Goal: Task Accomplishment & Management: Complete application form

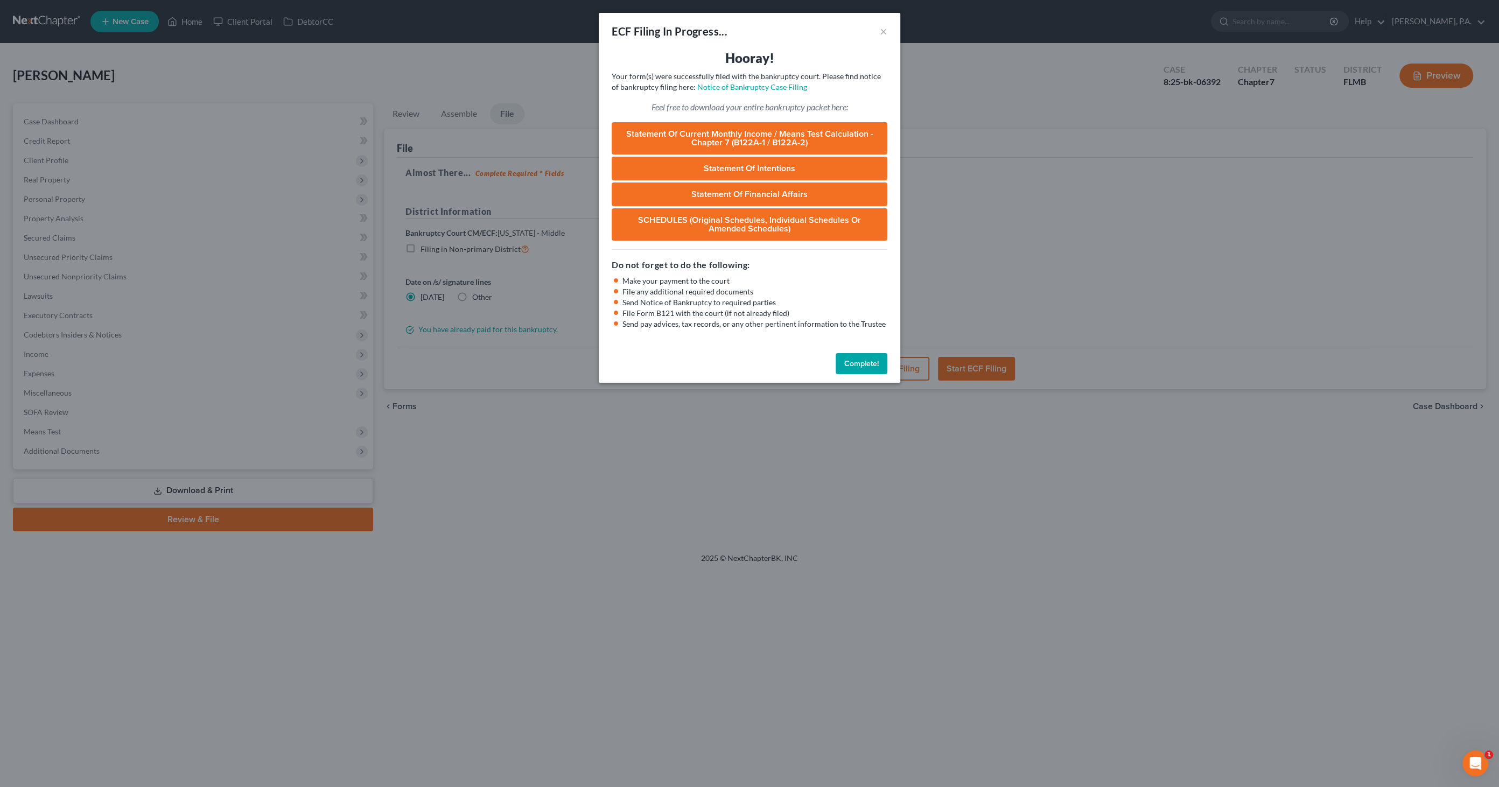
click at [862, 361] on button "Complete!" at bounding box center [862, 364] width 52 height 22
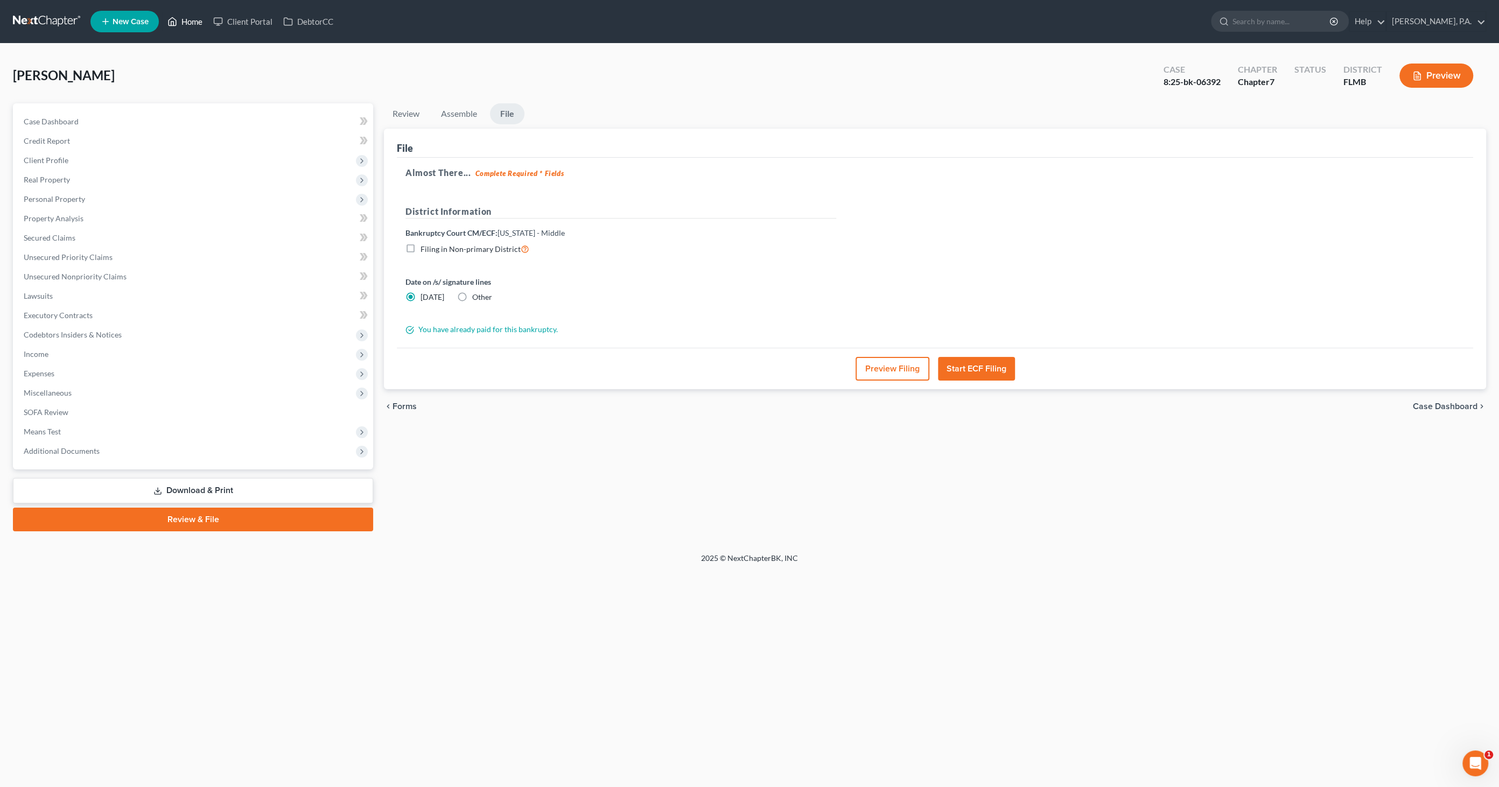
drag, startPoint x: 194, startPoint y: 20, endPoint x: 191, endPoint y: 27, distance: 7.2
click at [194, 20] on link "Home" at bounding box center [185, 21] width 46 height 19
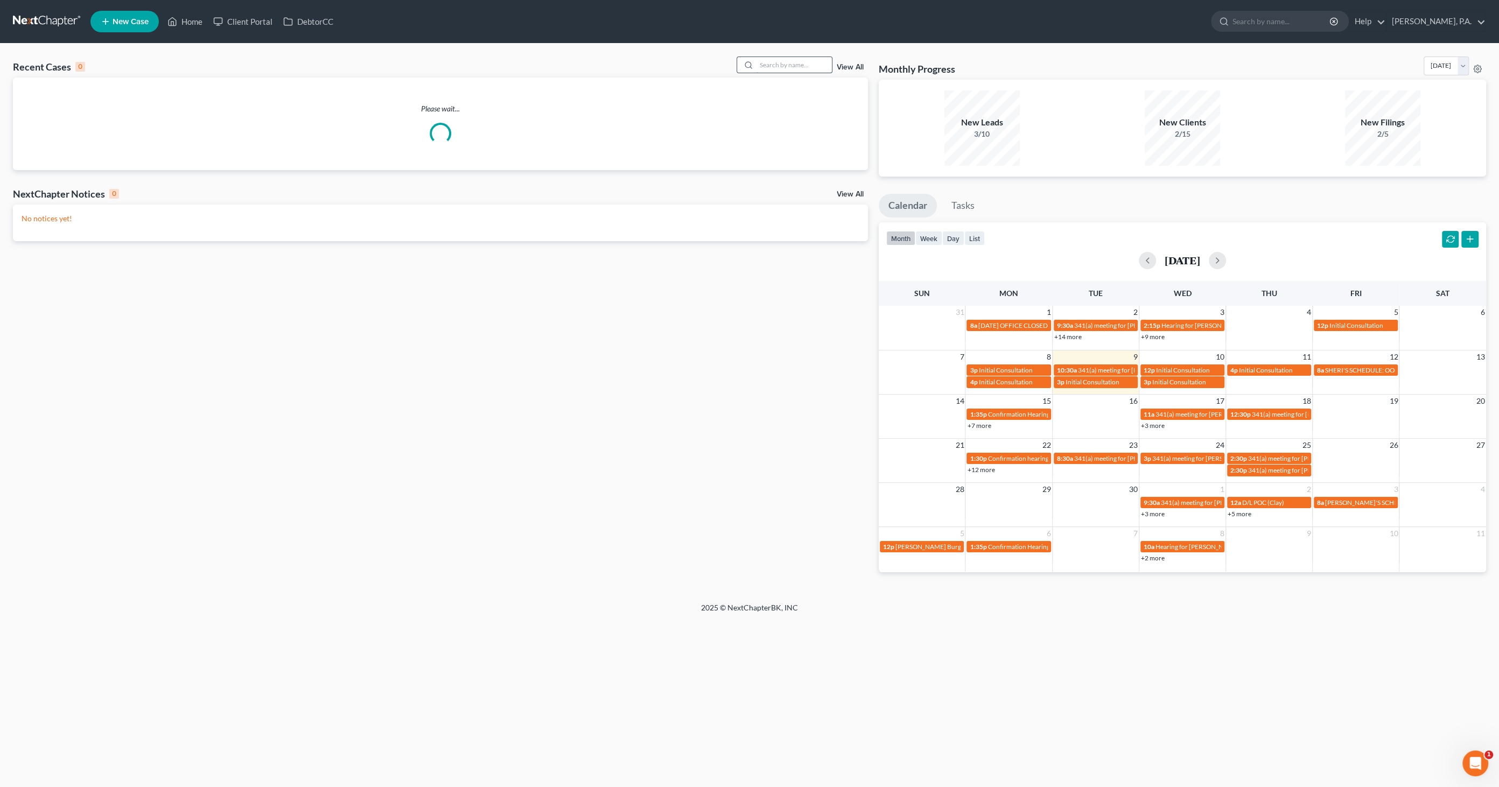
click at [796, 66] on input "search" at bounding box center [793, 65] width 75 height 16
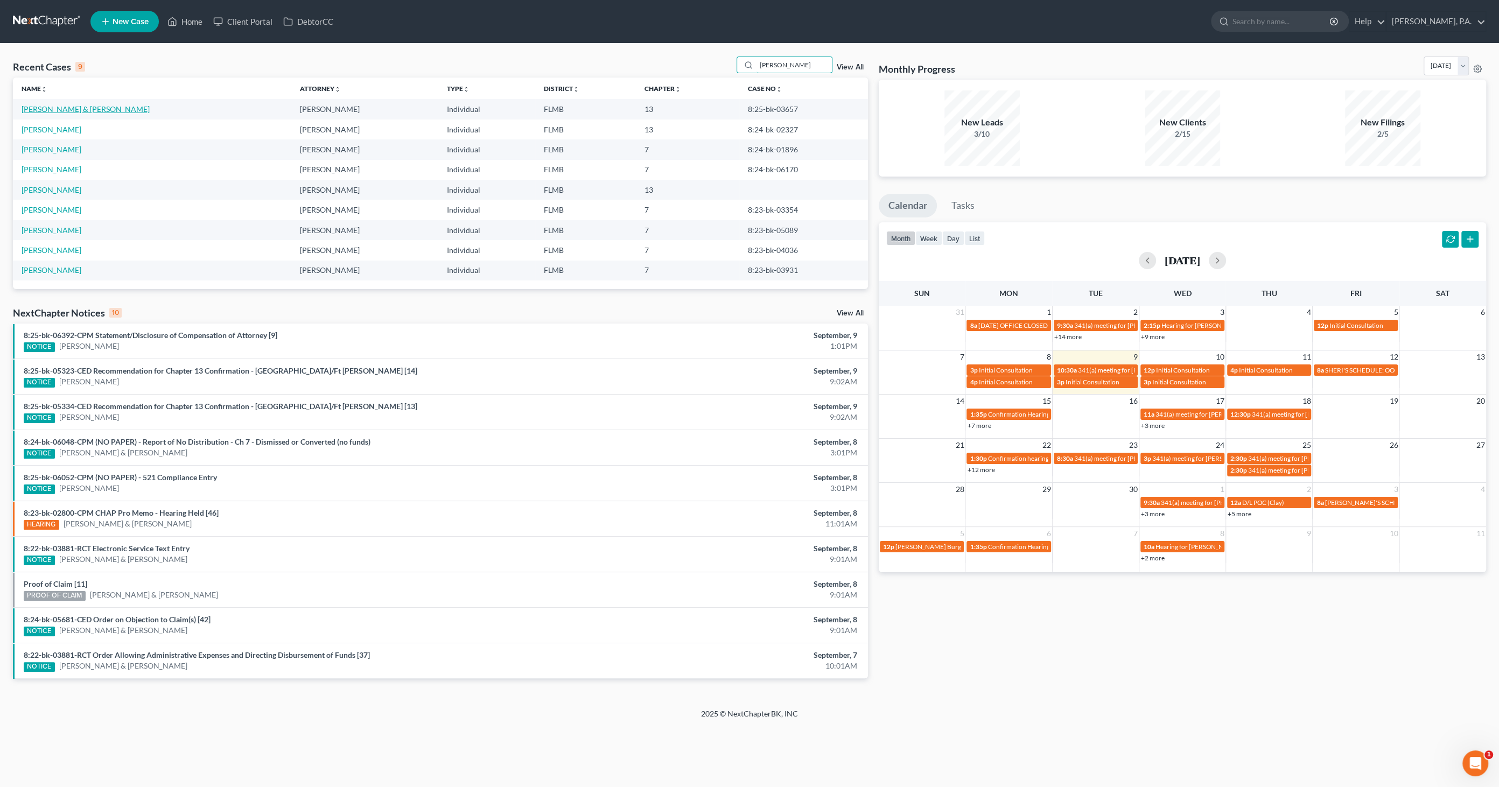
type input "[PERSON_NAME]"
click at [79, 113] on link "[PERSON_NAME] & [PERSON_NAME]" at bounding box center [86, 108] width 128 height 9
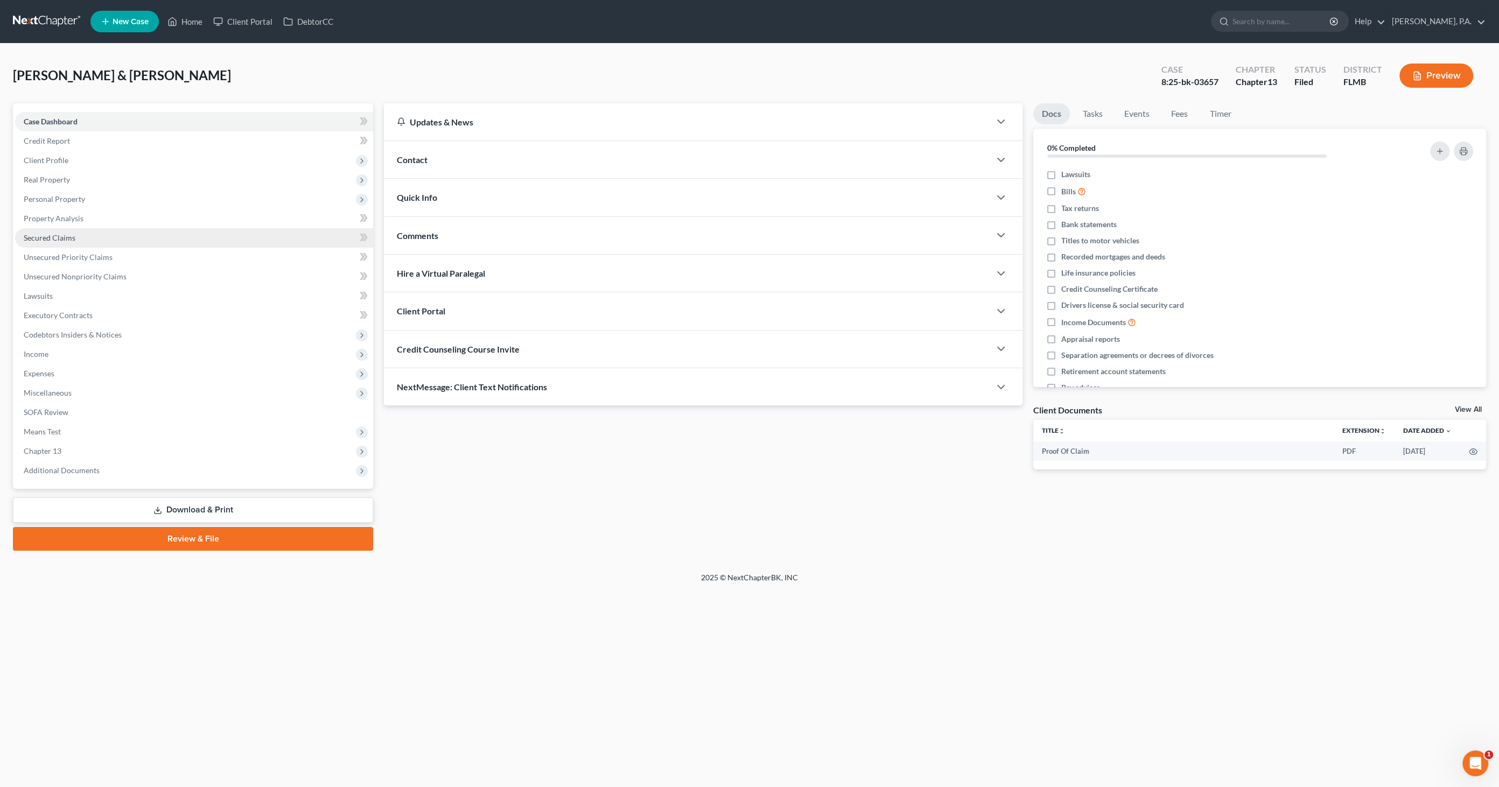
click at [60, 240] on span "Secured Claims" at bounding box center [50, 237] width 52 height 9
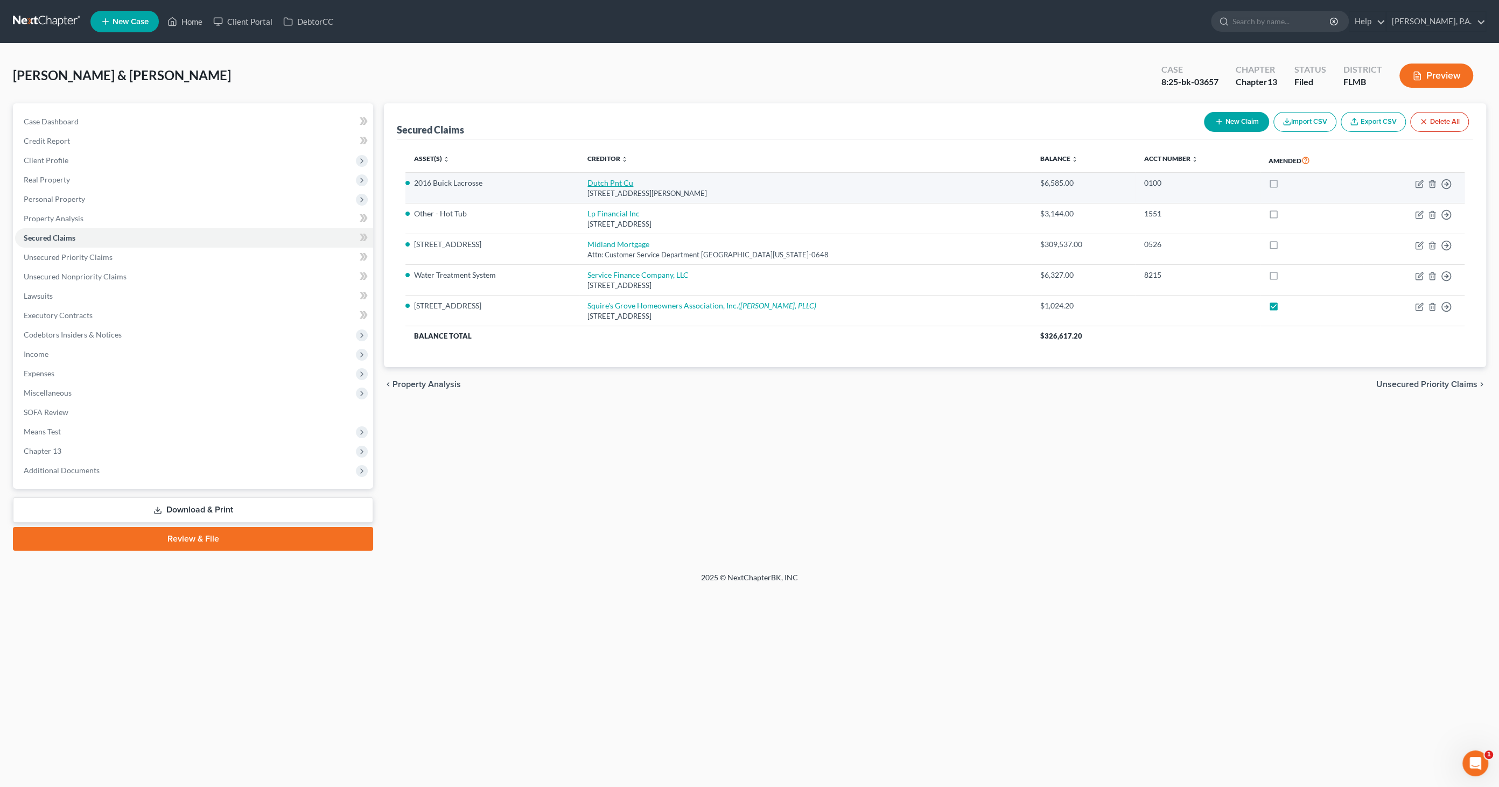
click at [598, 180] on link "Dutch Pnt Cu" at bounding box center [610, 182] width 46 height 9
select select "6"
select select "2"
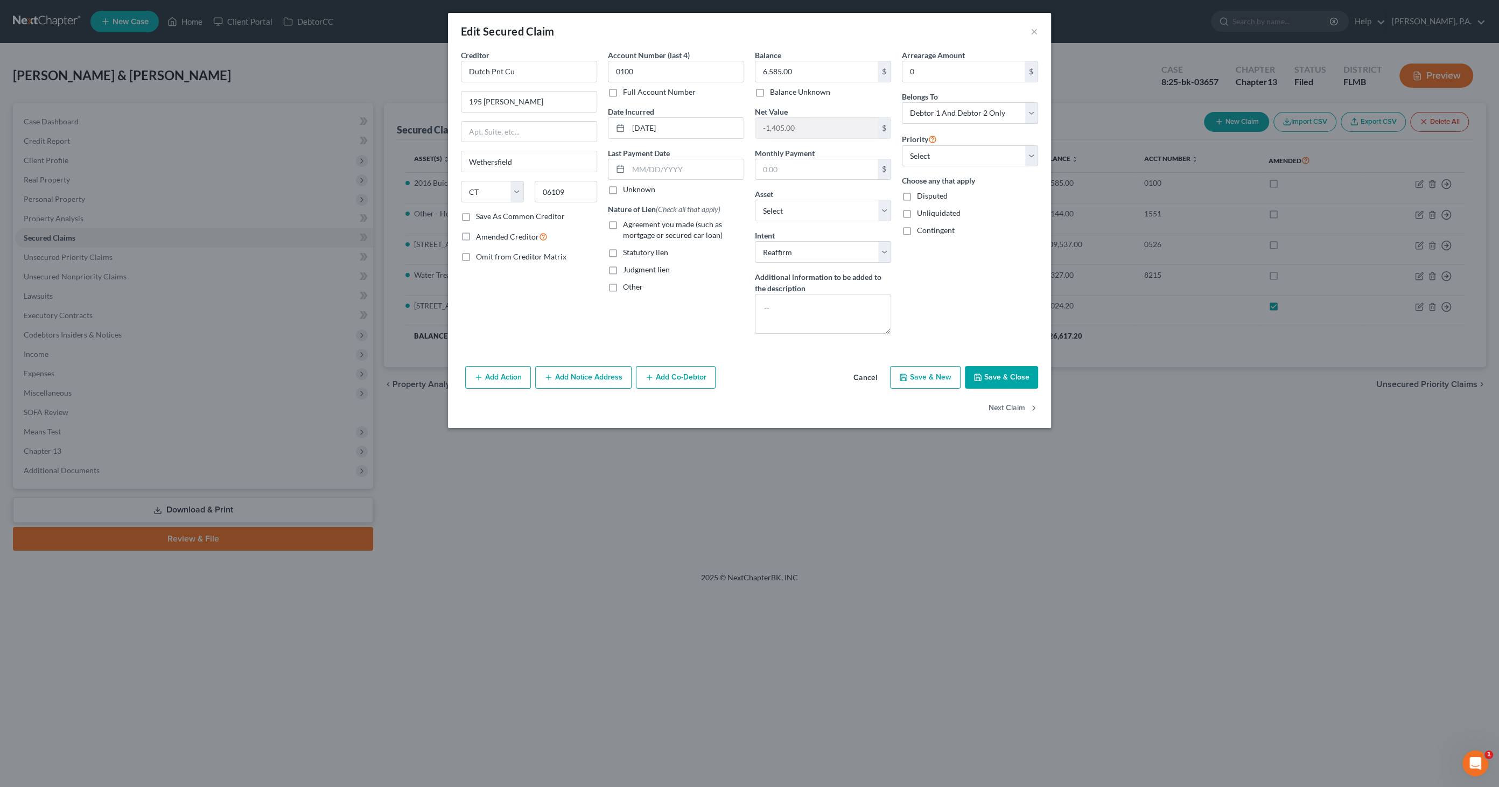
click at [867, 375] on button "Cancel" at bounding box center [865, 378] width 41 height 22
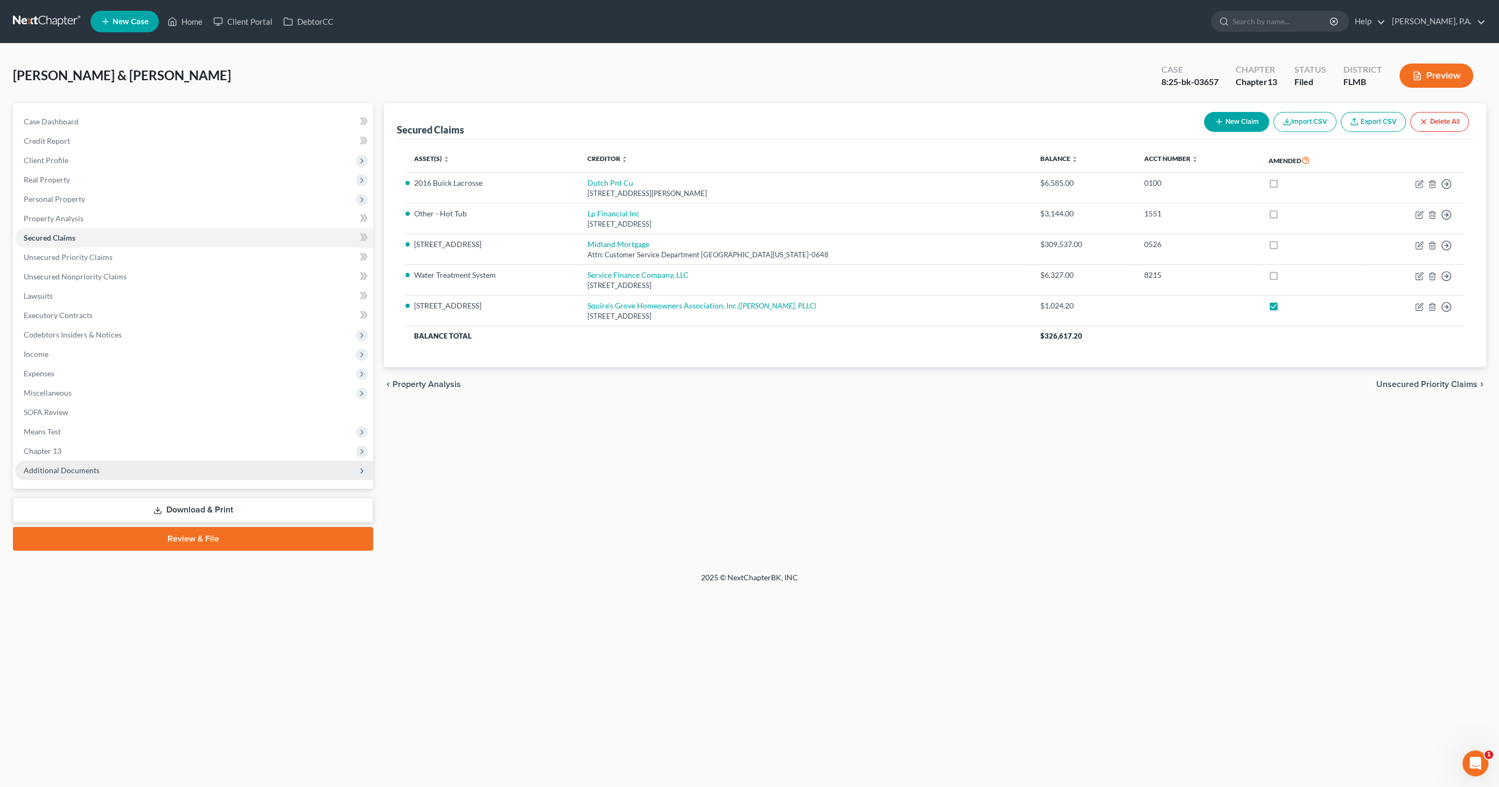
click at [56, 468] on span "Additional Documents" at bounding box center [62, 470] width 76 height 9
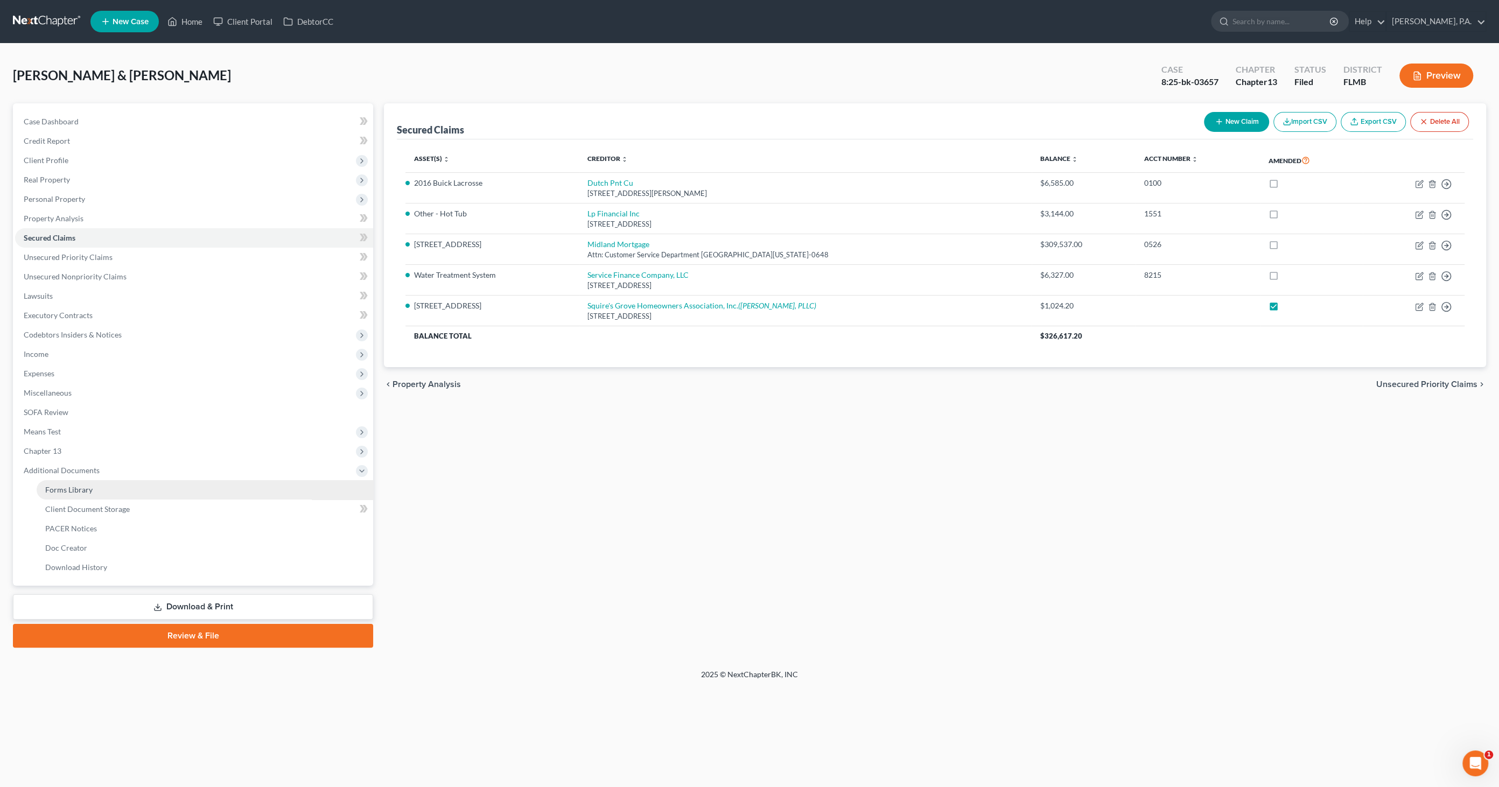
click at [92, 487] on link "Forms Library" at bounding box center [205, 489] width 336 height 19
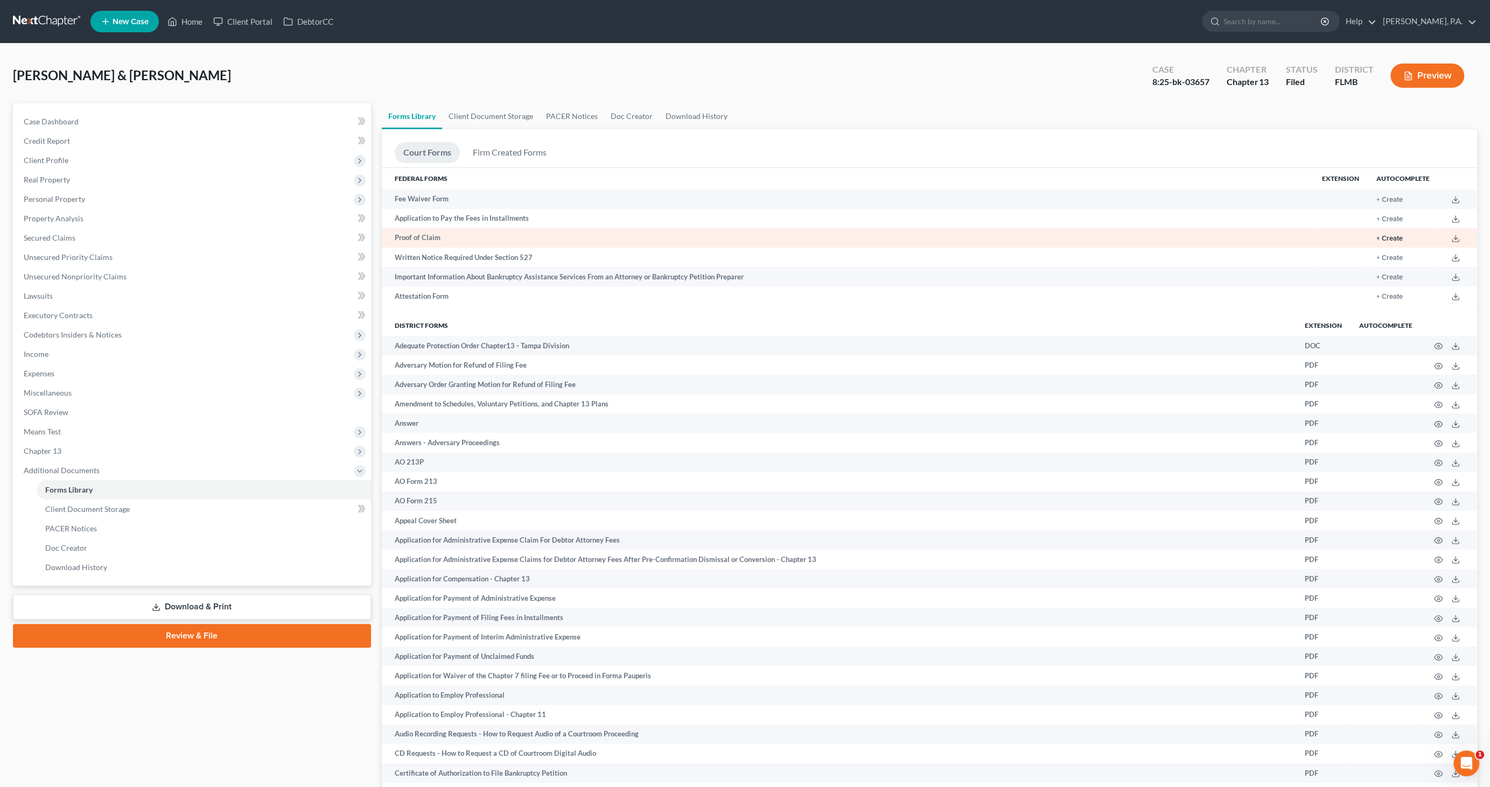
click at [1391, 237] on button "+ Create" at bounding box center [1389, 238] width 26 height 7
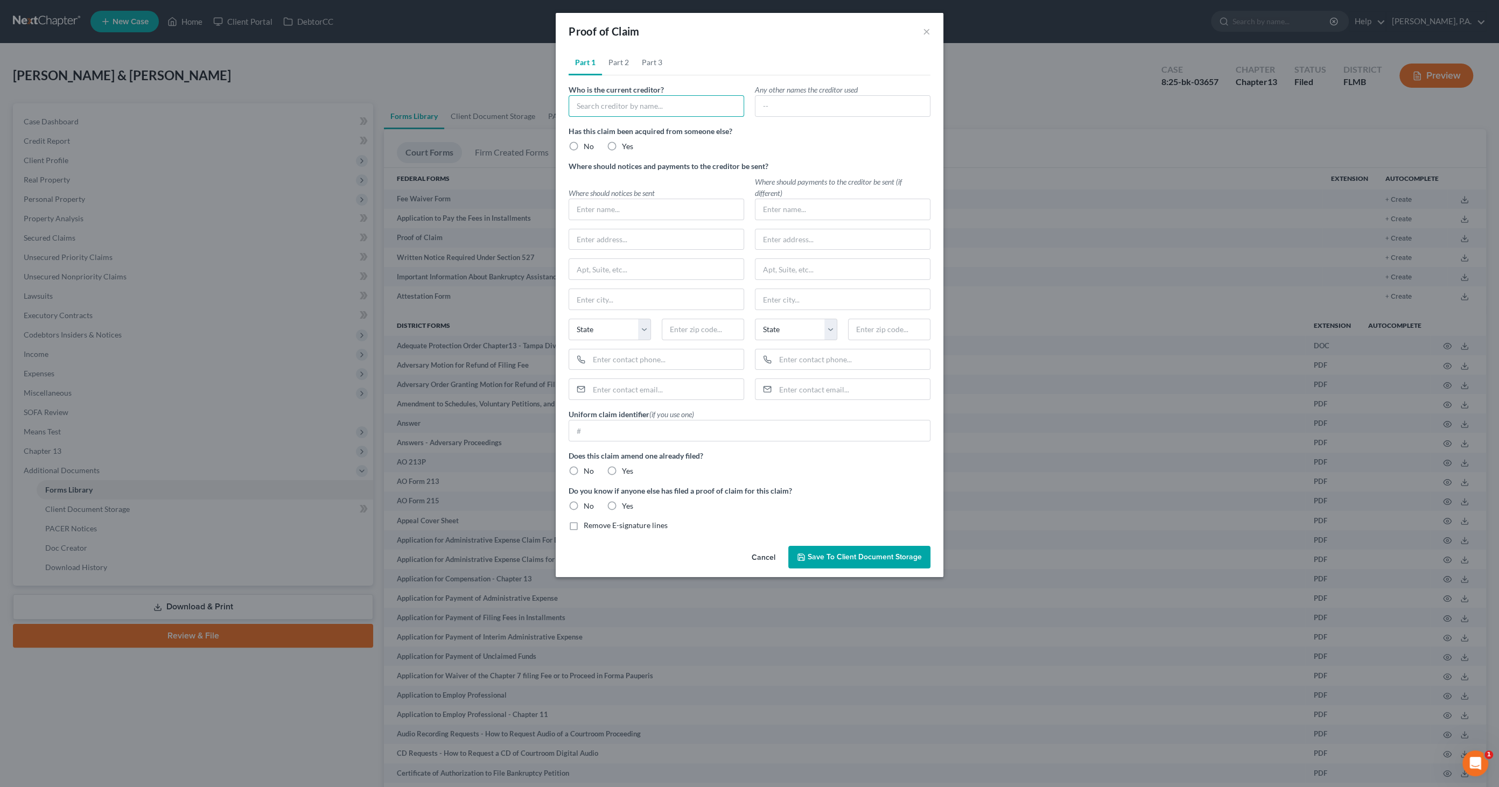
click at [620, 106] on input "text" at bounding box center [657, 106] width 176 height 22
type input "Dutch Point Credit Union"
click at [584, 142] on label "No" at bounding box center [589, 146] width 10 height 11
click at [588, 142] on input "No" at bounding box center [591, 144] width 7 height 7
radio input "true"
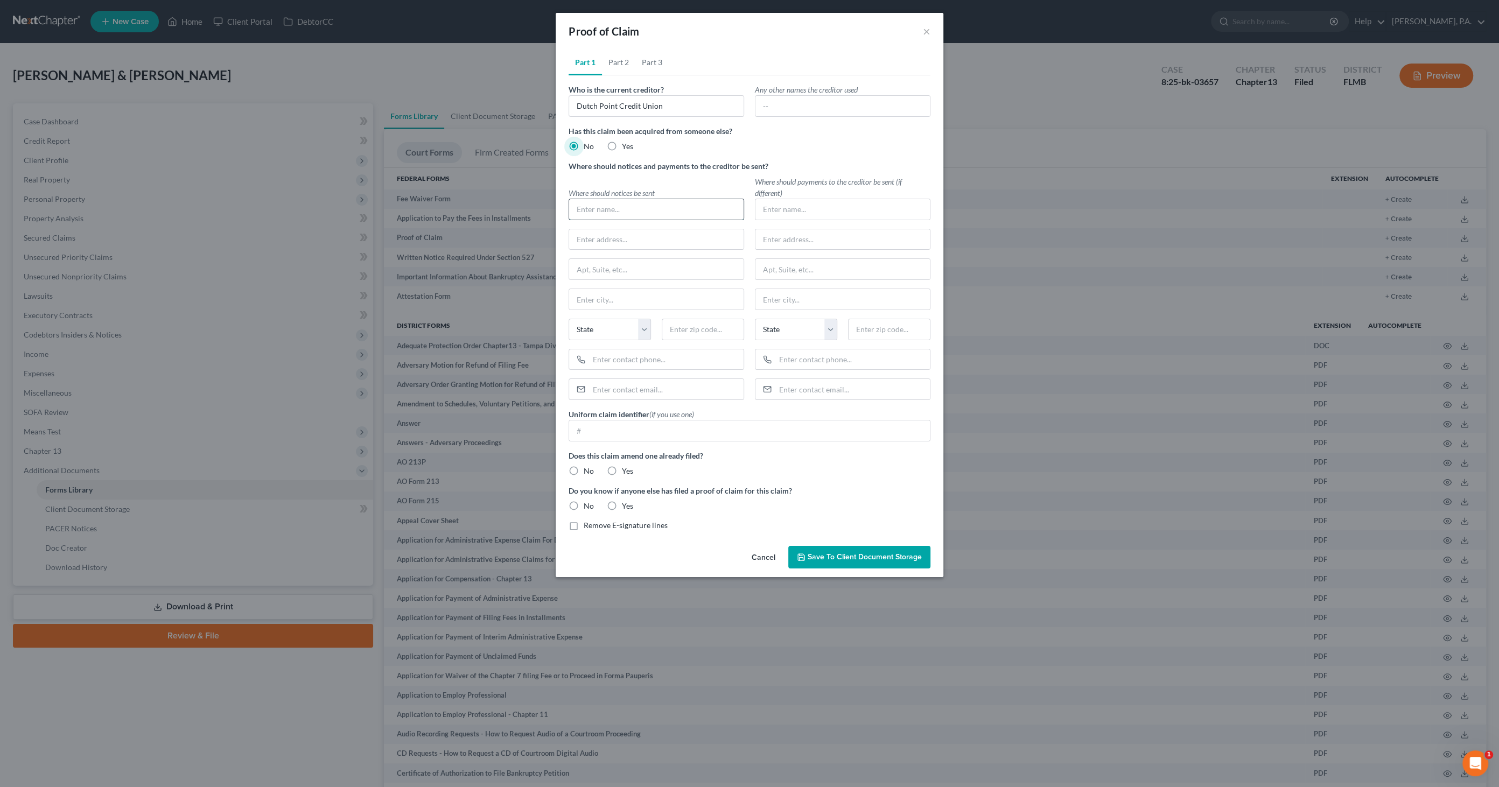
click at [641, 213] on input "text" at bounding box center [656, 209] width 174 height 20
type input "D"
type input "Dutch Point Credit Union"
type input "2"
click at [614, 240] on input "text" at bounding box center [656, 239] width 174 height 20
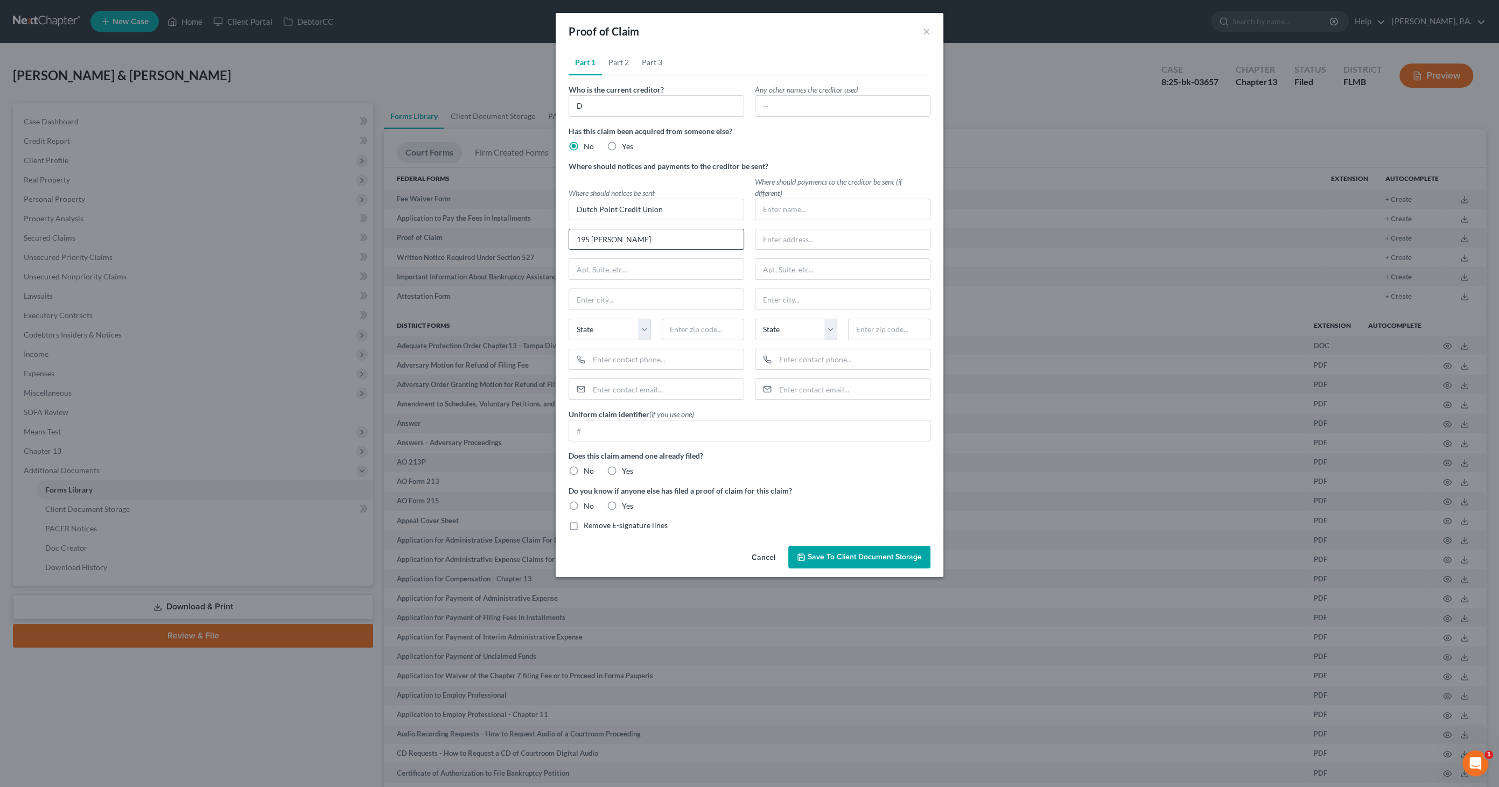
type input "195 [PERSON_NAME]"
type input "Wethersfield"
select select "6"
type input "06109"
drag, startPoint x: 570, startPoint y: 466, endPoint x: 698, endPoint y: 500, distance: 132.5
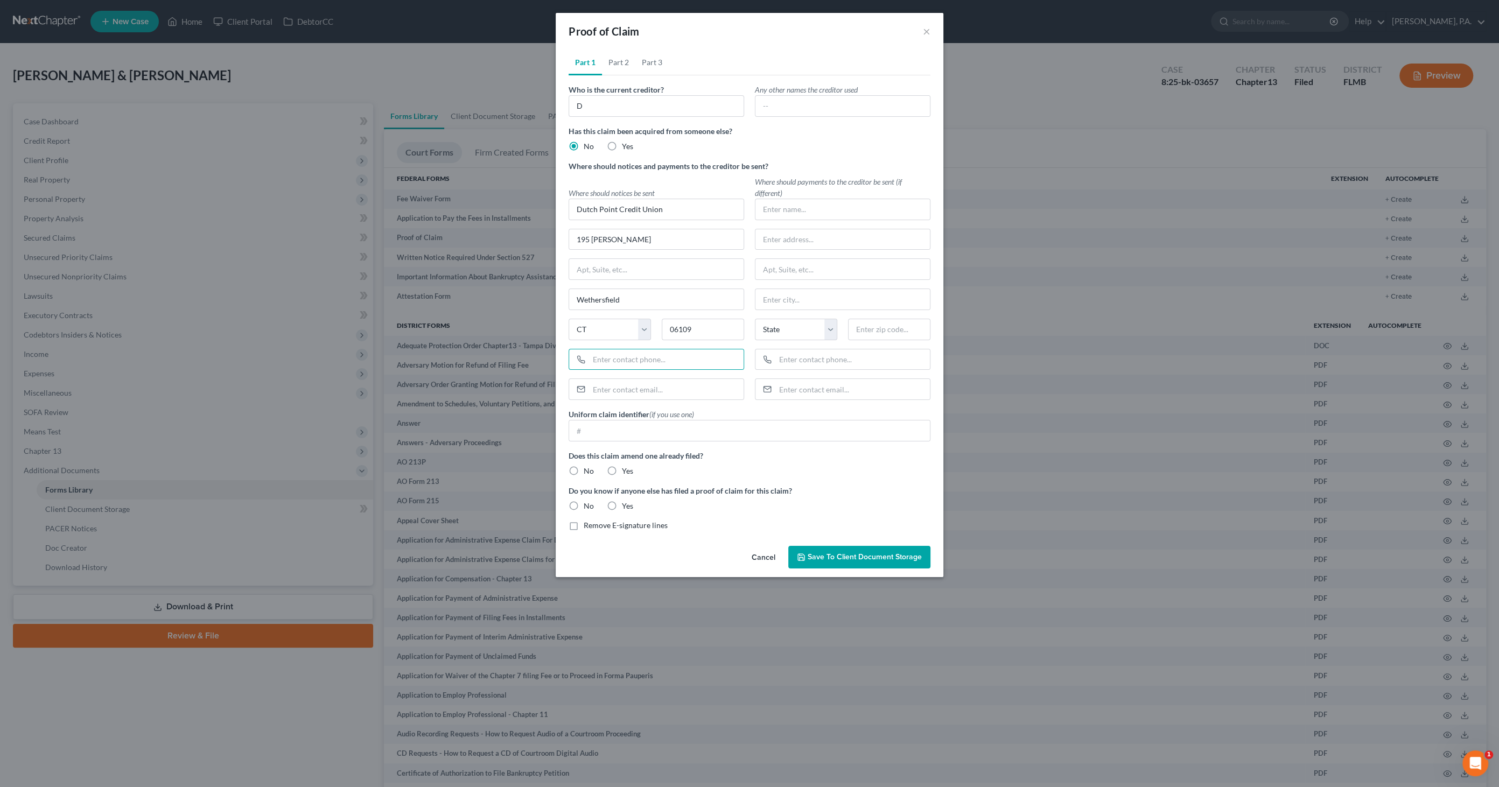
click at [584, 466] on label "No" at bounding box center [589, 471] width 10 height 11
click at [588, 466] on input "No" at bounding box center [591, 469] width 7 height 7
radio input "true"
click at [582, 502] on div "No" at bounding box center [581, 506] width 25 height 11
click at [584, 502] on label "No" at bounding box center [589, 506] width 10 height 11
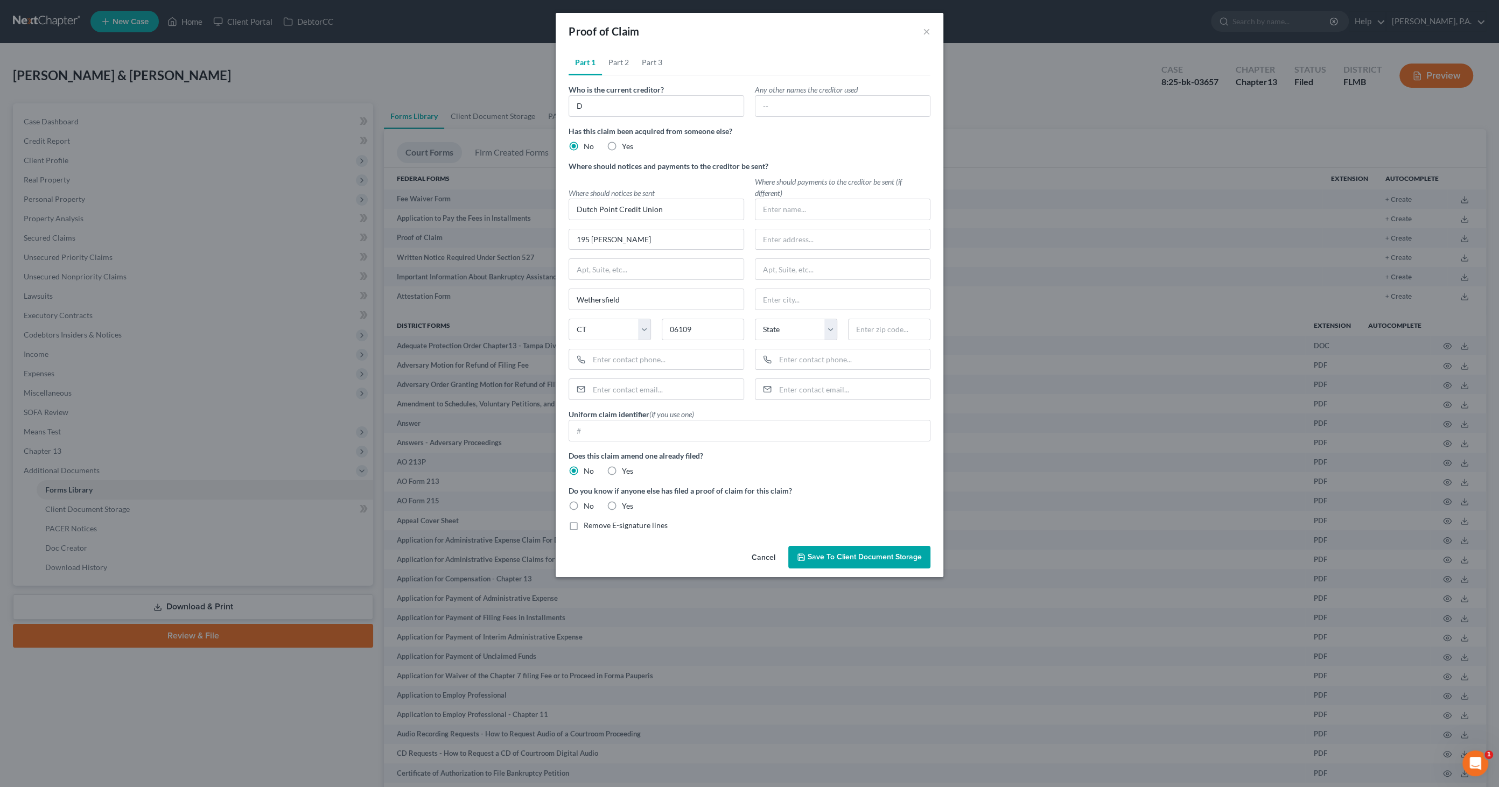
click at [588, 502] on input "No" at bounding box center [591, 504] width 7 height 7
radio input "true"
click at [619, 61] on link "Part 2" at bounding box center [618, 63] width 33 height 26
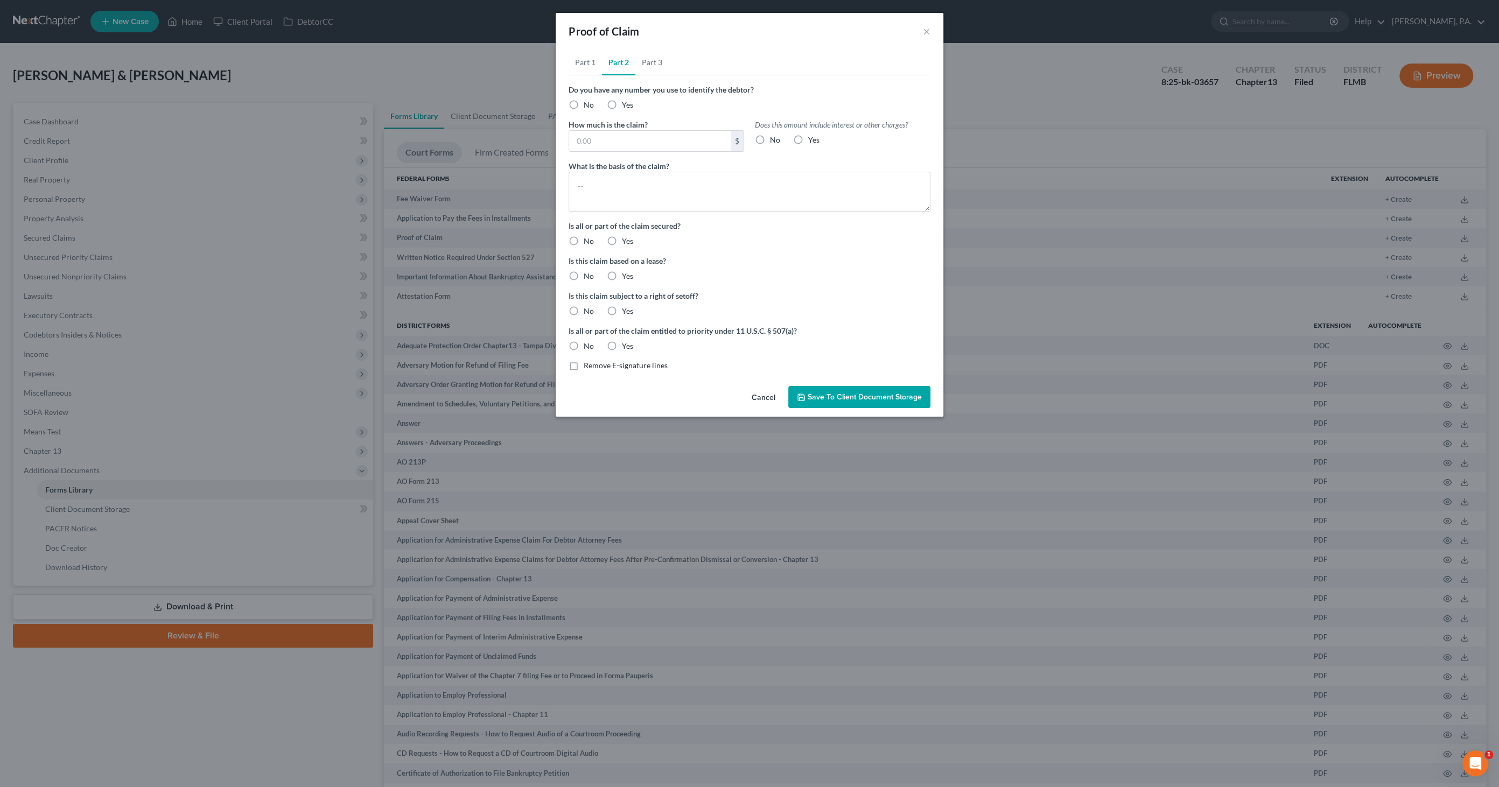
drag, startPoint x: 612, startPoint y: 101, endPoint x: 713, endPoint y: 151, distance: 112.7
click at [622, 100] on label "Yes" at bounding box center [627, 105] width 11 height 11
click at [626, 100] on input "Yes" at bounding box center [629, 103] width 7 height 7
radio input "true"
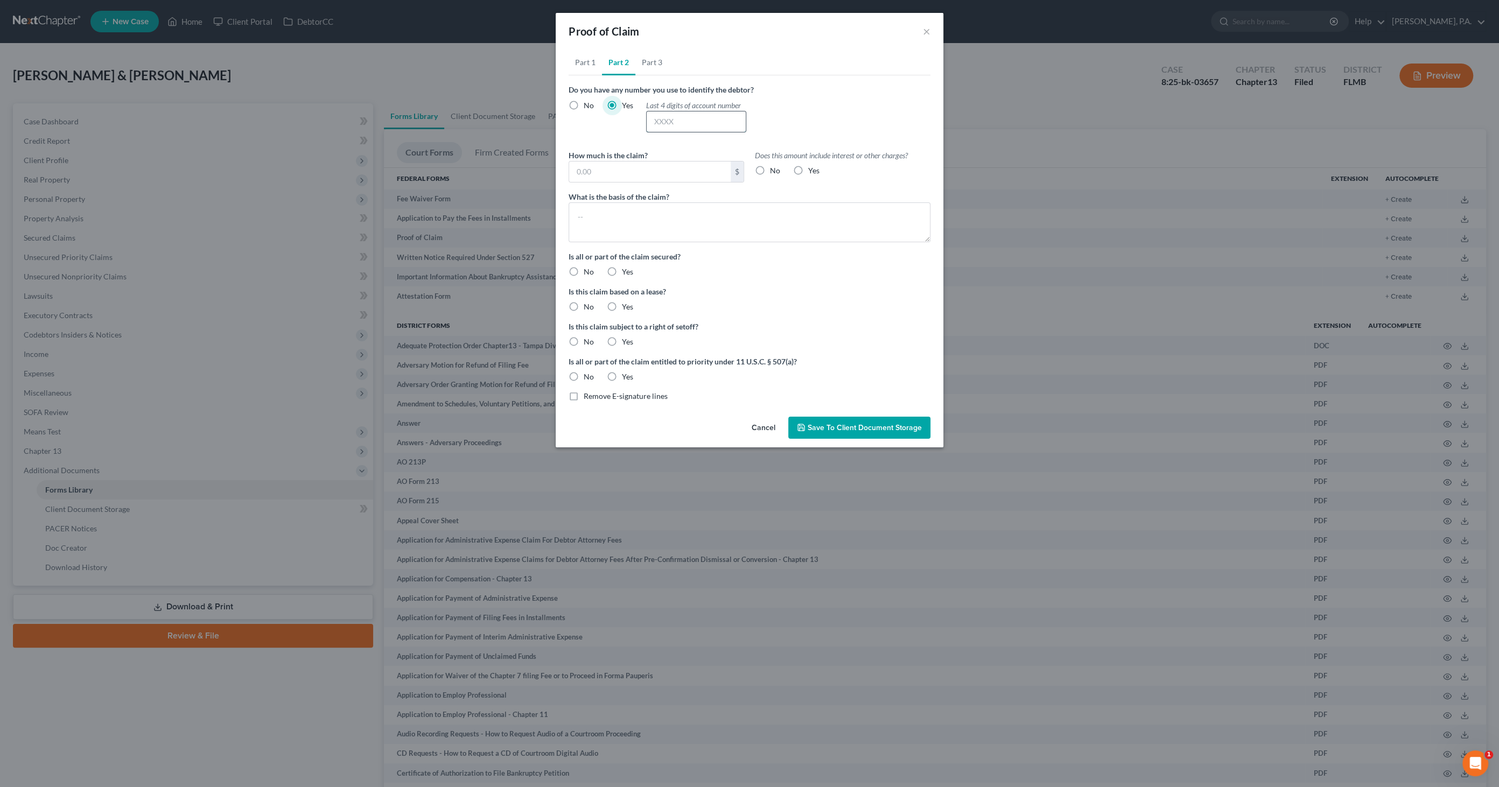
click at [687, 121] on input "text" at bounding box center [696, 121] width 99 height 20
type input "0100"
click at [648, 173] on input "text" at bounding box center [650, 172] width 162 height 20
type input "6,585.00"
click at [808, 169] on label "Yes" at bounding box center [813, 170] width 11 height 11
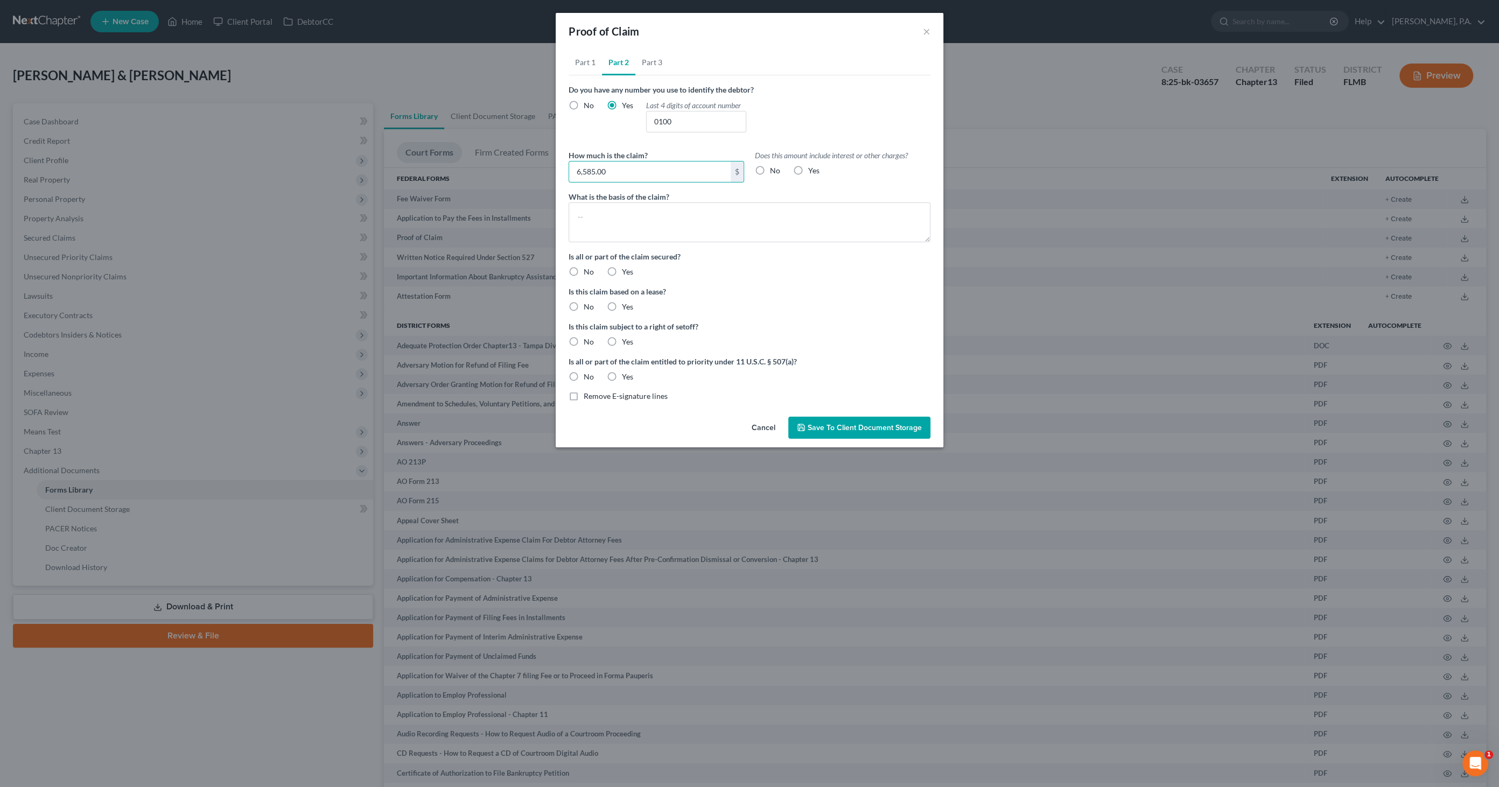
click at [812, 169] on input "Yes" at bounding box center [815, 168] width 7 height 7
radio input "true"
click at [598, 211] on textarea at bounding box center [750, 222] width 362 height 40
type textarea "Vehicle Loan"
click at [622, 269] on label "Yes" at bounding box center [627, 271] width 11 height 11
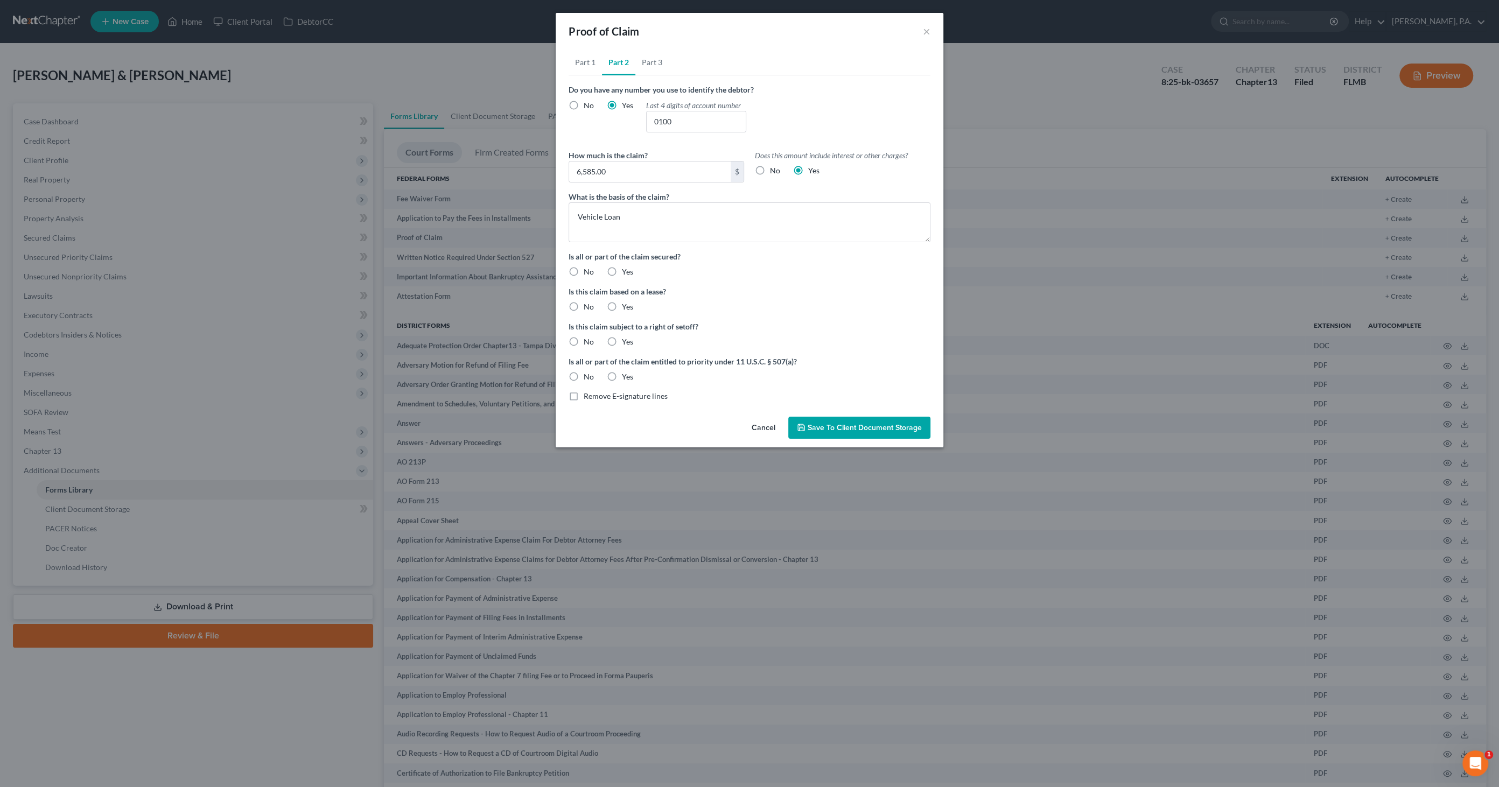
click at [626, 269] on input "Yes" at bounding box center [629, 269] width 7 height 7
radio input "true"
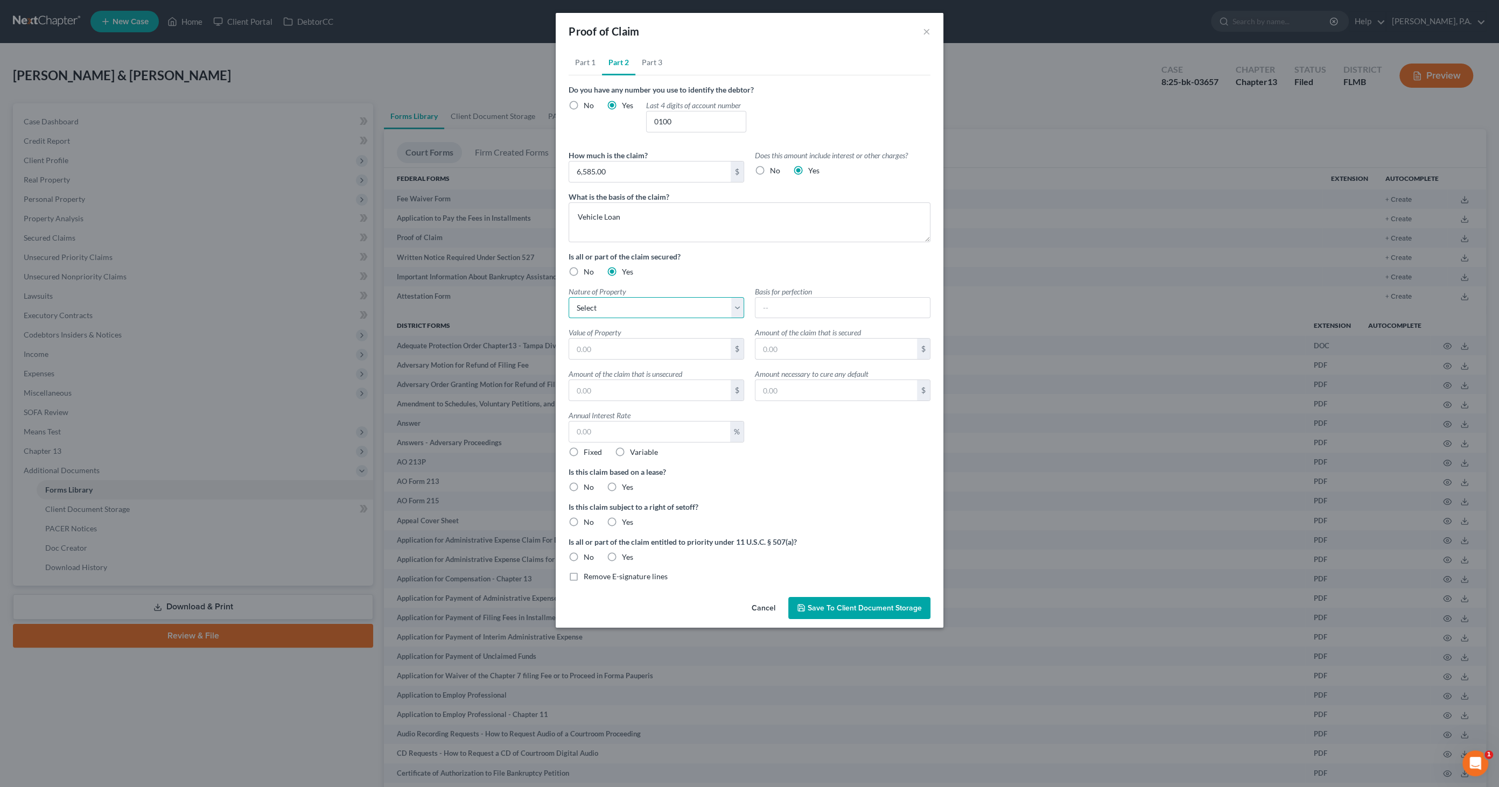
click at [615, 310] on select "Select Real Estate Motor Vehicle Other" at bounding box center [657, 308] width 176 height 22
select select "1"
click at [569, 297] on select "Select Real Estate Motor Vehicle Other" at bounding box center [657, 308] width 176 height 22
click at [630, 352] on input "text" at bounding box center [650, 349] width 162 height 20
type input "5,180.00"
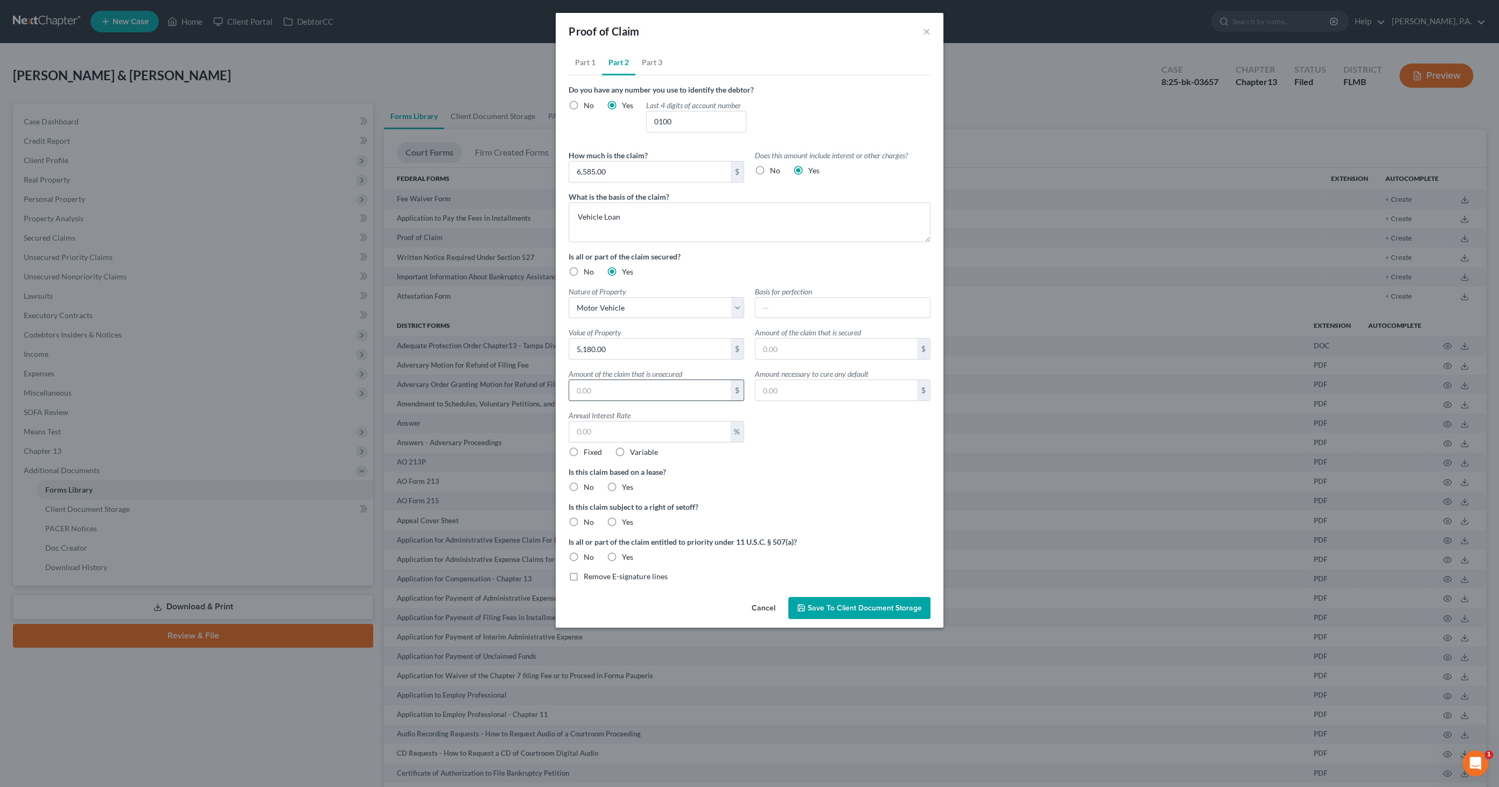
click at [627, 392] on input "text" at bounding box center [650, 390] width 162 height 20
type input "1,405.00"
click at [625, 427] on input "text" at bounding box center [649, 432] width 161 height 20
drag, startPoint x: 622, startPoint y: 429, endPoint x: 542, endPoint y: 433, distance: 80.3
click at [542, 433] on div "Proof of Claim × Part 1 Part 2 Part 3 Who is the current creditor? D Any other …" at bounding box center [749, 393] width 1499 height 787
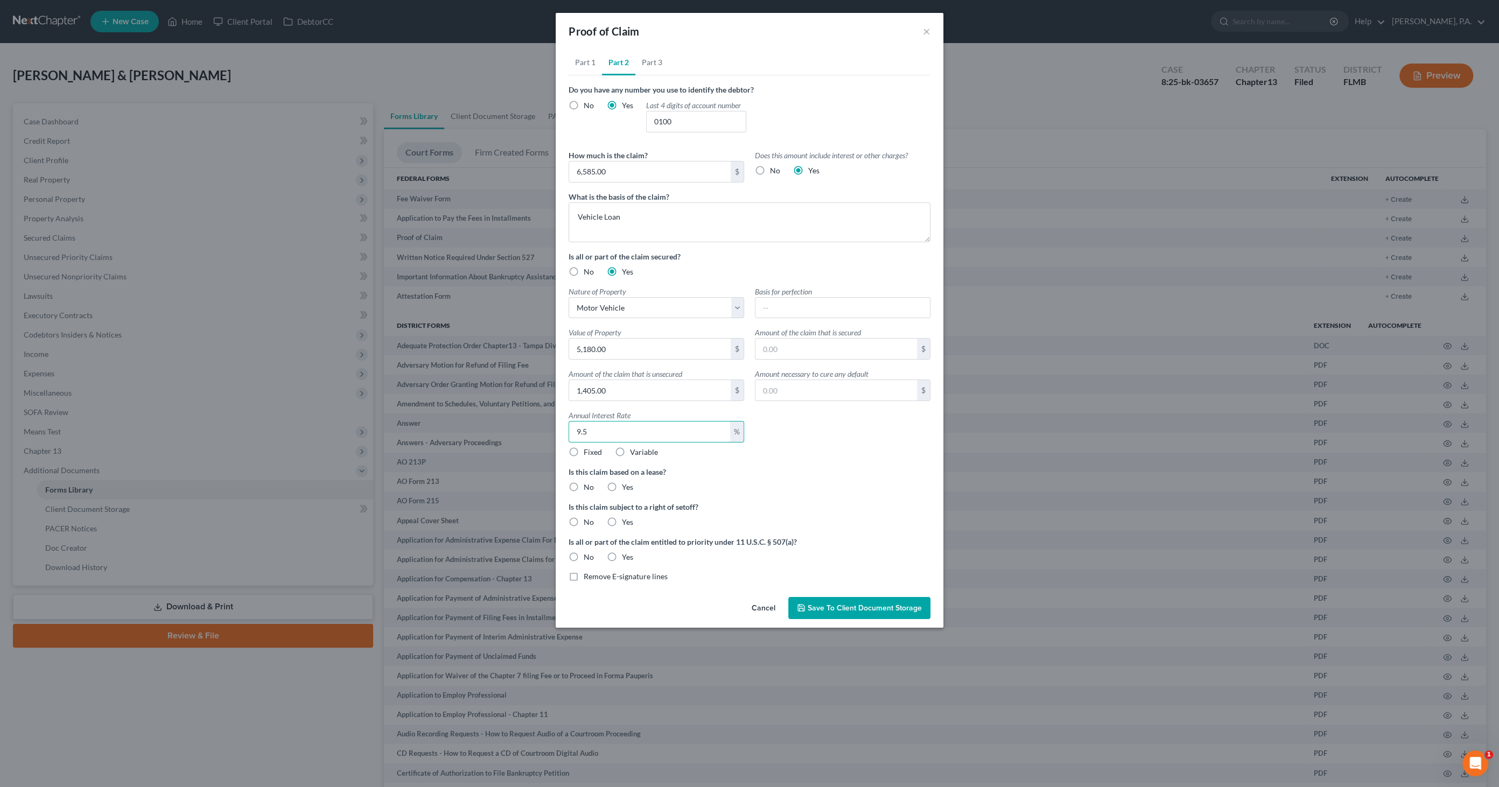
type input "9.5"
click at [591, 451] on span "Fixed" at bounding box center [593, 451] width 18 height 9
click at [591, 451] on input "Fixed" at bounding box center [591, 450] width 7 height 7
radio input "true"
click at [589, 485] on span "No" at bounding box center [589, 486] width 10 height 9
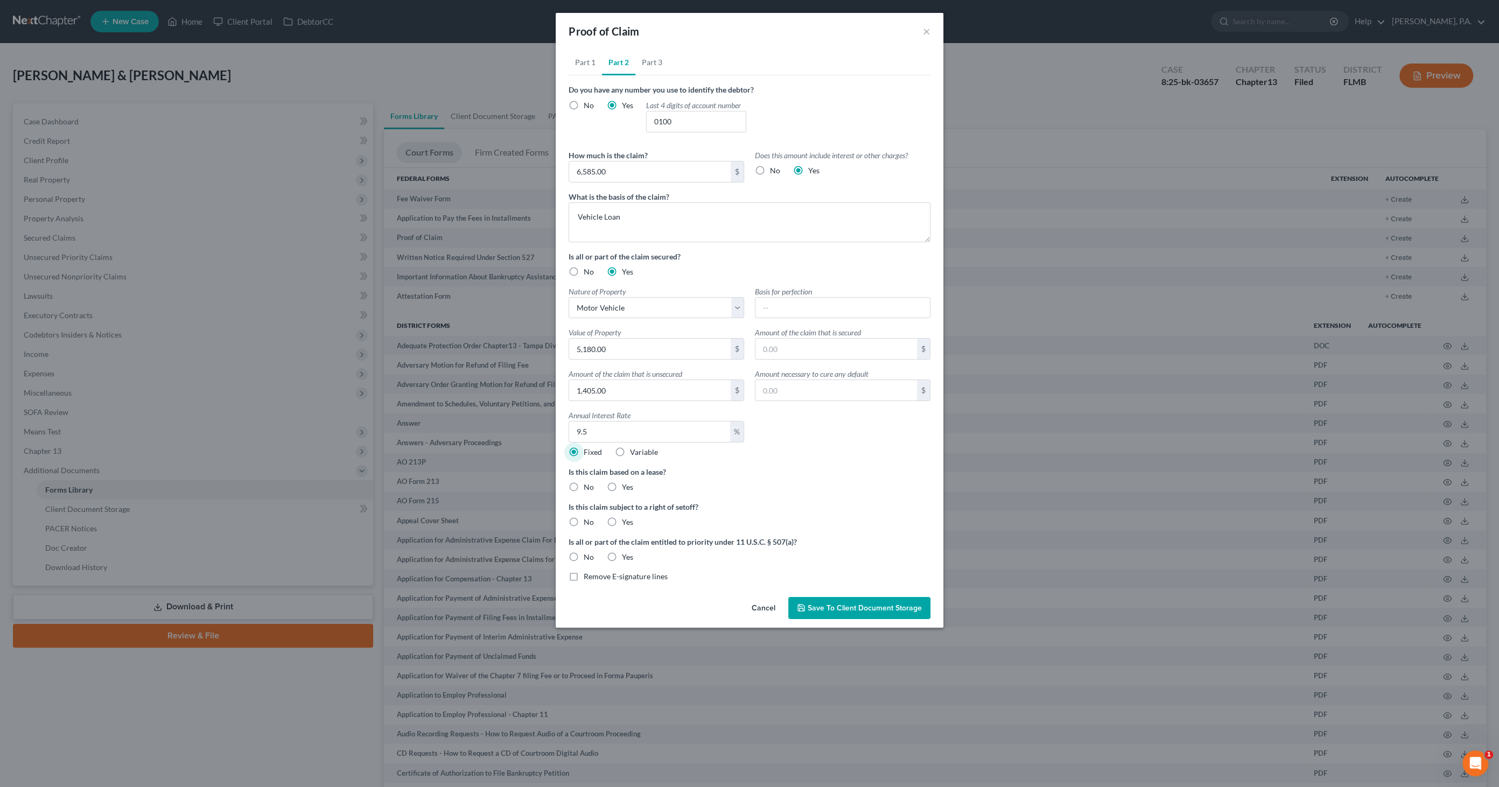
click at [589, 485] on input "No" at bounding box center [591, 485] width 7 height 7
radio input "true"
click at [586, 518] on span "No" at bounding box center [589, 521] width 10 height 9
click at [588, 518] on input "No" at bounding box center [591, 520] width 7 height 7
radio input "true"
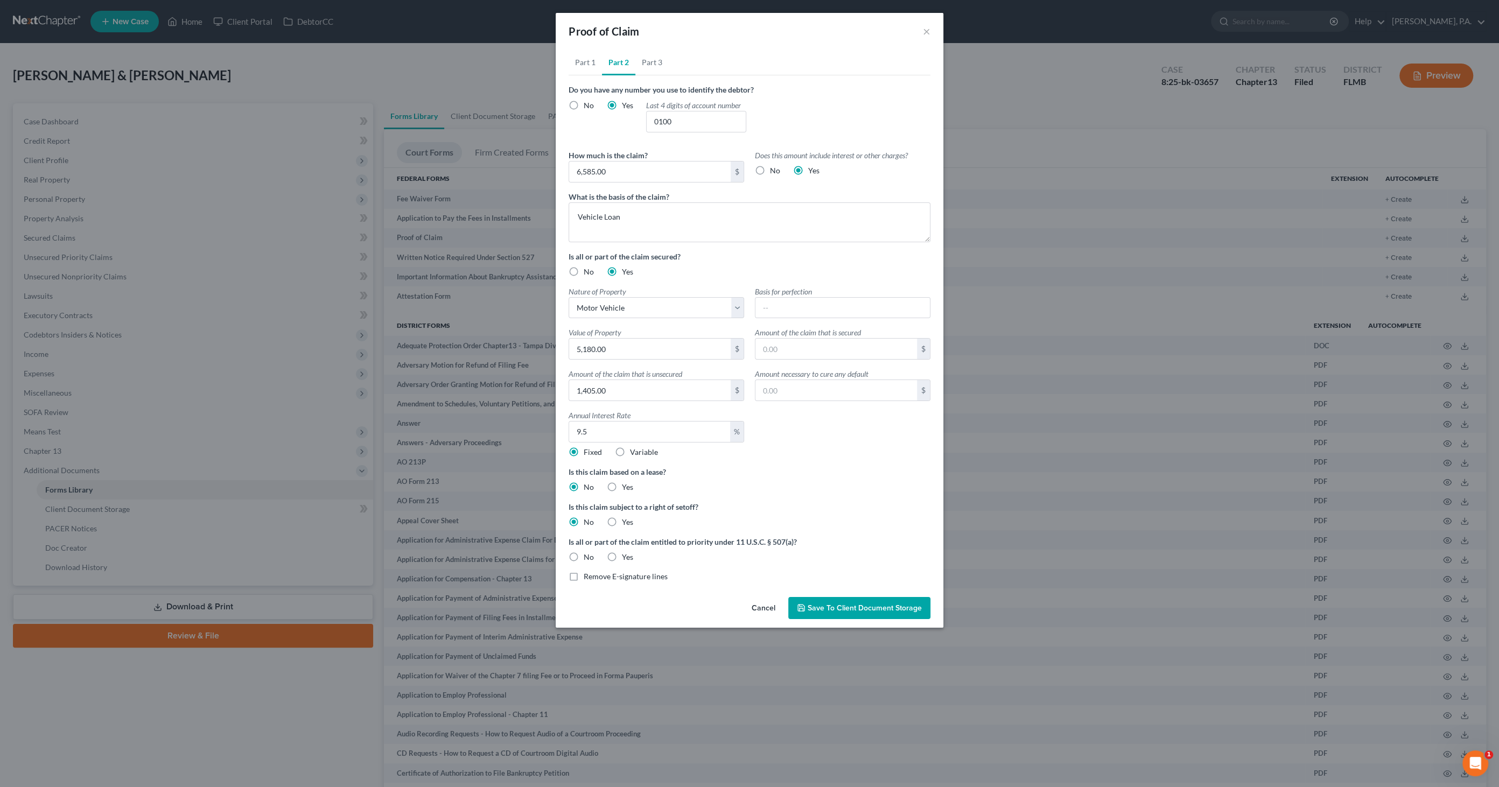
click at [584, 520] on label "No" at bounding box center [589, 522] width 10 height 11
click at [588, 520] on input "No" at bounding box center [591, 520] width 7 height 7
drag, startPoint x: 571, startPoint y: 521, endPoint x: 586, endPoint y: 523, distance: 15.8
click at [584, 521] on label "No" at bounding box center [589, 522] width 10 height 11
click at [588, 521] on input "No" at bounding box center [591, 520] width 7 height 7
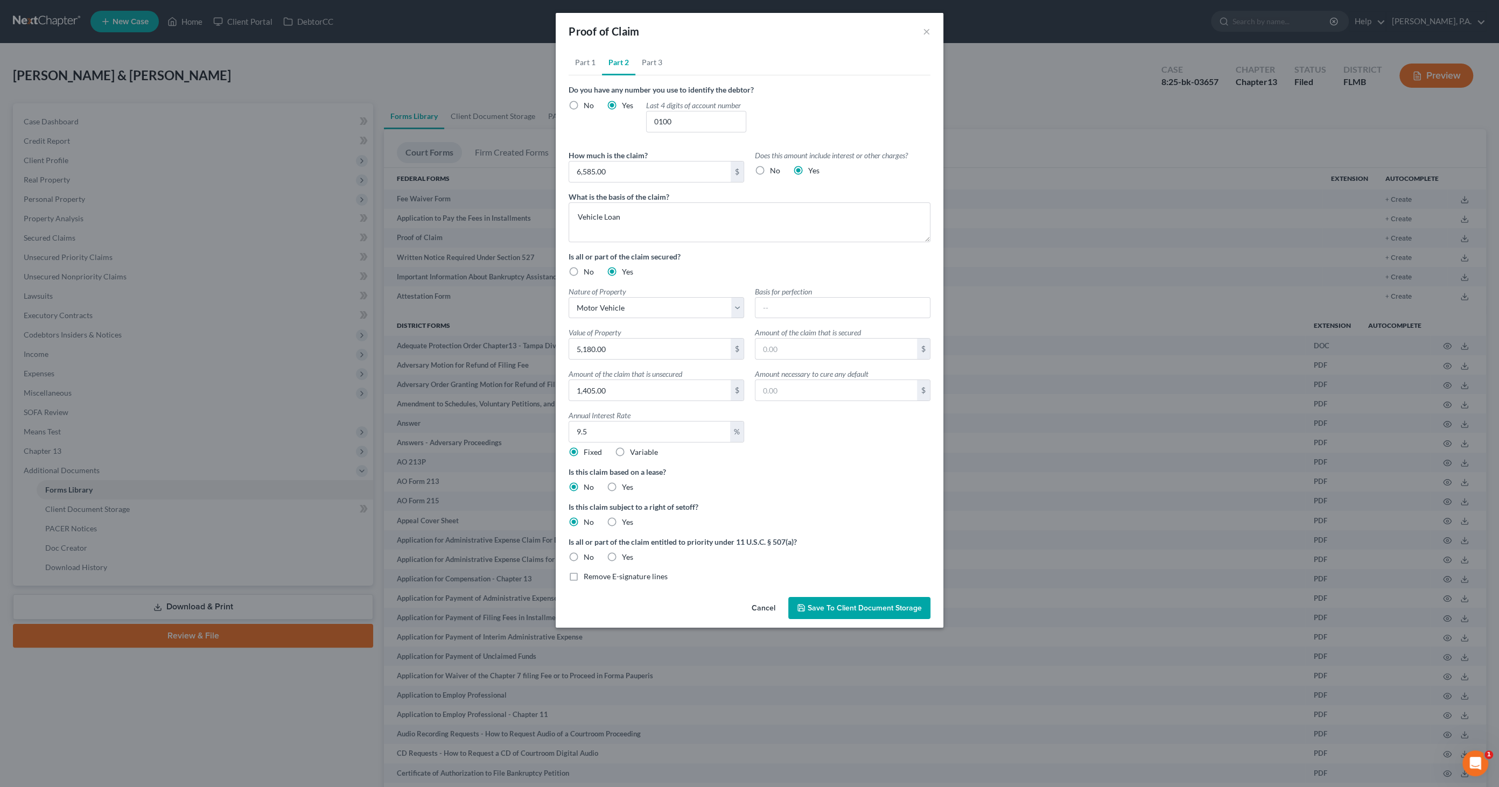
click at [591, 555] on span "No" at bounding box center [589, 556] width 10 height 9
click at [591, 555] on input "No" at bounding box center [591, 555] width 7 height 7
radio input "true"
click at [647, 57] on link "Part 3" at bounding box center [651, 63] width 33 height 26
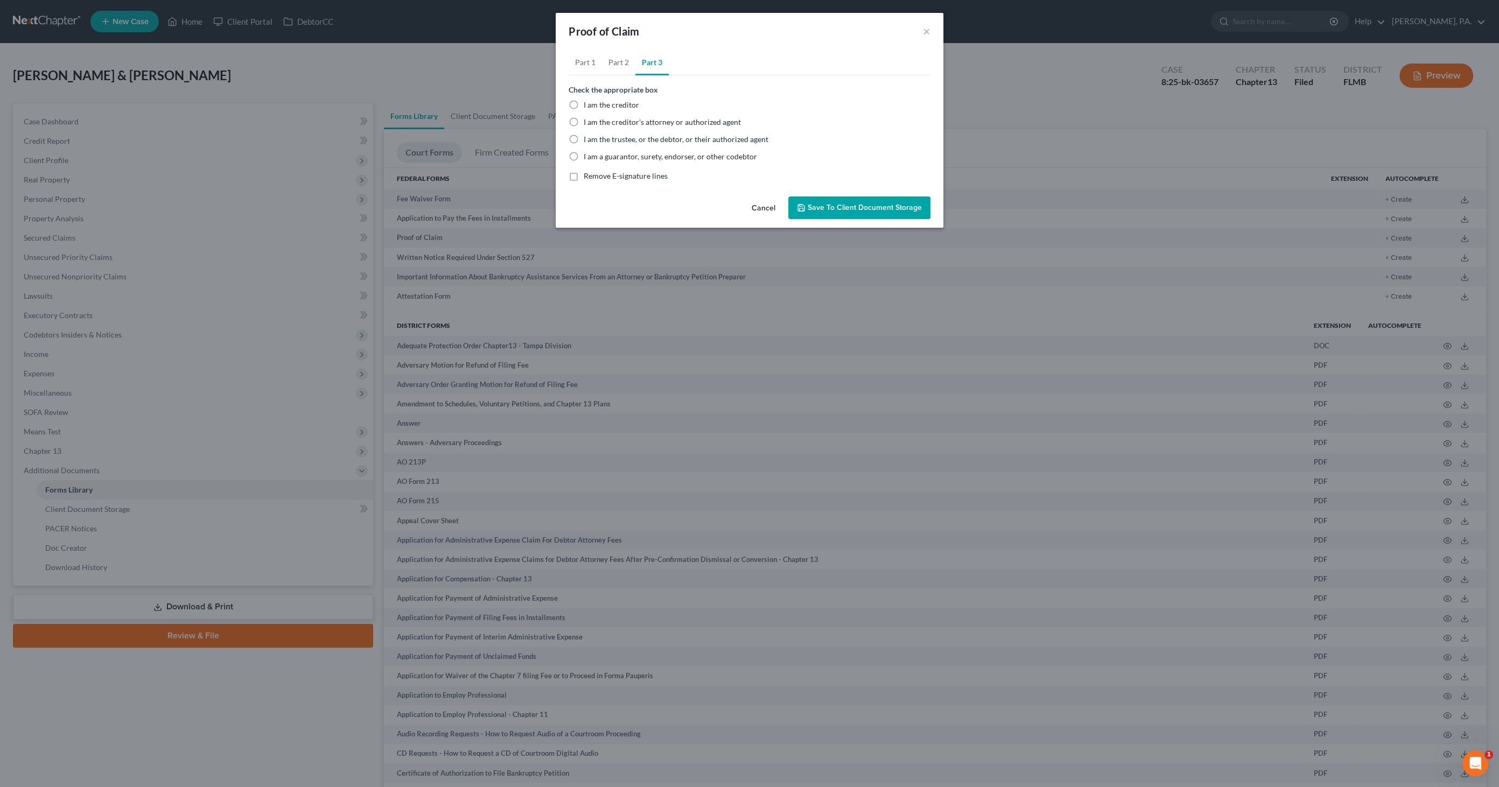
click at [627, 139] on span "I am the trustee, or the debtor, or their authorized agent" at bounding box center [676, 139] width 185 height 9
click at [595, 139] on input "I am the trustee, or the debtor, or their authorized agent" at bounding box center [591, 137] width 7 height 7
radio input "true"
click at [657, 178] on span "Remove E-signature lines" at bounding box center [626, 175] width 84 height 9
click at [595, 178] on input "Remove E-signature lines" at bounding box center [591, 174] width 7 height 7
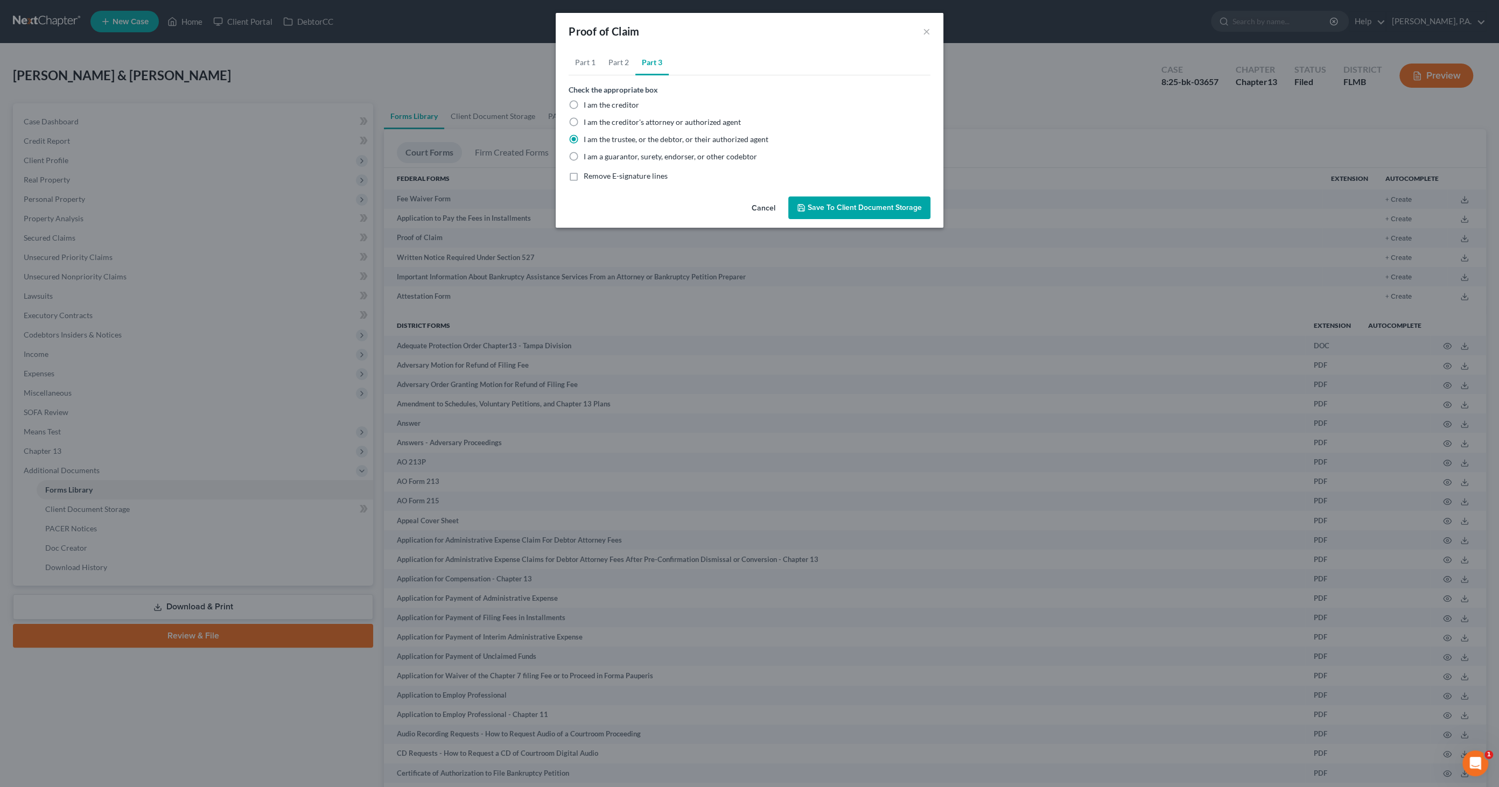
checkbox input "true"
click at [804, 213] on button "Save to Client Document Storage" at bounding box center [859, 208] width 142 height 23
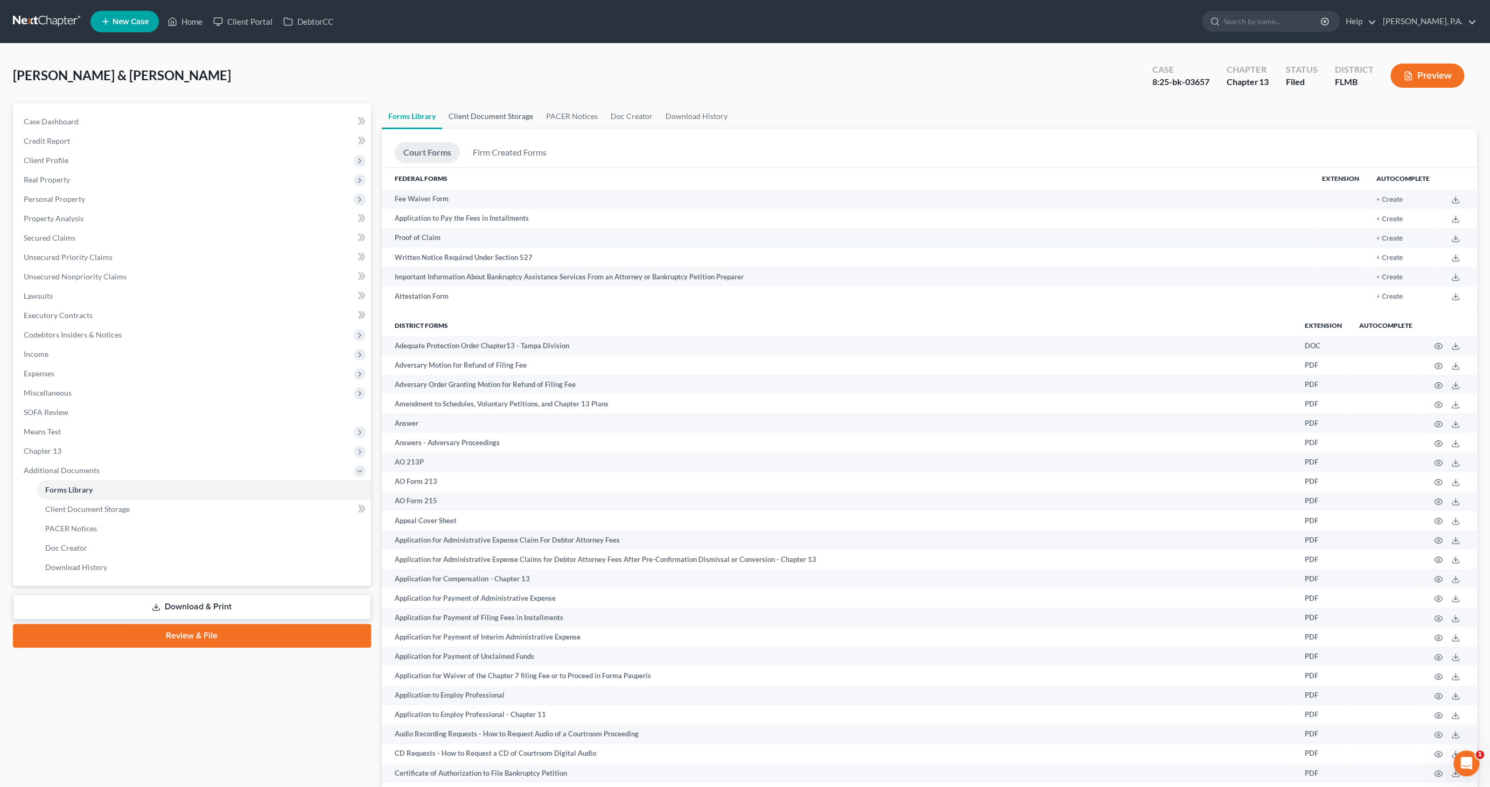
click at [498, 113] on link "Client Document Storage" at bounding box center [490, 116] width 97 height 26
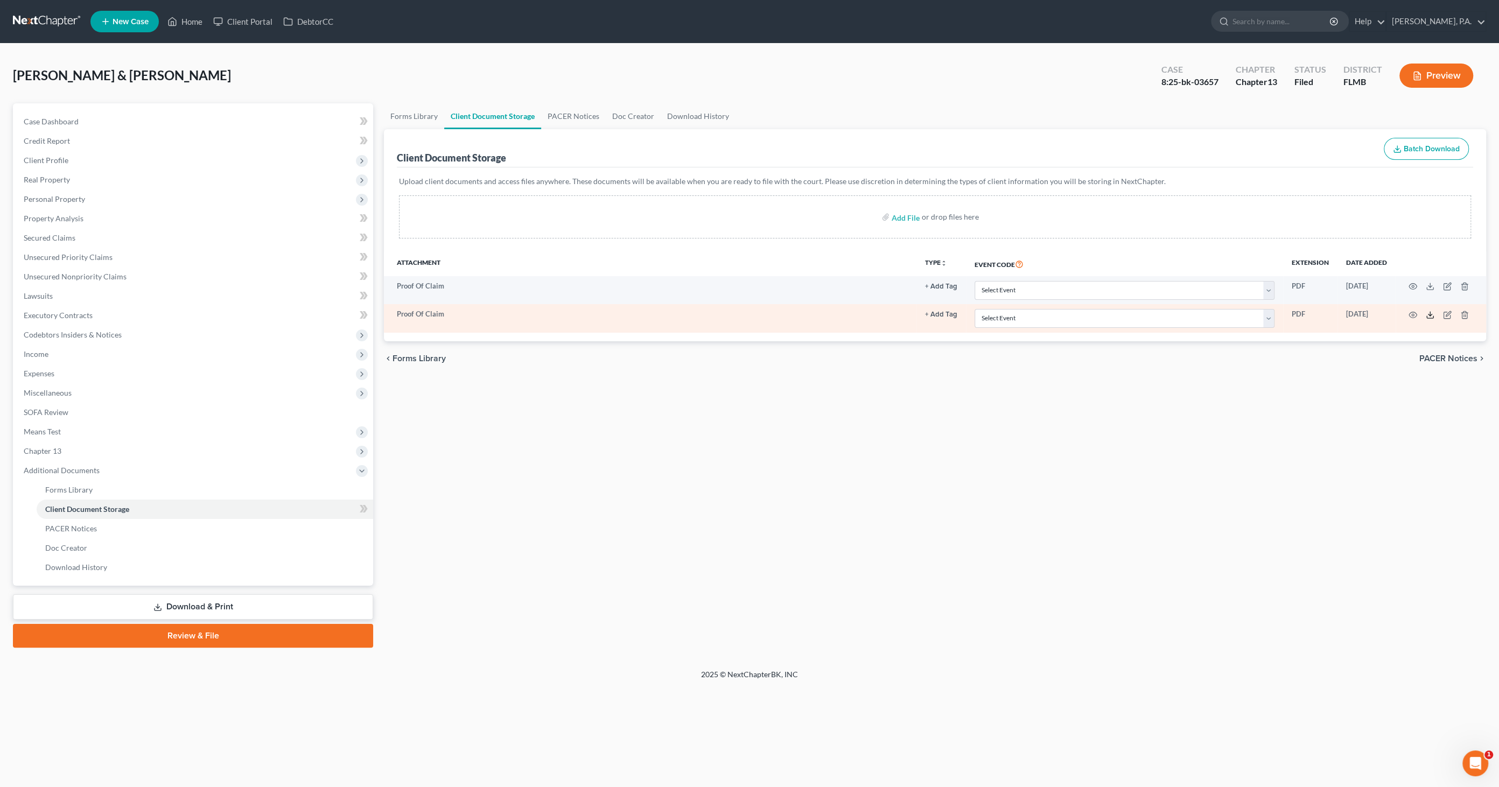
click at [1427, 313] on icon at bounding box center [1430, 315] width 9 height 9
click at [1447, 312] on icon "button" at bounding box center [1447, 313] width 5 height 5
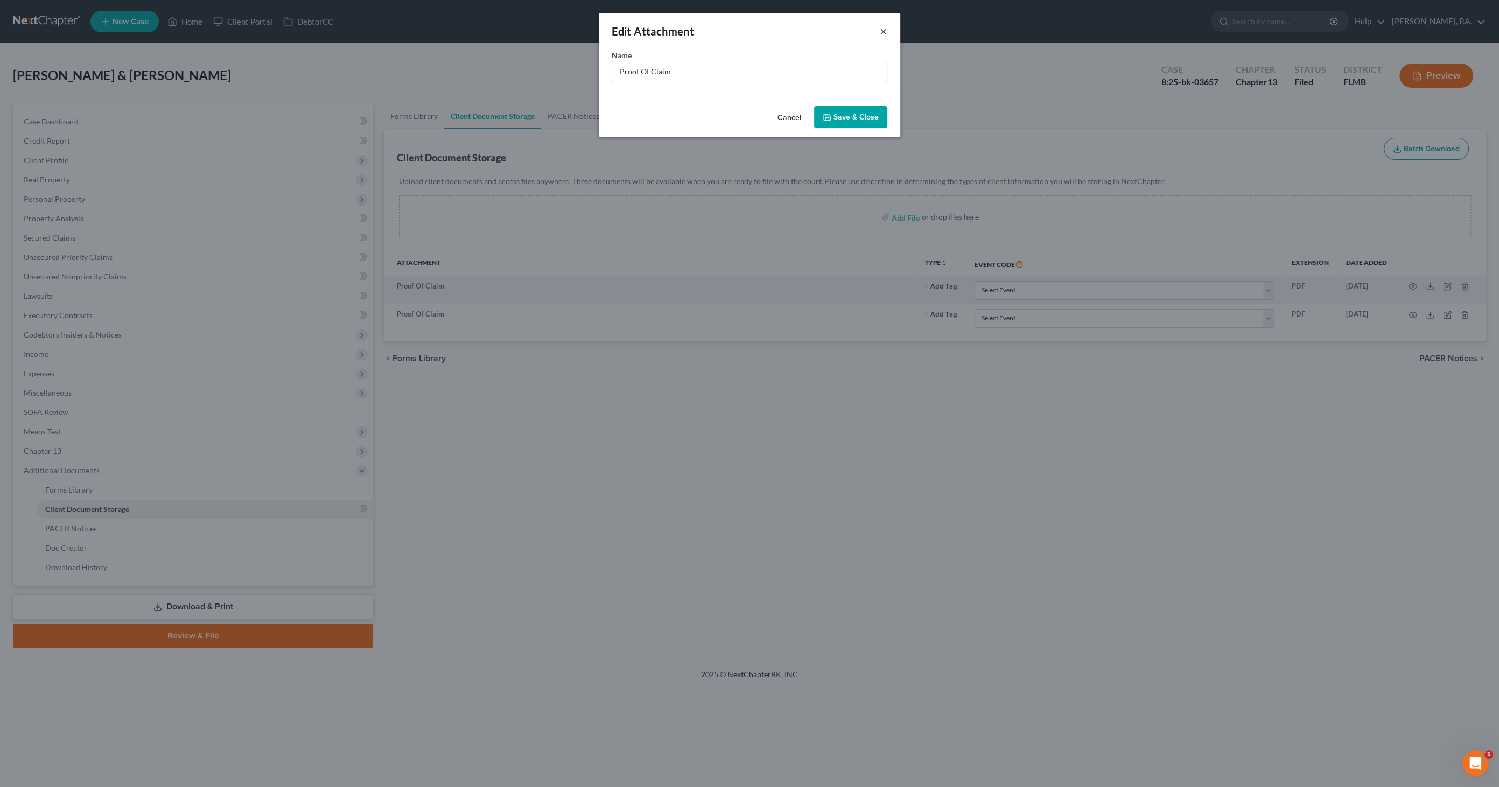
click at [883, 28] on button "×" at bounding box center [884, 31] width 8 height 13
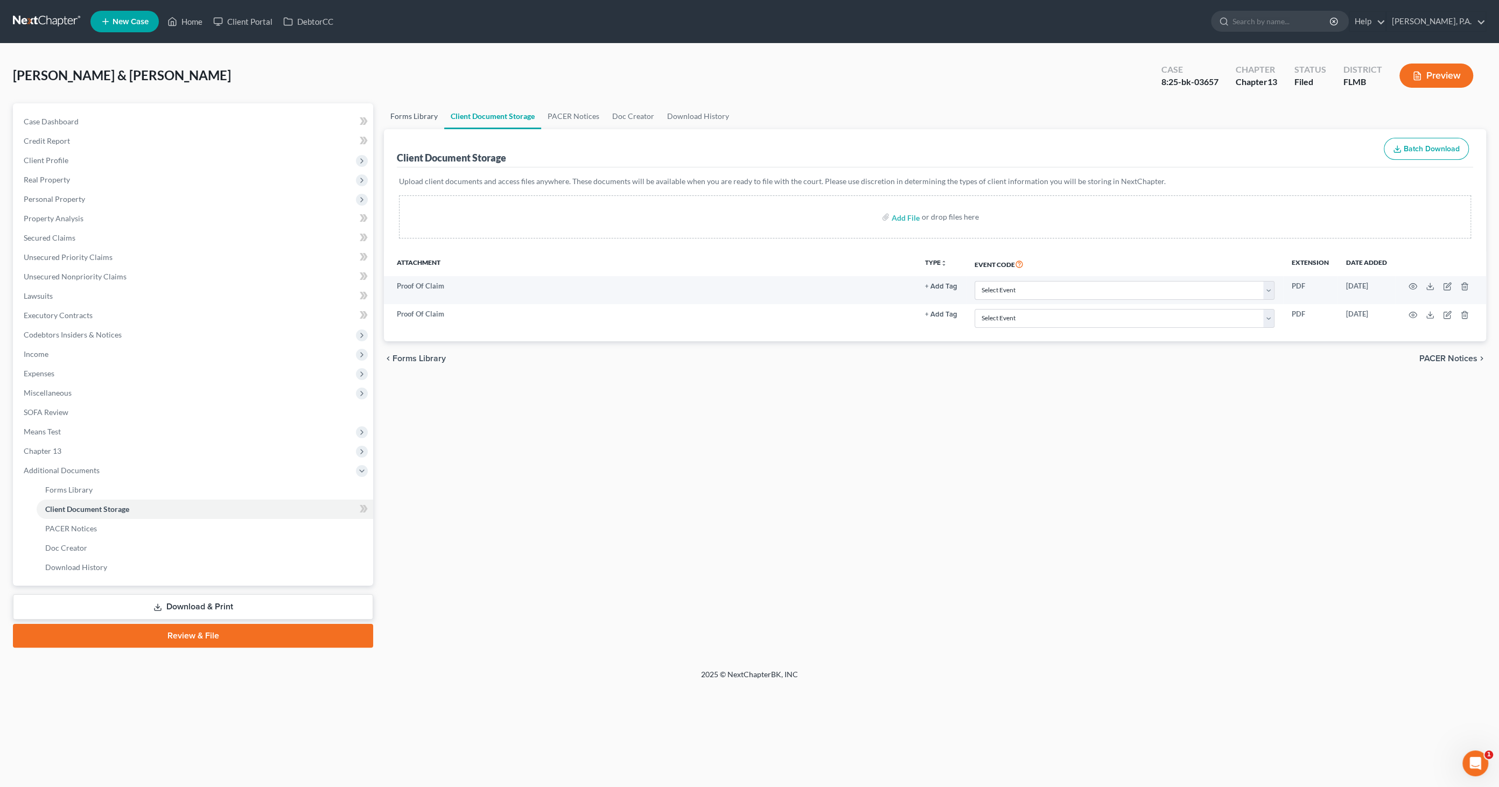
click at [404, 118] on link "Forms Library" at bounding box center [414, 116] width 60 height 26
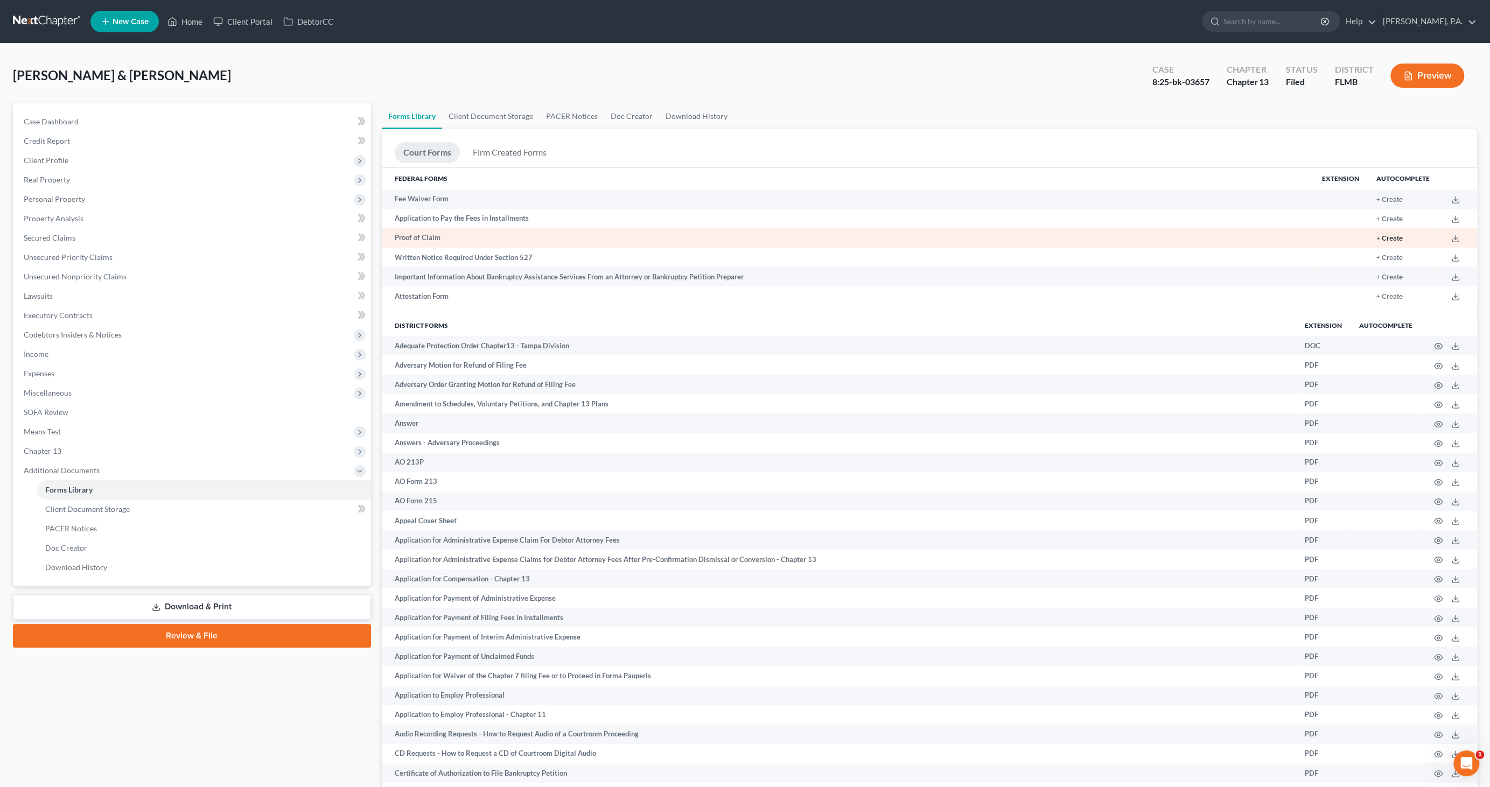
click at [1395, 236] on button "+ Create" at bounding box center [1389, 238] width 26 height 7
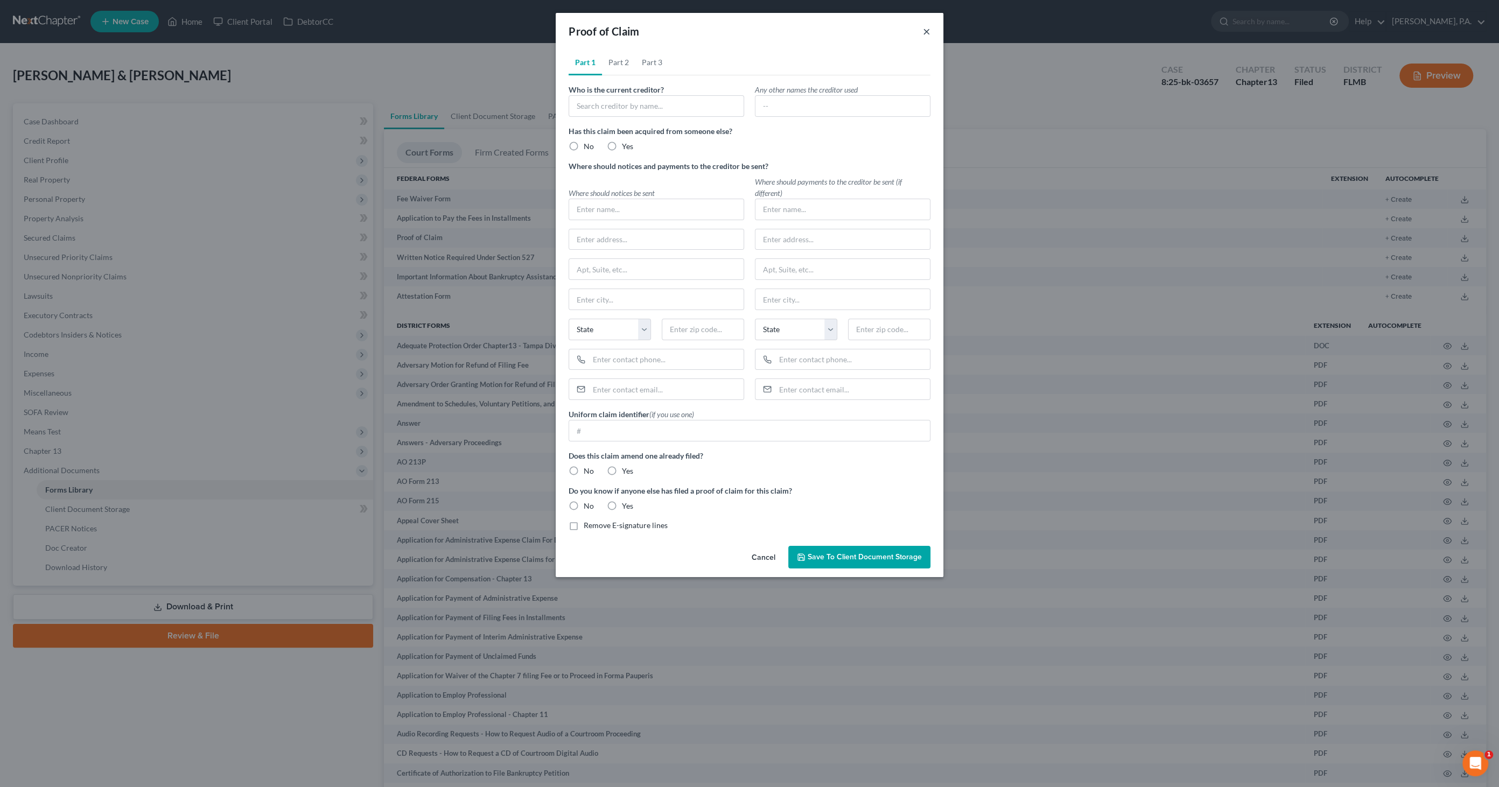
click at [925, 29] on button "×" at bounding box center [927, 31] width 8 height 13
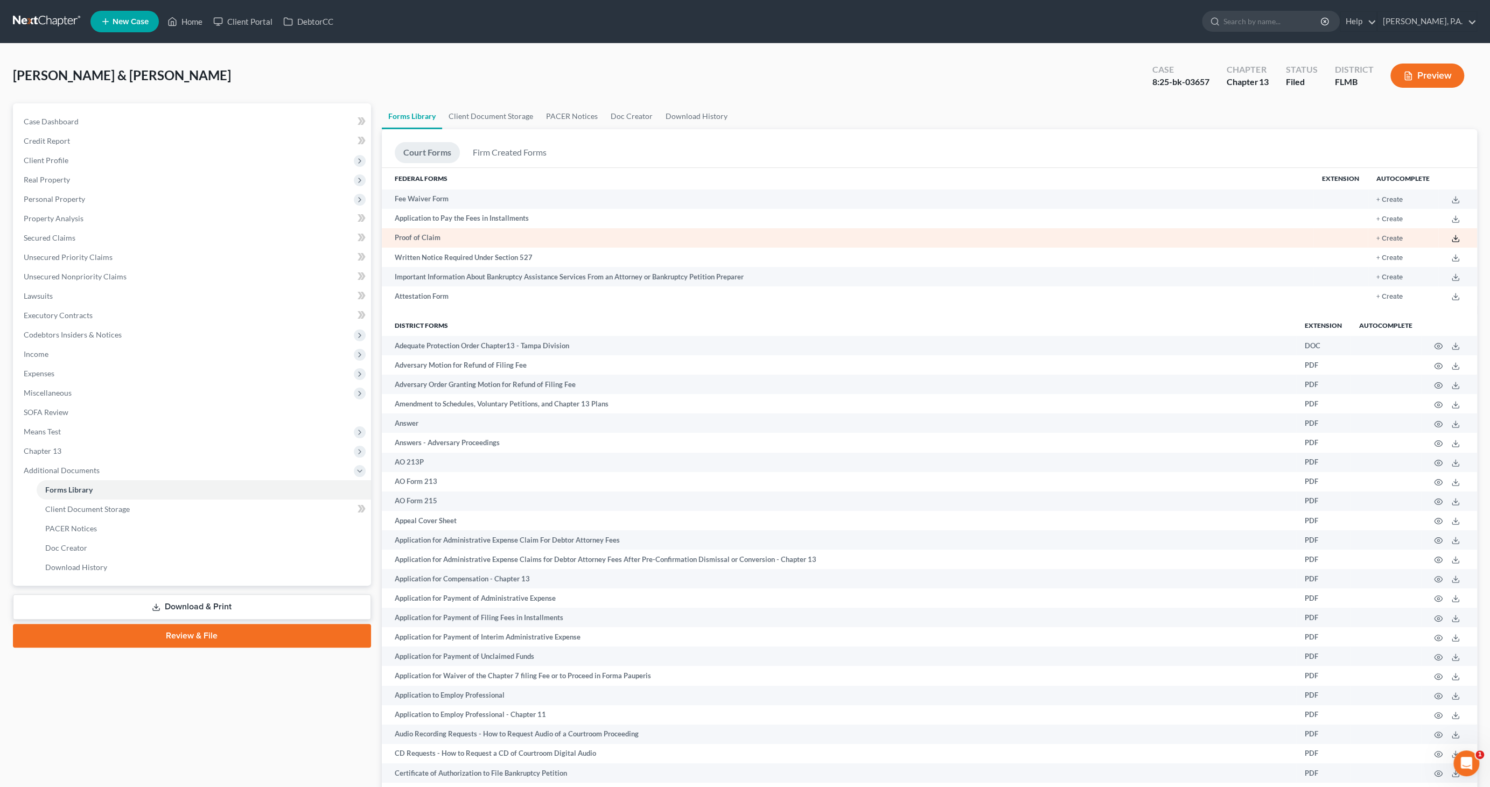
click at [1455, 236] on line at bounding box center [1455, 237] width 0 height 4
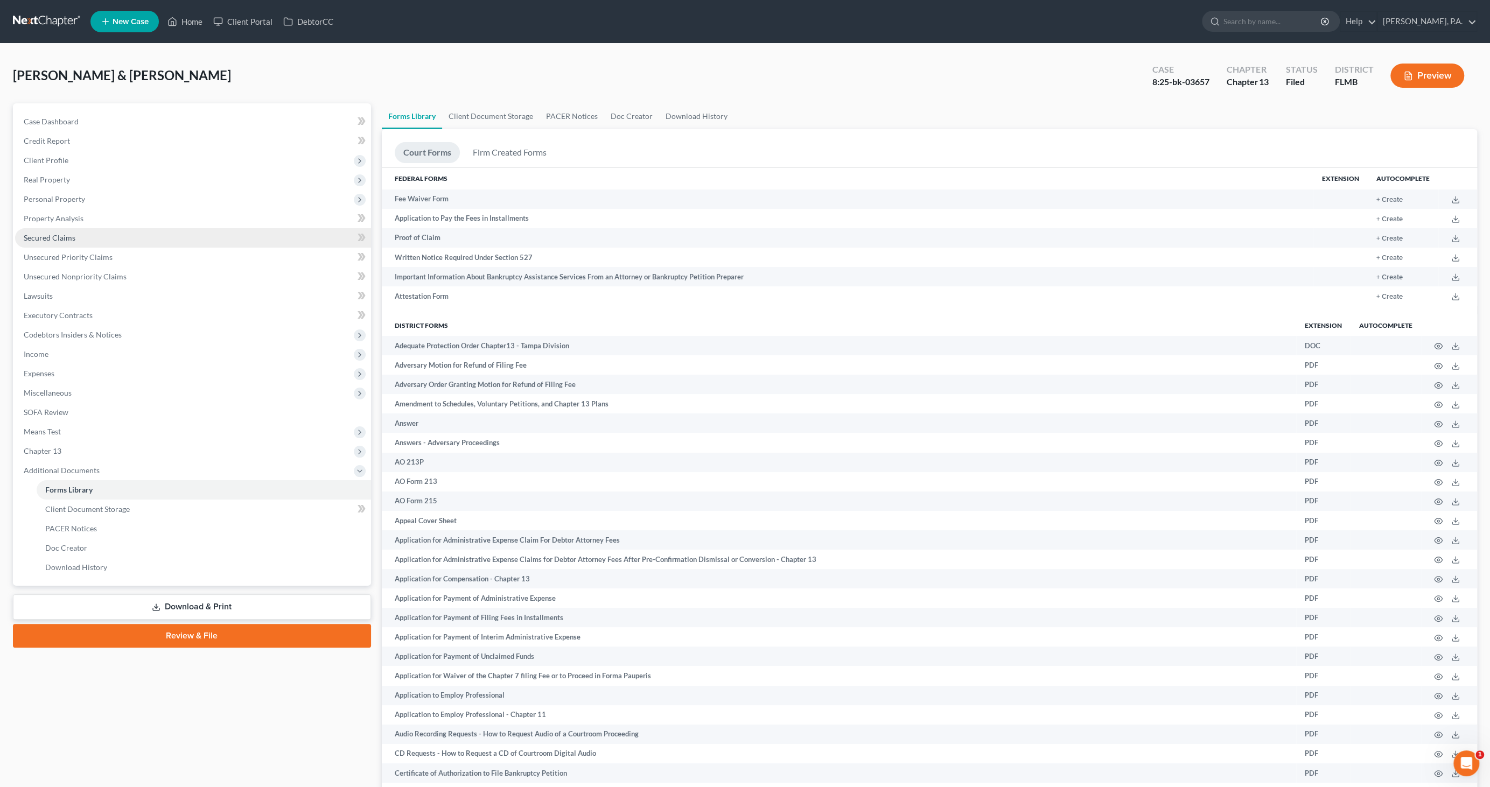
click at [58, 238] on span "Secured Claims" at bounding box center [50, 237] width 52 height 9
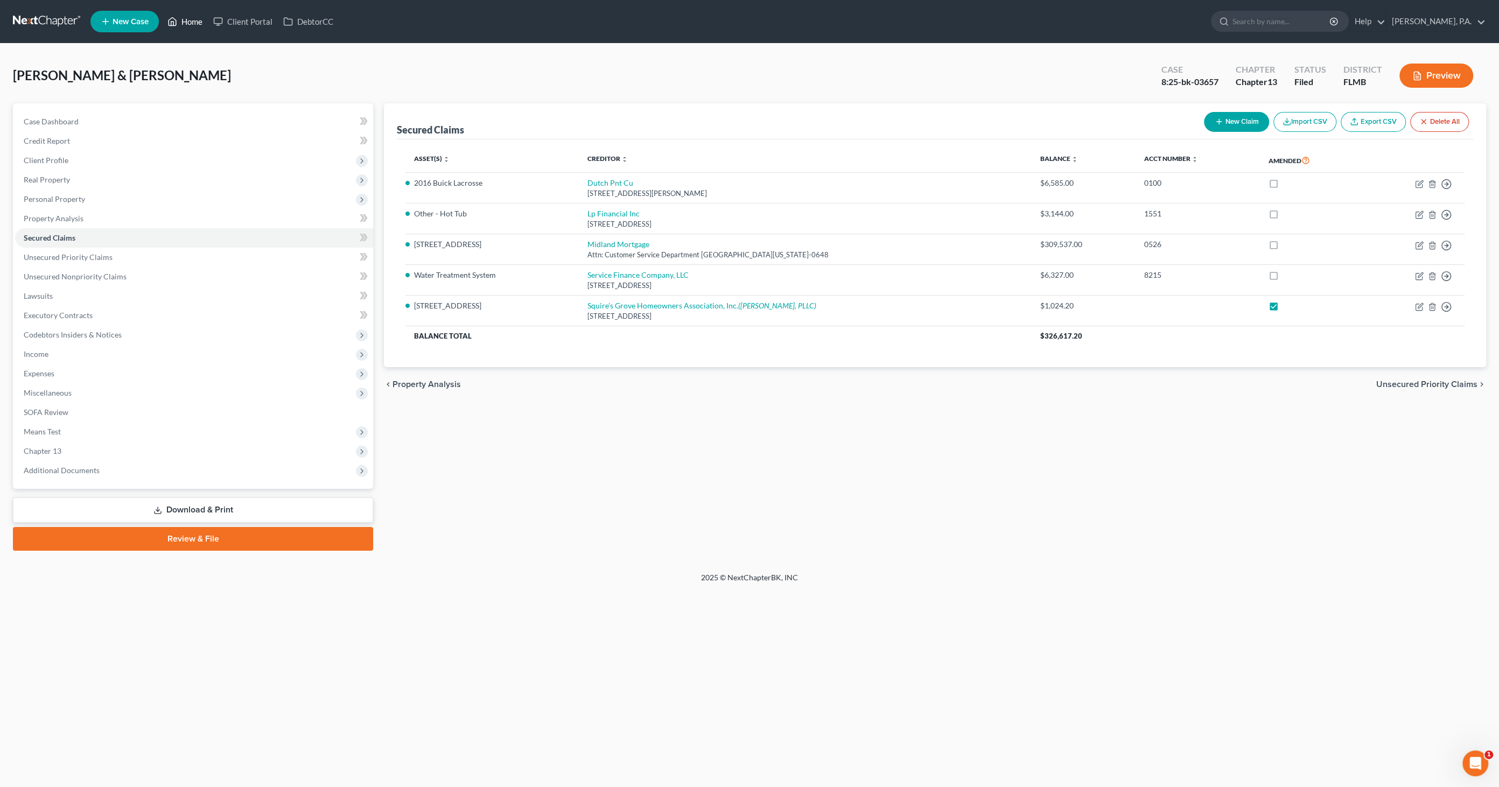
click at [191, 25] on link "Home" at bounding box center [185, 21] width 46 height 19
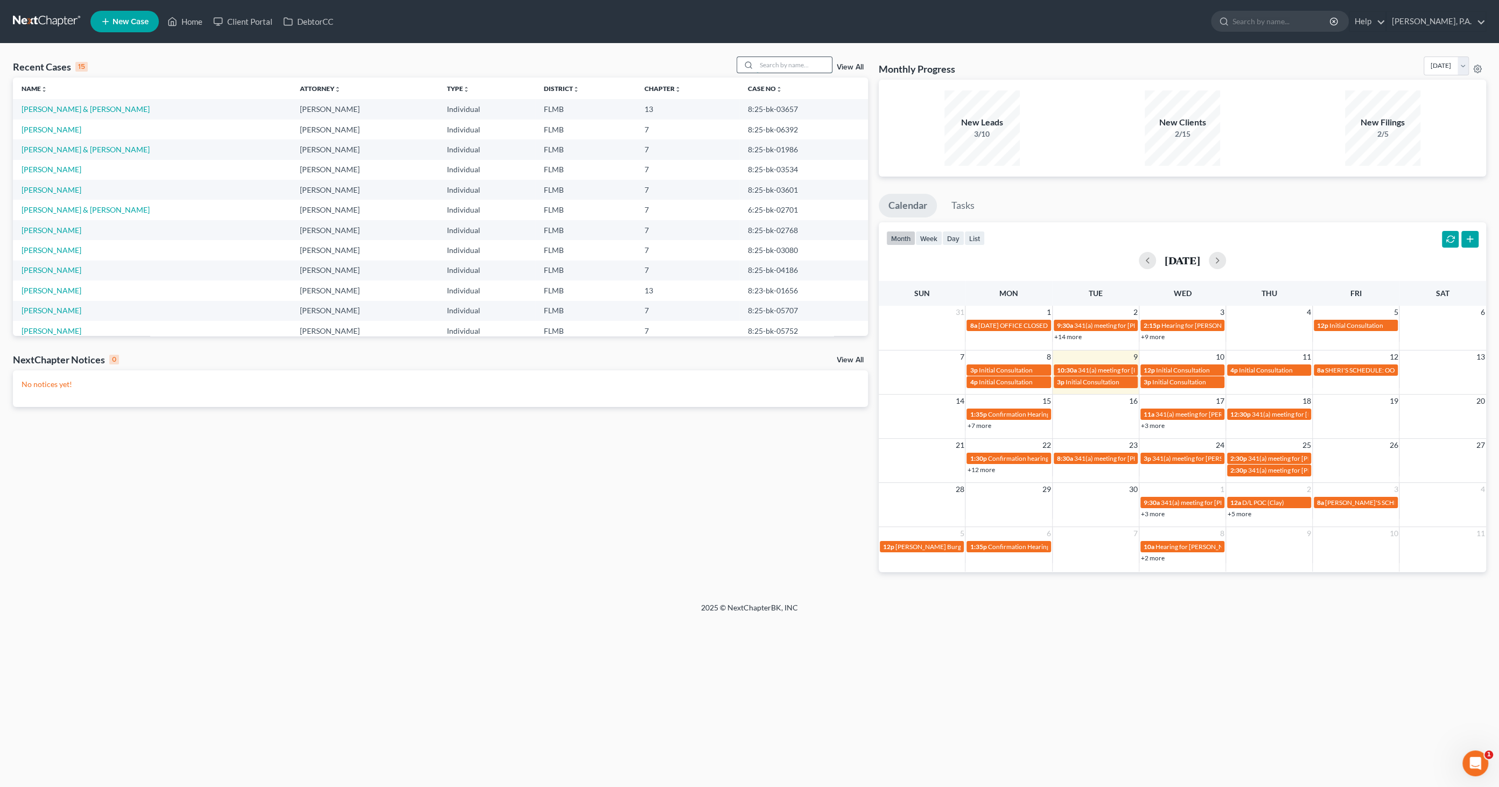
click at [775, 61] on input "search" at bounding box center [793, 65] width 75 height 16
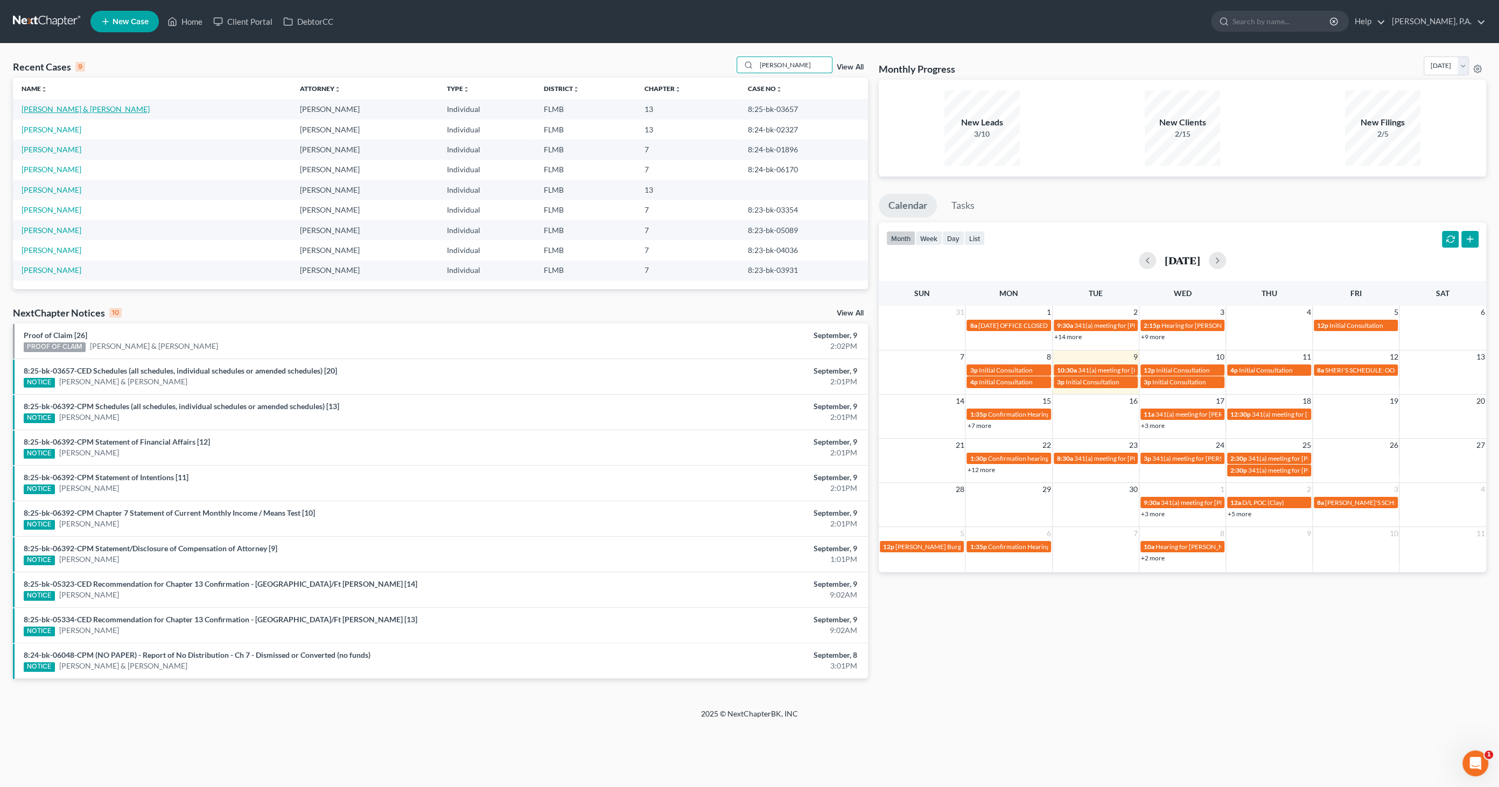
type input "[PERSON_NAME]"
click at [55, 110] on link "[PERSON_NAME] & [PERSON_NAME]" at bounding box center [86, 108] width 128 height 9
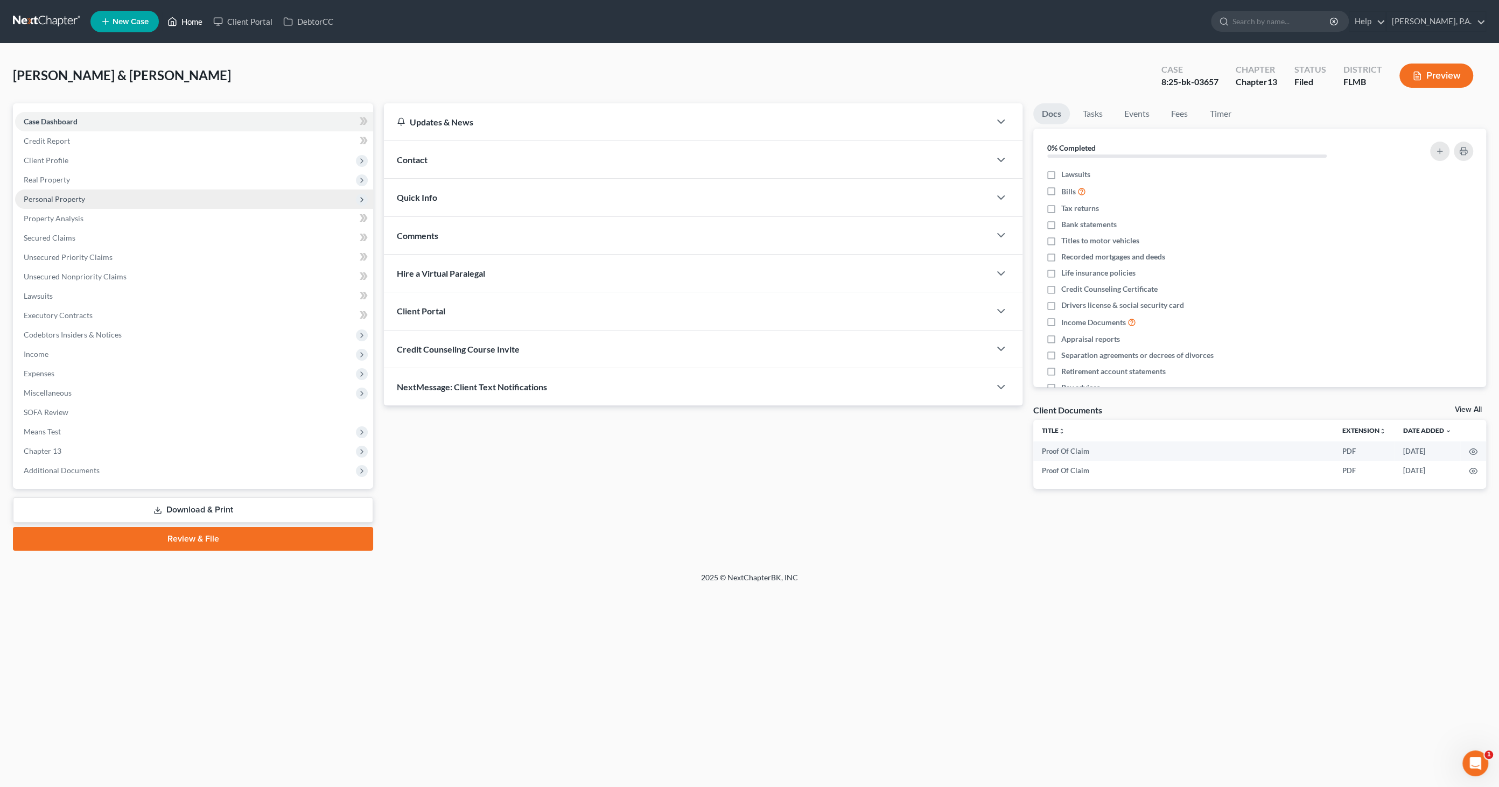
drag, startPoint x: 191, startPoint y: 17, endPoint x: 127, endPoint y: 190, distance: 184.5
click at [191, 17] on link "Home" at bounding box center [185, 21] width 46 height 19
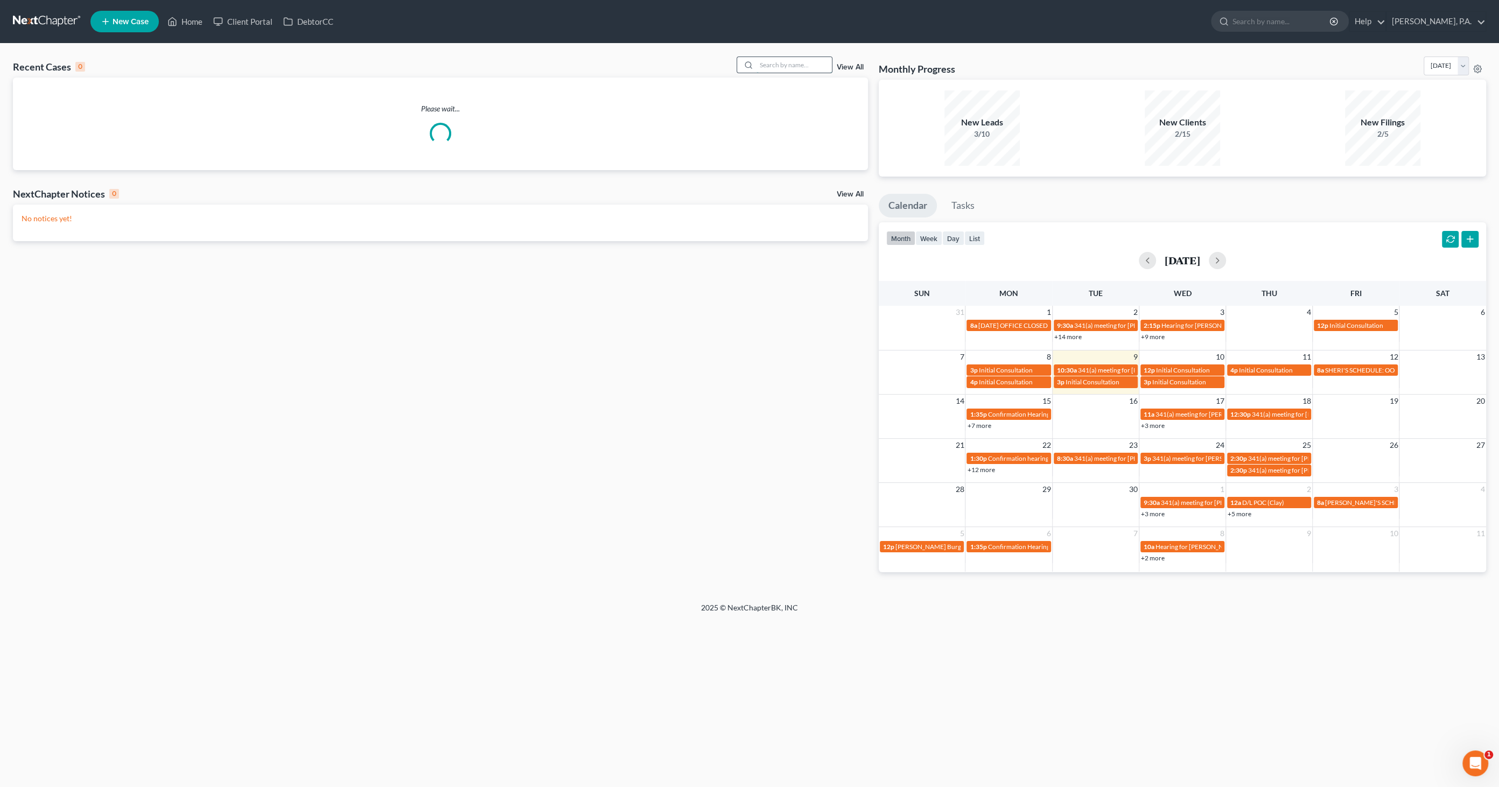
click at [767, 62] on input "search" at bounding box center [793, 65] width 75 height 16
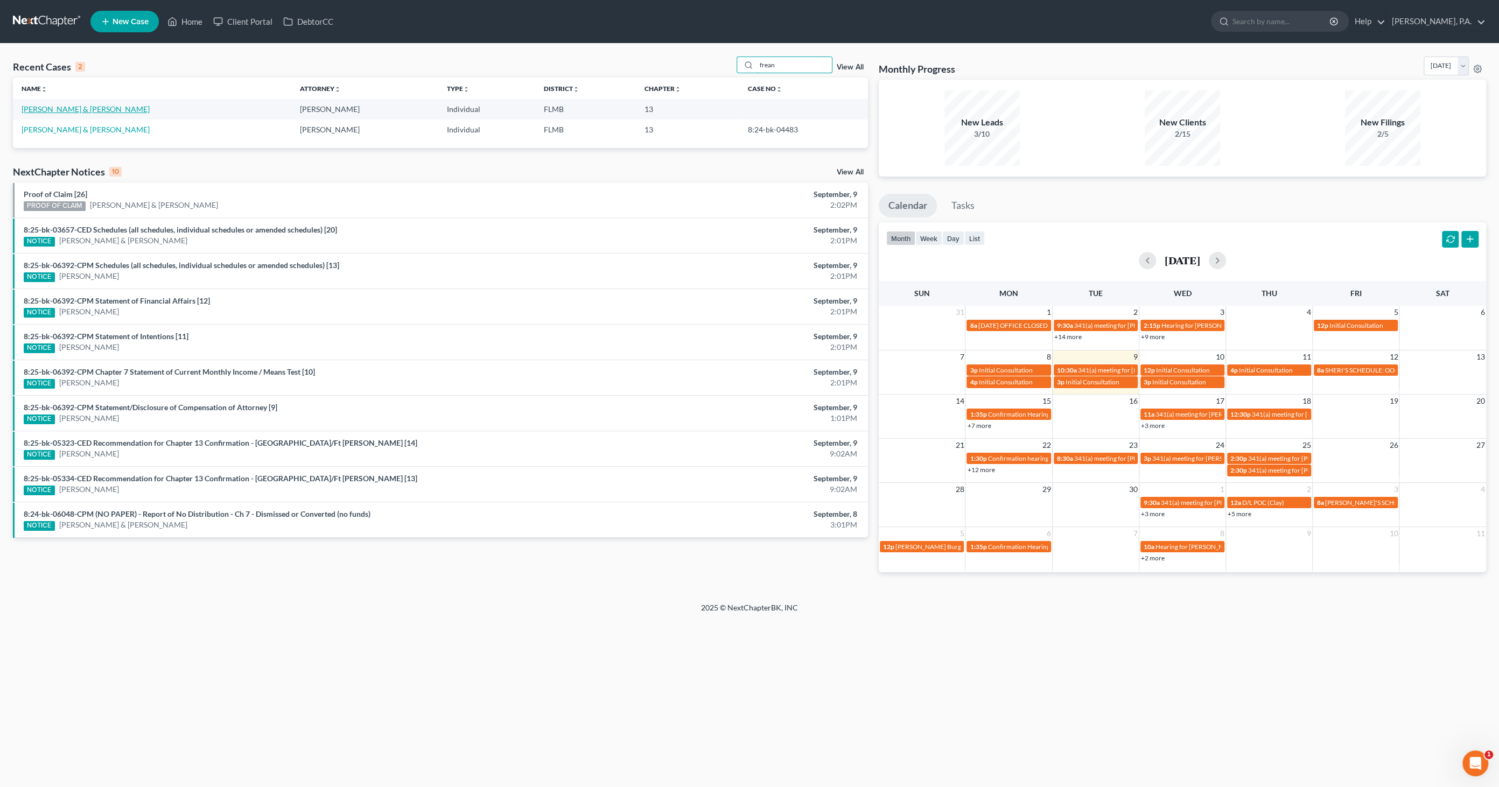
type input "frean"
click at [92, 108] on link "[PERSON_NAME] & [PERSON_NAME]" at bounding box center [86, 108] width 128 height 9
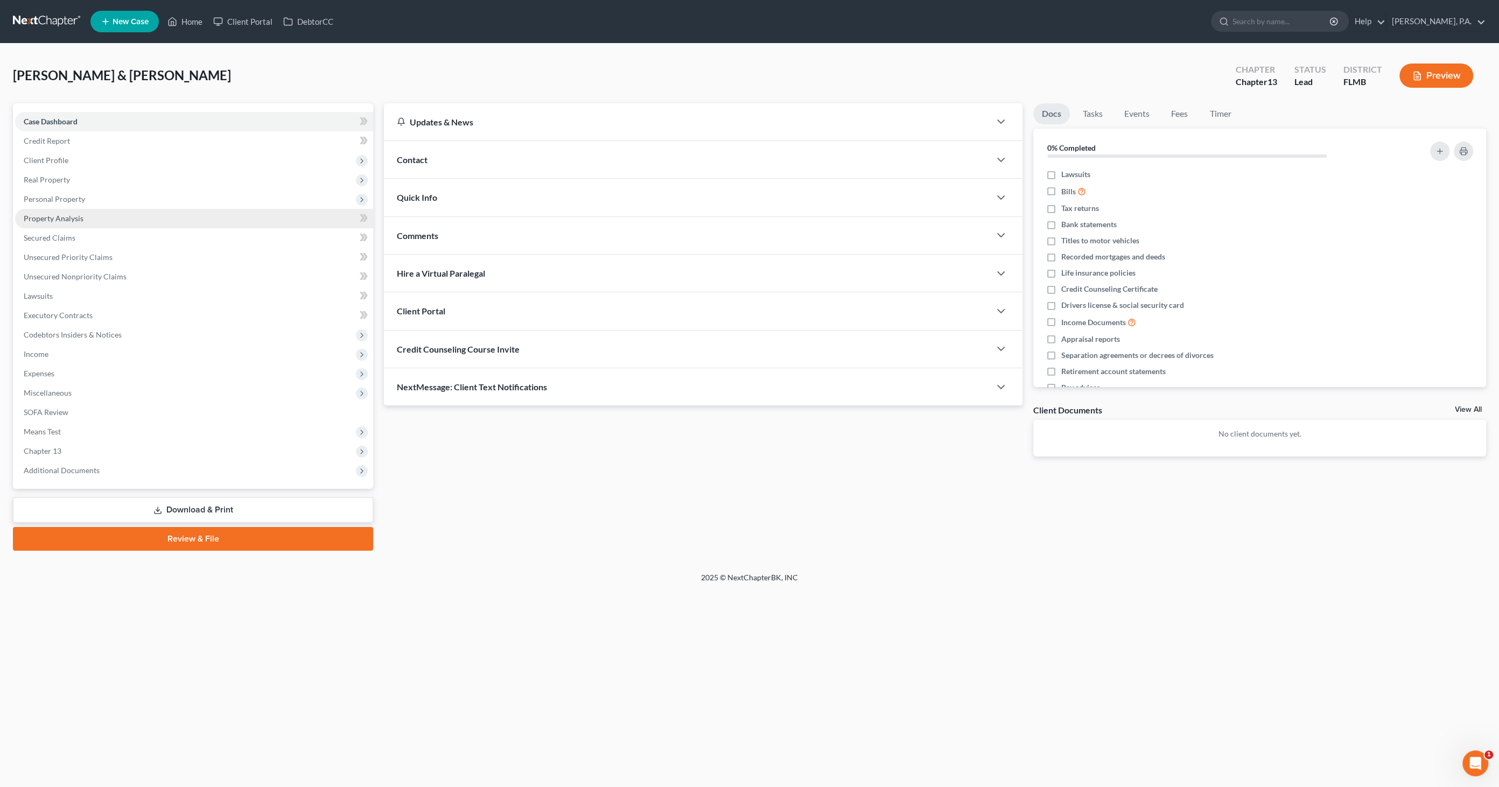
click at [53, 220] on span "Property Analysis" at bounding box center [54, 218] width 60 height 9
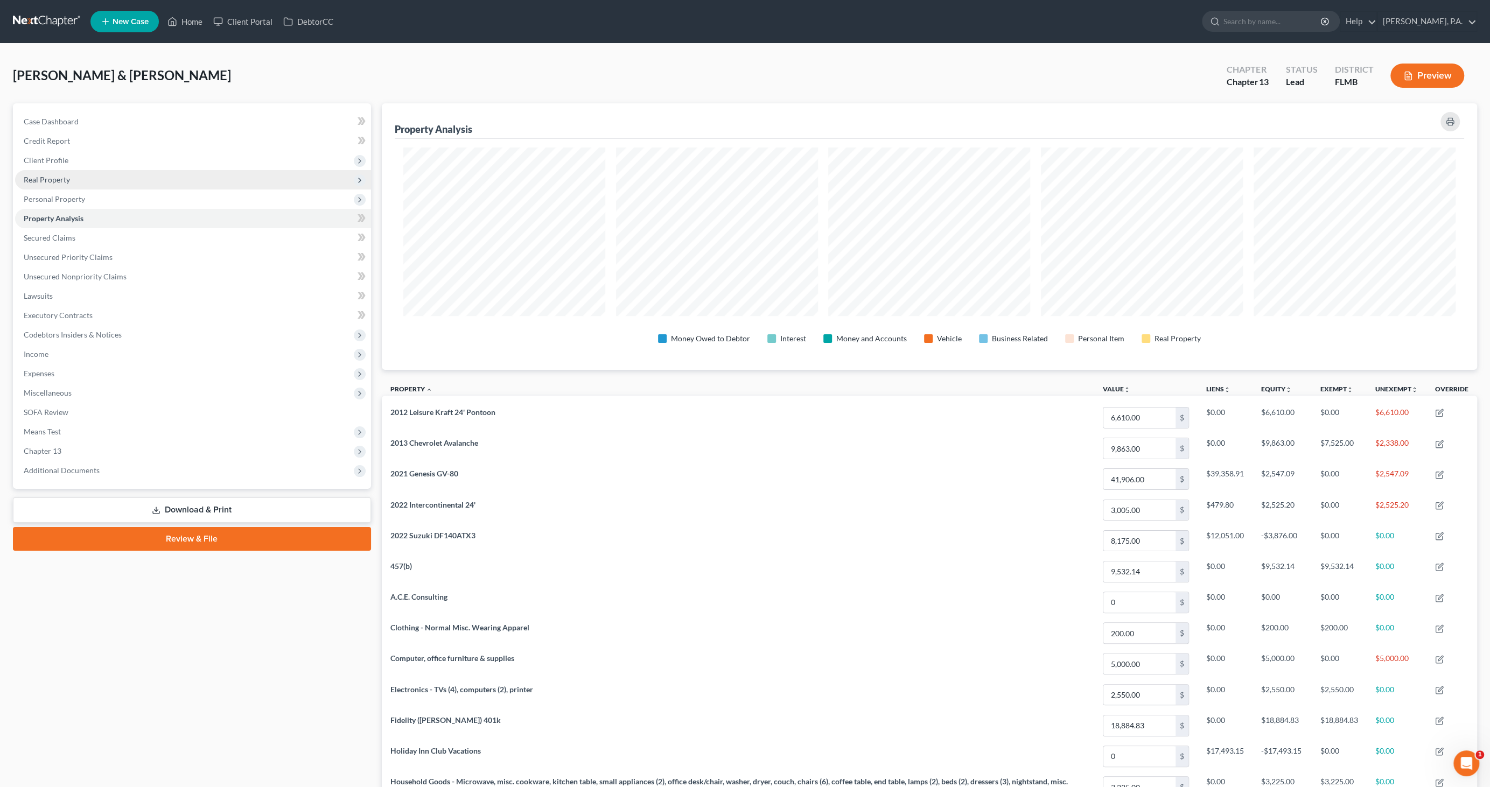
click at [60, 178] on span "Real Property" at bounding box center [47, 179] width 46 height 9
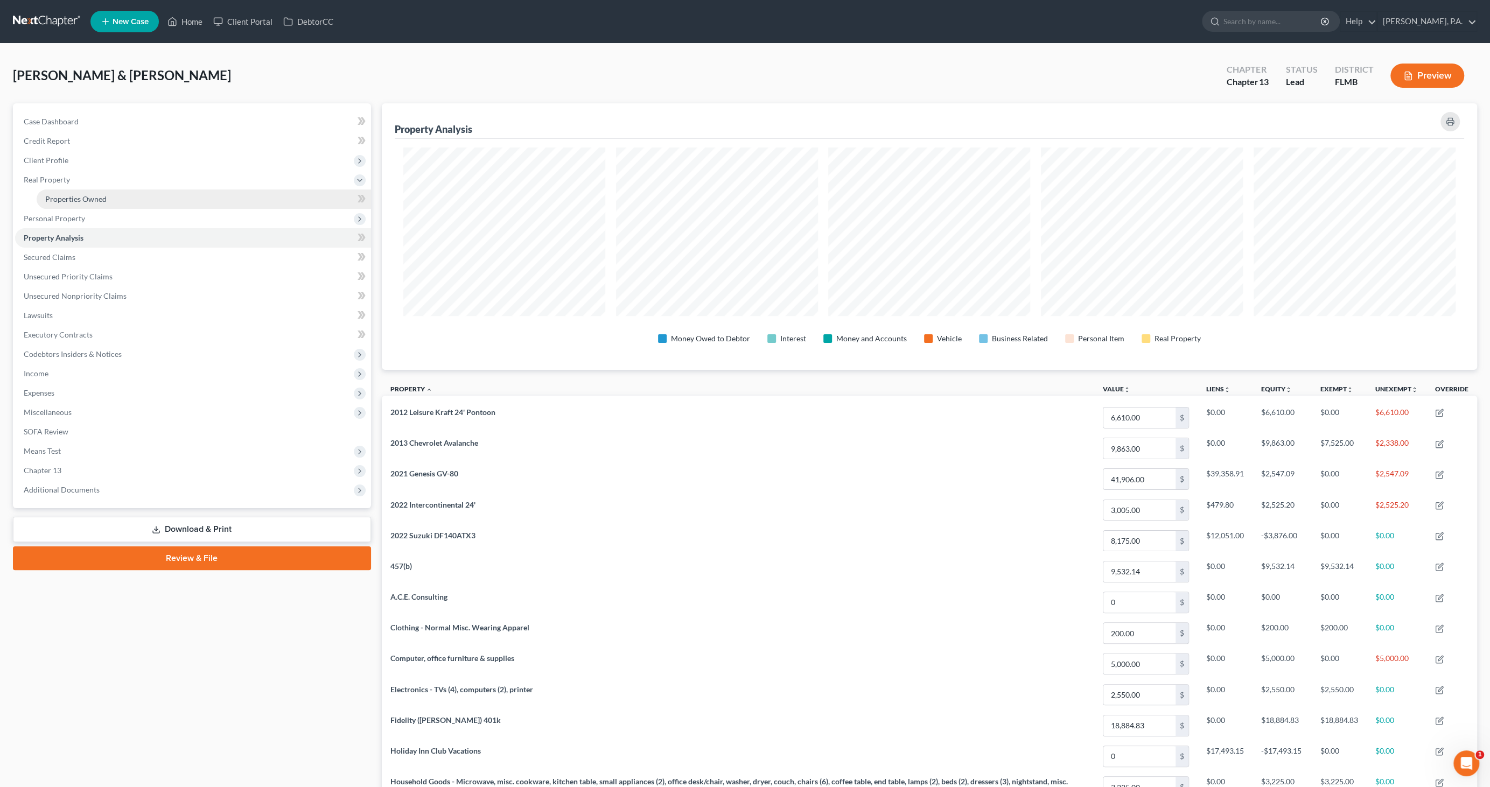
click at [65, 194] on span "Properties Owned" at bounding box center [75, 198] width 61 height 9
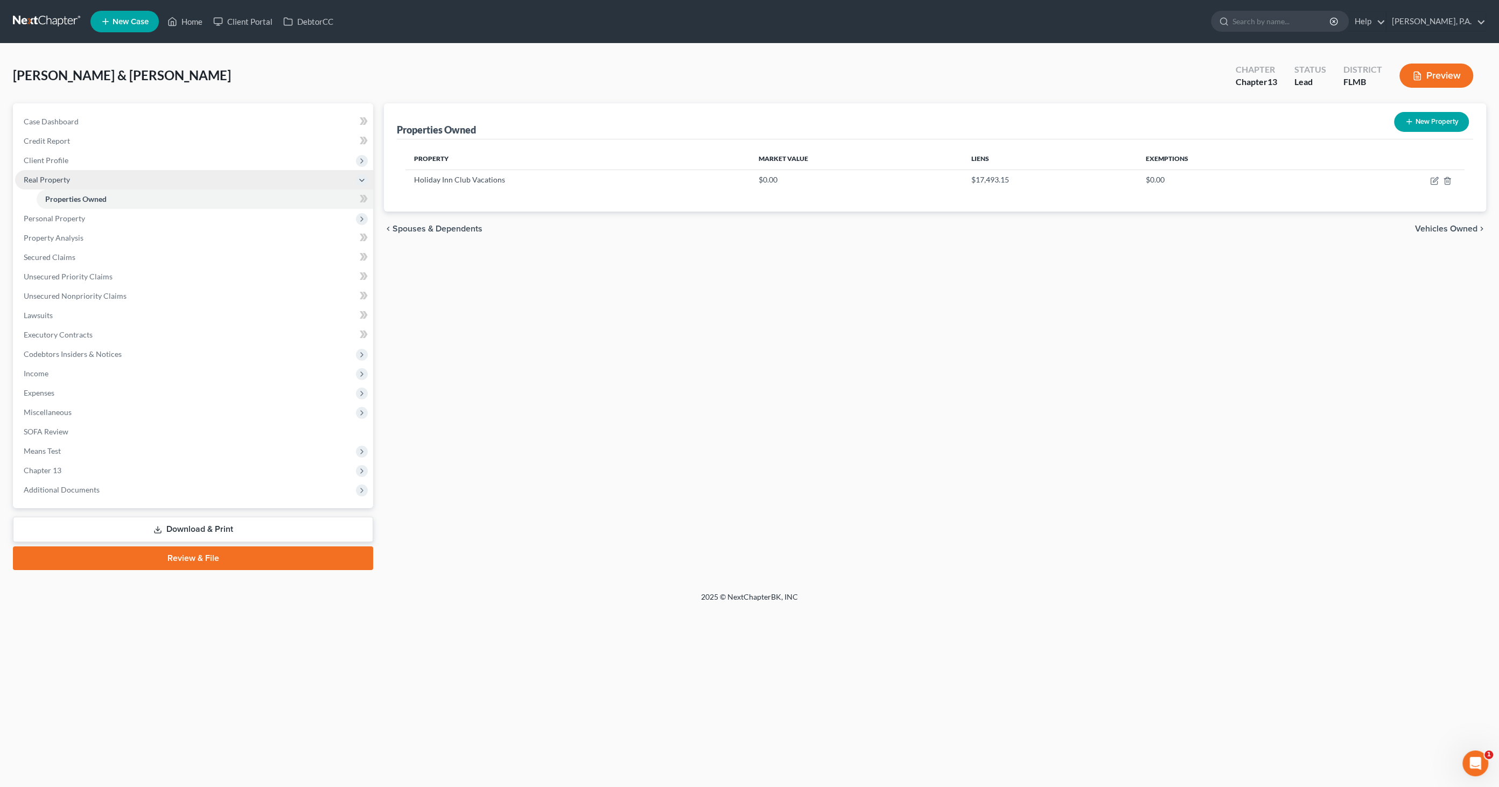
drag, startPoint x: 51, startPoint y: 175, endPoint x: 54, endPoint y: 180, distance: 5.5
click at [51, 175] on span "Real Property" at bounding box center [47, 179] width 46 height 9
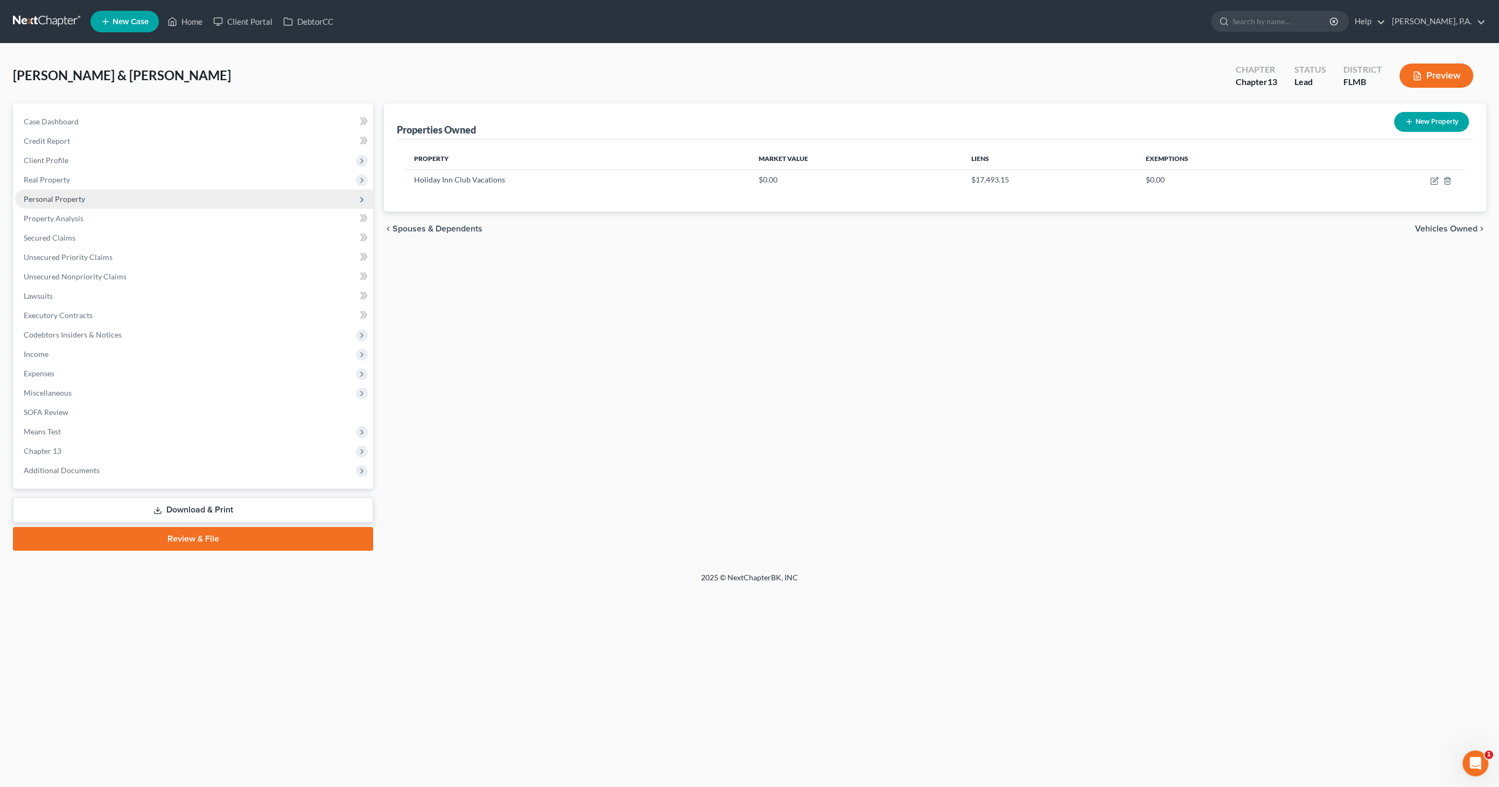
click at [65, 197] on span "Personal Property" at bounding box center [54, 198] width 61 height 9
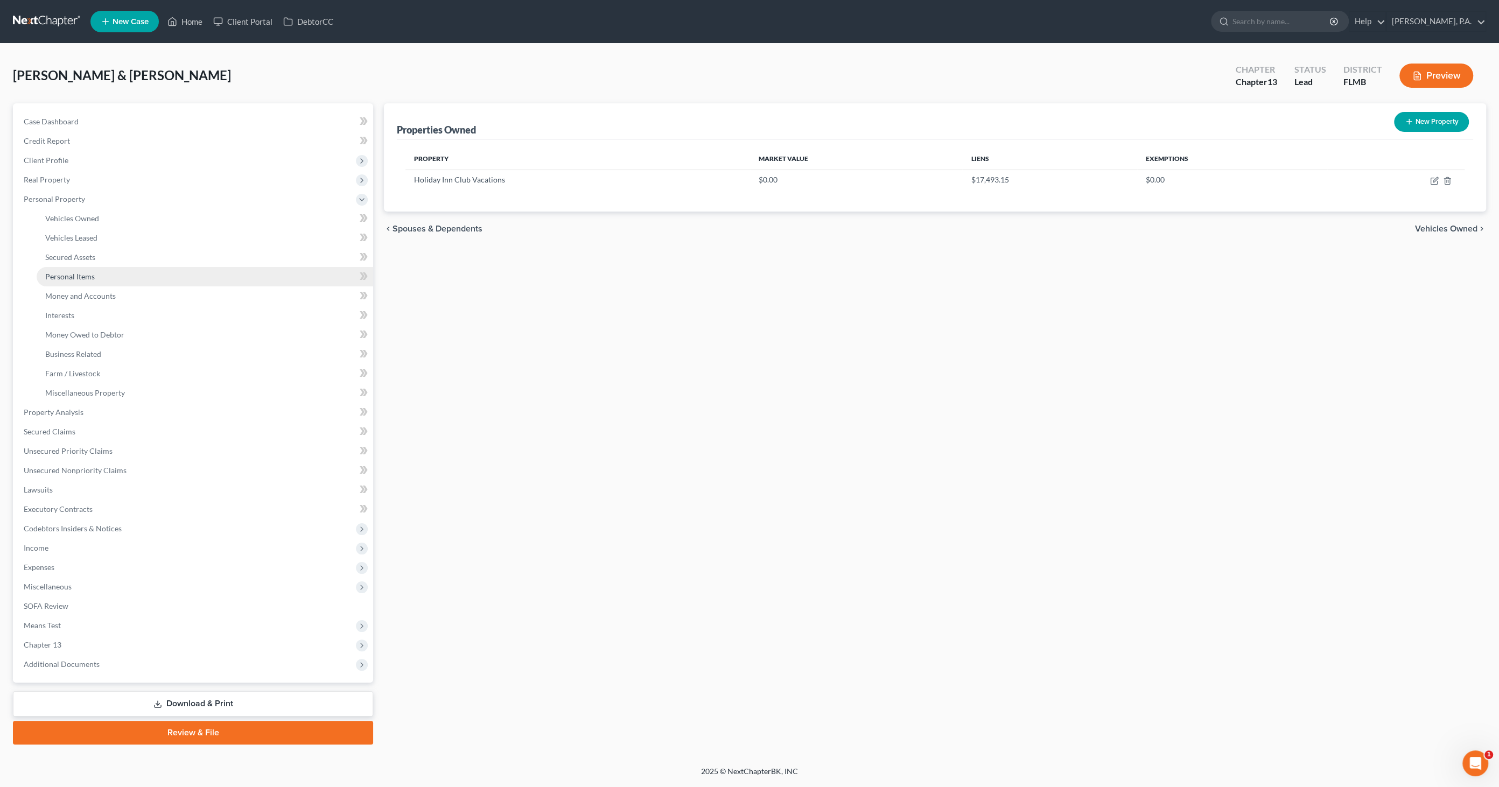
click at [72, 279] on span "Personal Items" at bounding box center [70, 276] width 50 height 9
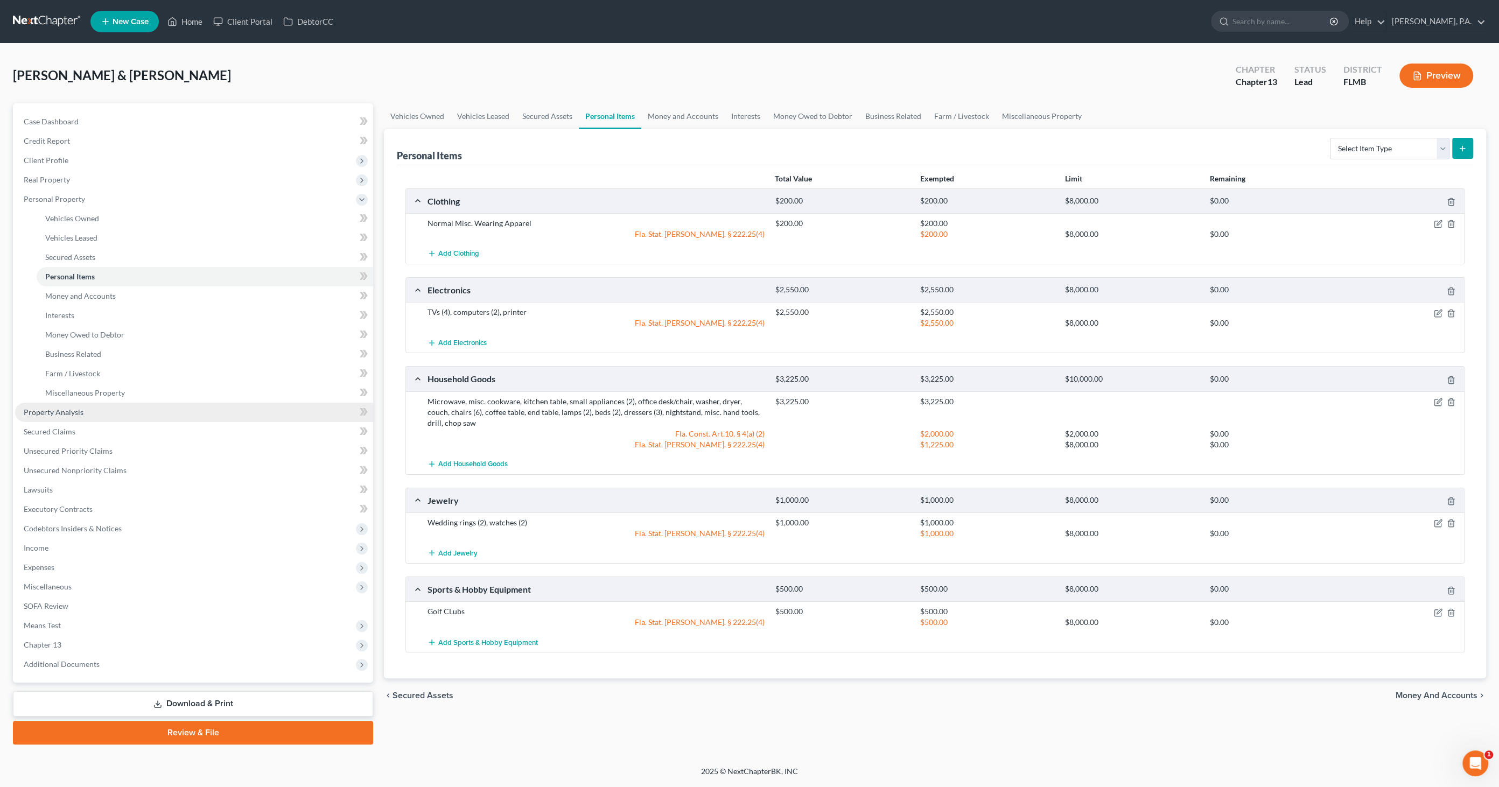
click at [58, 406] on link "Property Analysis" at bounding box center [194, 412] width 358 height 19
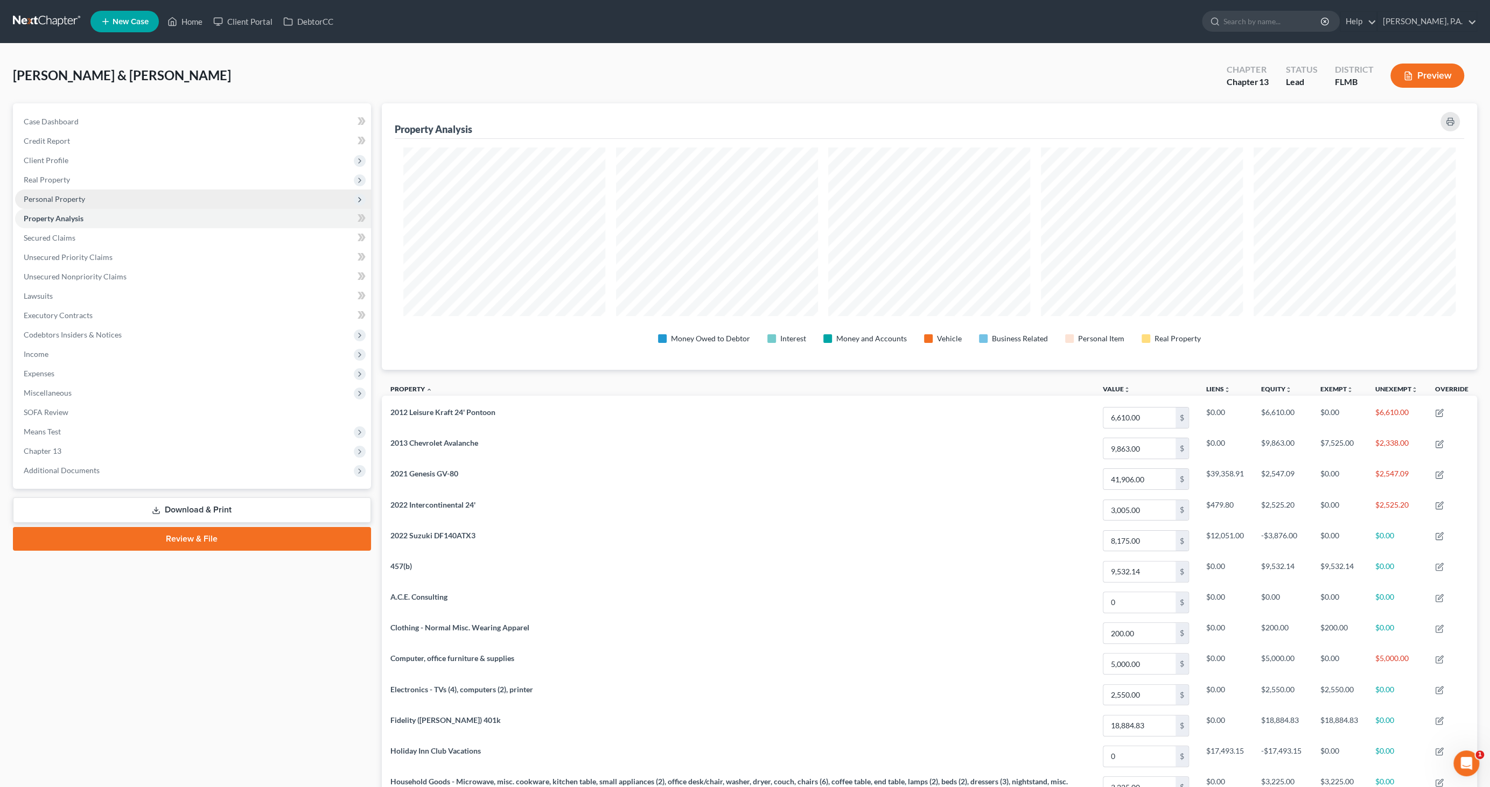
click at [62, 194] on span "Personal Property" at bounding box center [54, 198] width 61 height 9
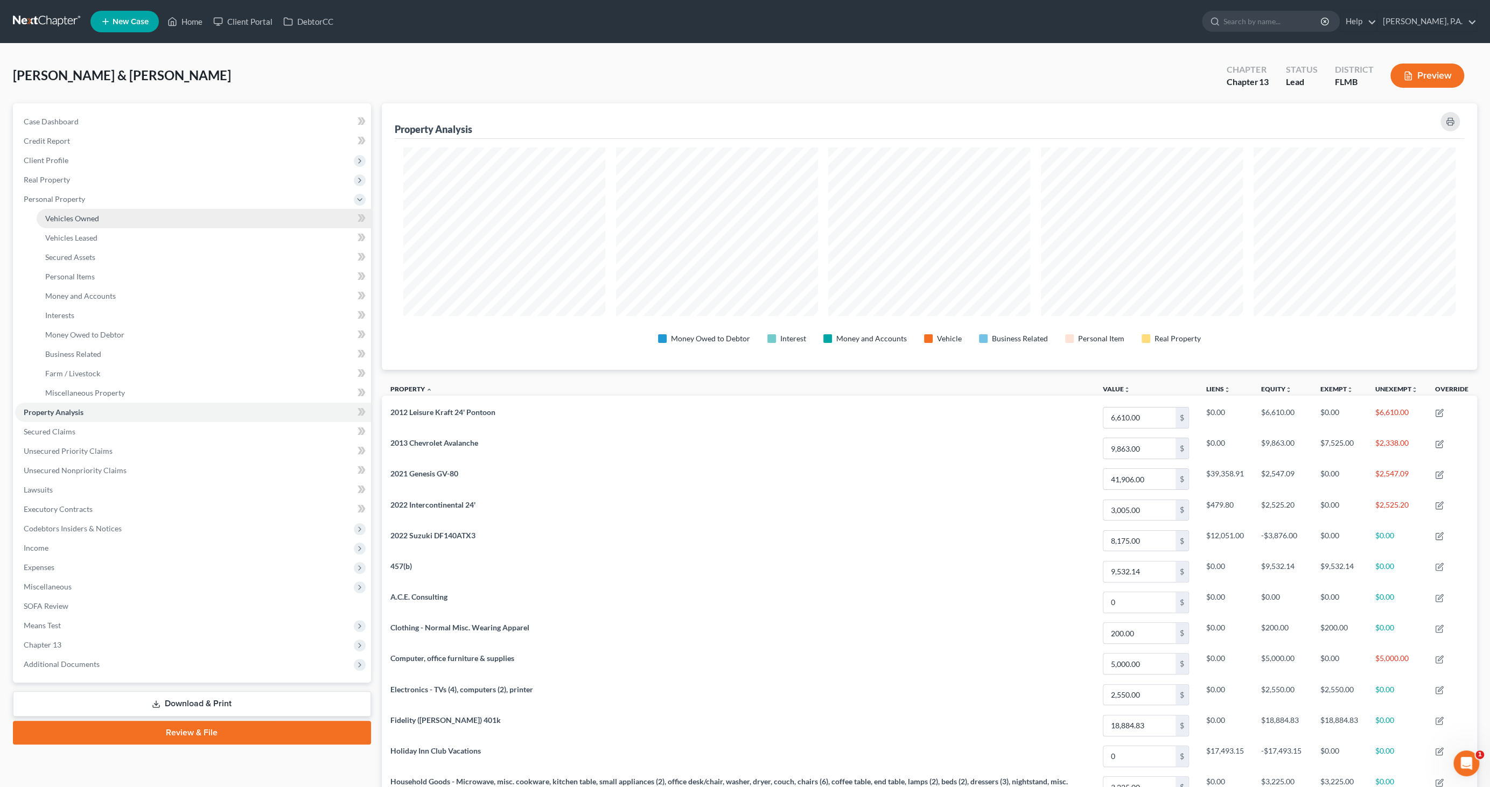
click at [88, 218] on span "Vehicles Owned" at bounding box center [72, 218] width 54 height 9
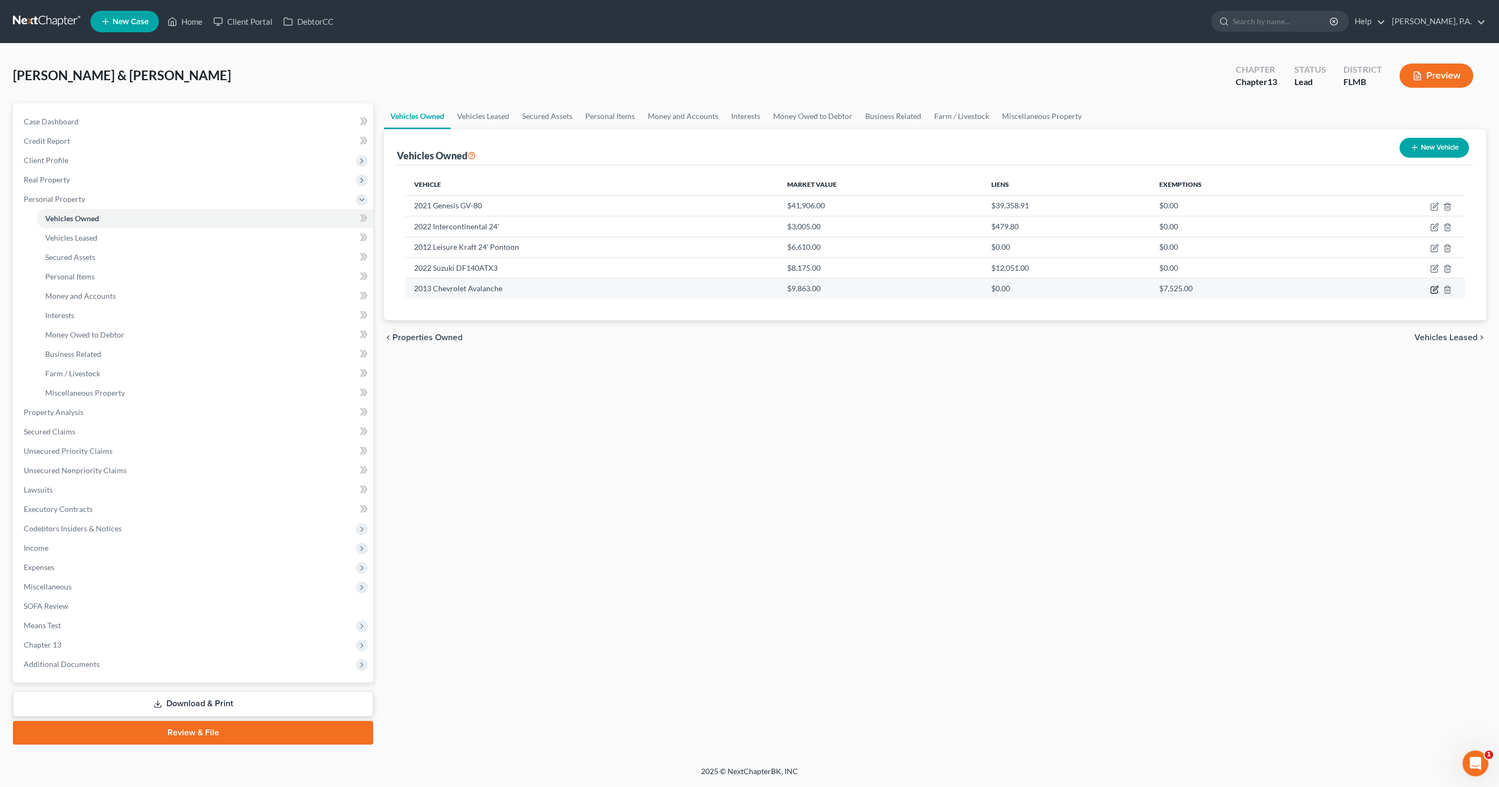
click at [1433, 286] on icon "button" at bounding box center [1434, 289] width 9 height 9
select select "0"
select select "13"
select select "3"
select select "0"
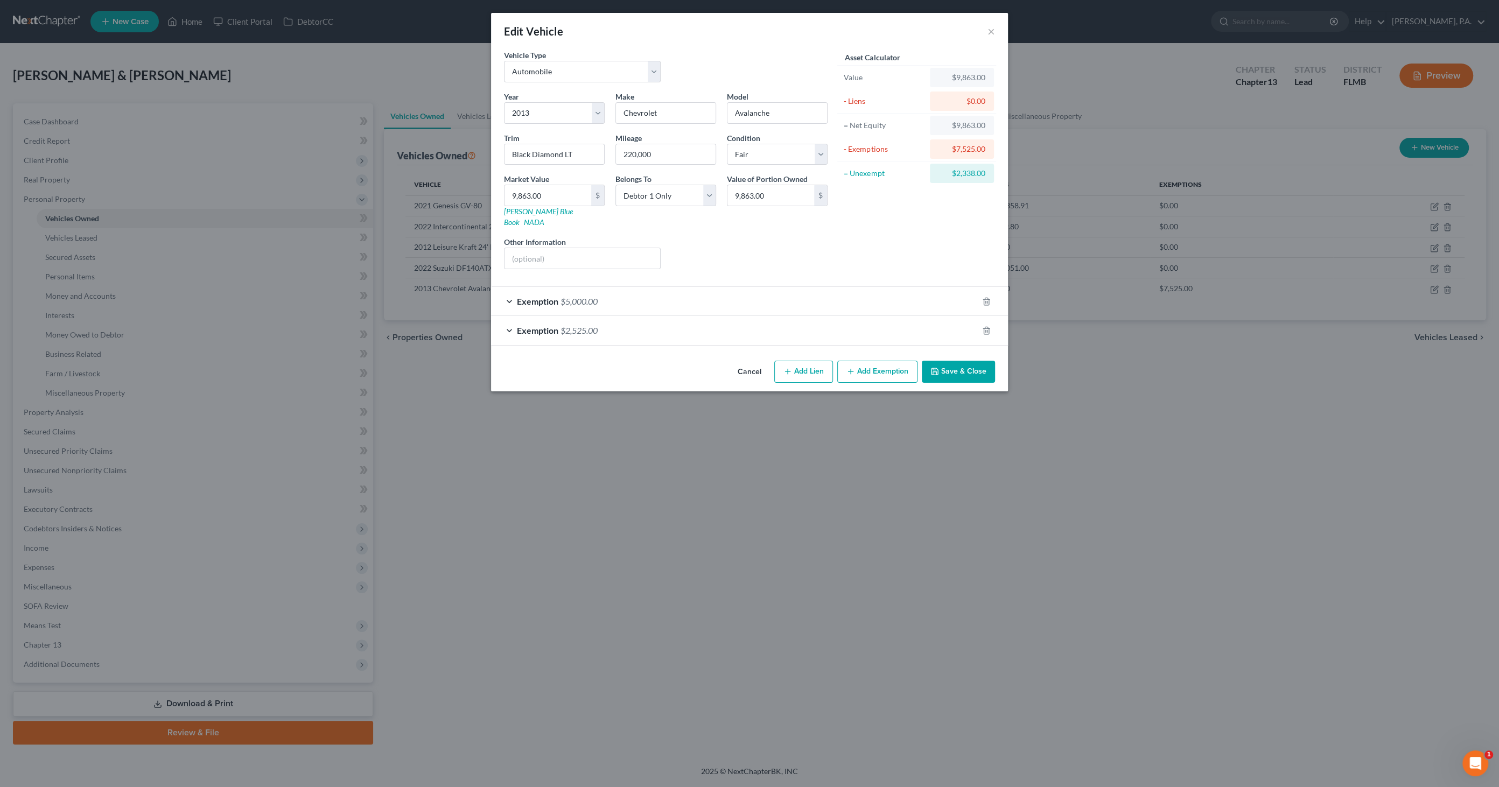
click at [582, 296] on span "$5,000.00" at bounding box center [578, 301] width 37 height 10
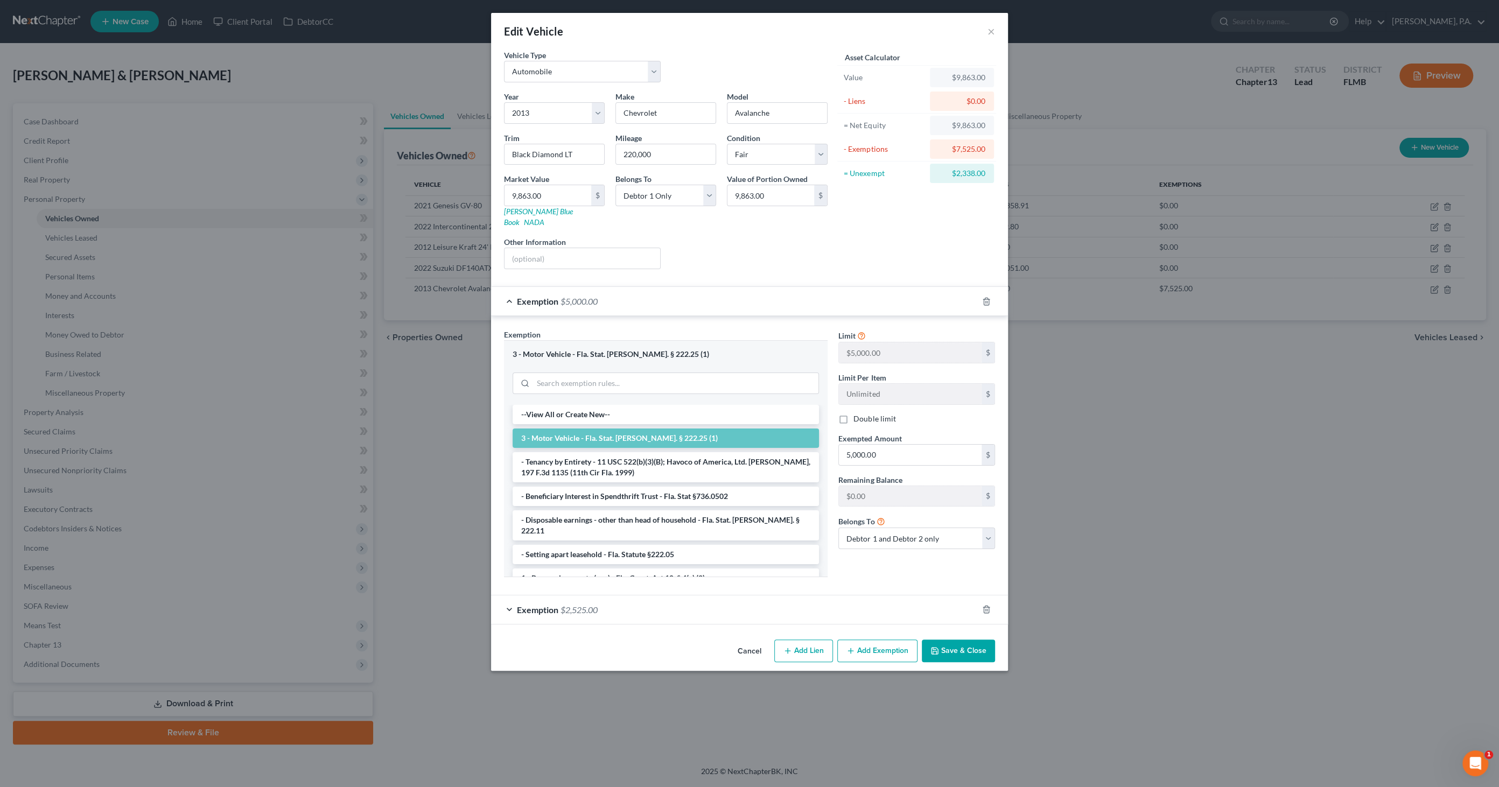
click at [582, 296] on span "$5,000.00" at bounding box center [578, 301] width 37 height 10
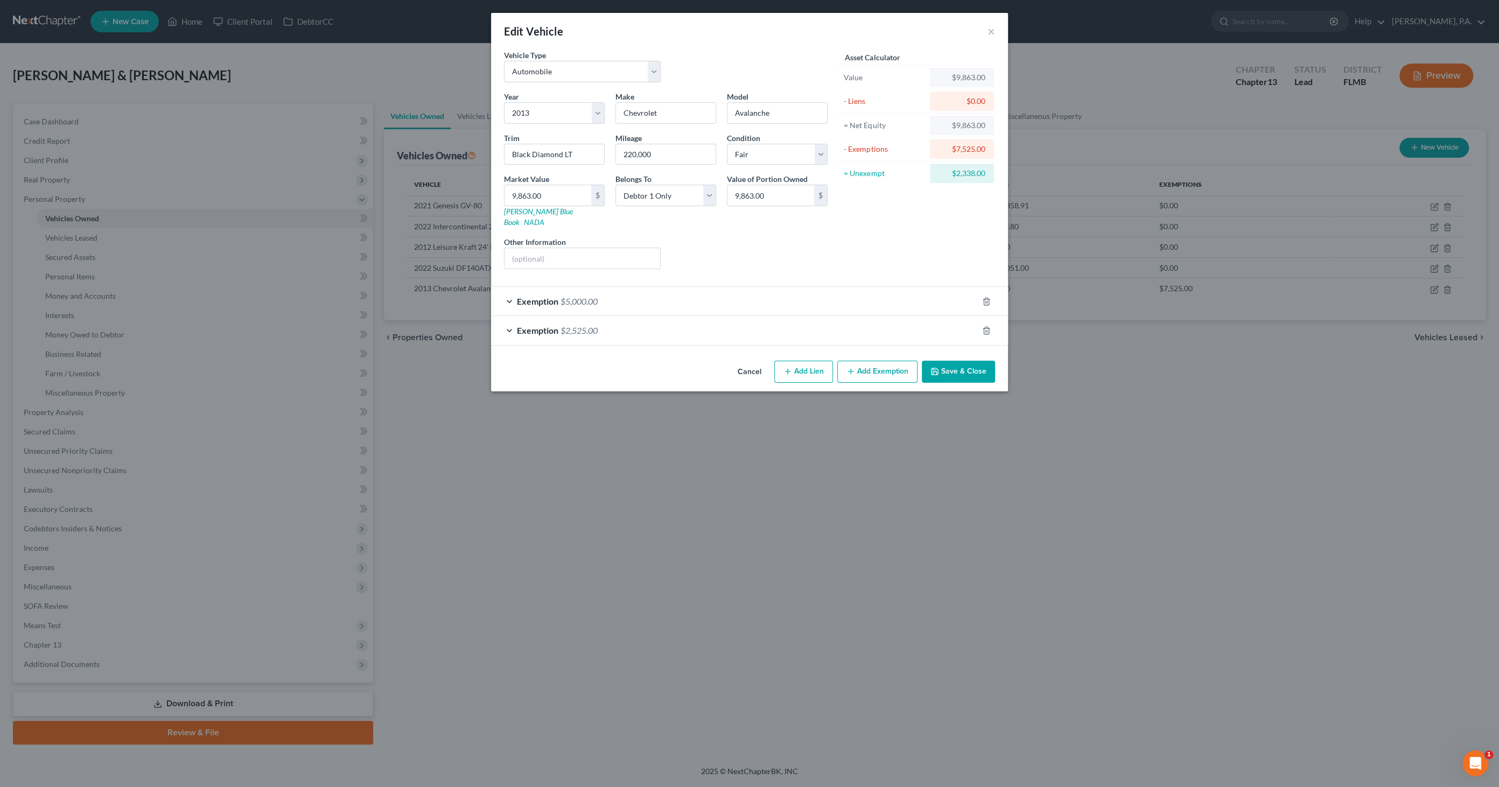
click at [583, 325] on span "$2,525.00" at bounding box center [578, 330] width 37 height 10
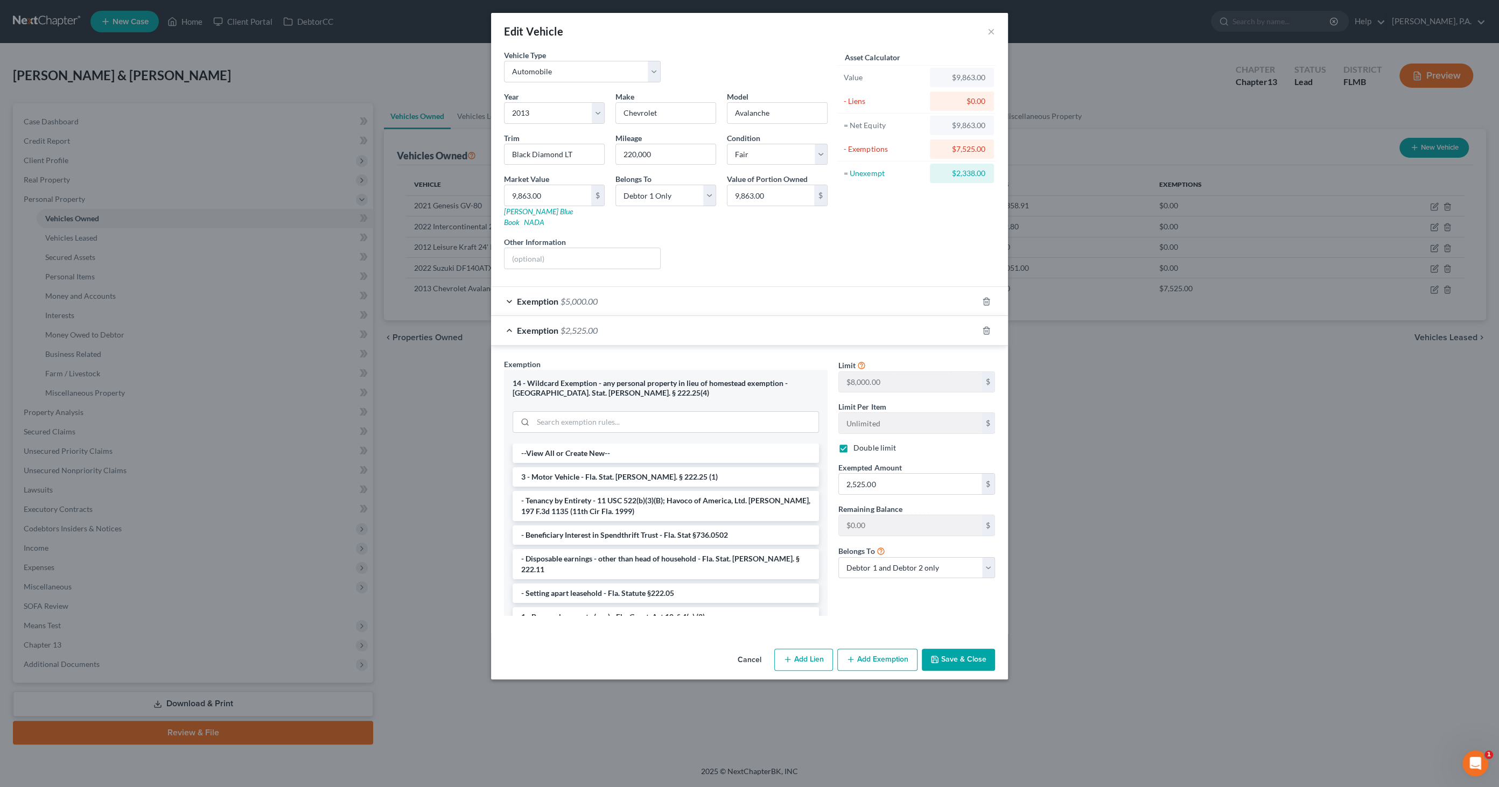
click at [1079, 406] on div "Edit Vehicle × Vehicle Type Select Automobile Truck Trailer Watercraft Aircraft…" at bounding box center [749, 393] width 1499 height 787
click at [61, 412] on div "Edit Vehicle × Vehicle Type Select Automobile Truck Trailer Watercraft Aircraft…" at bounding box center [749, 393] width 1499 height 787
click at [991, 30] on button "×" at bounding box center [991, 31] width 8 height 13
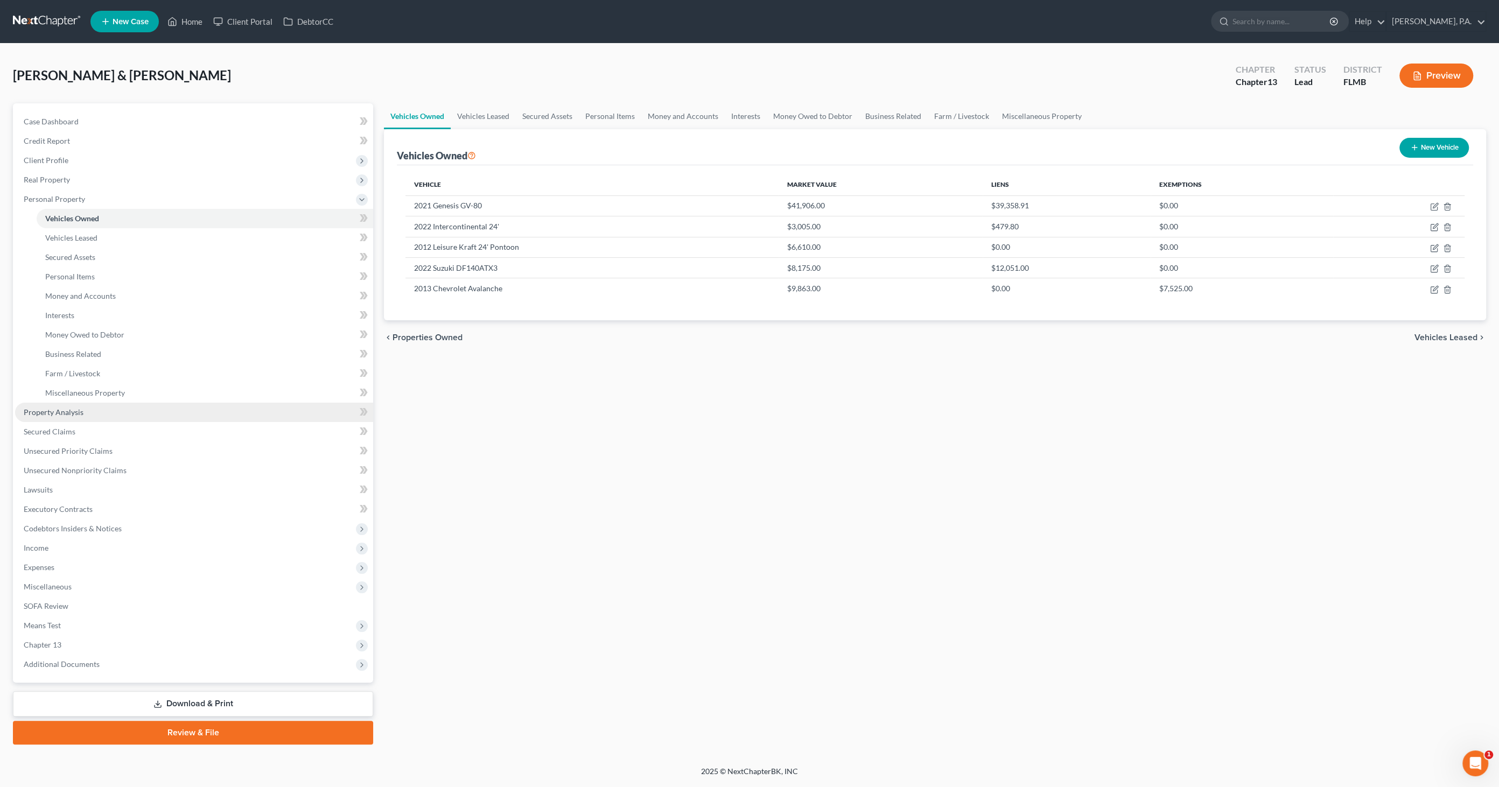
click at [68, 409] on span "Property Analysis" at bounding box center [54, 412] width 60 height 9
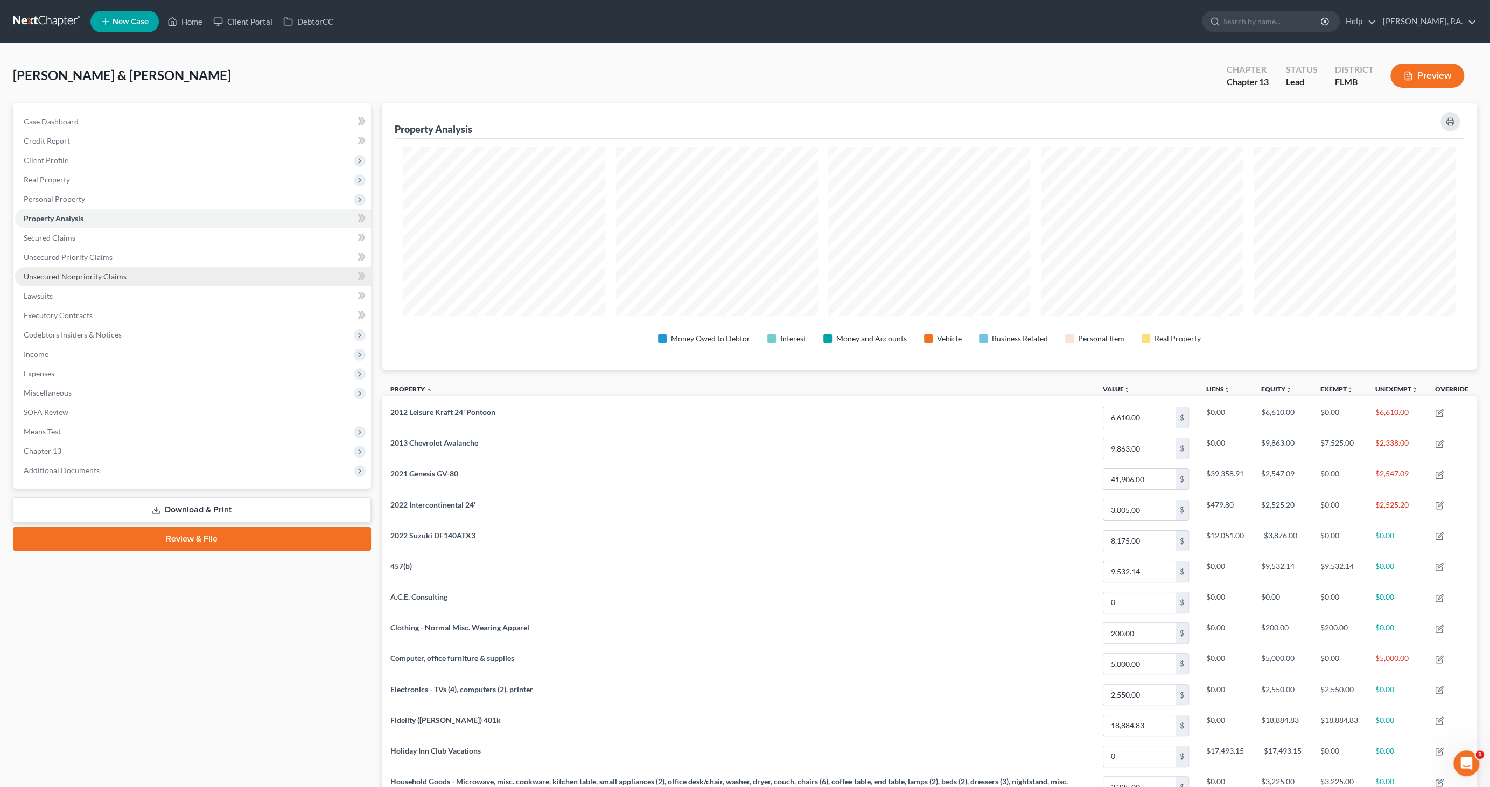
click at [52, 273] on span "Unsecured Nonpriority Claims" at bounding box center [75, 276] width 103 height 9
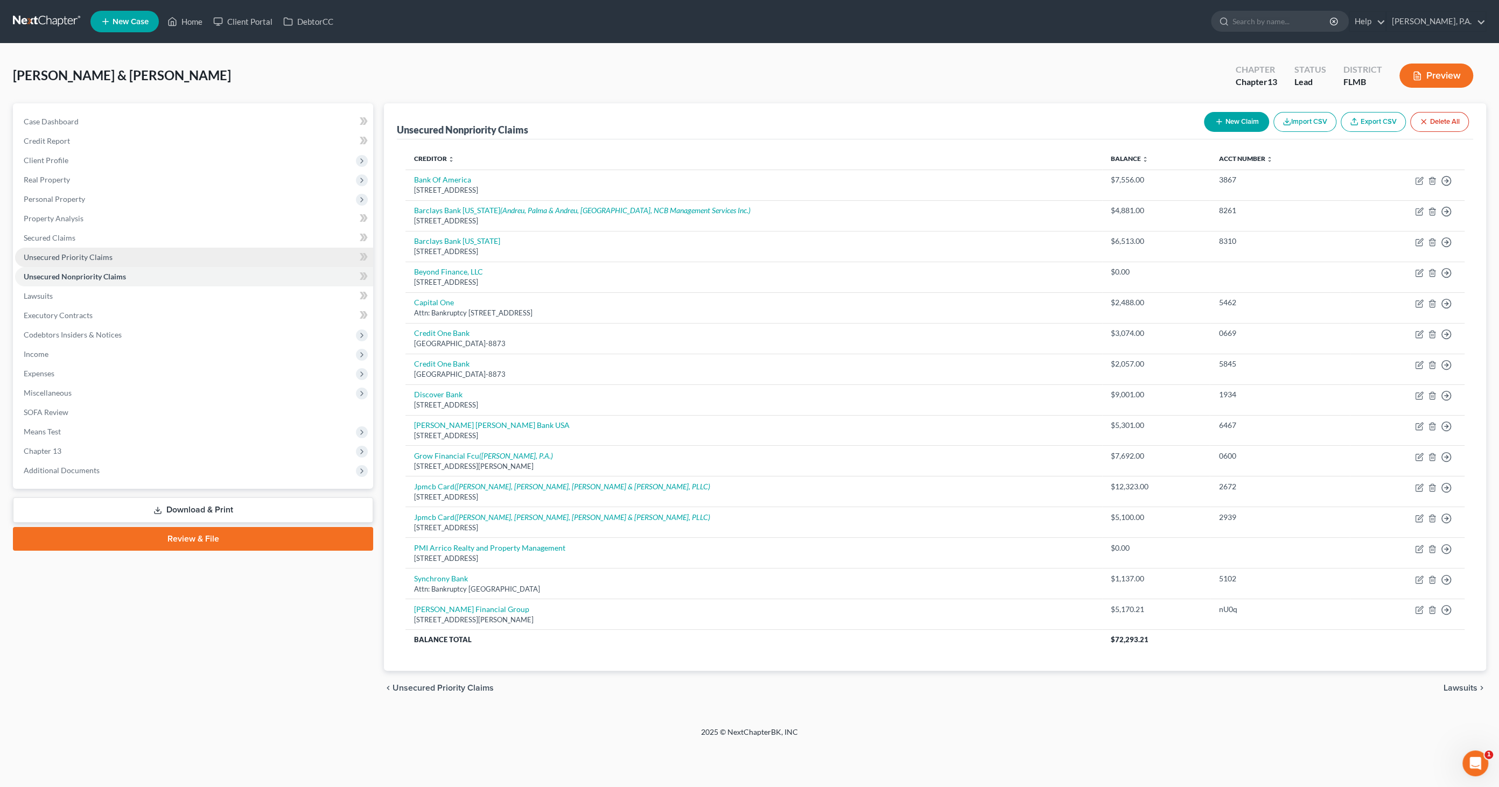
click at [69, 258] on span "Unsecured Priority Claims" at bounding box center [68, 256] width 89 height 9
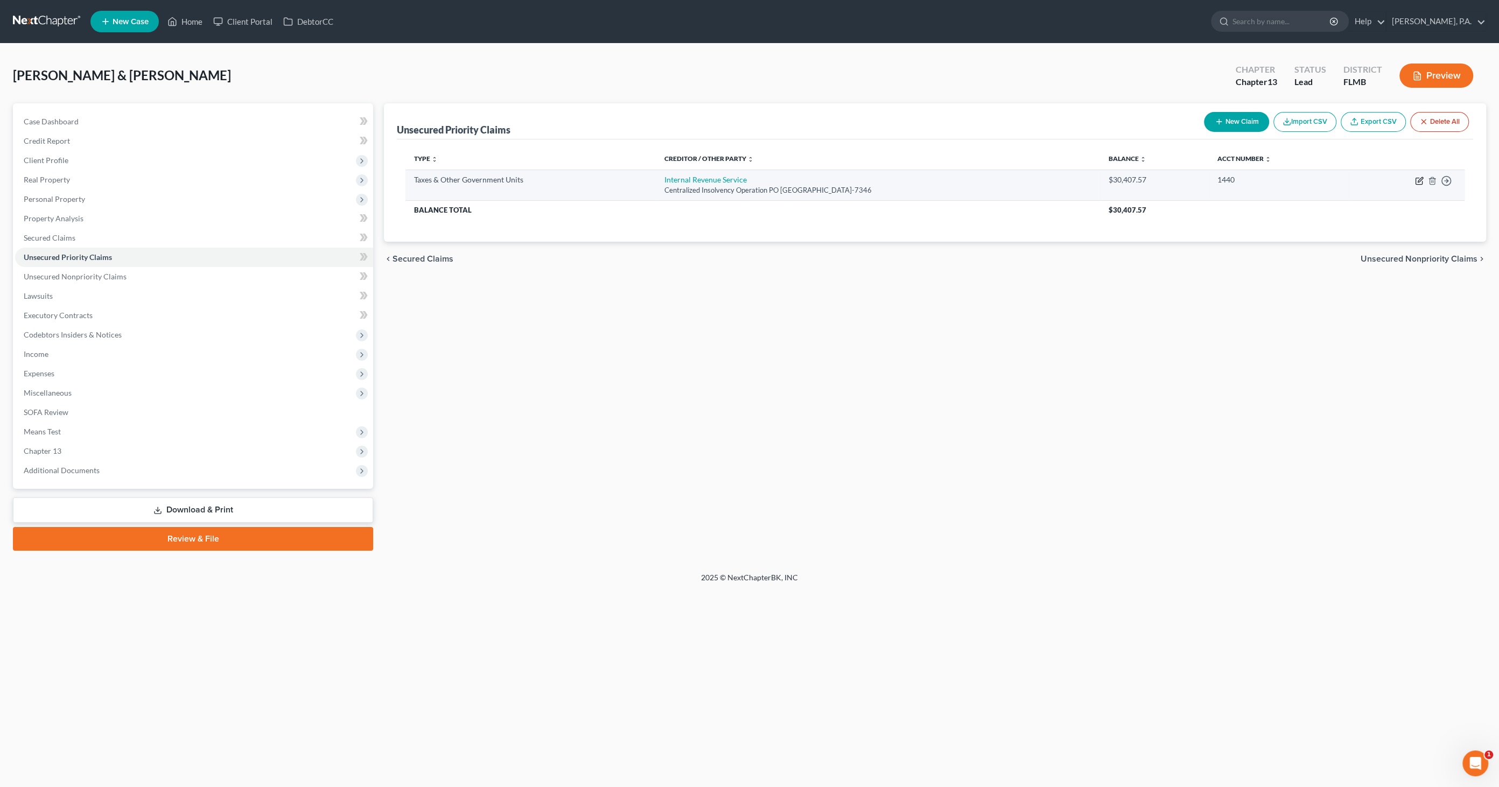
click at [1420, 178] on icon "button" at bounding box center [1419, 181] width 9 height 9
select select "0"
select select "39"
select select "2"
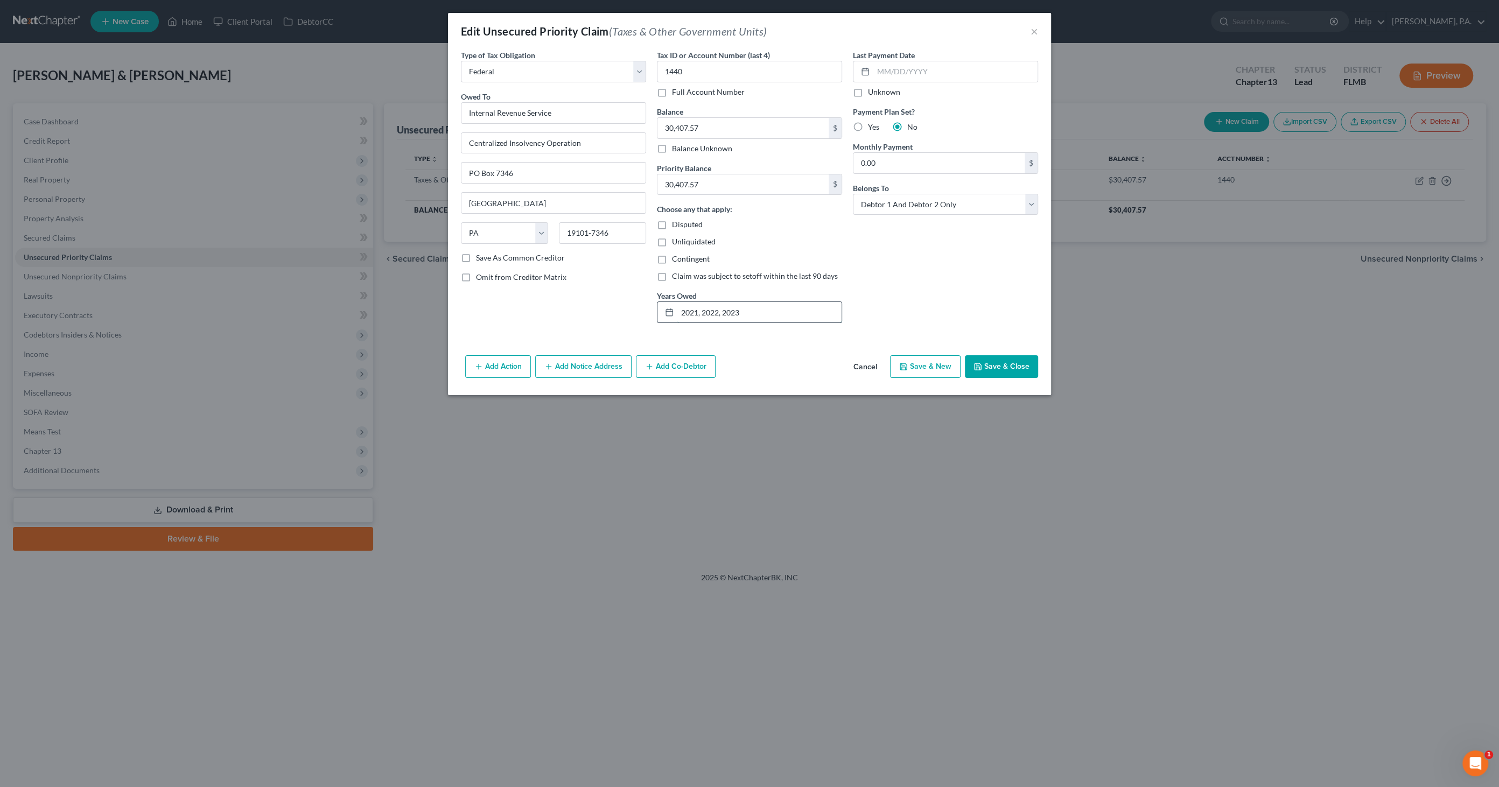
click at [747, 313] on input "2021, 2022, 2023" at bounding box center [759, 312] width 164 height 20
drag, startPoint x: 1035, startPoint y: 27, endPoint x: 1036, endPoint y: 35, distance: 8.1
click at [1035, 27] on button "×" at bounding box center [1034, 31] width 8 height 13
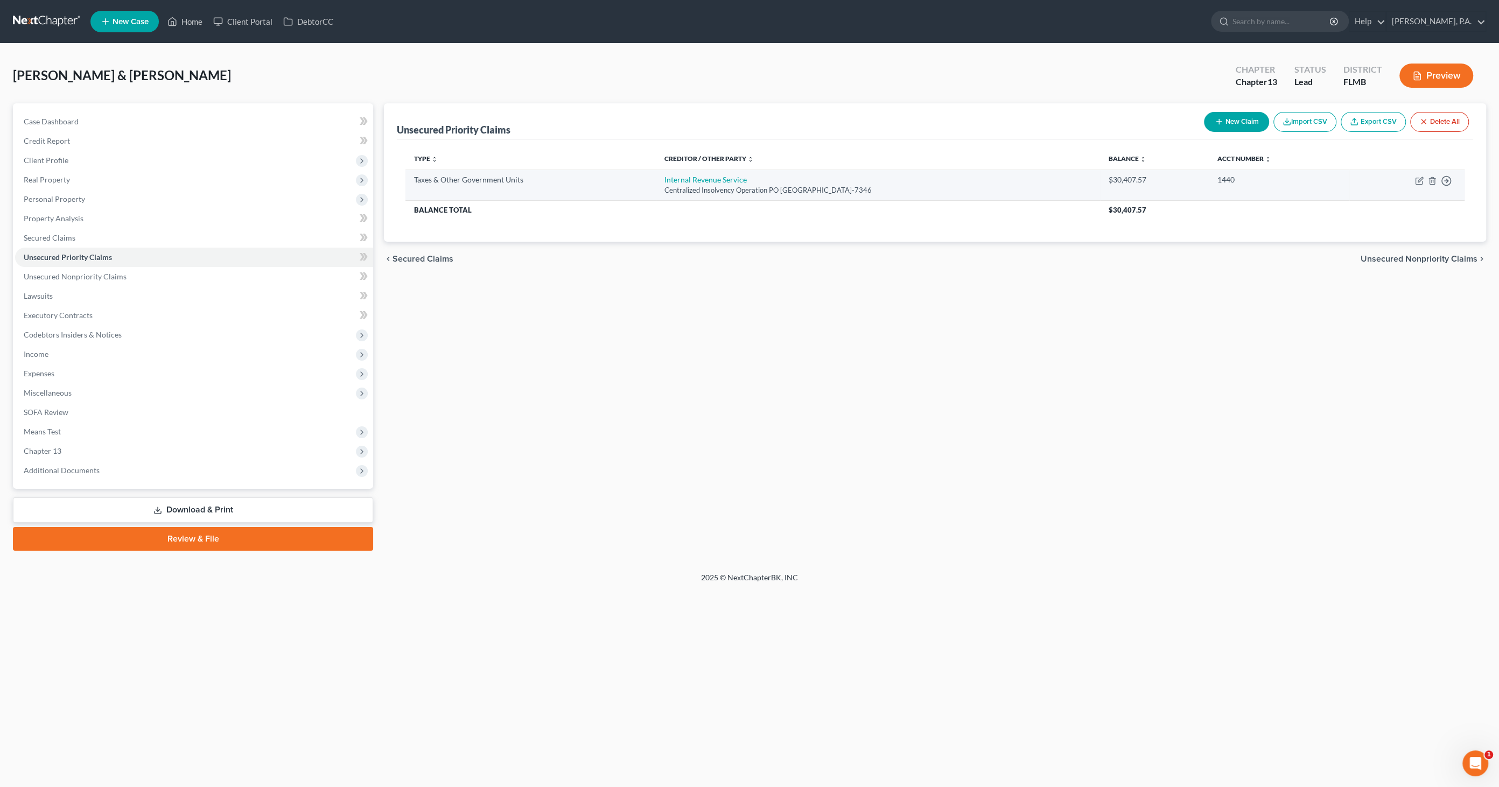
click at [962, 189] on div "Centralized Insolvency Operation PO [GEOGRAPHIC_DATA]-7346" at bounding box center [877, 190] width 427 height 10
click at [192, 26] on link "Home" at bounding box center [185, 21] width 46 height 19
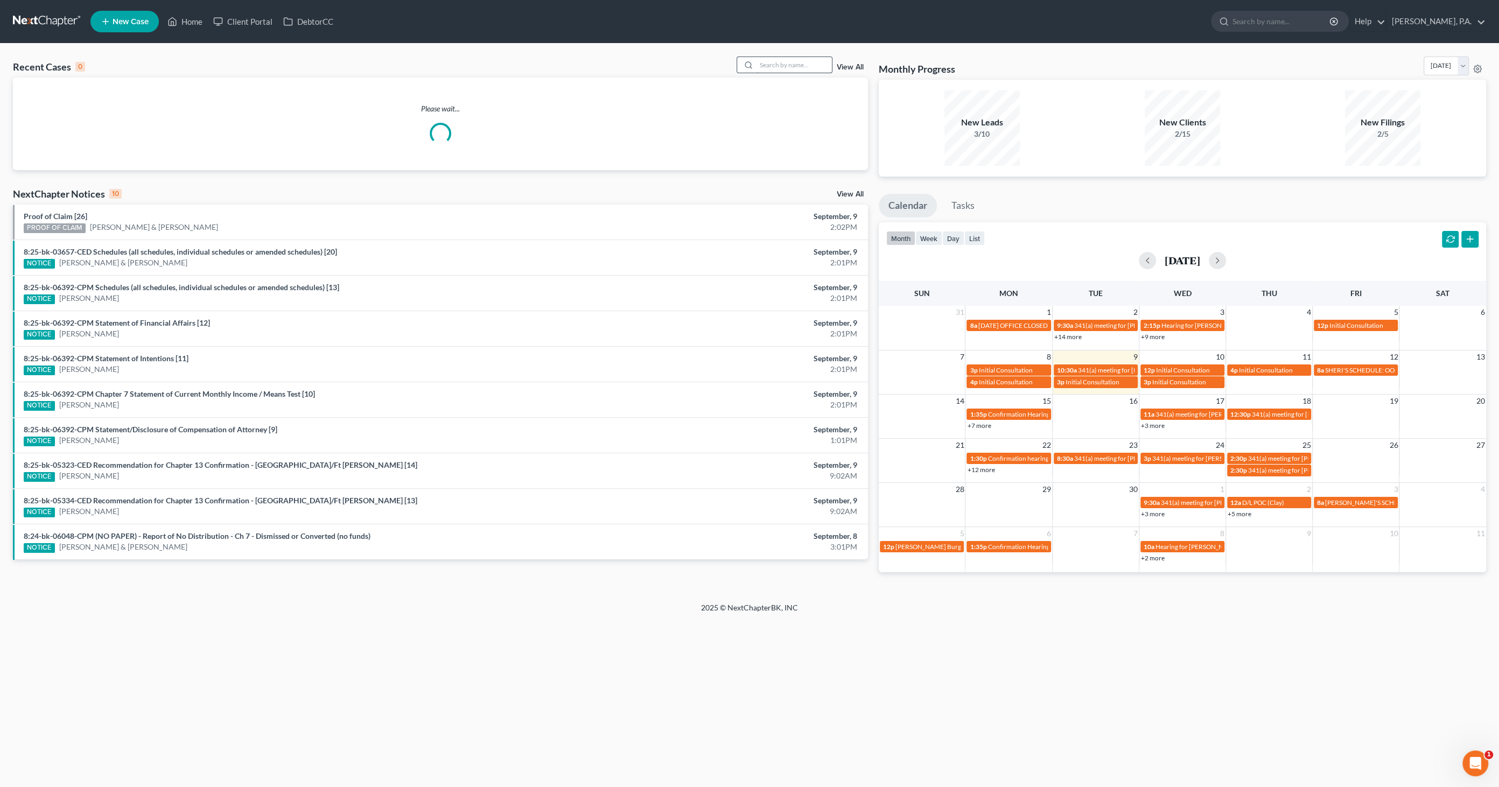
click at [796, 66] on input "search" at bounding box center [793, 65] width 75 height 16
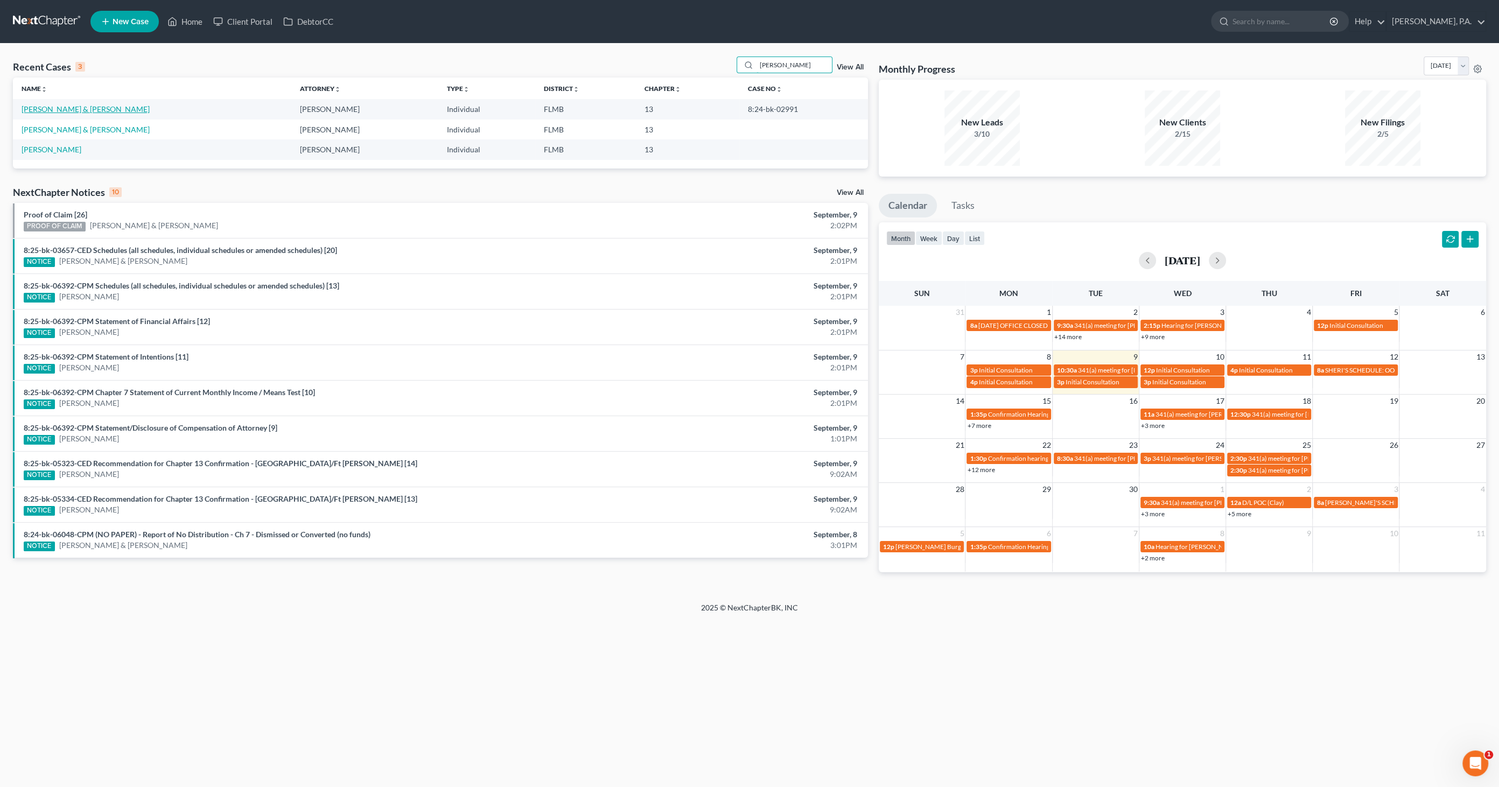
type input "[PERSON_NAME]"
click at [75, 108] on link "[PERSON_NAME] & [PERSON_NAME]" at bounding box center [86, 108] width 128 height 9
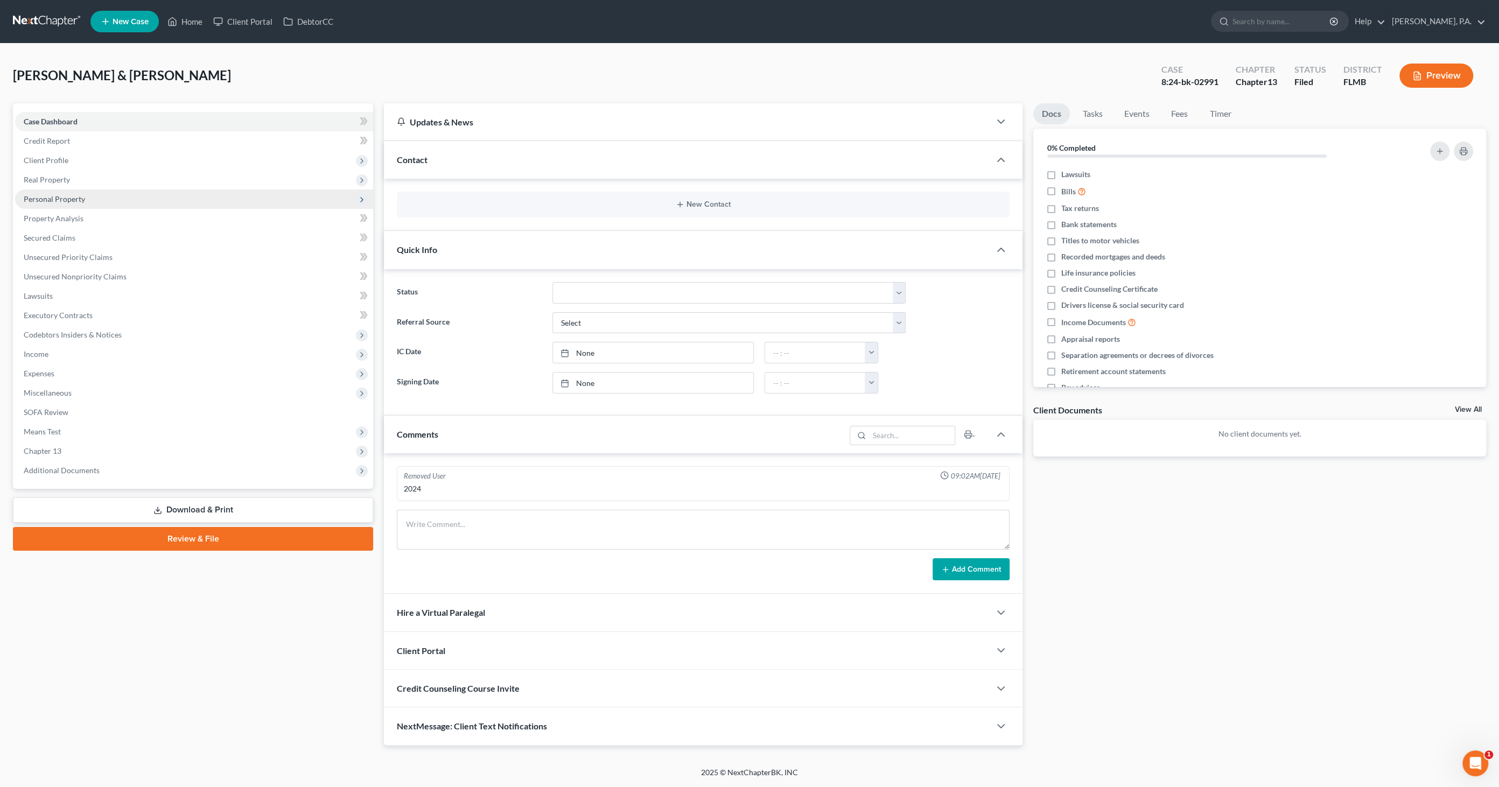
click at [65, 200] on span "Personal Property" at bounding box center [54, 198] width 61 height 9
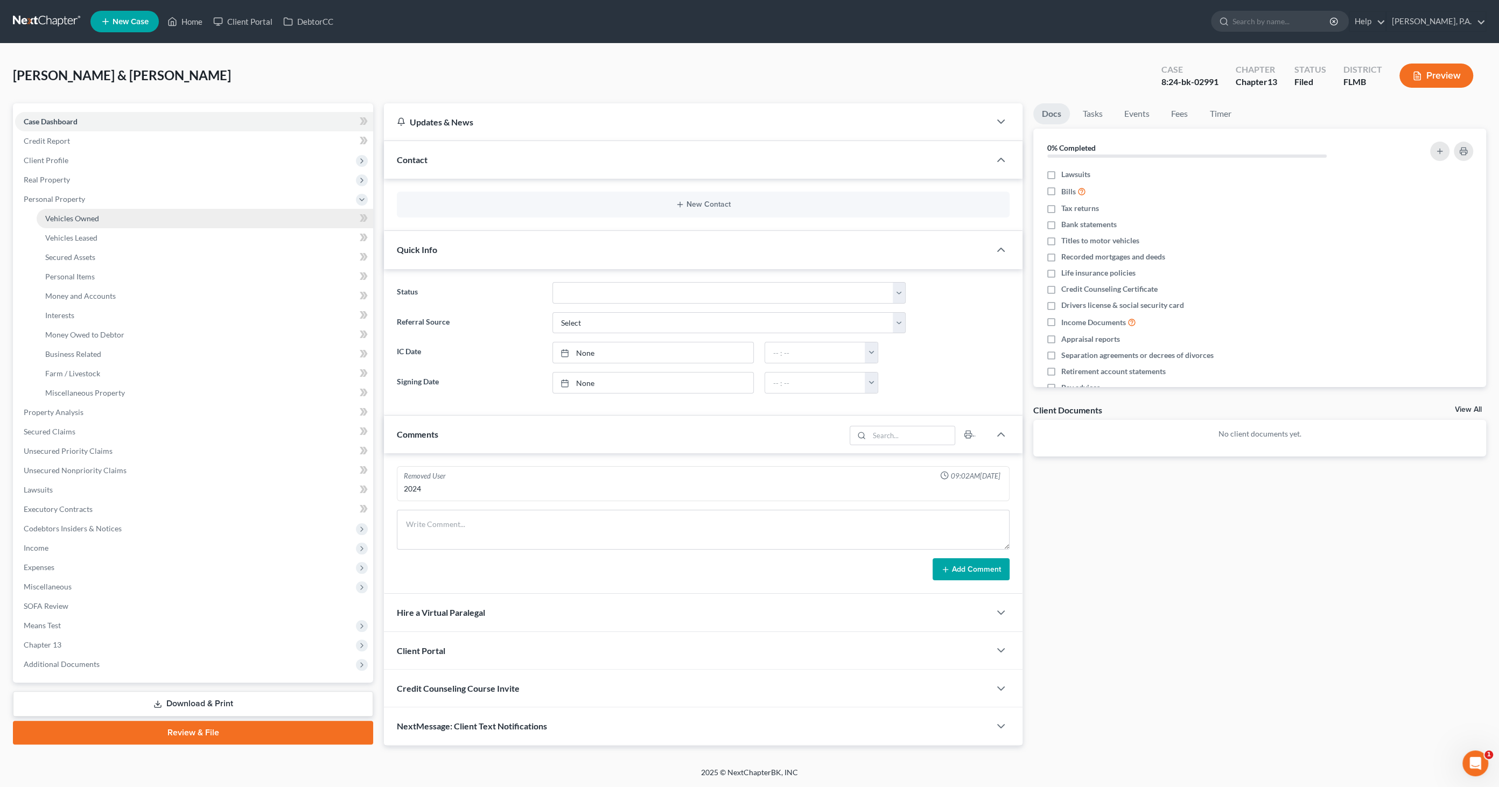
click at [62, 216] on span "Vehicles Owned" at bounding box center [72, 218] width 54 height 9
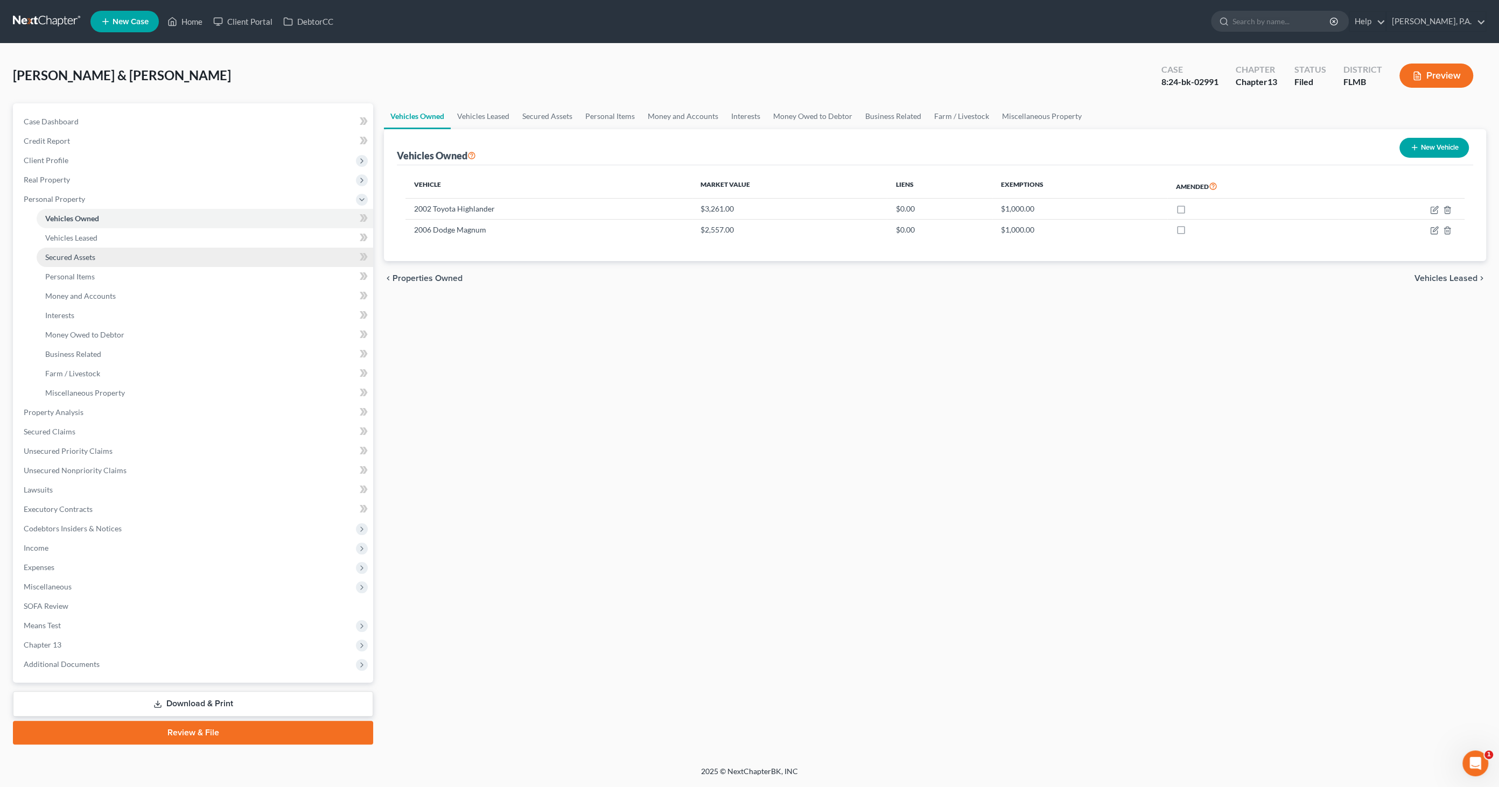
click at [71, 259] on span "Secured Assets" at bounding box center [70, 256] width 50 height 9
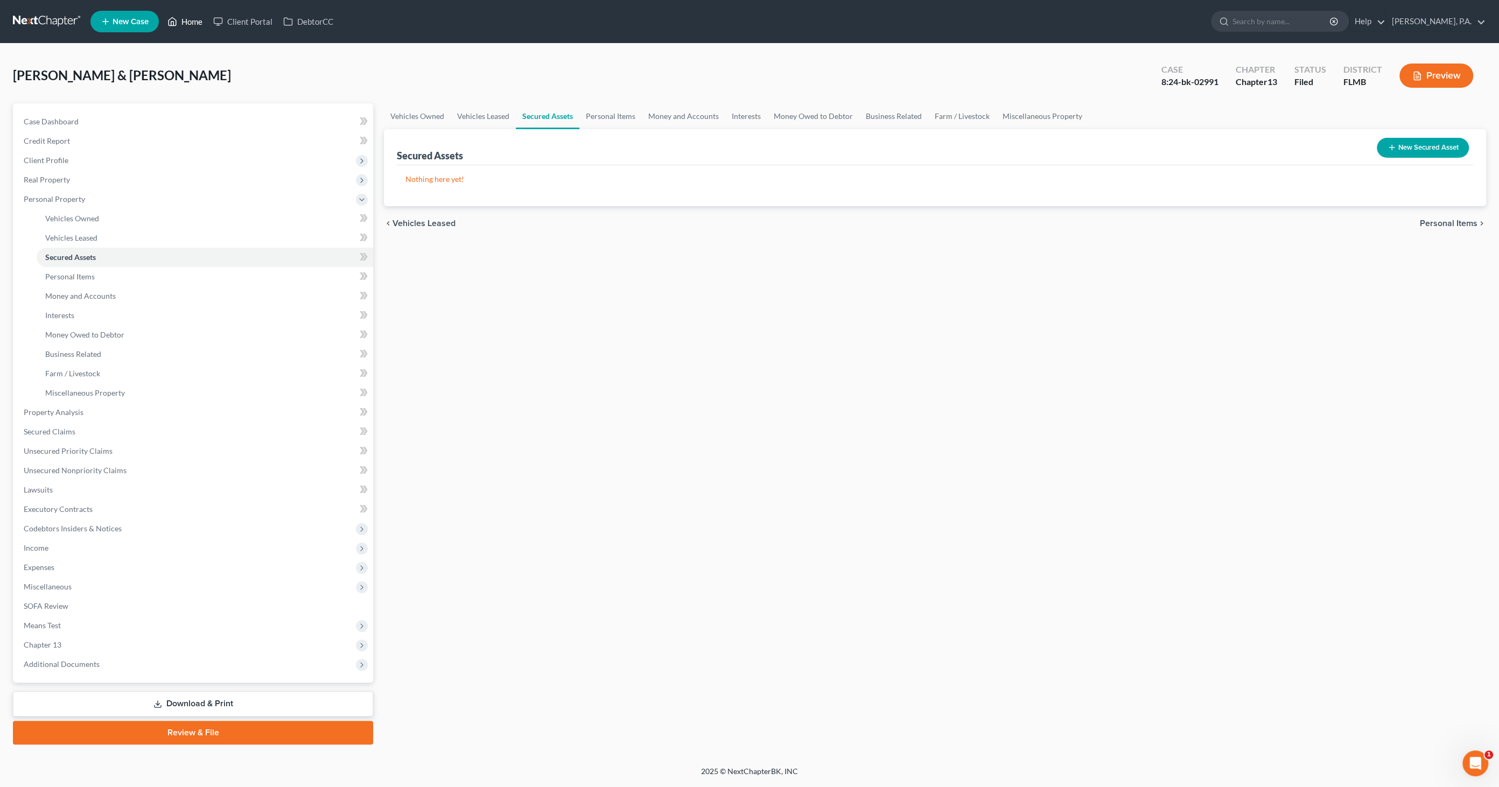
click at [187, 25] on link "Home" at bounding box center [185, 21] width 46 height 19
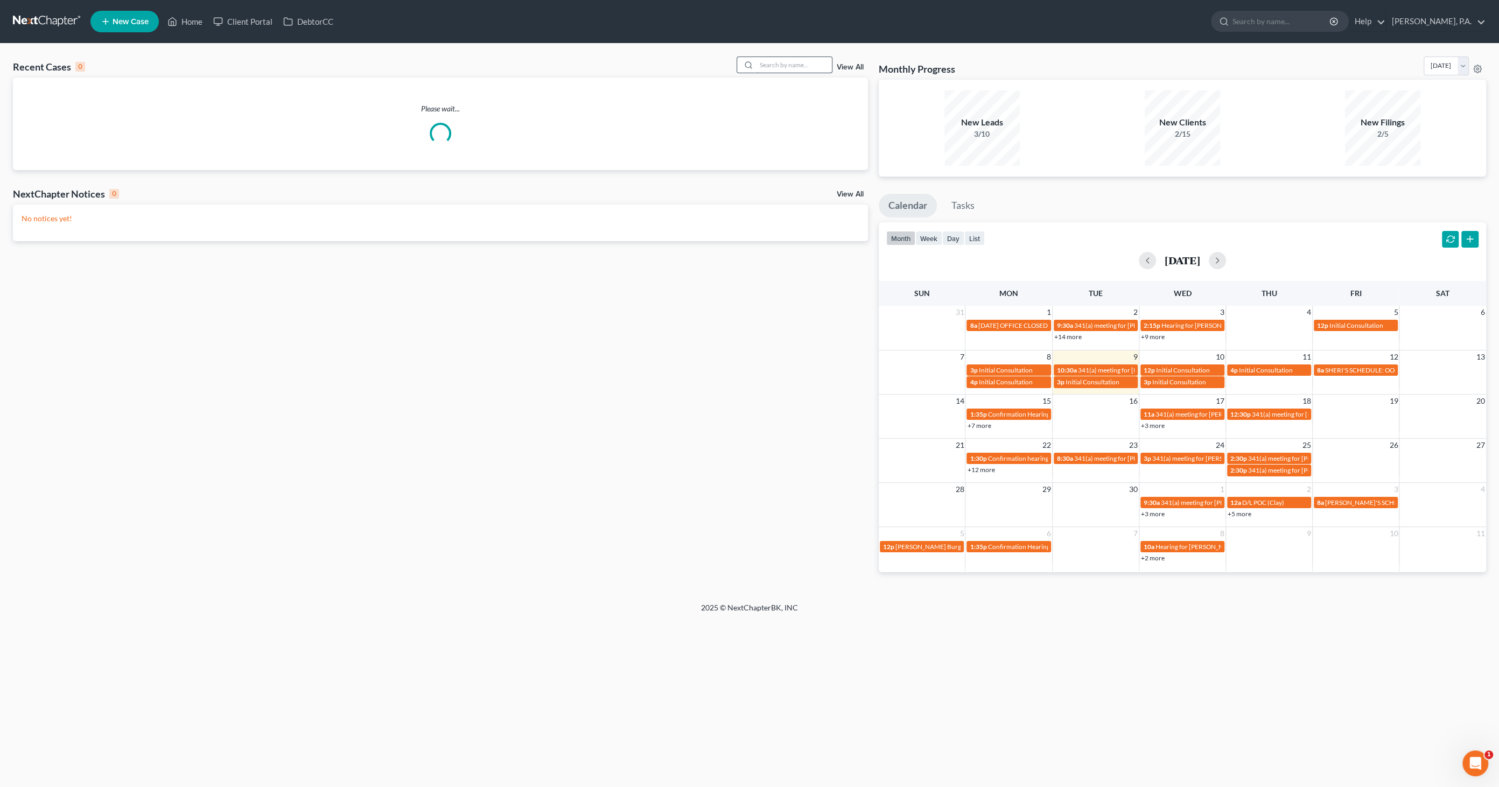
click at [805, 65] on input "search" at bounding box center [793, 65] width 75 height 16
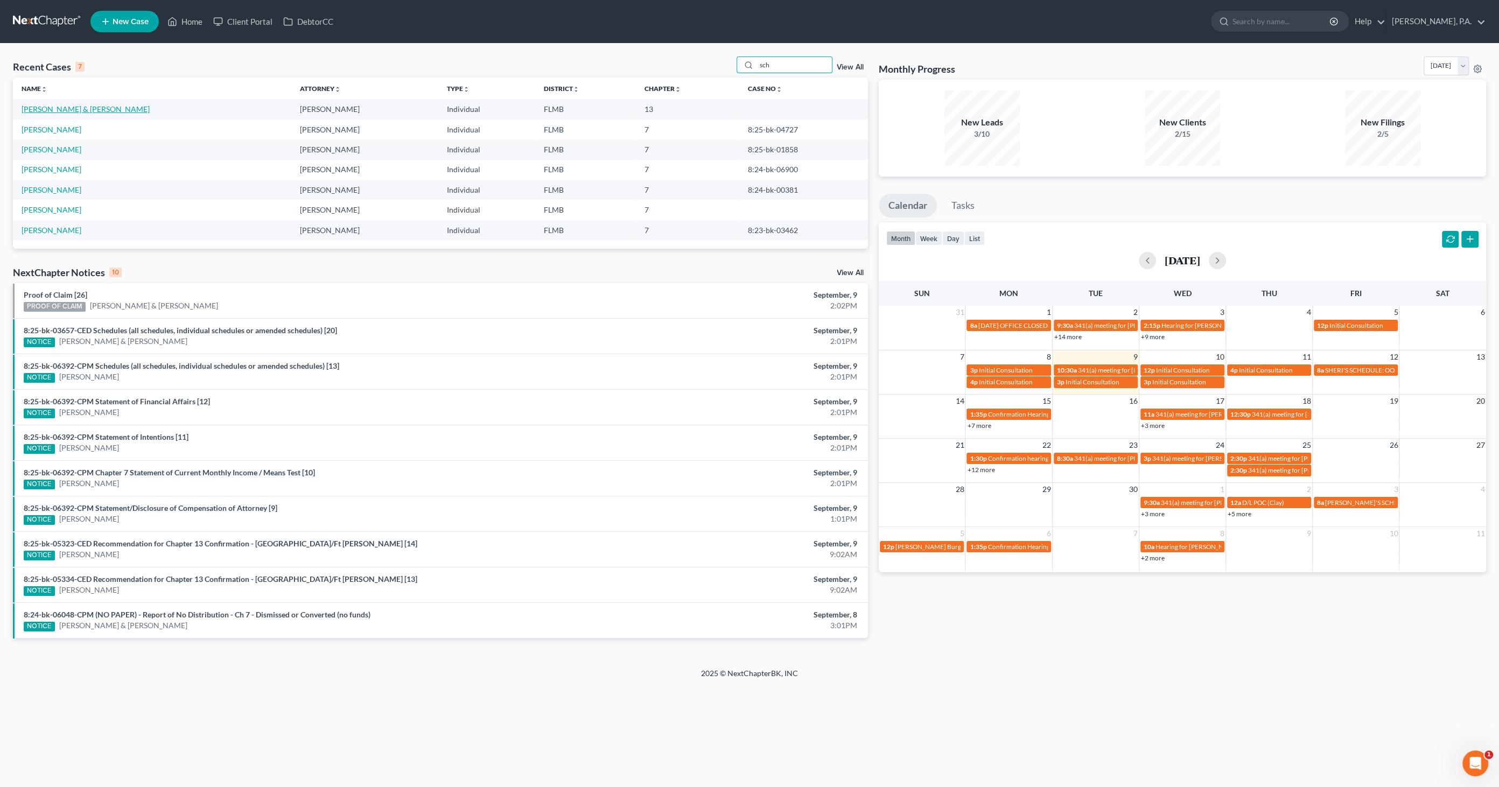
type input "sch"
click at [75, 109] on link "[PERSON_NAME] & [PERSON_NAME]" at bounding box center [86, 108] width 128 height 9
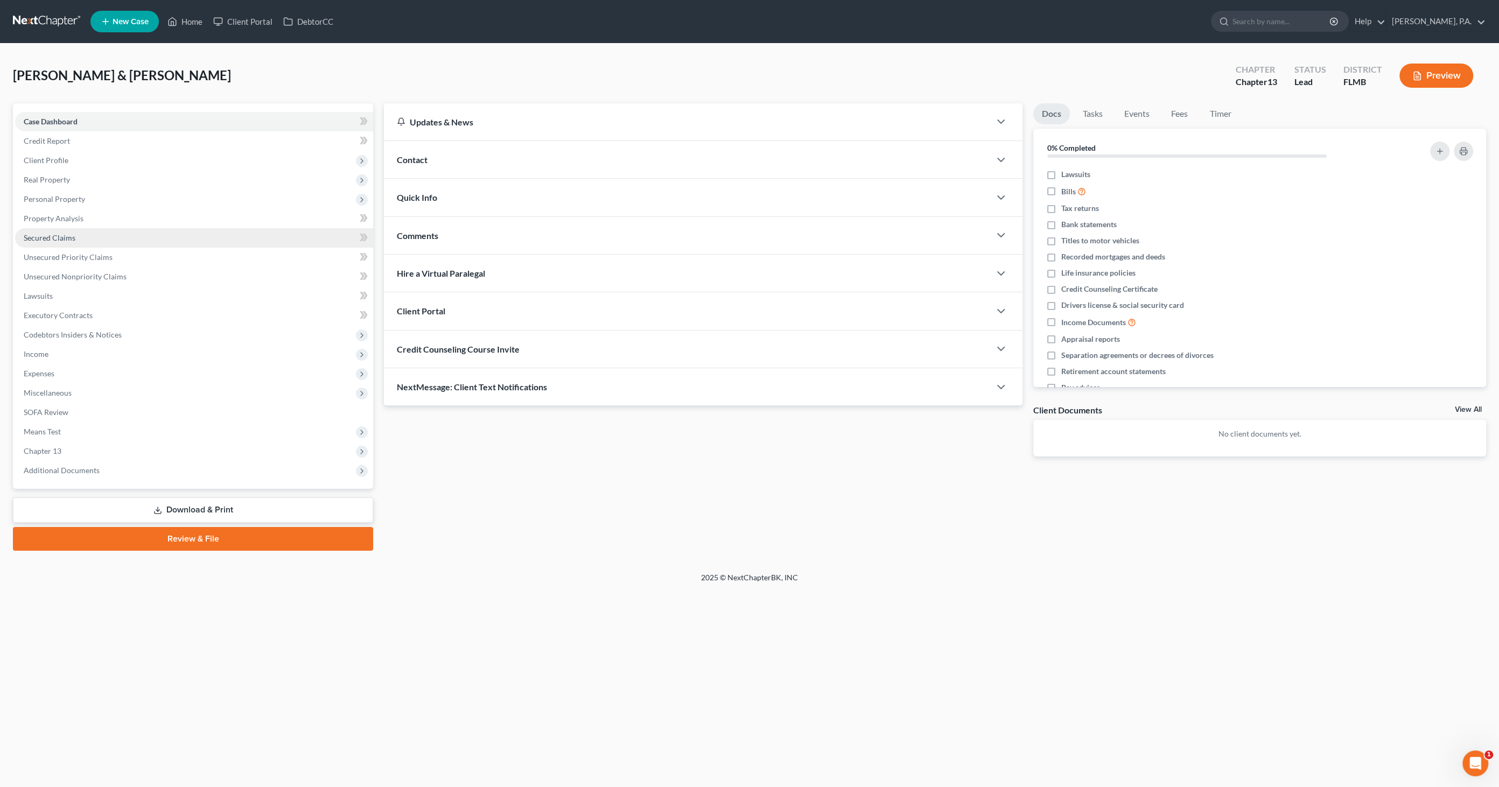
click at [51, 235] on span "Secured Claims" at bounding box center [50, 237] width 52 height 9
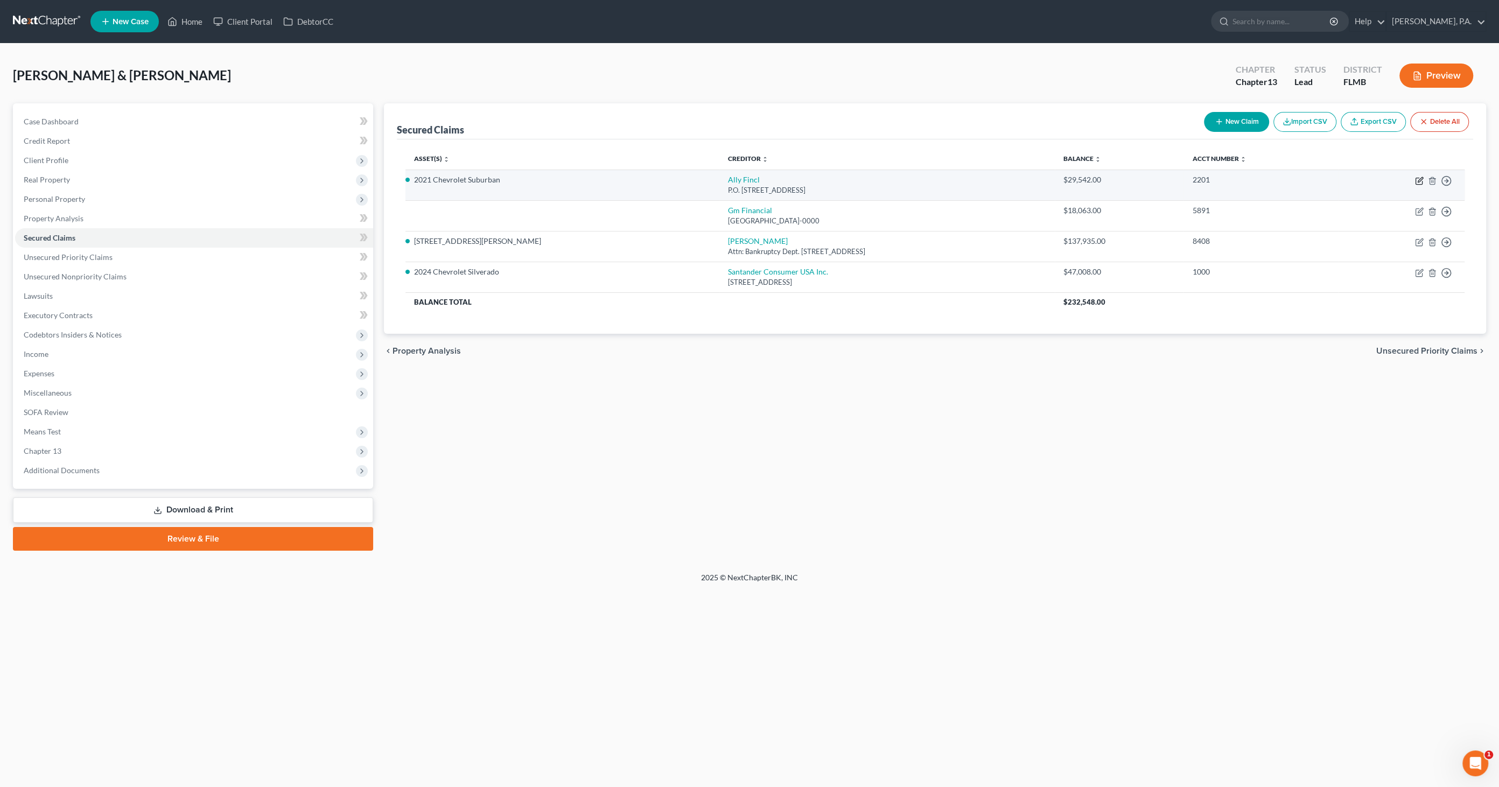
click at [1420, 178] on icon "button" at bounding box center [1419, 179] width 5 height 5
select select "24"
select select "2"
select select "0"
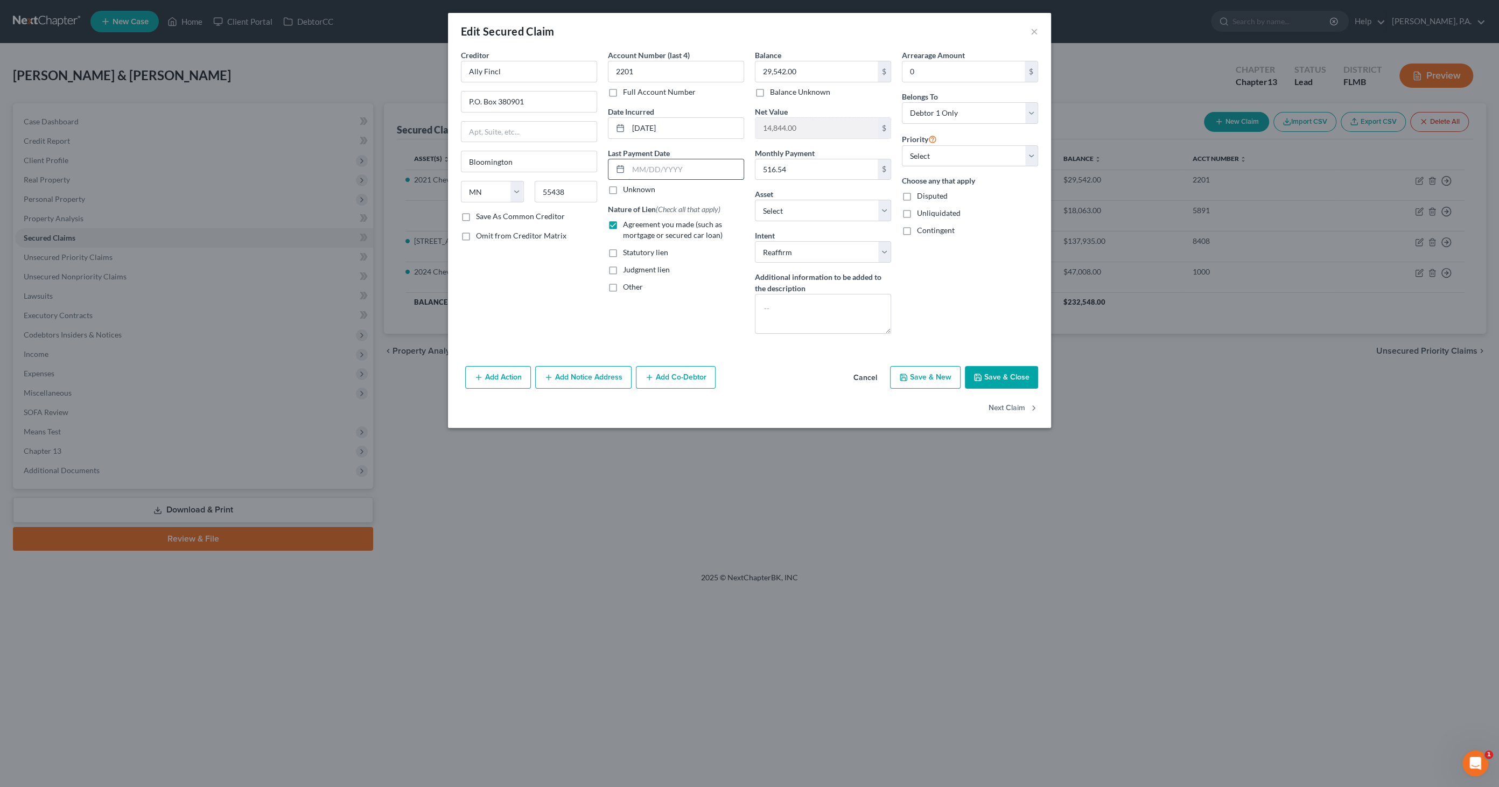
click at [641, 167] on input "text" at bounding box center [685, 169] width 115 height 20
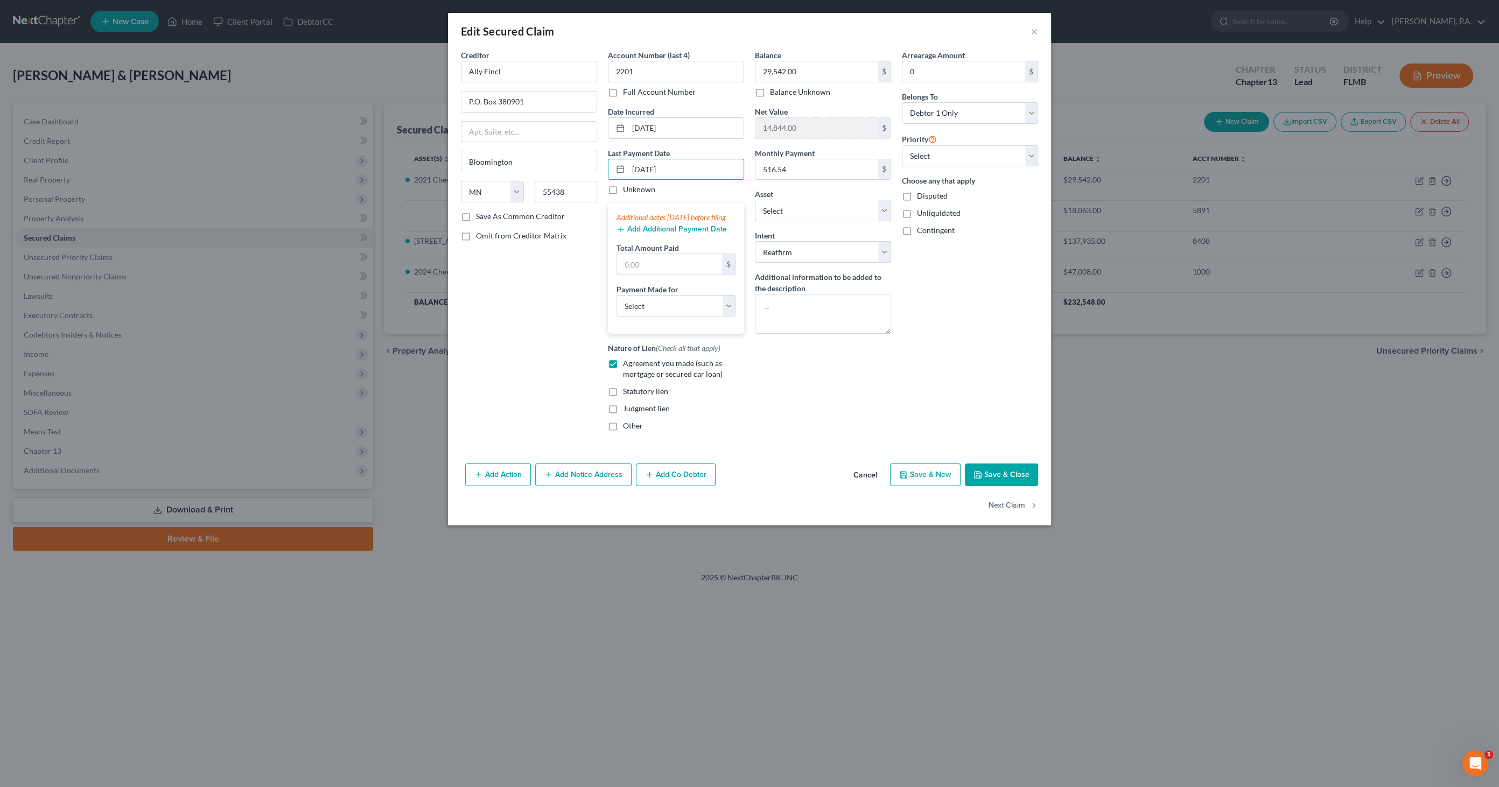
type input "[DATE]"
click at [651, 234] on button "Add Additional Payment Date" at bounding box center [671, 229] width 110 height 9
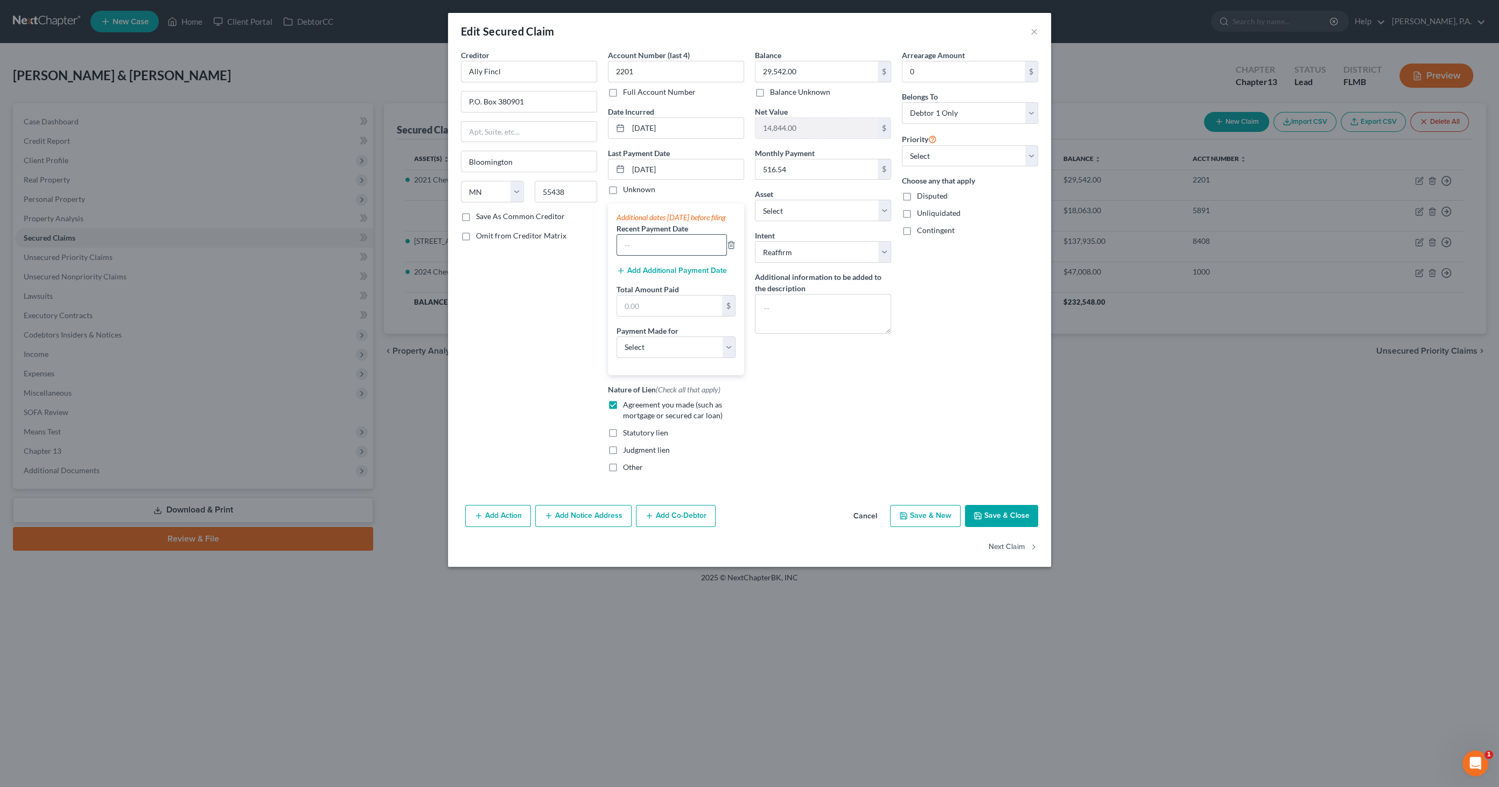
click at [638, 252] on input "text" at bounding box center [671, 245] width 109 height 20
type input "[DATE]"
click at [659, 275] on button "Add Additional Payment Date" at bounding box center [671, 270] width 110 height 9
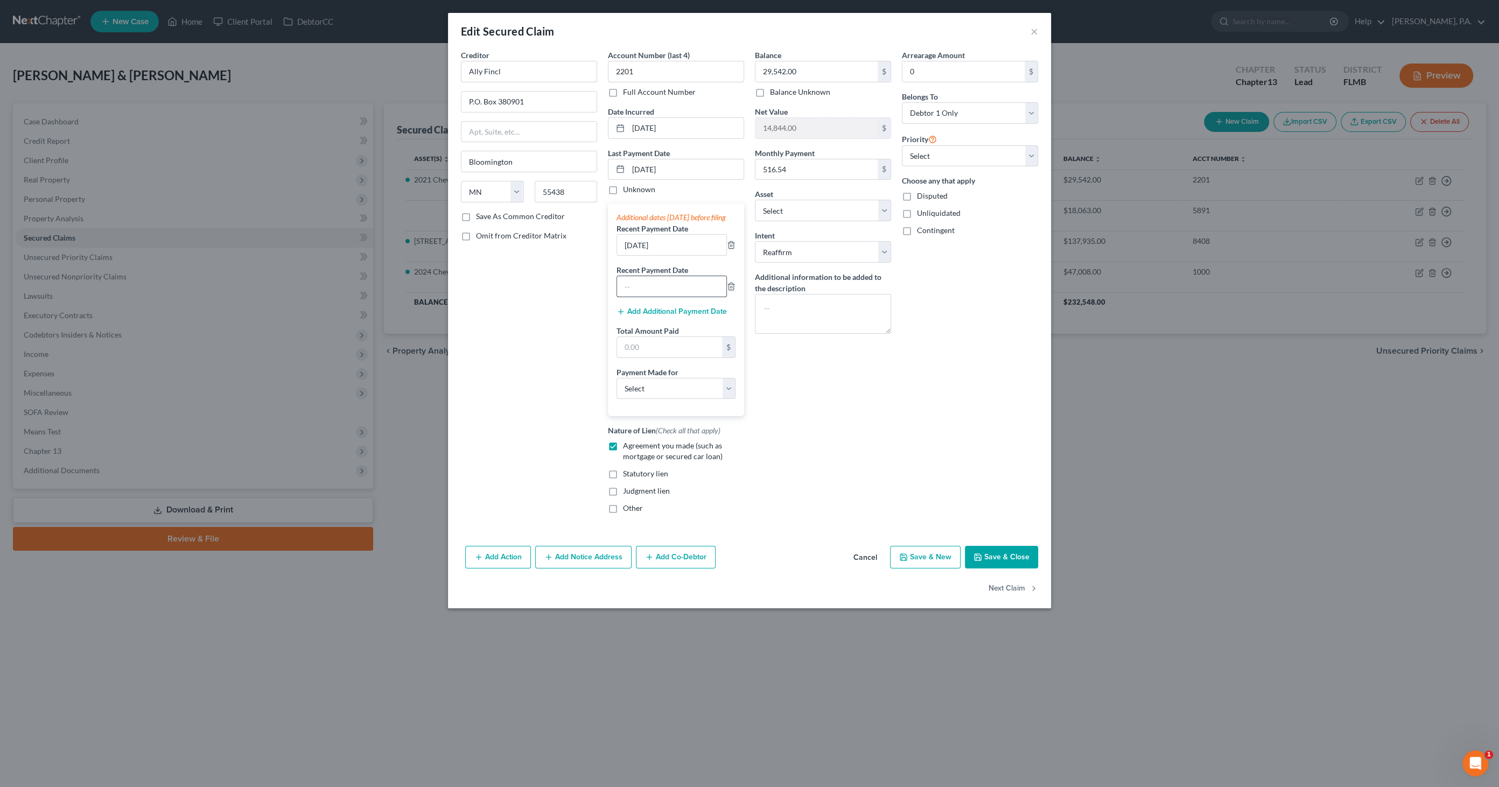
click at [649, 291] on input "text" at bounding box center [671, 286] width 109 height 20
type input "[DATE]"
click at [663, 357] on input "text" at bounding box center [669, 347] width 105 height 20
type input "1,549.62"
click at [678, 399] on select "Select Car Credit Card Loan Repayment Mortgage Other Suppliers Or Vendors" at bounding box center [675, 389] width 119 height 22
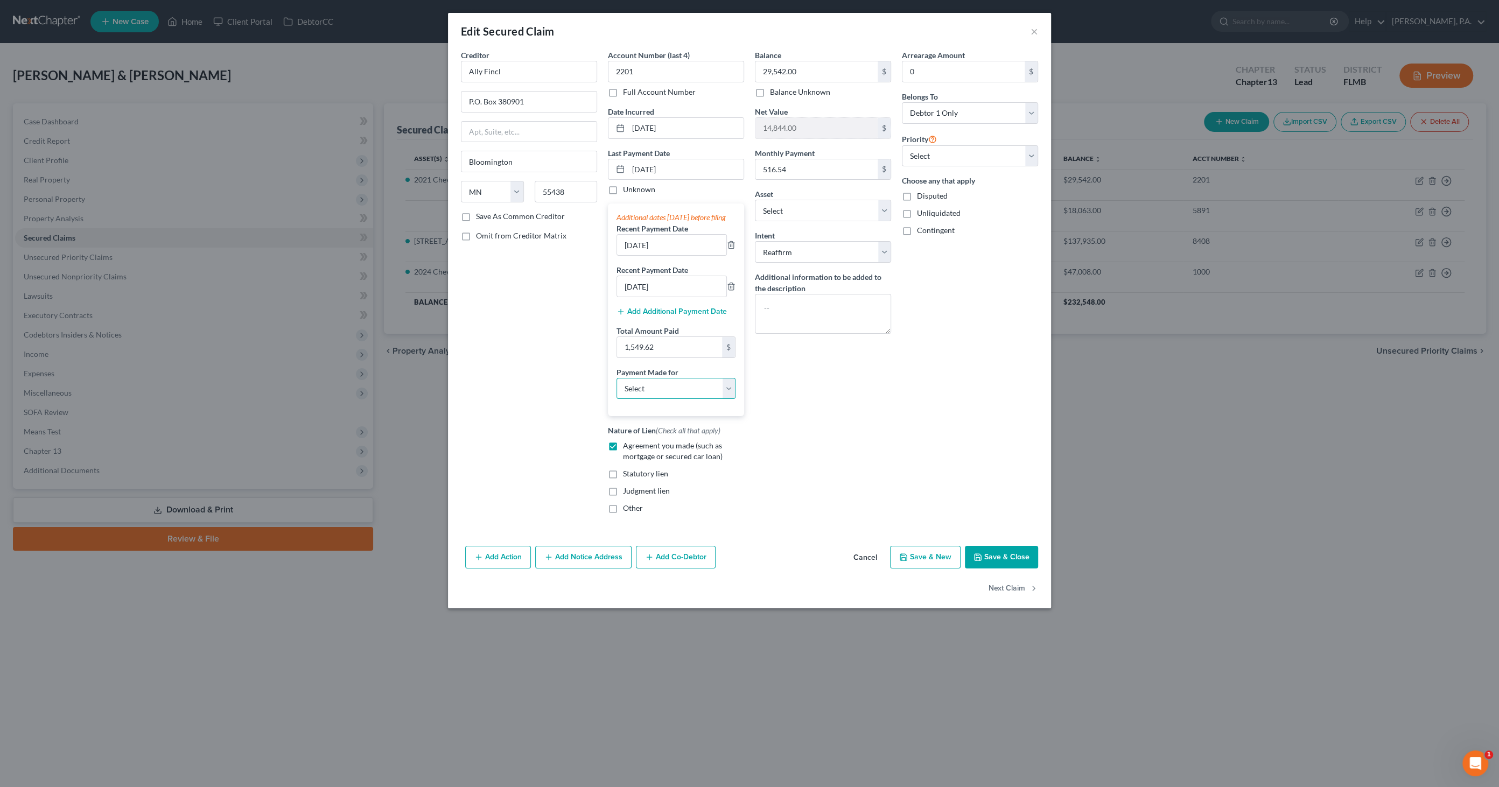
select select "0"
click at [616, 387] on select "Select Car Credit Card Loan Repayment Mortgage Other Suppliers Or Vendors" at bounding box center [675, 389] width 119 height 22
click at [979, 562] on icon "button" at bounding box center [977, 557] width 9 height 9
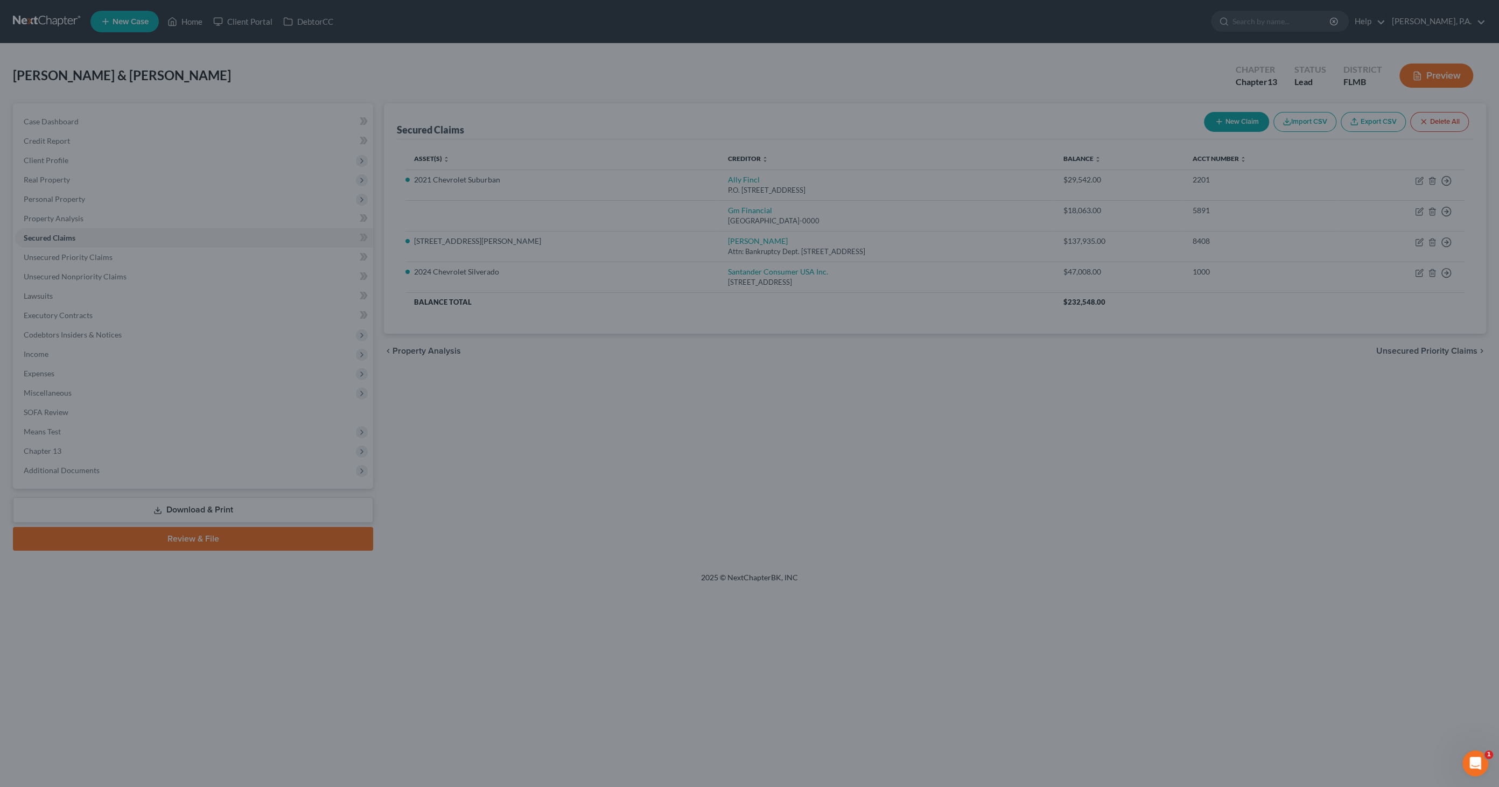
select select "8"
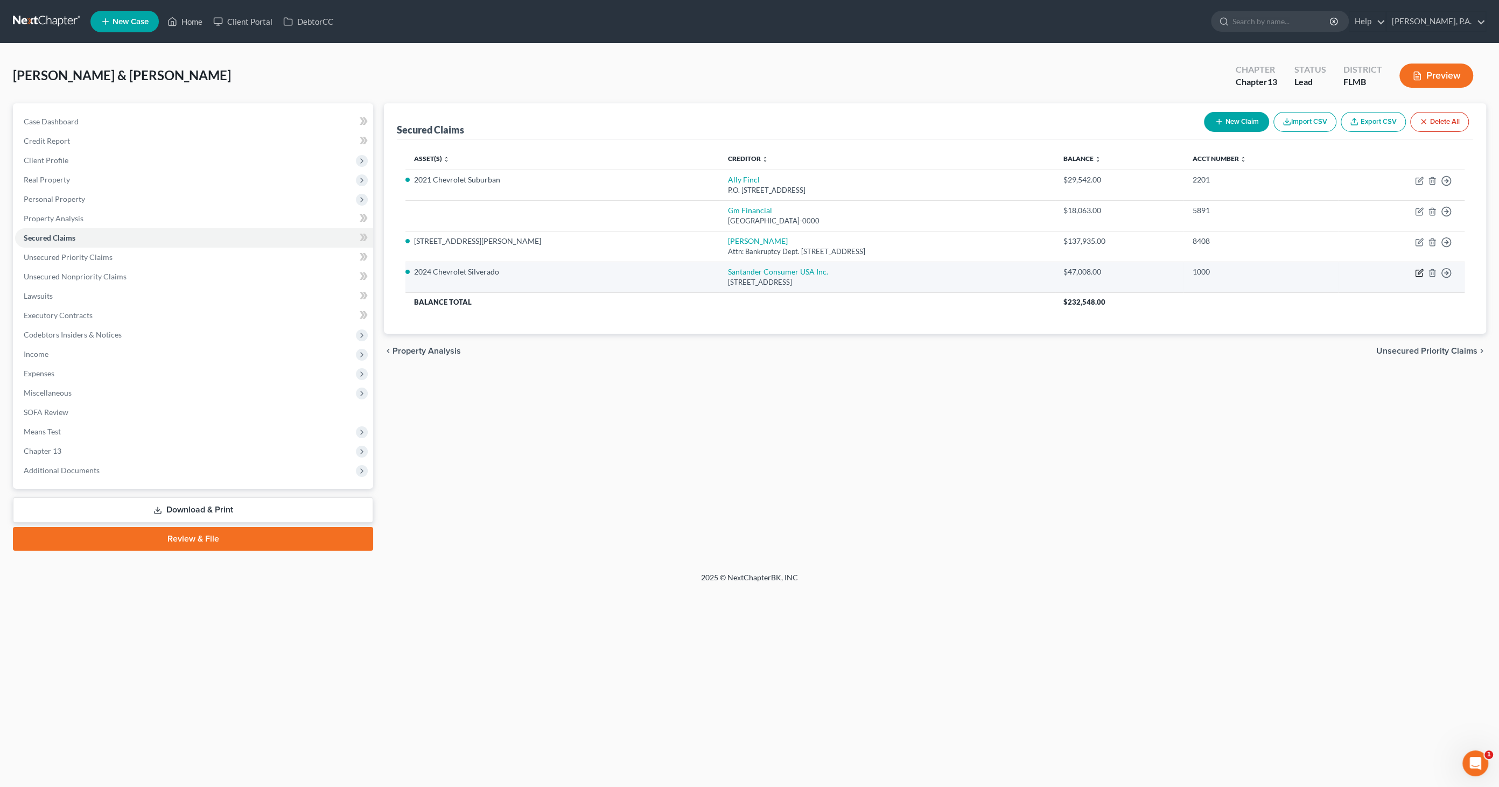
click at [1420, 269] on icon "button" at bounding box center [1419, 273] width 9 height 9
select select "45"
select select "2"
select select "0"
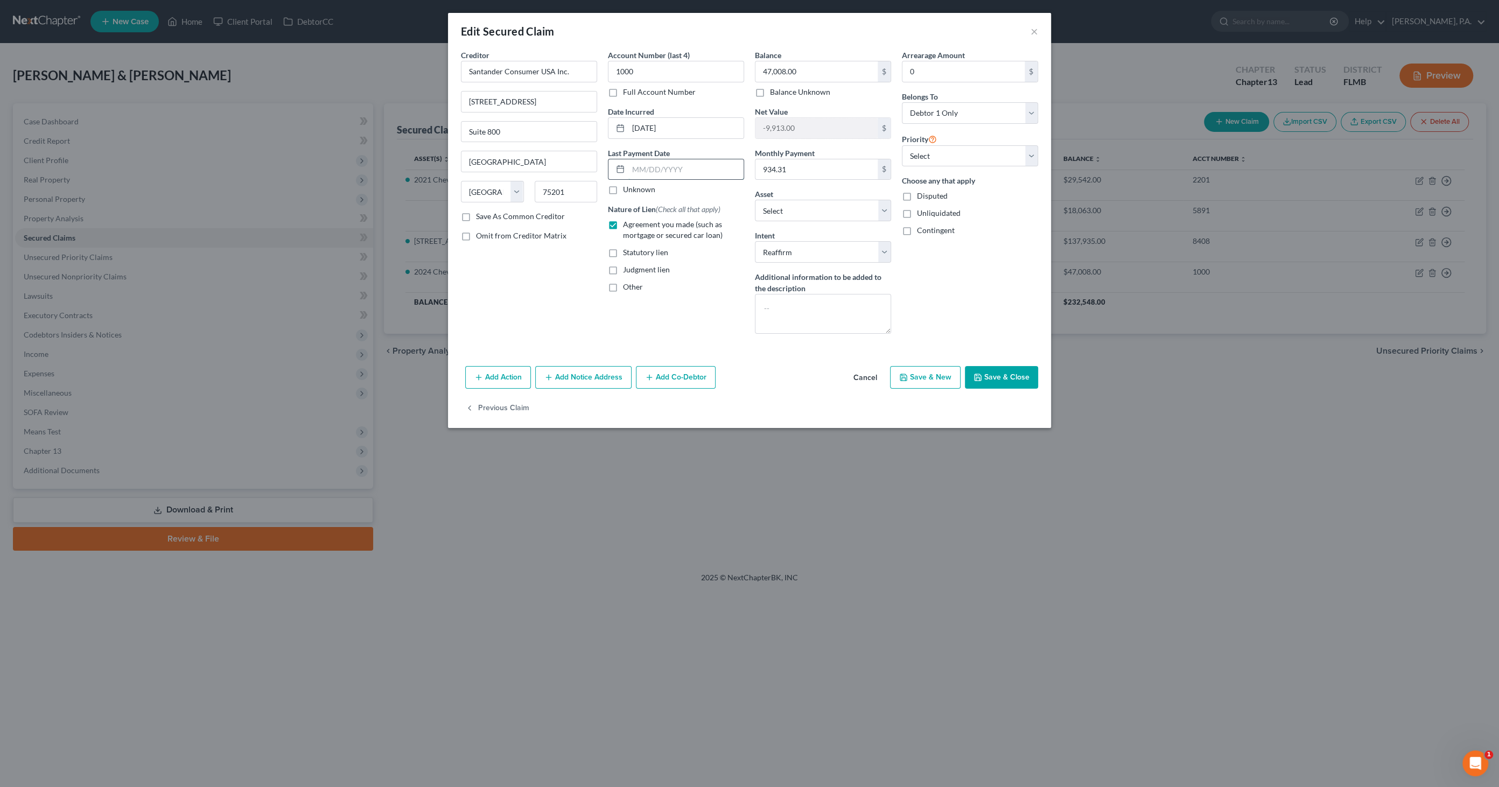
drag, startPoint x: 641, startPoint y: 166, endPoint x: 649, endPoint y: 168, distance: 8.9
click at [641, 166] on input "text" at bounding box center [685, 169] width 115 height 20
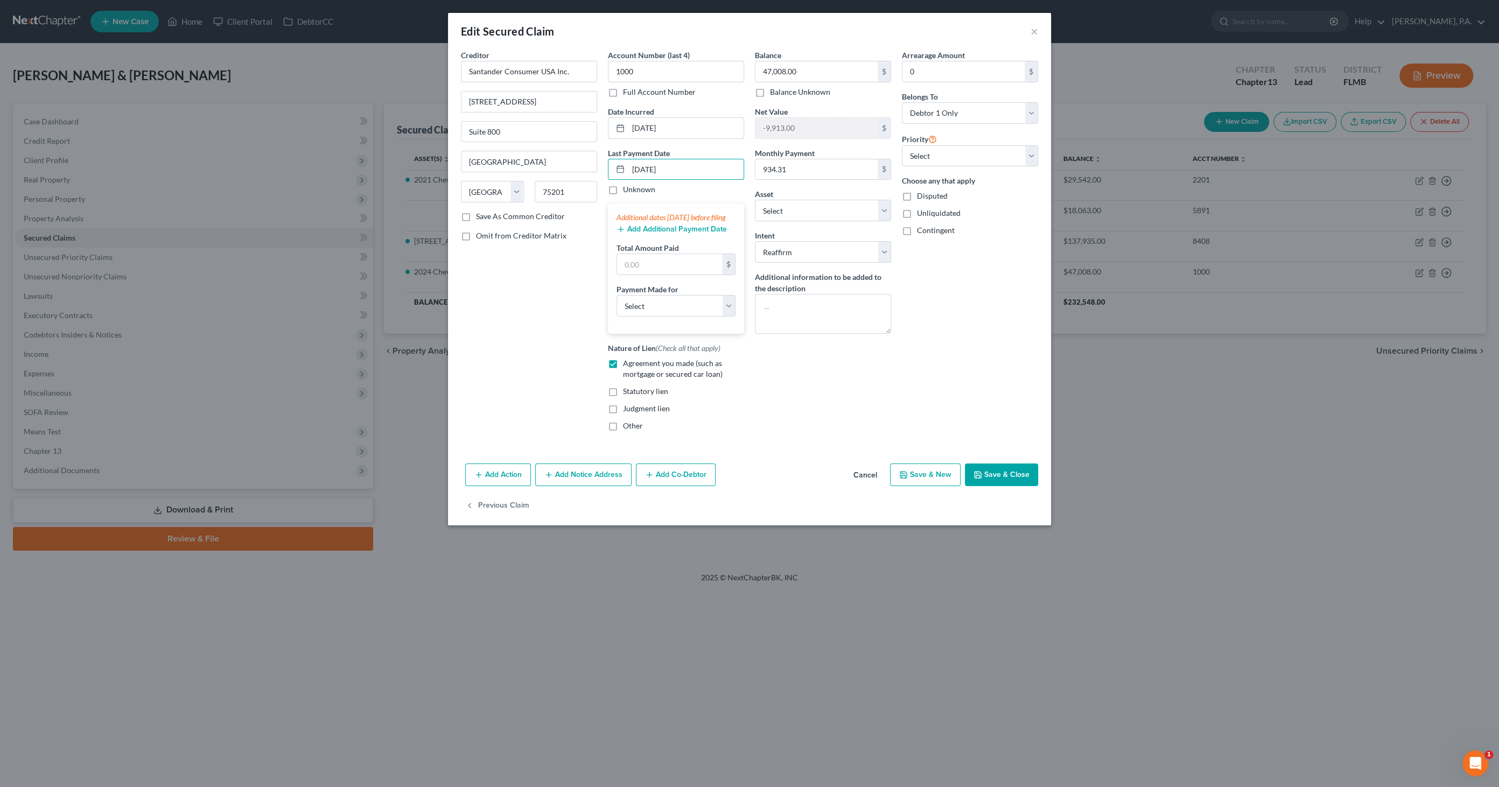
type input "[DATE]"
click at [676, 234] on button "Add Additional Payment Date" at bounding box center [671, 229] width 110 height 9
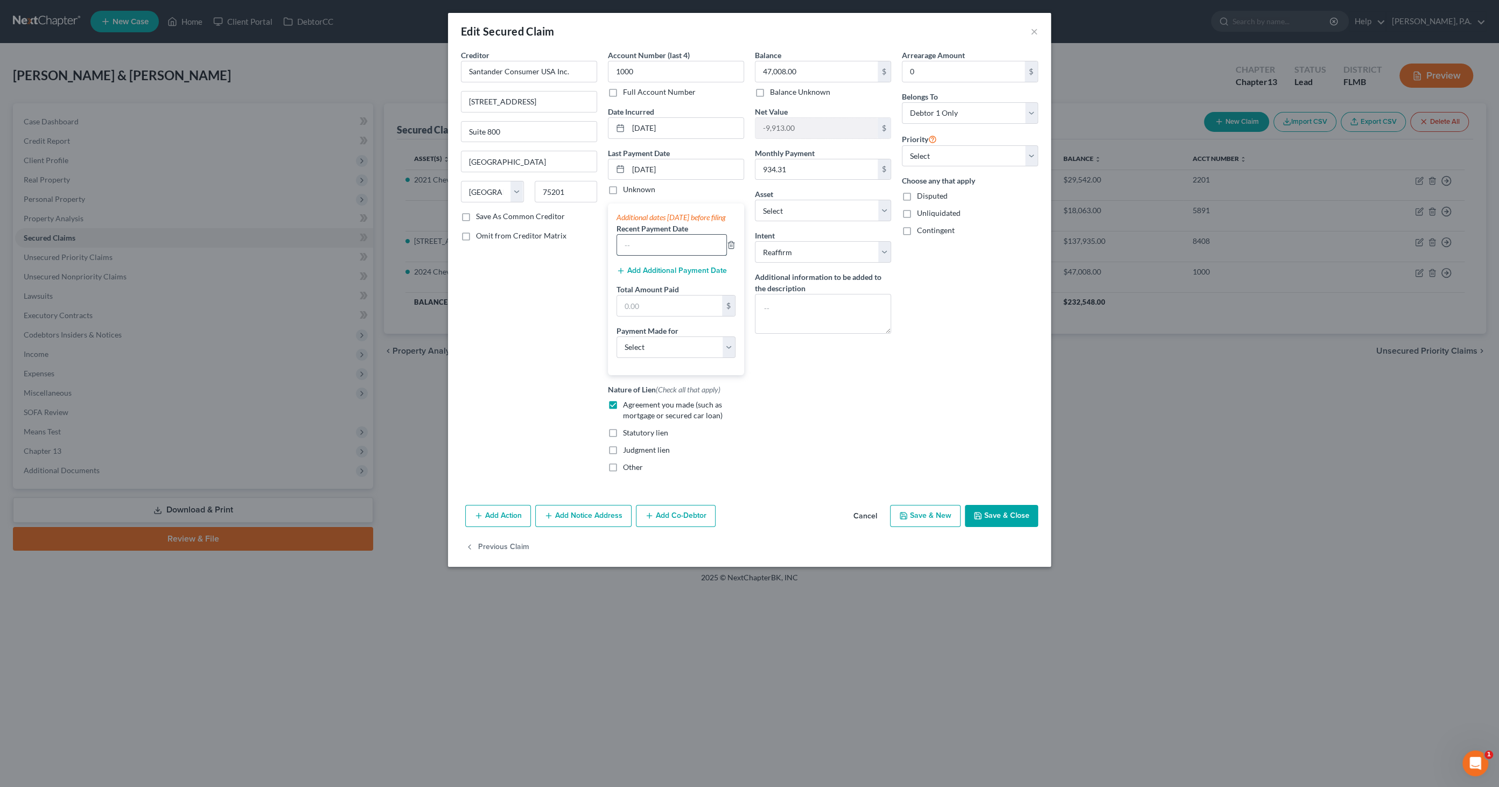
click at [656, 253] on input "text" at bounding box center [671, 245] width 109 height 20
type input "[DATE]"
click at [652, 275] on button "Add Additional Payment Date" at bounding box center [671, 270] width 110 height 9
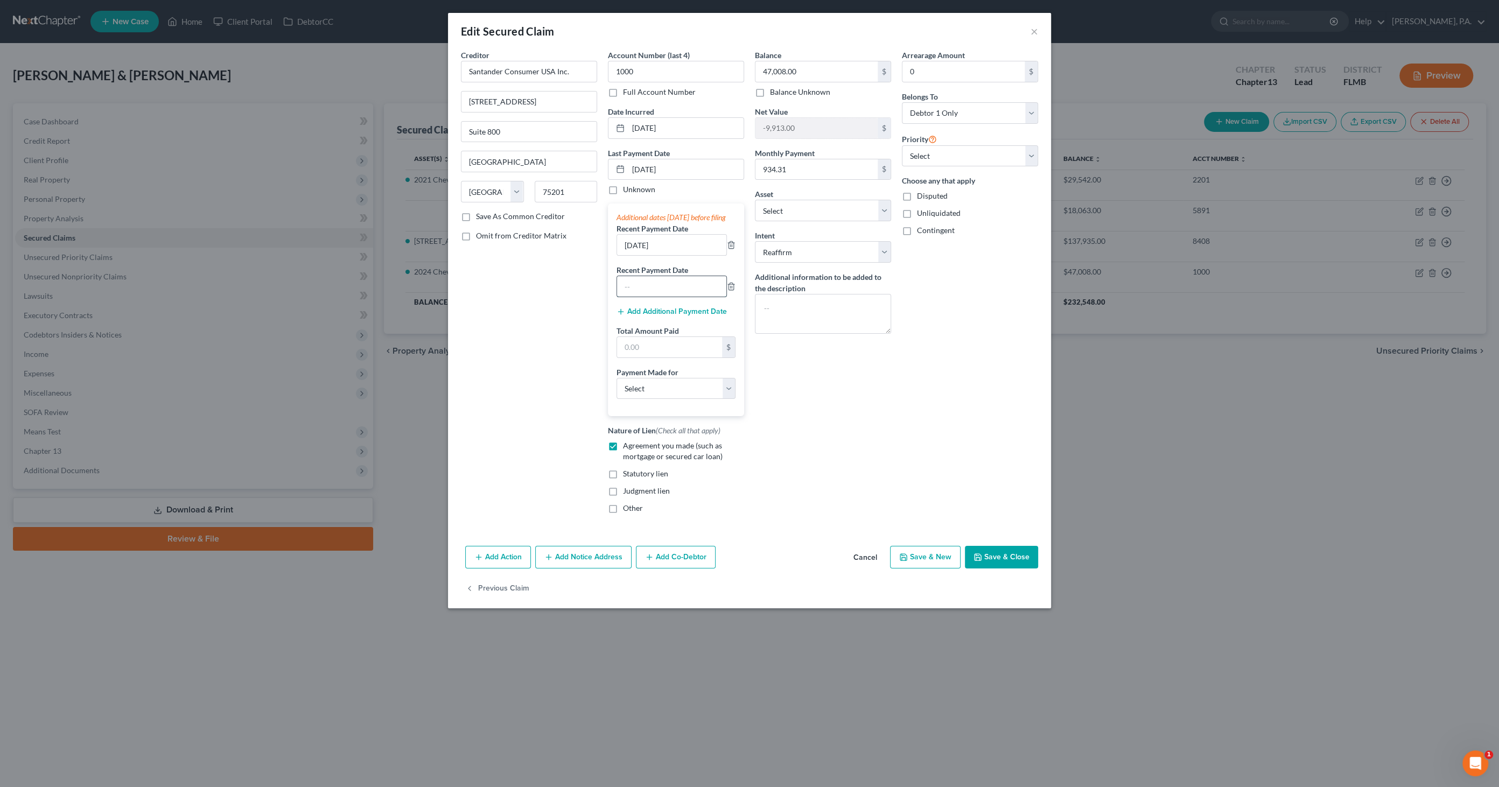
click at [664, 293] on input "text" at bounding box center [671, 286] width 109 height 20
type input "[DATE]"
click at [654, 357] on input "text" at bounding box center [669, 347] width 105 height 20
type input "2,802.93"
click at [680, 399] on select "Select Car Credit Card Loan Repayment Mortgage Other Suppliers Or Vendors" at bounding box center [675, 389] width 119 height 22
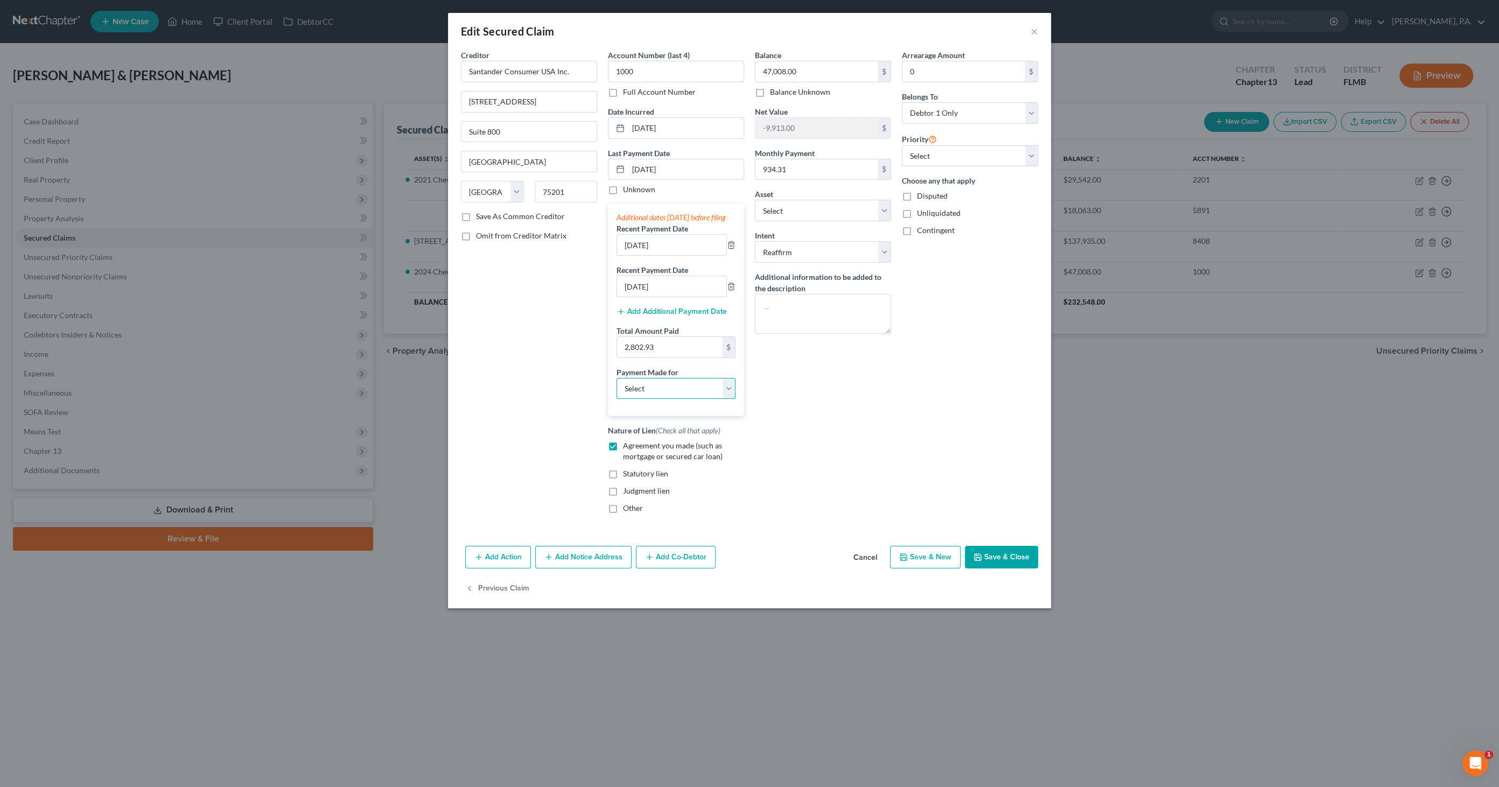
select select "0"
click at [616, 387] on select "Select Car Credit Card Loan Repayment Mortgage Other Suppliers Or Vendors" at bounding box center [675, 389] width 119 height 22
click at [987, 558] on button "Save & Close" at bounding box center [1001, 557] width 73 height 23
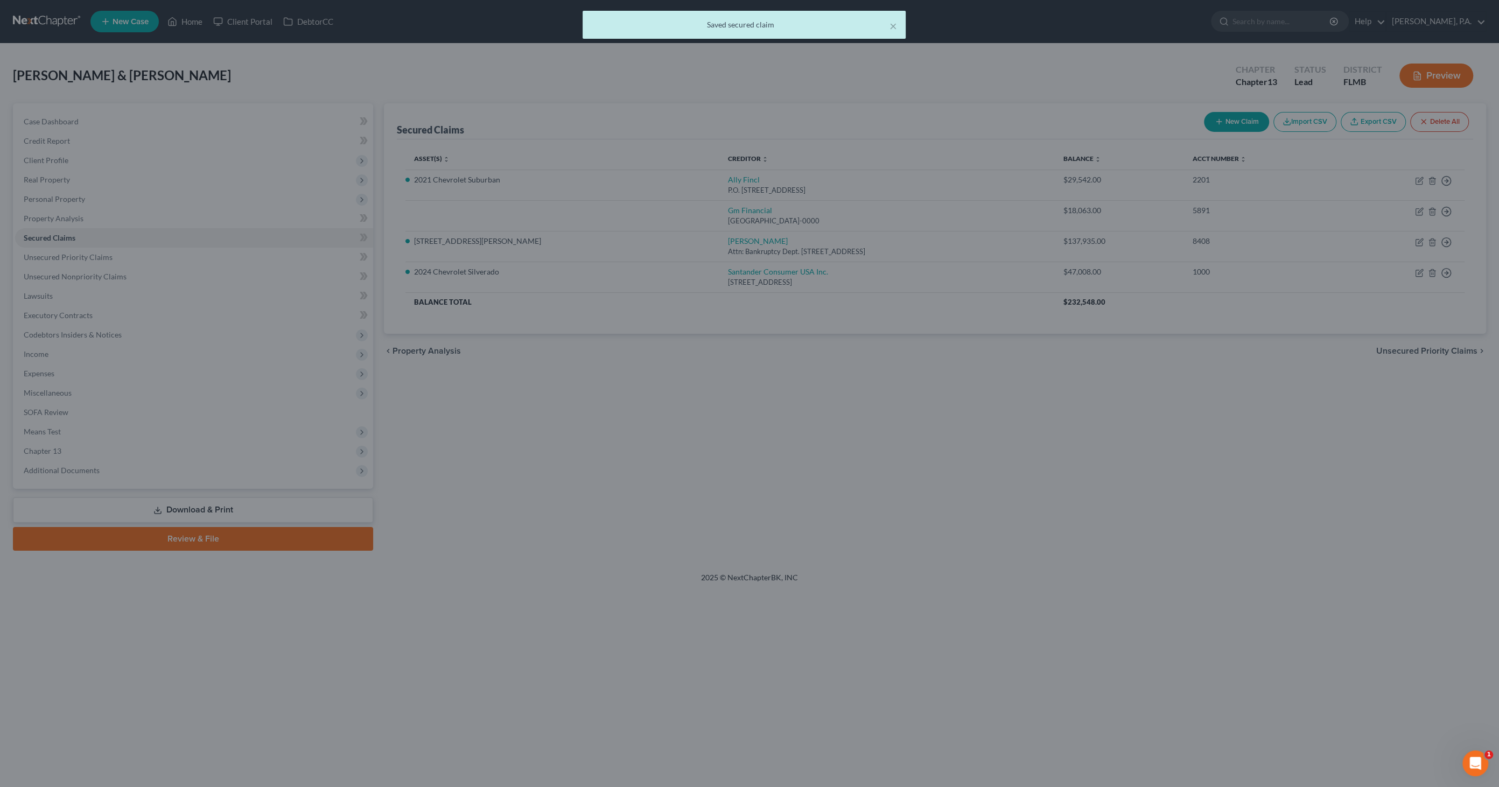
select select "4"
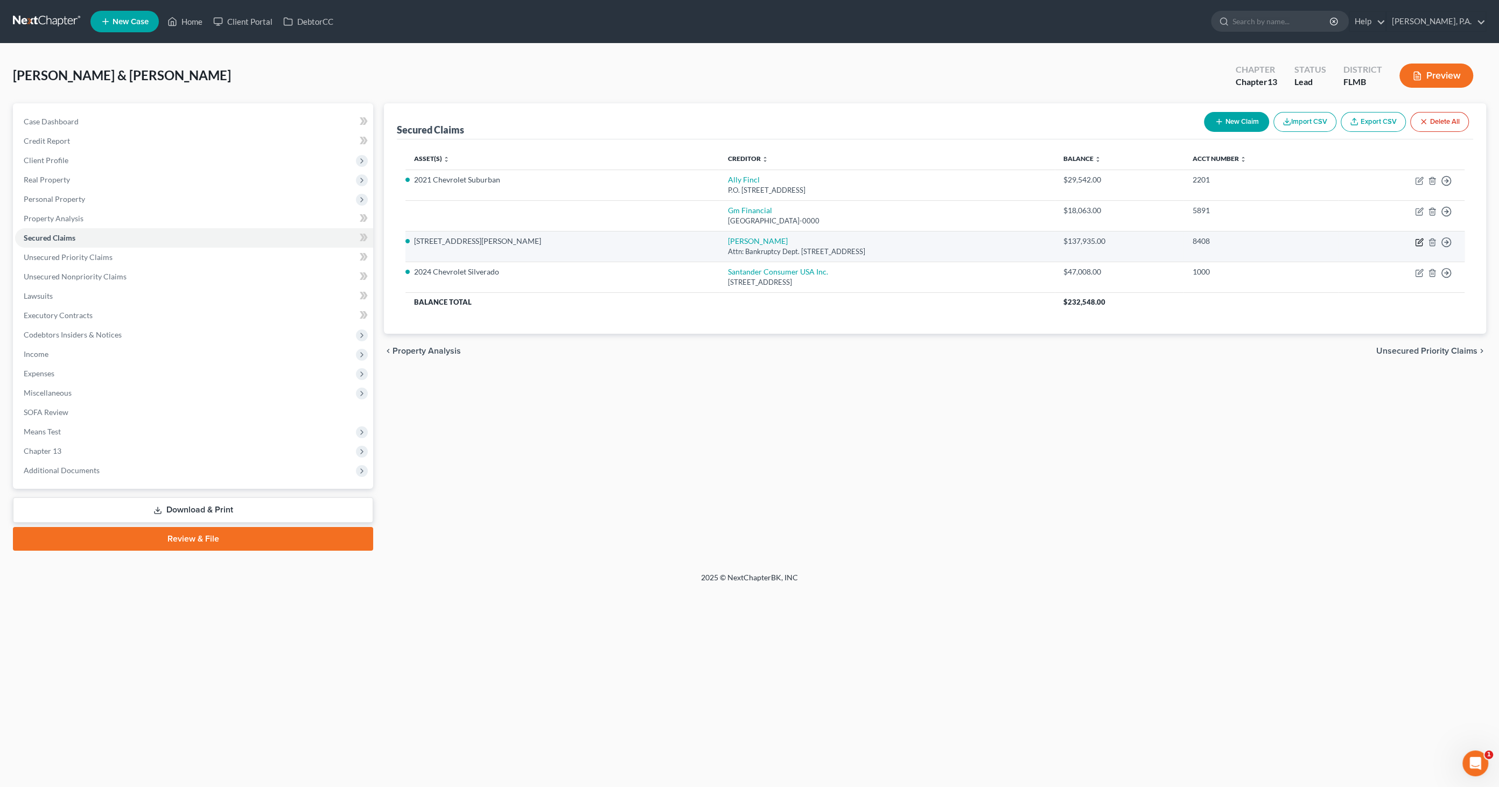
click at [1419, 238] on icon "button" at bounding box center [1419, 242] width 9 height 9
select select "45"
select select "2"
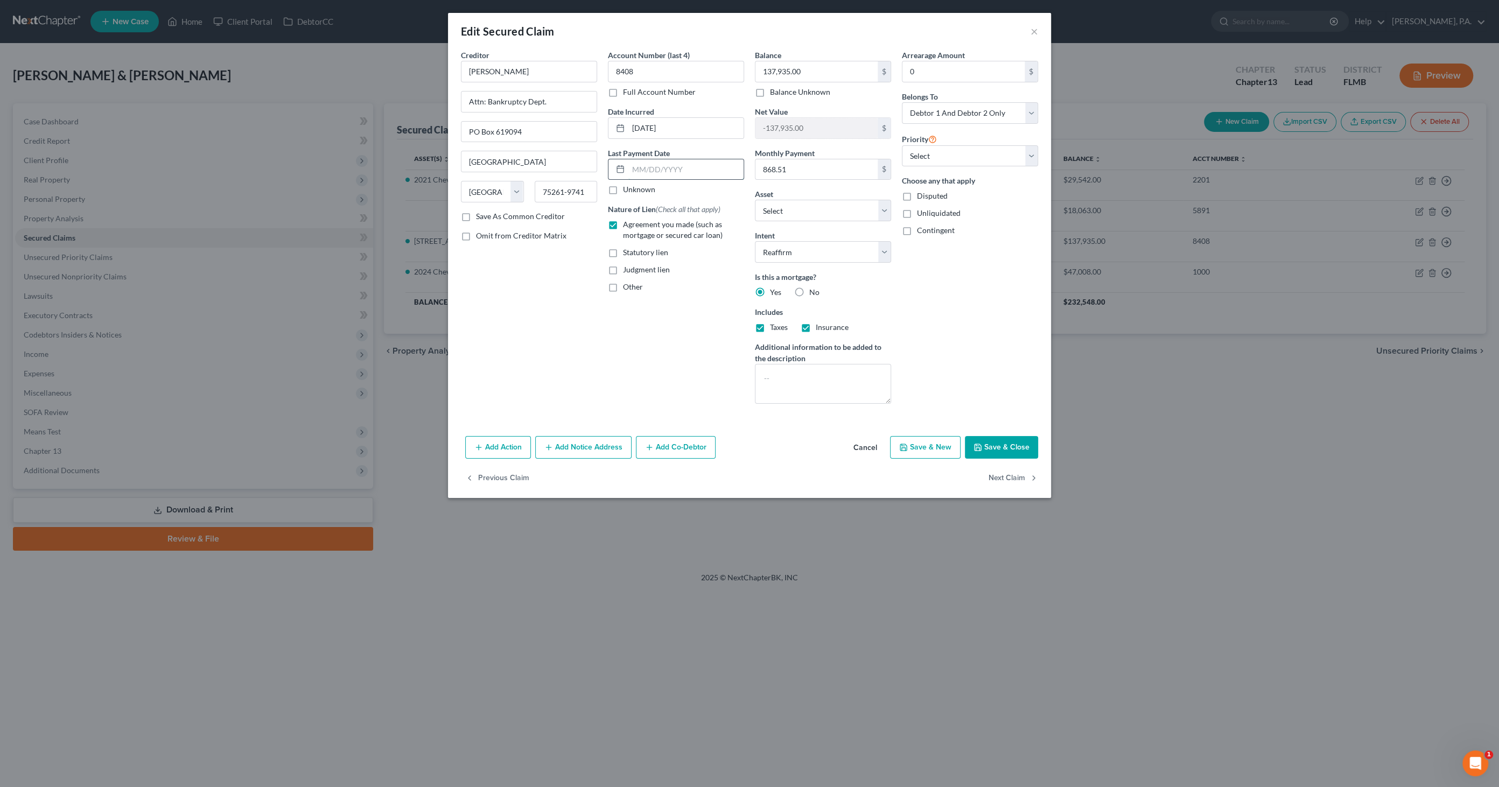
click at [643, 162] on input "text" at bounding box center [685, 169] width 115 height 20
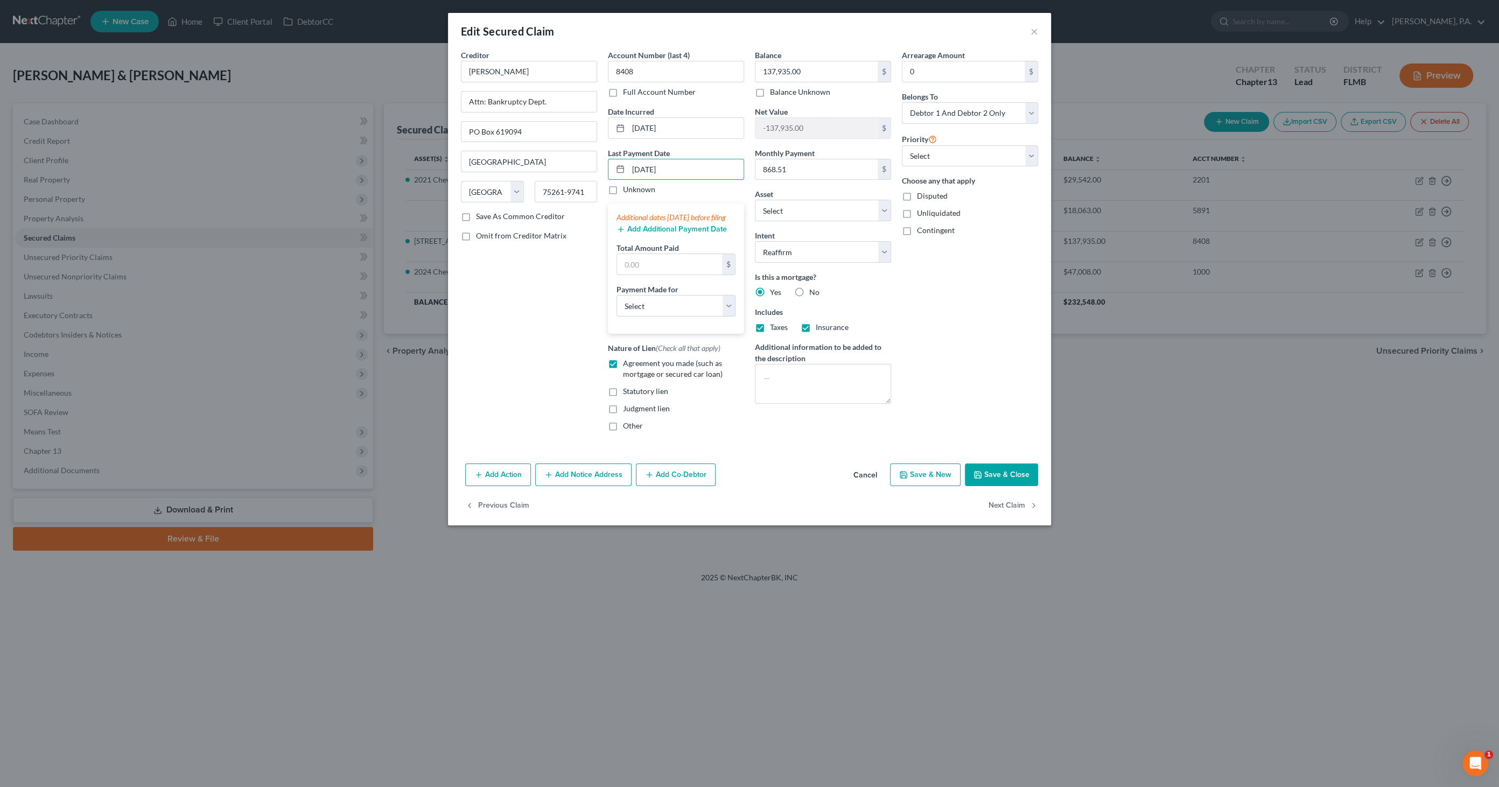
type input "[DATE]"
click at [647, 234] on button "Add Additional Payment Date" at bounding box center [671, 229] width 110 height 9
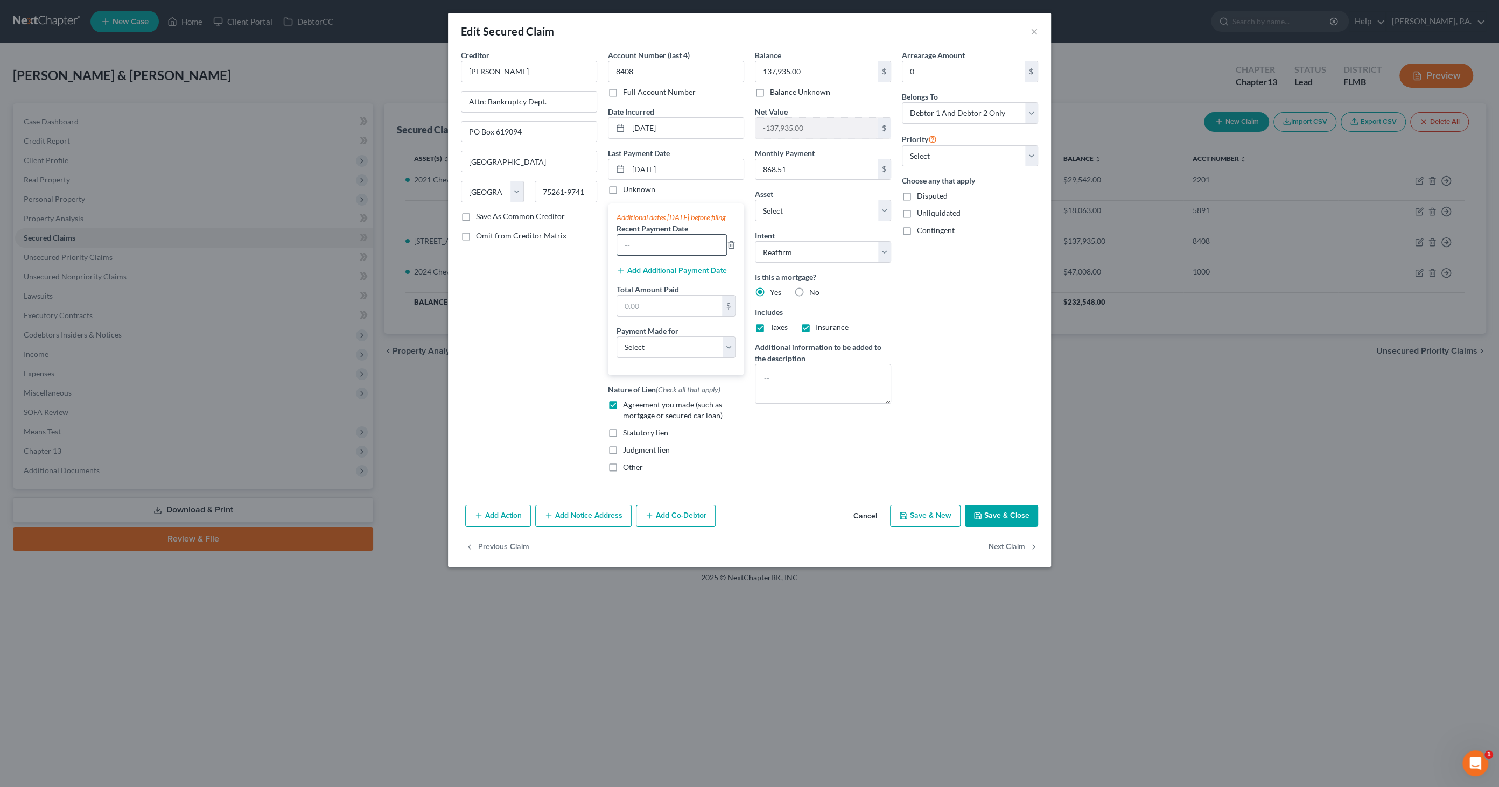
click at [652, 255] on input "text" at bounding box center [671, 245] width 109 height 20
type input "[DATE]"
click at [665, 275] on button "Add Additional Payment Date" at bounding box center [671, 270] width 110 height 9
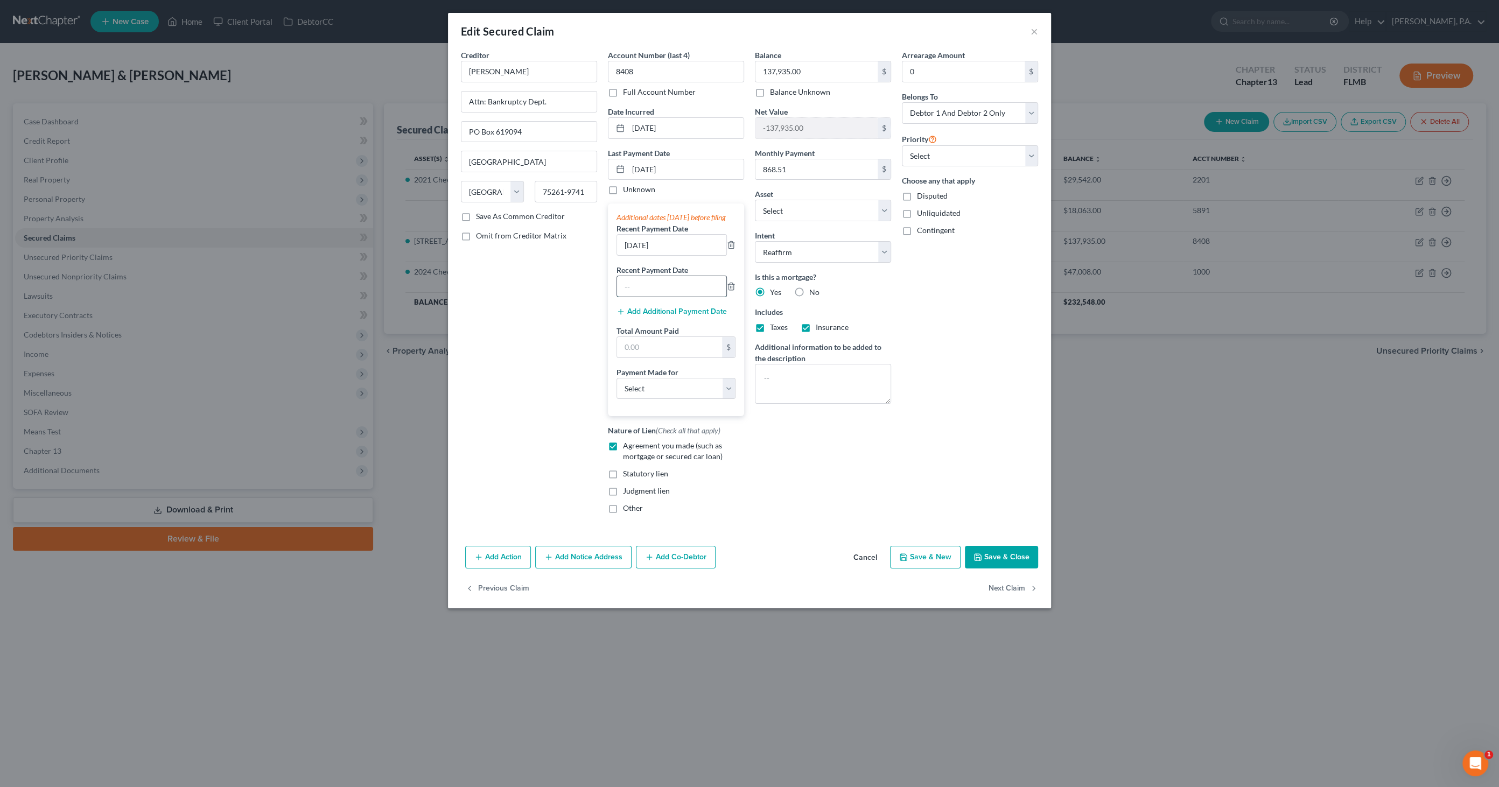
click at [663, 297] on input "text" at bounding box center [671, 286] width 109 height 20
type input "[DATE]"
click at [657, 354] on input "text" at bounding box center [669, 347] width 105 height 20
type input "2,605.53"
click at [681, 397] on select "Select Car Credit Card Loan Repayment Mortgage Other Suppliers Or Vendors" at bounding box center [675, 389] width 119 height 22
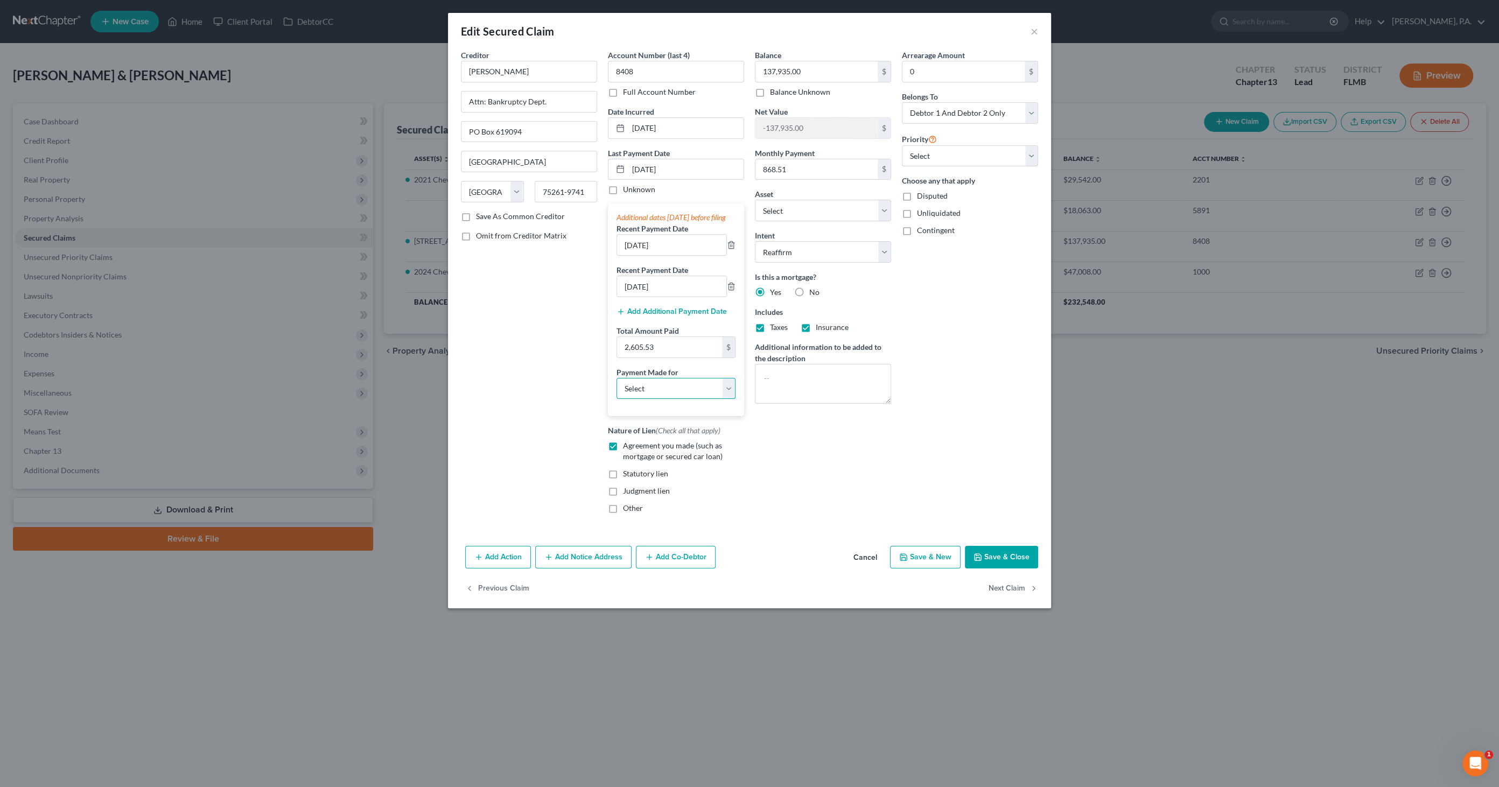
select select "3"
click at [616, 387] on select "Select Car Credit Card Loan Repayment Mortgage Other Suppliers Or Vendors" at bounding box center [675, 389] width 119 height 22
click at [1020, 569] on button "Save & Close" at bounding box center [1001, 557] width 73 height 23
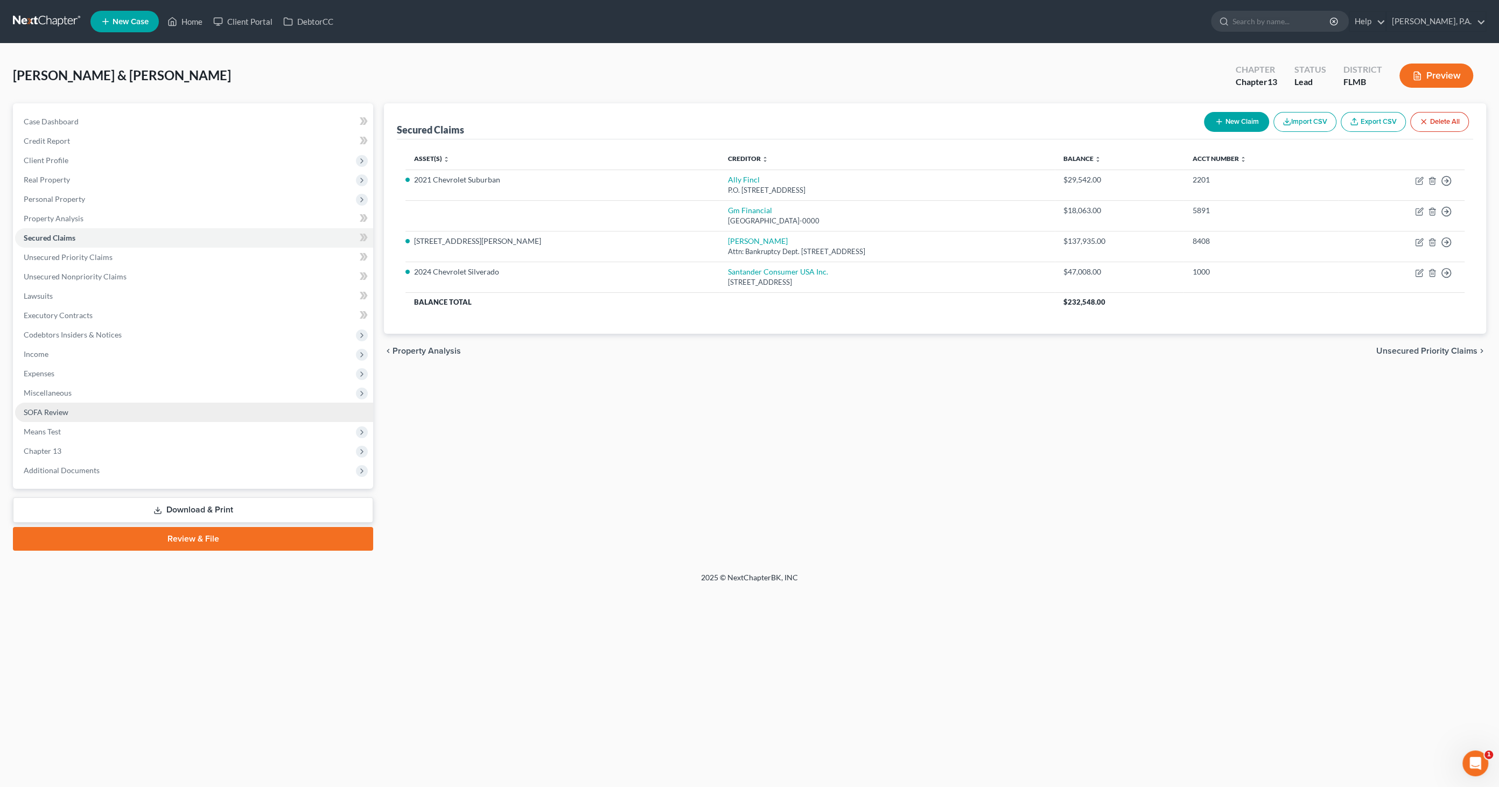
click at [64, 406] on link "SOFA Review" at bounding box center [194, 412] width 358 height 19
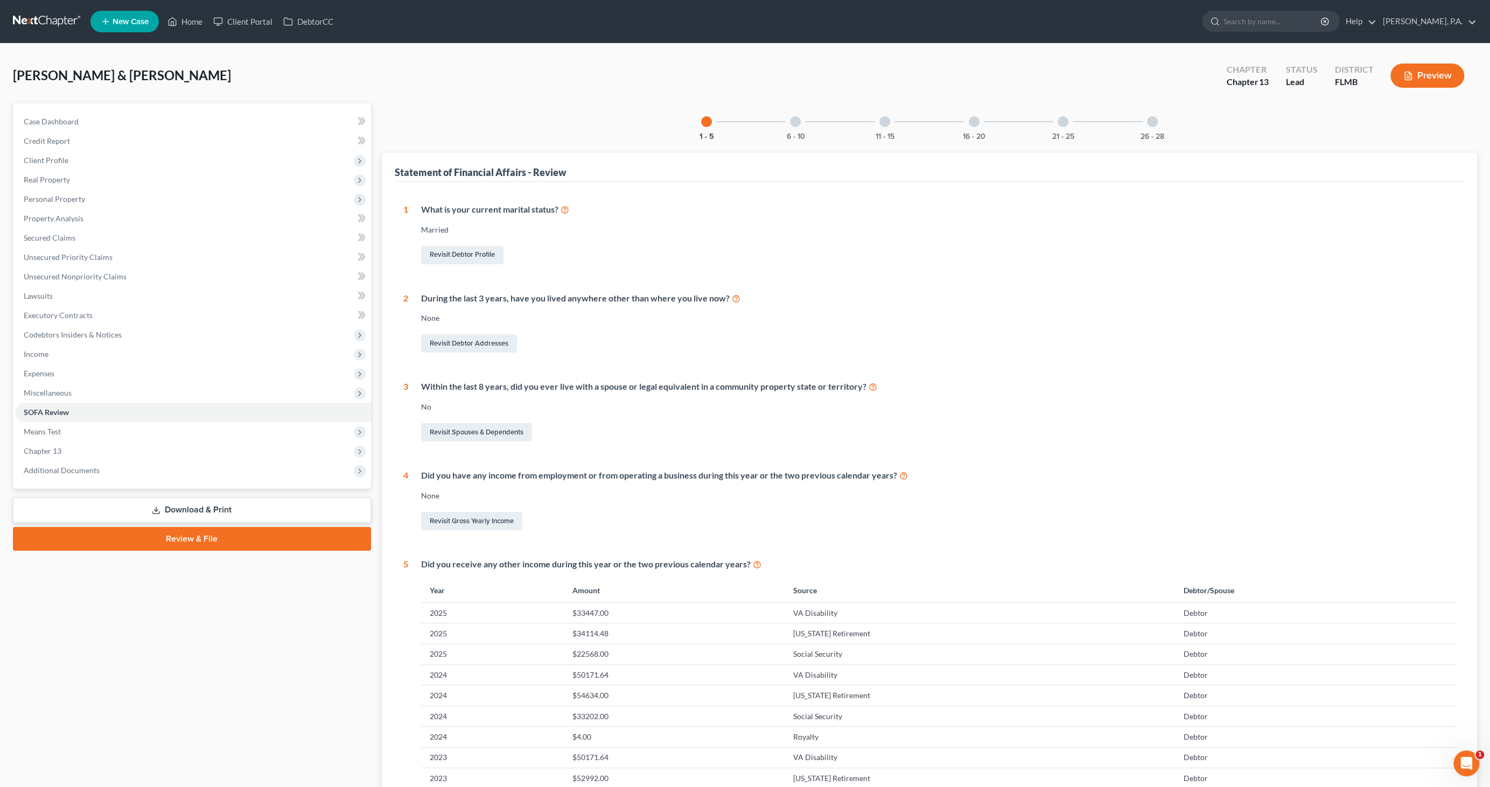
click at [970, 118] on div at bounding box center [974, 121] width 11 height 11
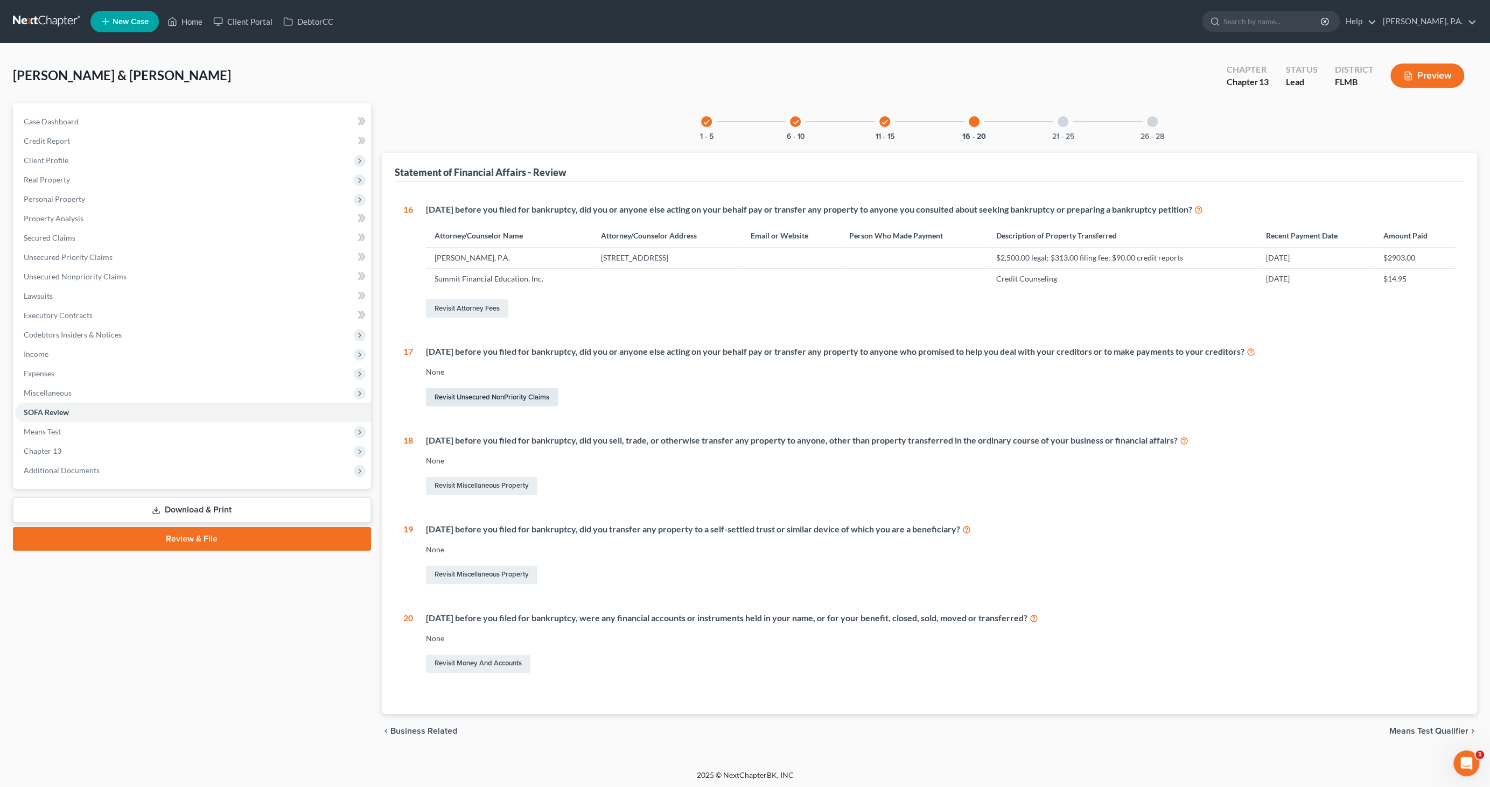
click at [476, 392] on link "Revisit Unsecured NonPriority Claims" at bounding box center [492, 397] width 132 height 18
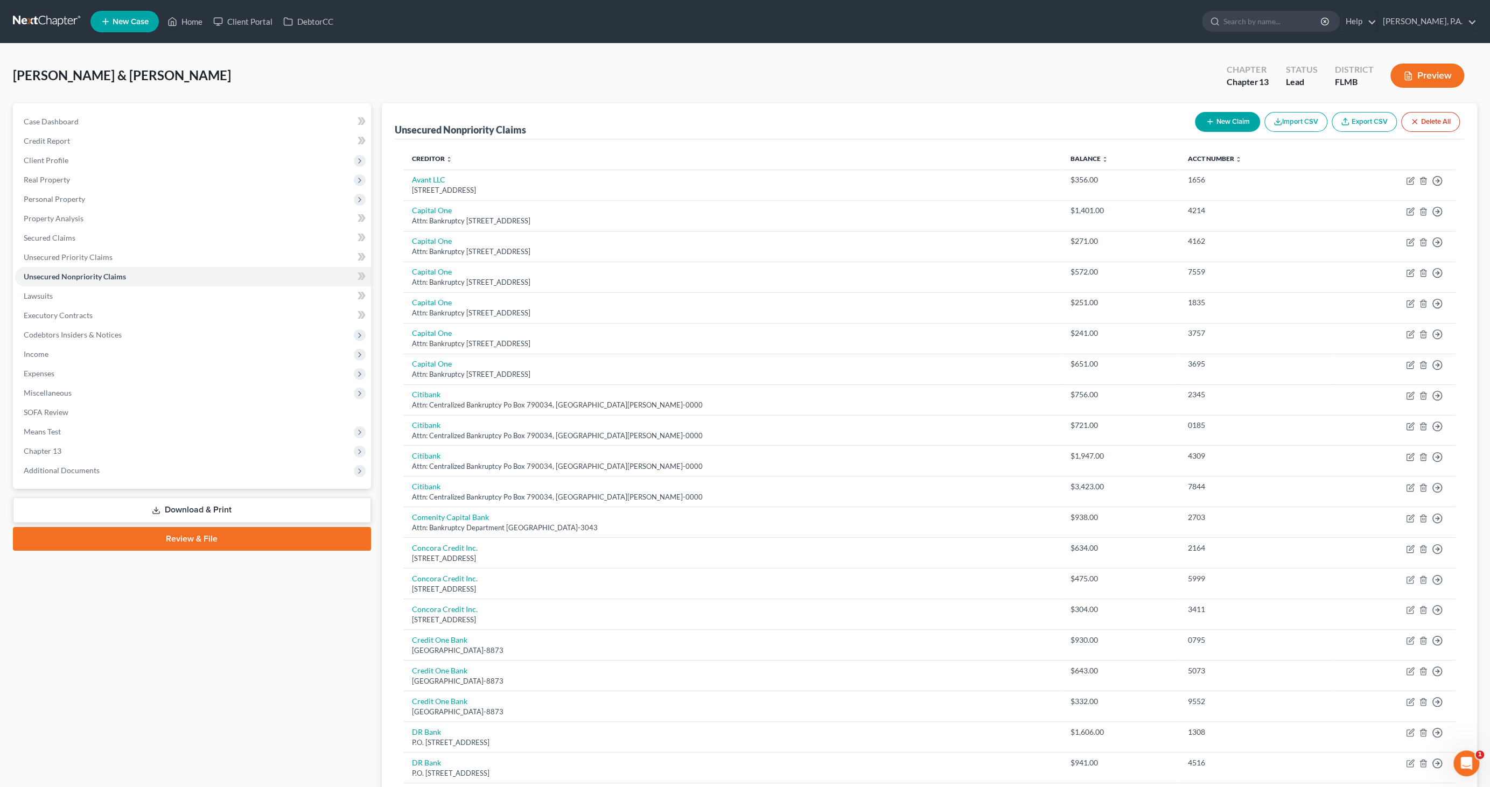
click at [1224, 119] on button "New Claim" at bounding box center [1227, 122] width 65 height 20
select select "2"
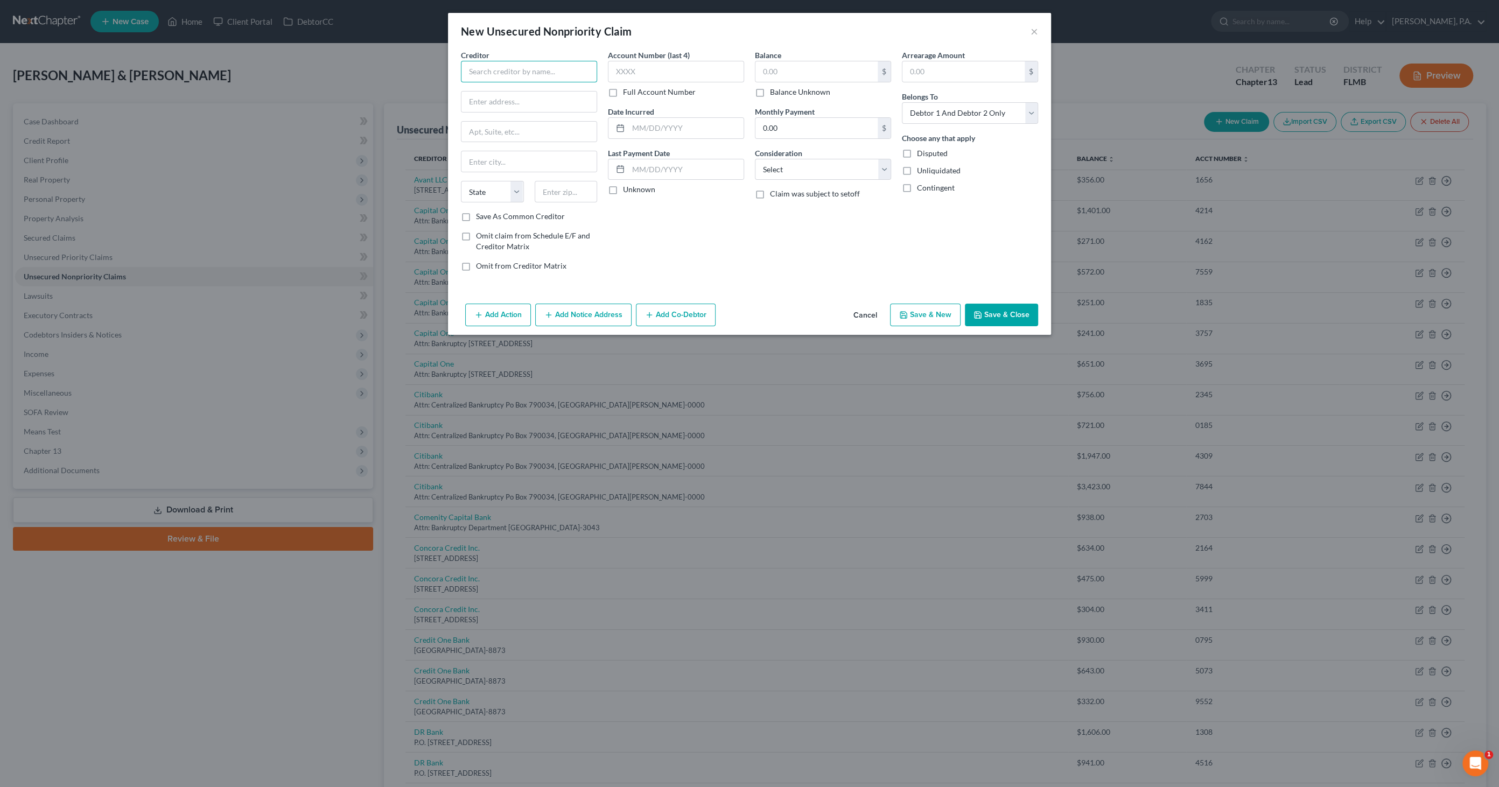
click at [499, 69] on input "text" at bounding box center [529, 72] width 136 height 22
click at [508, 96] on div "PO Box 2011, [US_STATE][GEOGRAPHIC_DATA]" at bounding box center [531, 105] width 124 height 18
type input "National Debt Relief, LLC"
type input "PO Box 2011"
type input "[US_STATE]"
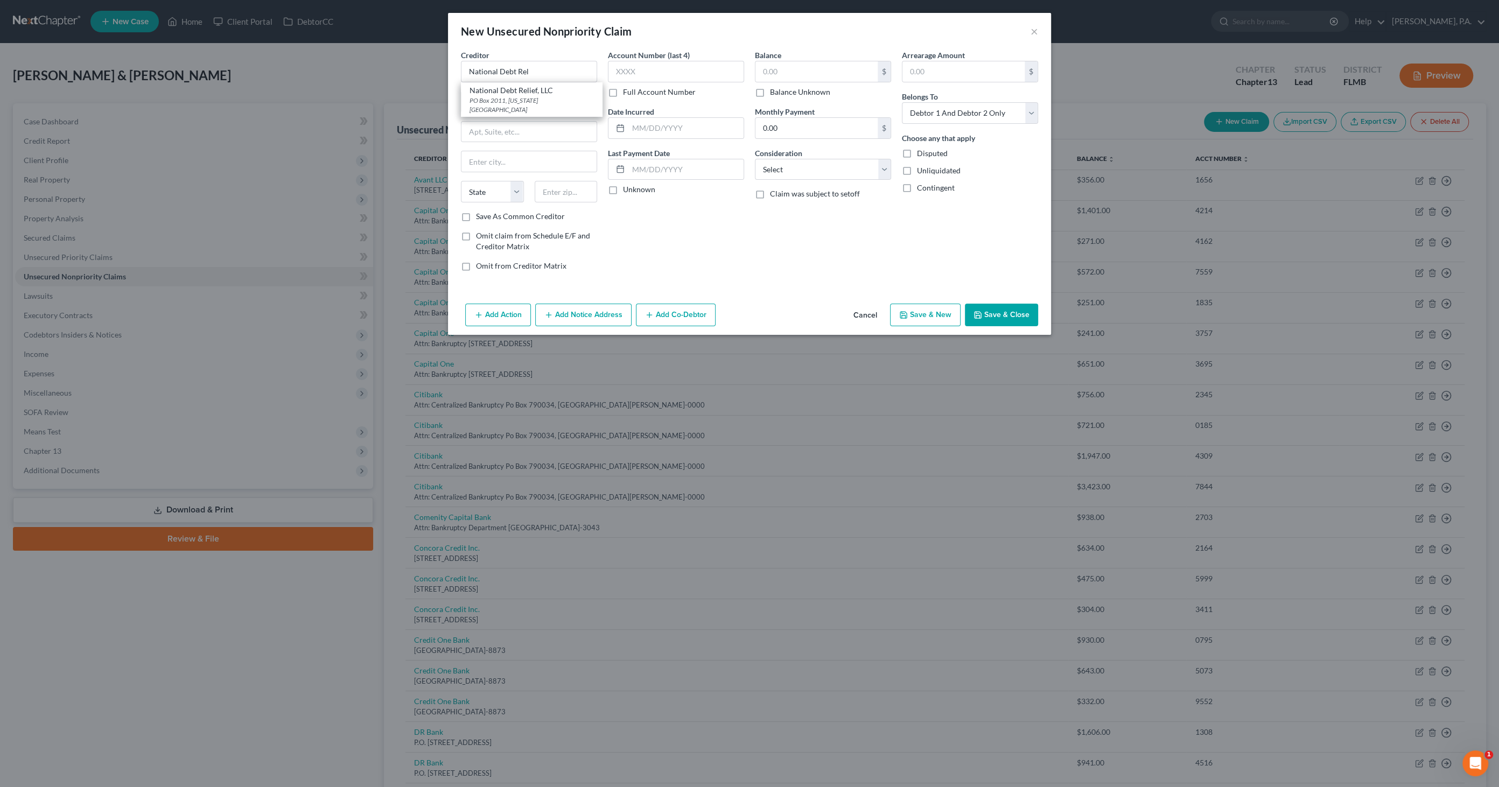
select select "35"
type input "10272"
click at [647, 121] on input "text" at bounding box center [685, 128] width 115 height 20
type input "[DATE]"
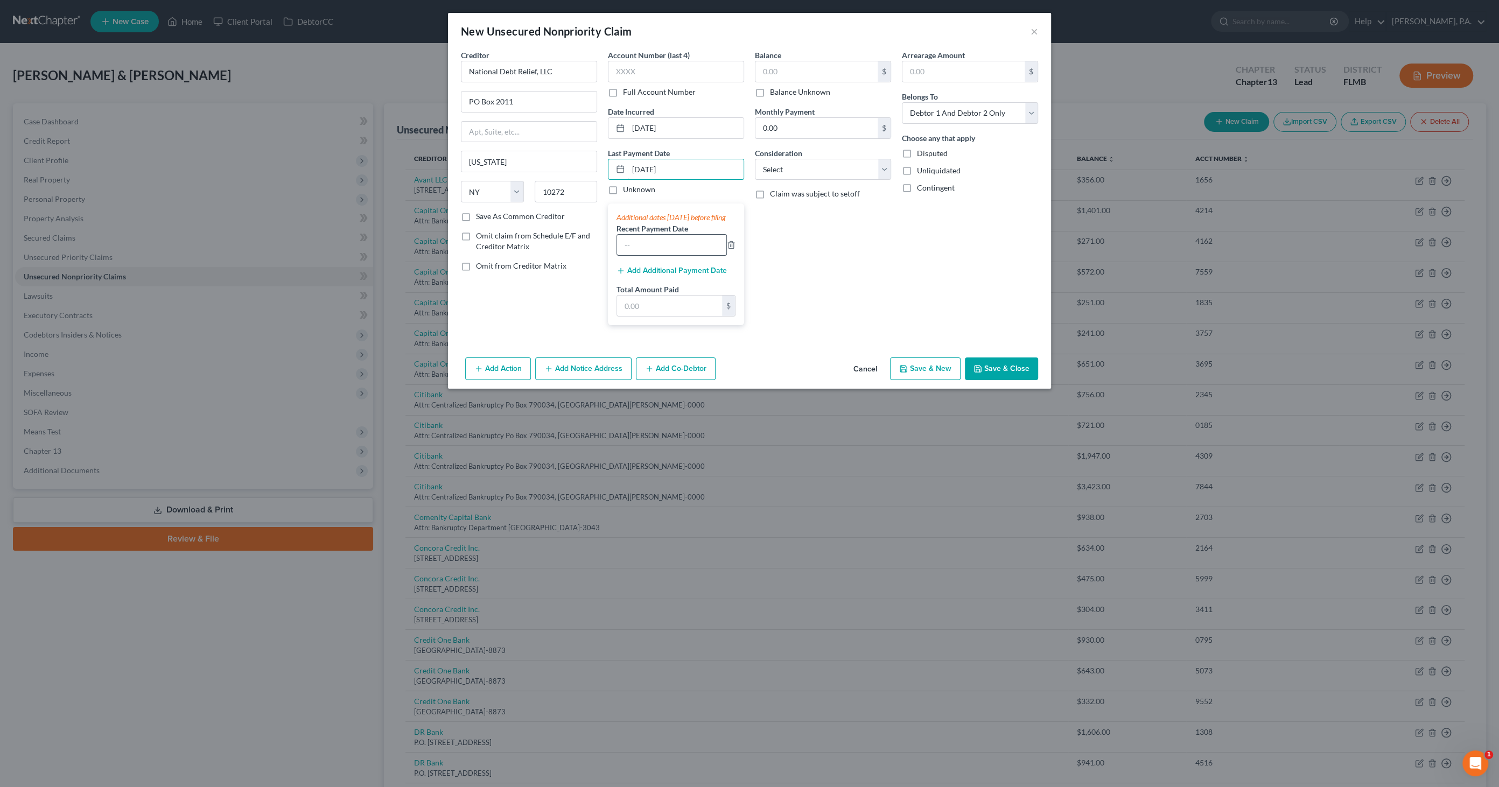
type input "[DATE]"
click at [661, 250] on input "text" at bounding box center [671, 245] width 109 height 20
click at [671, 214] on div "Additional dates [DATE] before filing" at bounding box center [675, 217] width 119 height 11
click at [643, 234] on label "Recent Payment Date" at bounding box center [652, 228] width 72 height 11
click at [645, 234] on label "Recent Payment Date" at bounding box center [652, 228] width 72 height 11
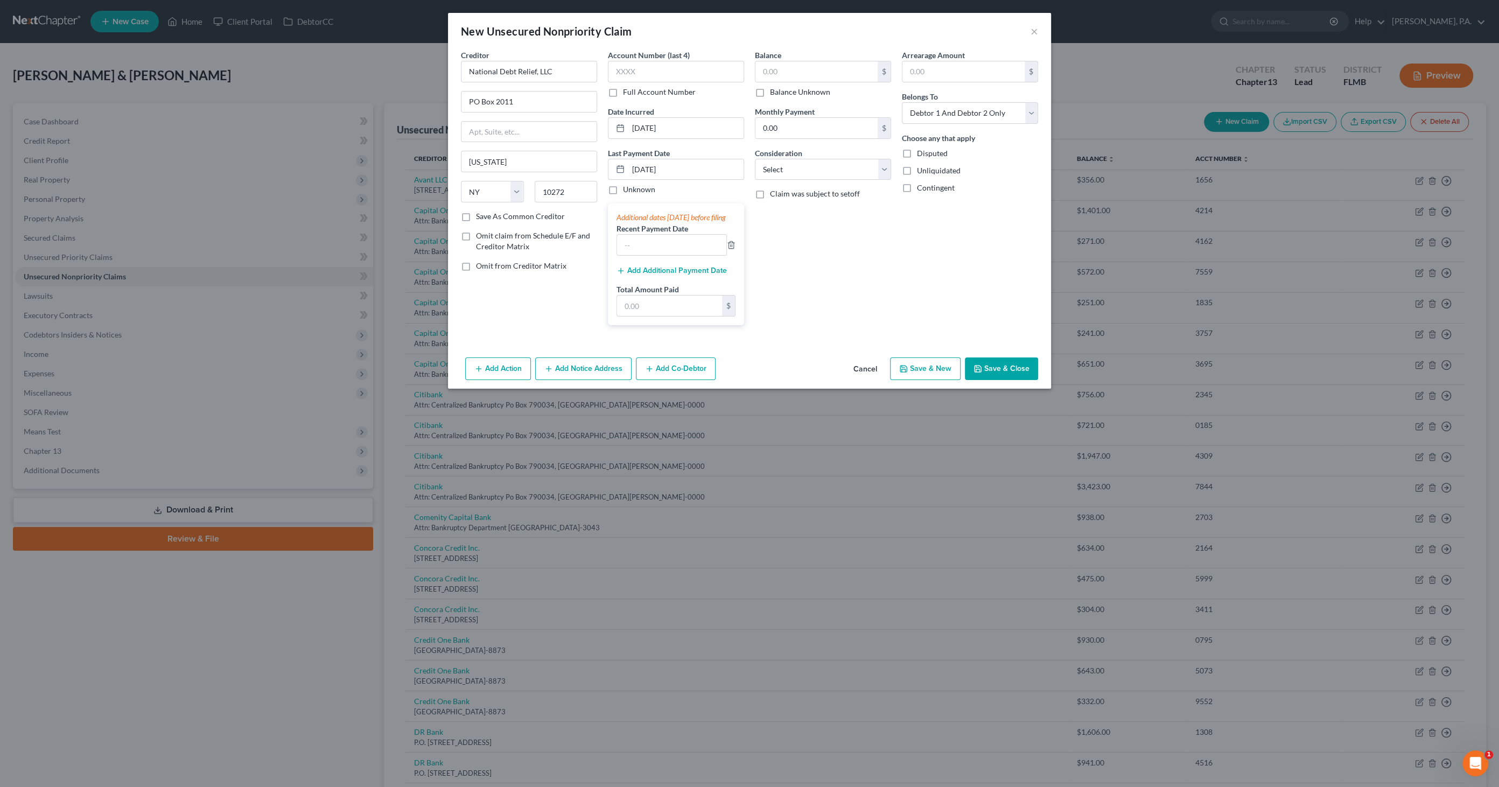
click at [630, 217] on div "Additional dates [DATE] before filing" at bounding box center [675, 217] width 119 height 11
click at [620, 220] on div "Additional dates [DATE] before filing" at bounding box center [675, 217] width 119 height 11
click at [645, 275] on button "Add Additional Payment Date" at bounding box center [671, 270] width 110 height 9
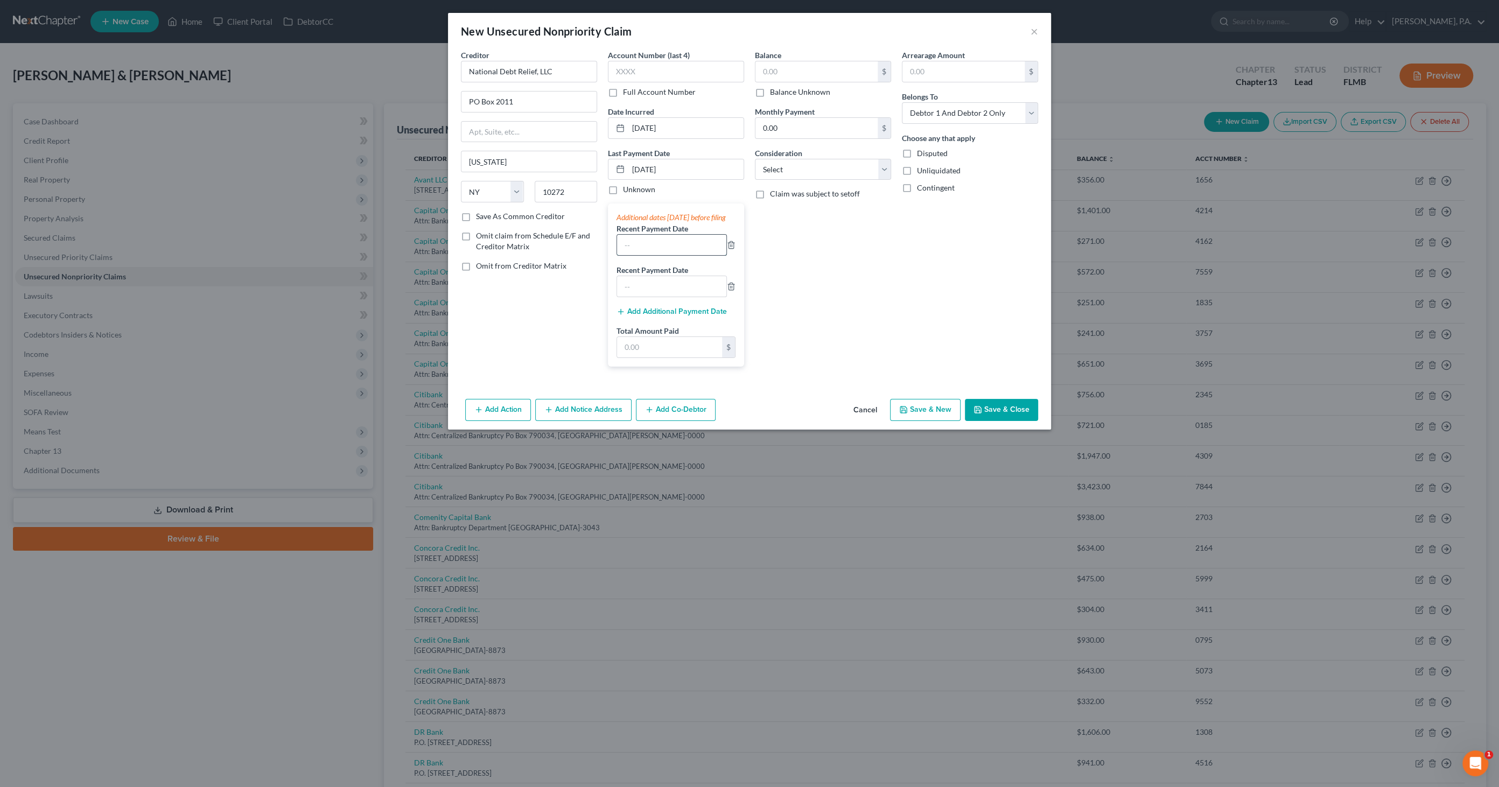
drag, startPoint x: 640, startPoint y: 254, endPoint x: 654, endPoint y: 251, distance: 14.2
click at [640, 254] on input "text" at bounding box center [671, 245] width 109 height 20
type input "[DATE]"
click at [734, 284] on polyline "button" at bounding box center [731, 284] width 6 height 0
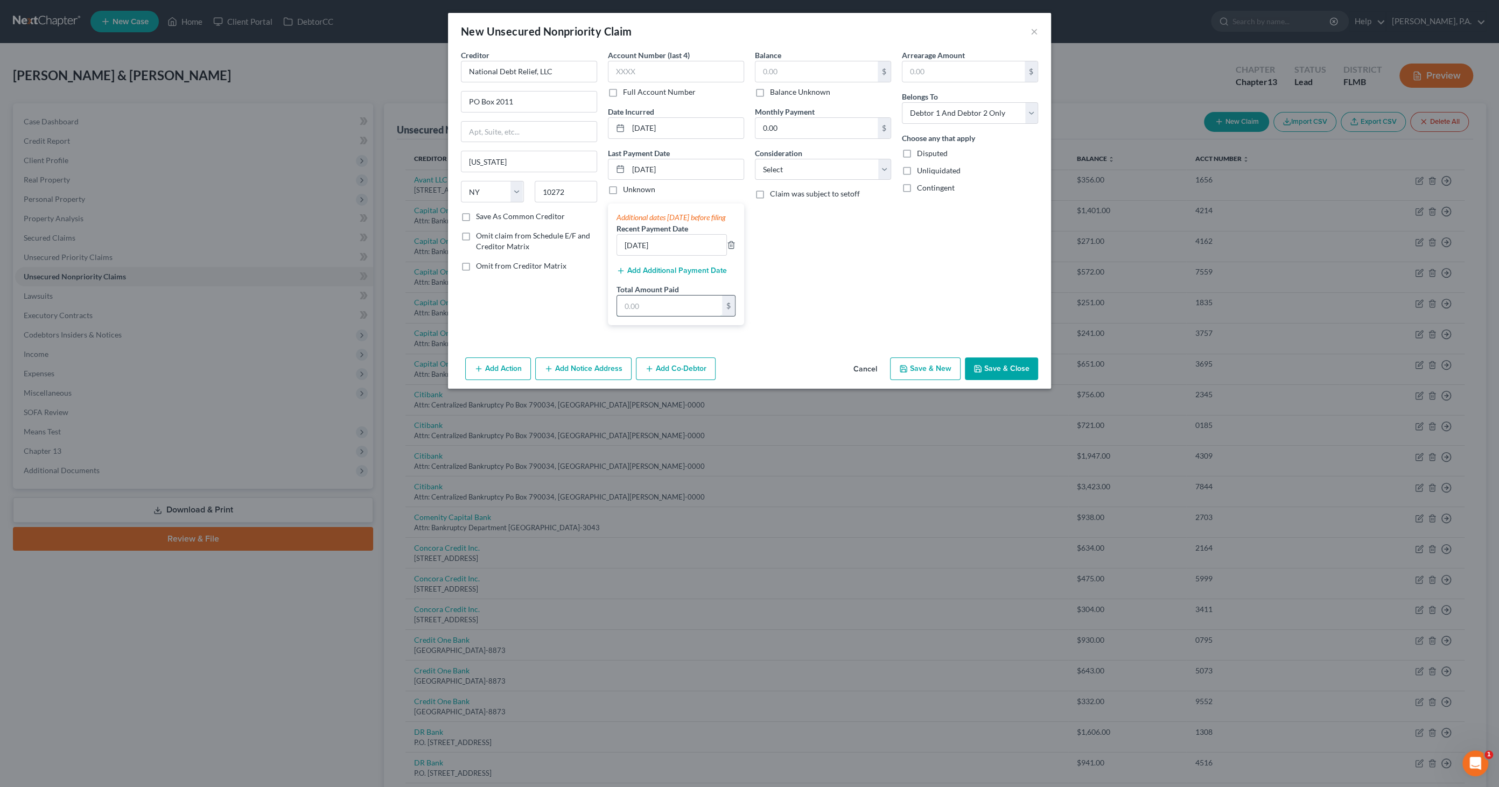
click at [667, 316] on input "text" at bounding box center [669, 306] width 105 height 20
type input "2,428.03"
click at [802, 123] on input "0.00" at bounding box center [816, 128] width 122 height 20
click at [811, 165] on select "Select Cable / Satellite Services Collection Agency Credit Card Debt Debt Couns…" at bounding box center [823, 170] width 136 height 22
select select "16"
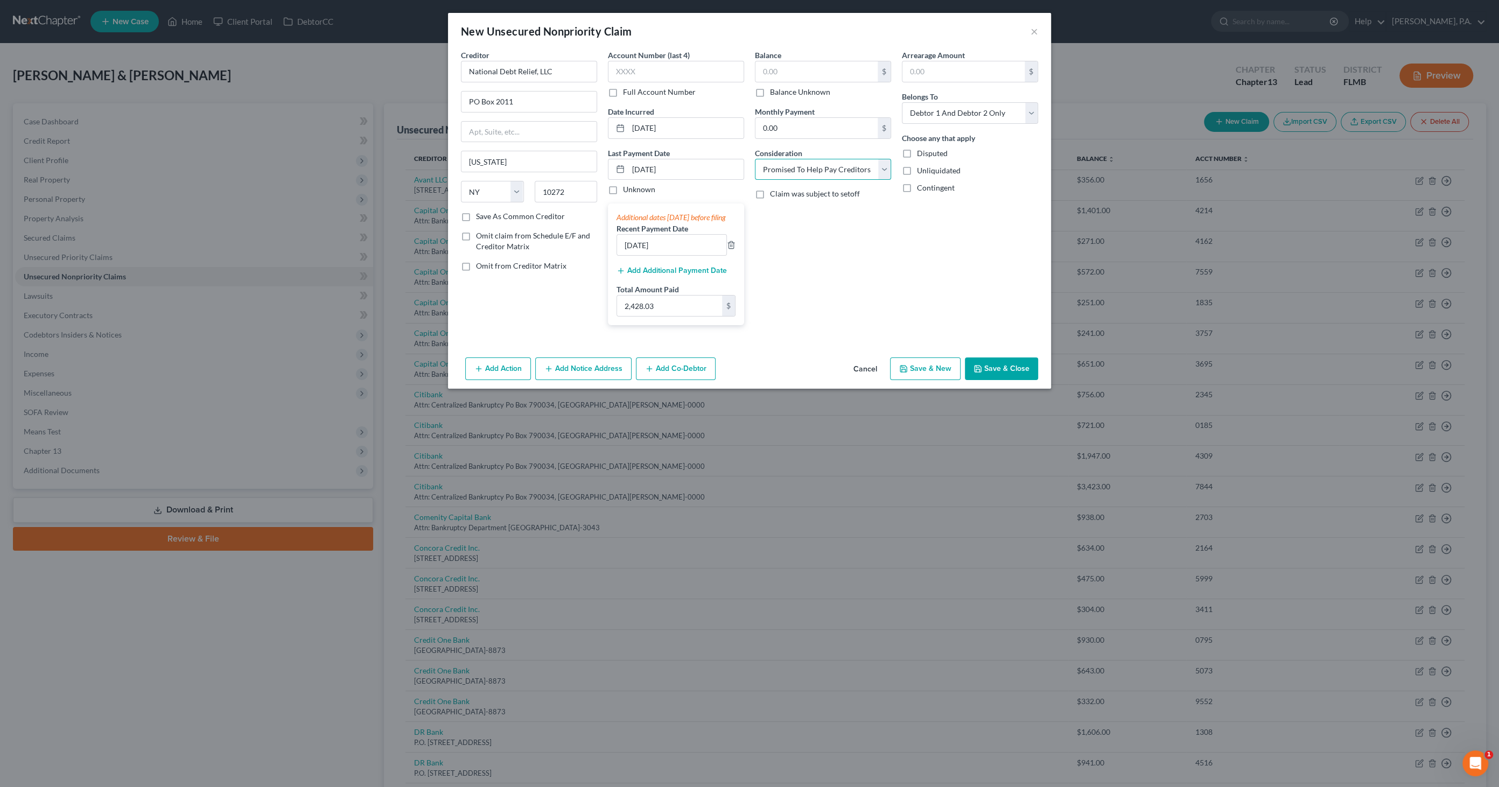
click at [755, 159] on select "Select Cable / Satellite Services Collection Agency Credit Card Debt Debt Couns…" at bounding box center [823, 170] width 136 height 22
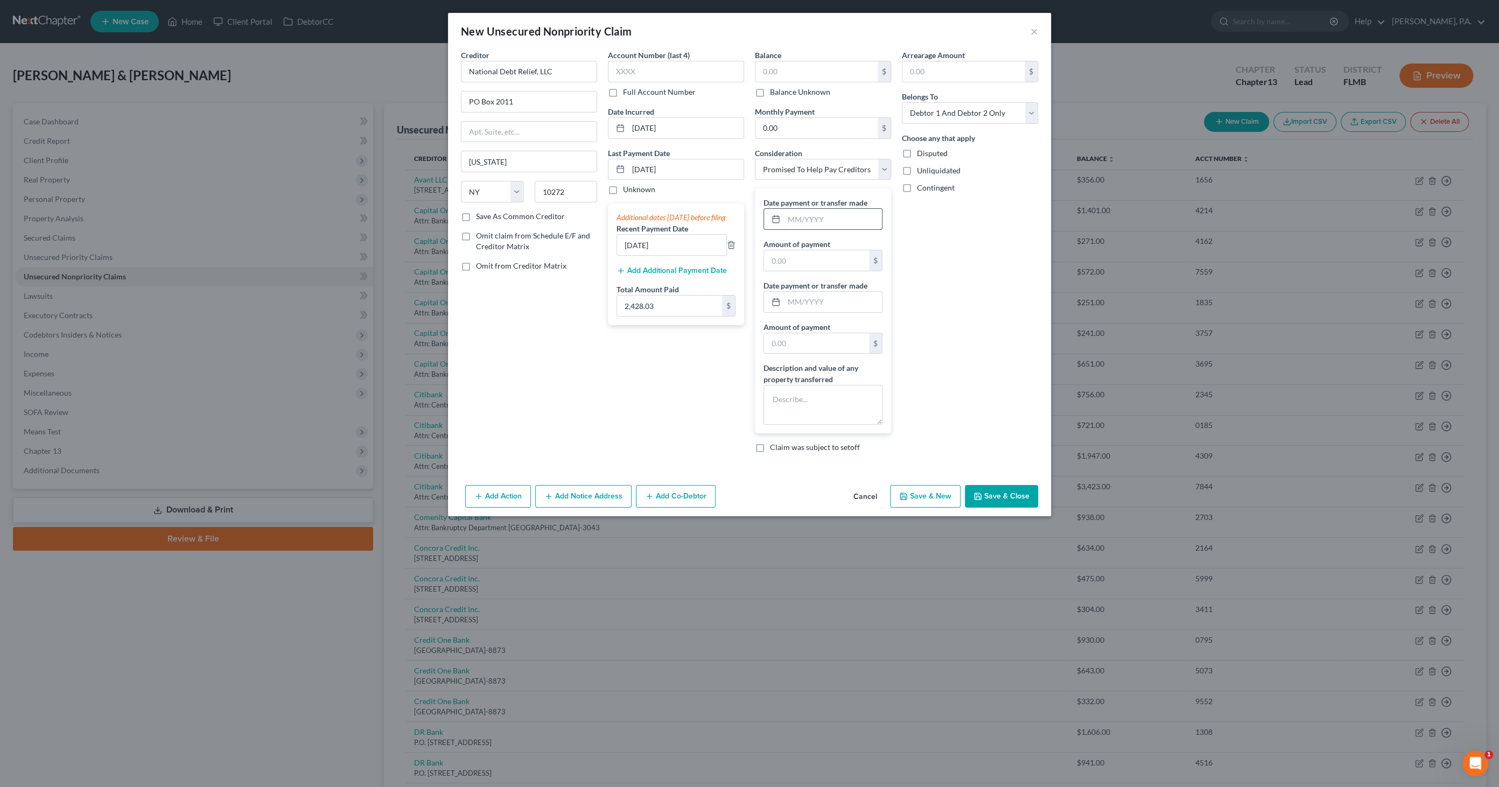
drag, startPoint x: 799, startPoint y: 218, endPoint x: 810, endPoint y: 218, distance: 11.3
click at [799, 218] on input "text" at bounding box center [833, 219] width 98 height 20
type input "[DATE]"
click at [791, 394] on textarea at bounding box center [822, 405] width 119 height 40
click at [815, 262] on input "text" at bounding box center [816, 260] width 105 height 20
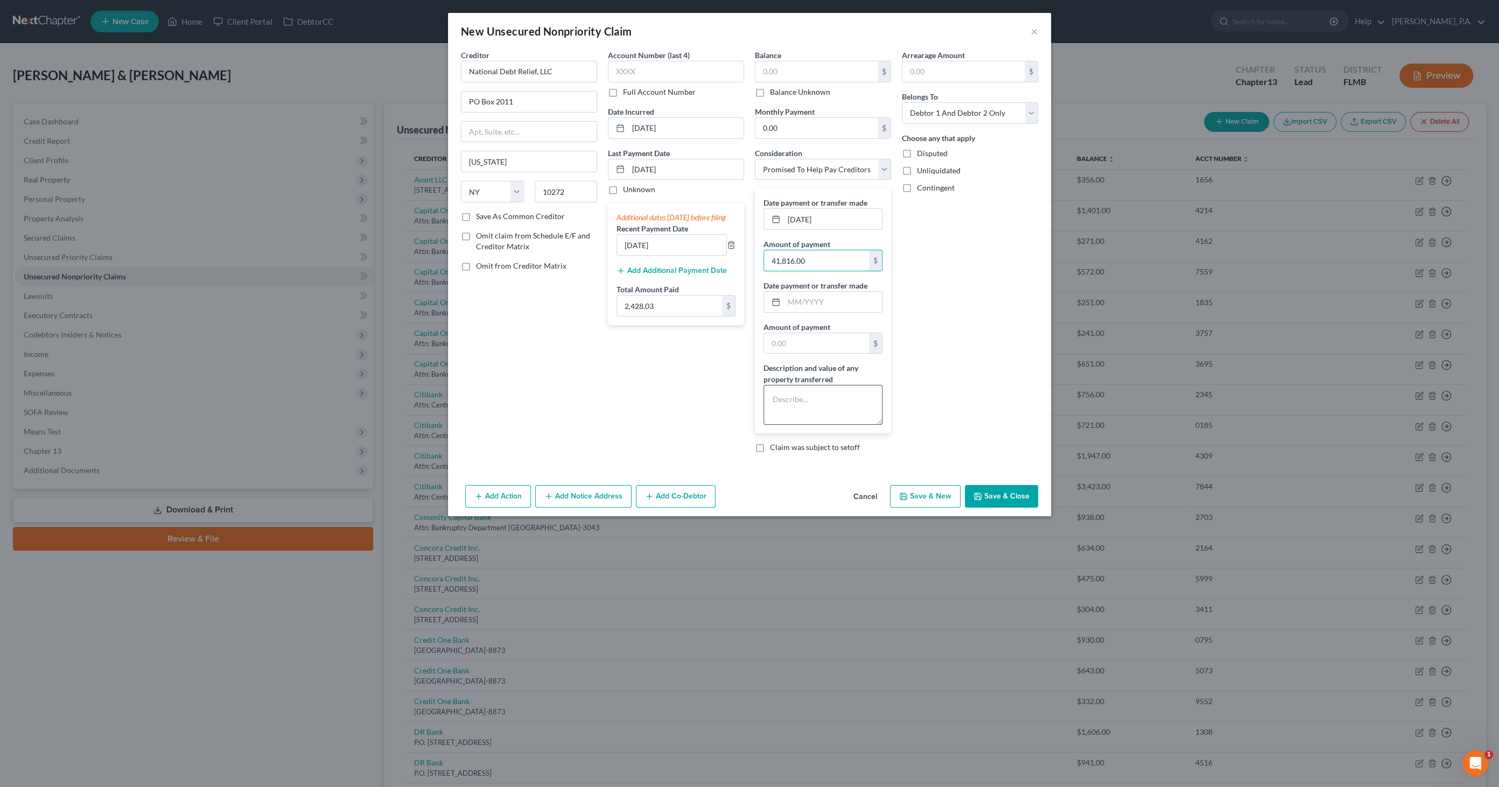
type input "41,816.00"
click at [794, 394] on textarea at bounding box center [822, 405] width 119 height 40
click at [787, 408] on textarea "began program [DATE] through [DATE]" at bounding box center [822, 405] width 119 height 40
click at [850, 409] on textarea "began program [DATE] through [DATE]" at bounding box center [822, 405] width 119 height 40
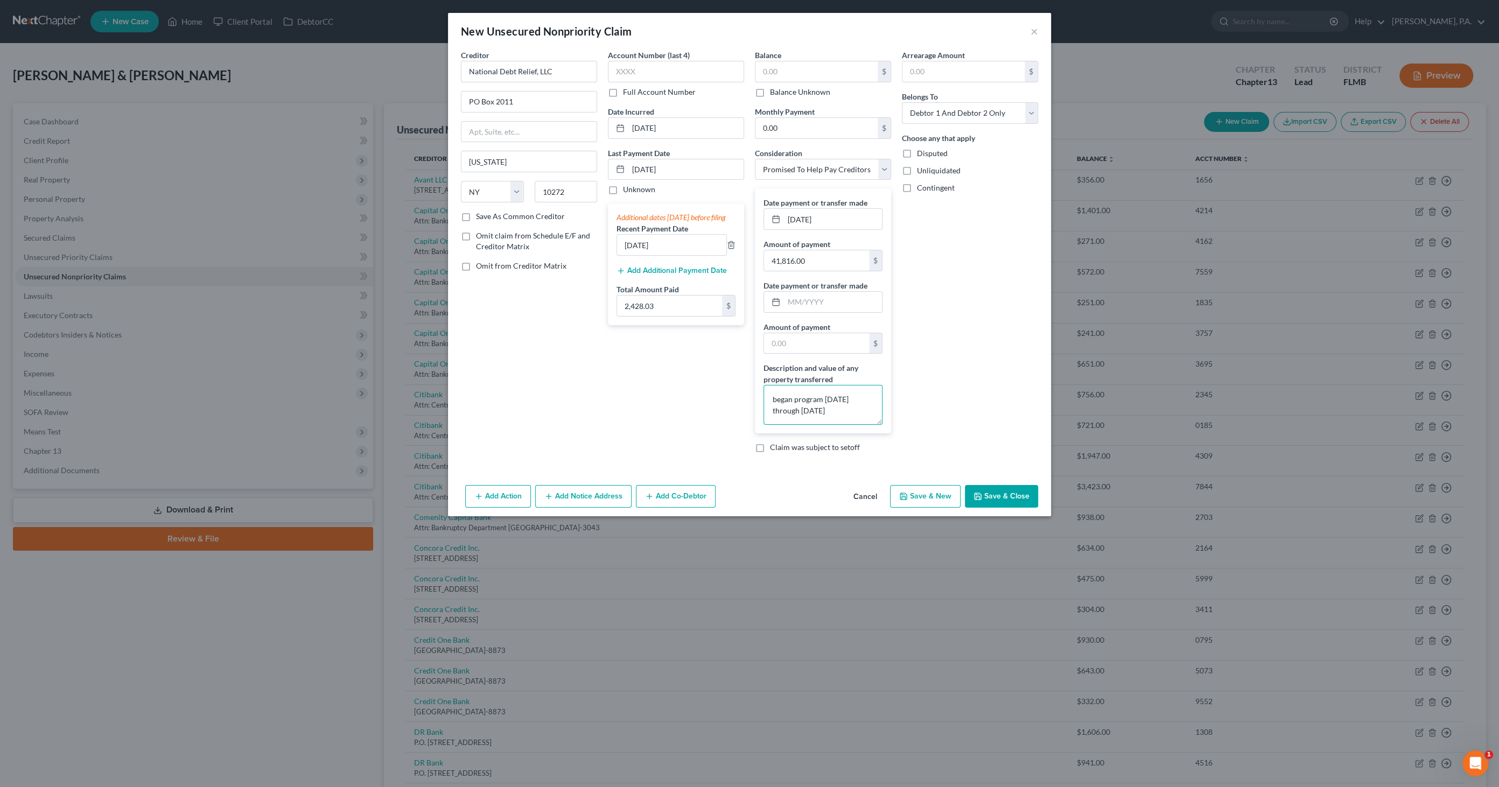
type textarea "began program [DATE] through [DATE]"
click at [508, 237] on span "Omit claim from Schedule E/F and Creditor Matrix" at bounding box center [533, 241] width 114 height 20
click at [487, 237] on input "Omit claim from Schedule E/F and Creditor Matrix" at bounding box center [483, 233] width 7 height 7
click at [508, 237] on span "Omit claim from Schedule E/F and Creditor Matrix" at bounding box center [533, 241] width 114 height 20
click at [487, 237] on input "Omit claim from Schedule E/F and Creditor Matrix" at bounding box center [483, 233] width 7 height 7
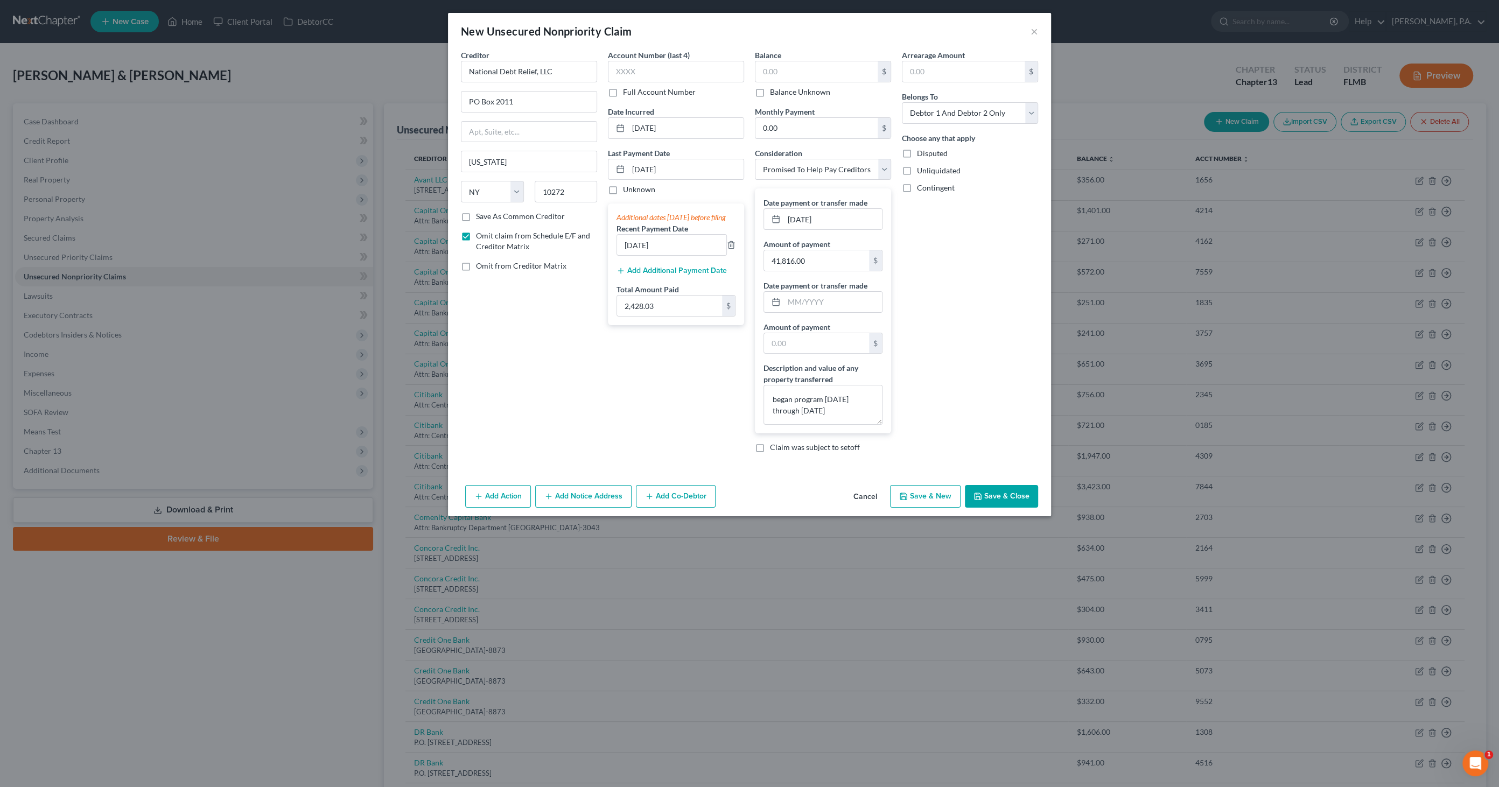
checkbox input "false"
click at [994, 488] on button "Save & Close" at bounding box center [1001, 496] width 73 height 23
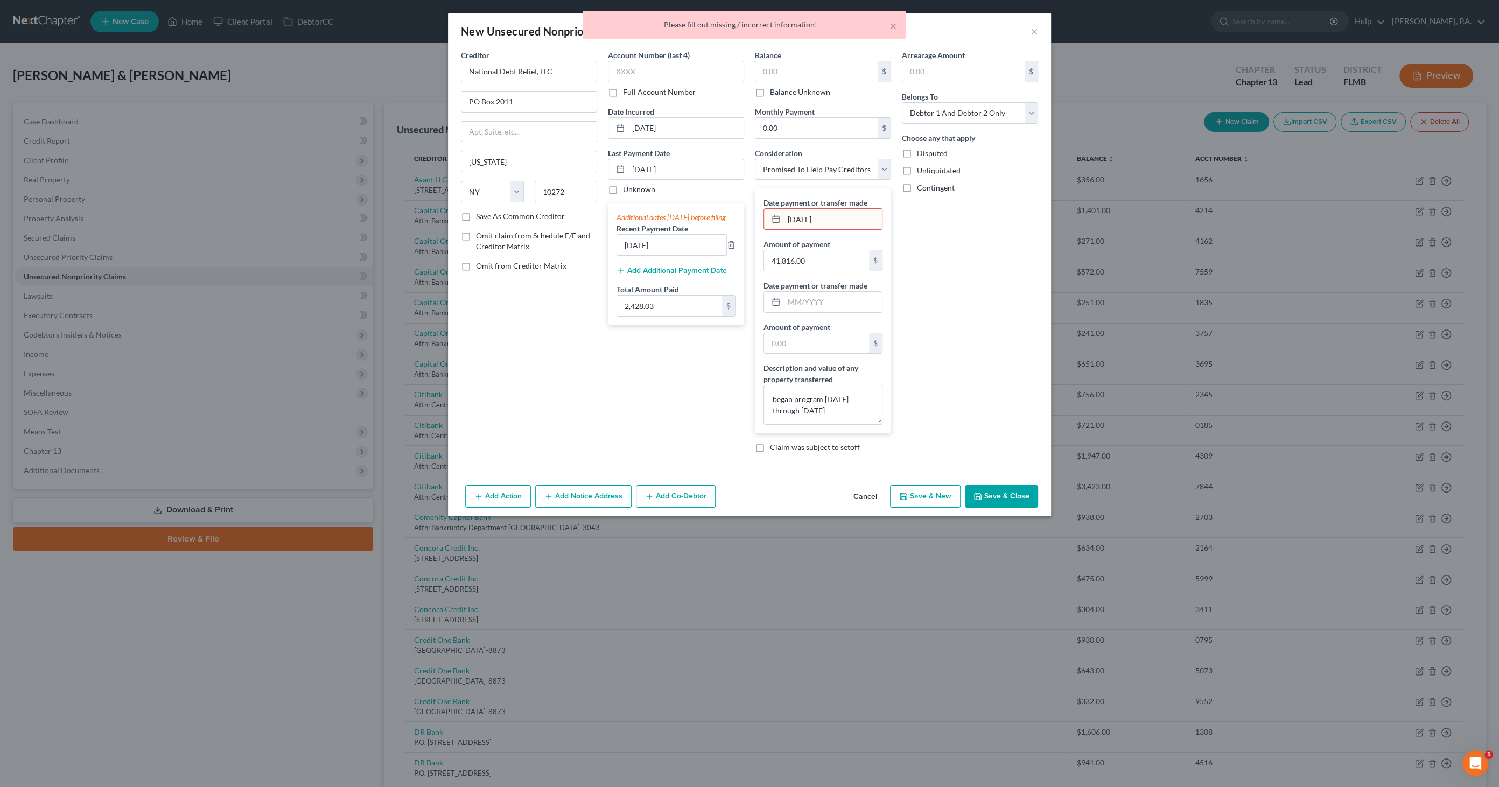
click at [834, 220] on input "[DATE]" at bounding box center [833, 219] width 98 height 20
drag, startPoint x: 848, startPoint y: 220, endPoint x: 838, endPoint y: 236, distance: 19.6
click at [688, 208] on div "Creditor * National Debt Relief, LLC PO Box 2011 [US_STATE][GEOGRAPHIC_DATA] [U…" at bounding box center [749, 256] width 588 height 412
type input "08/2025"
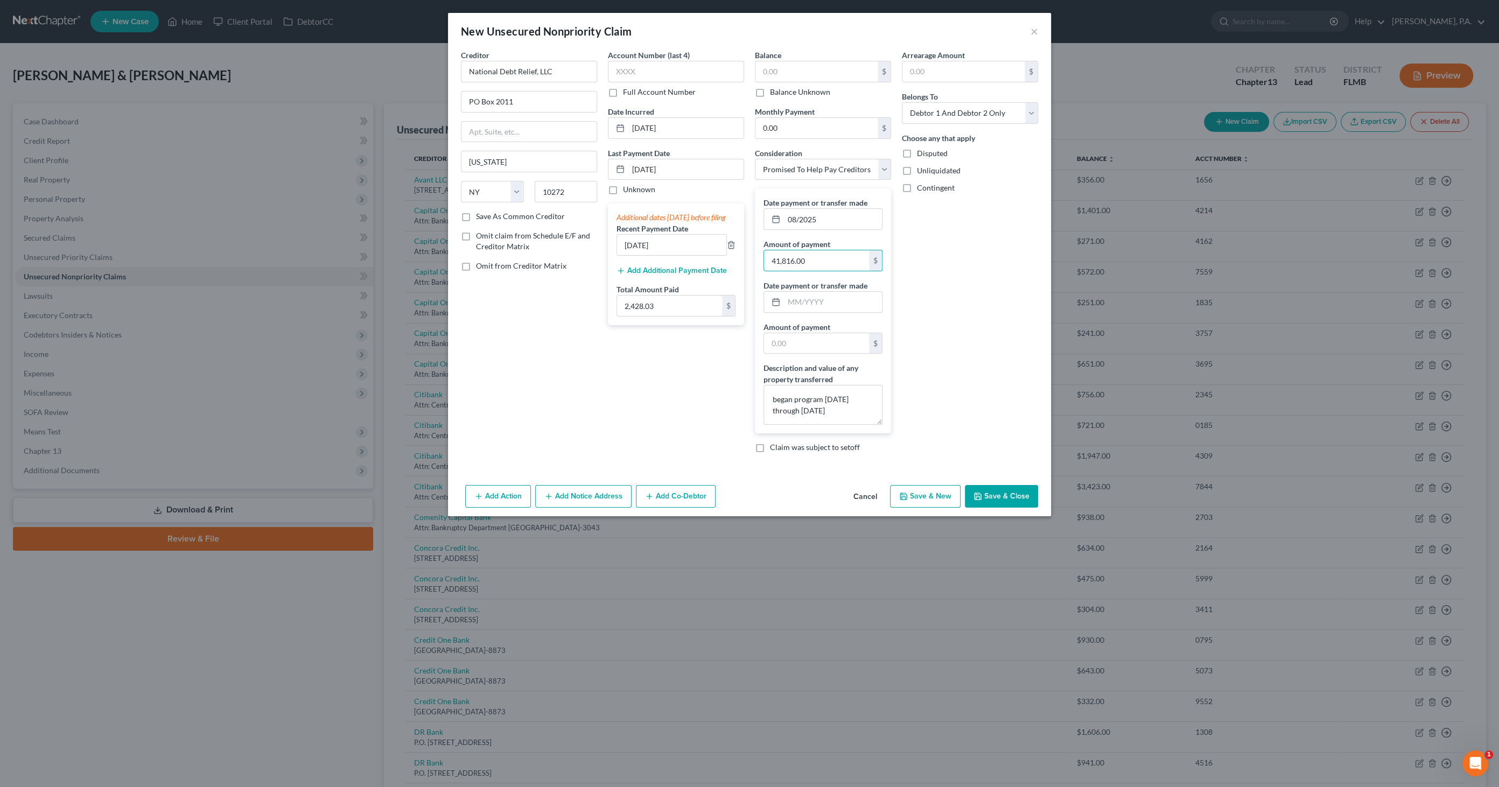
click at [1005, 488] on button "Save & Close" at bounding box center [1001, 496] width 73 height 23
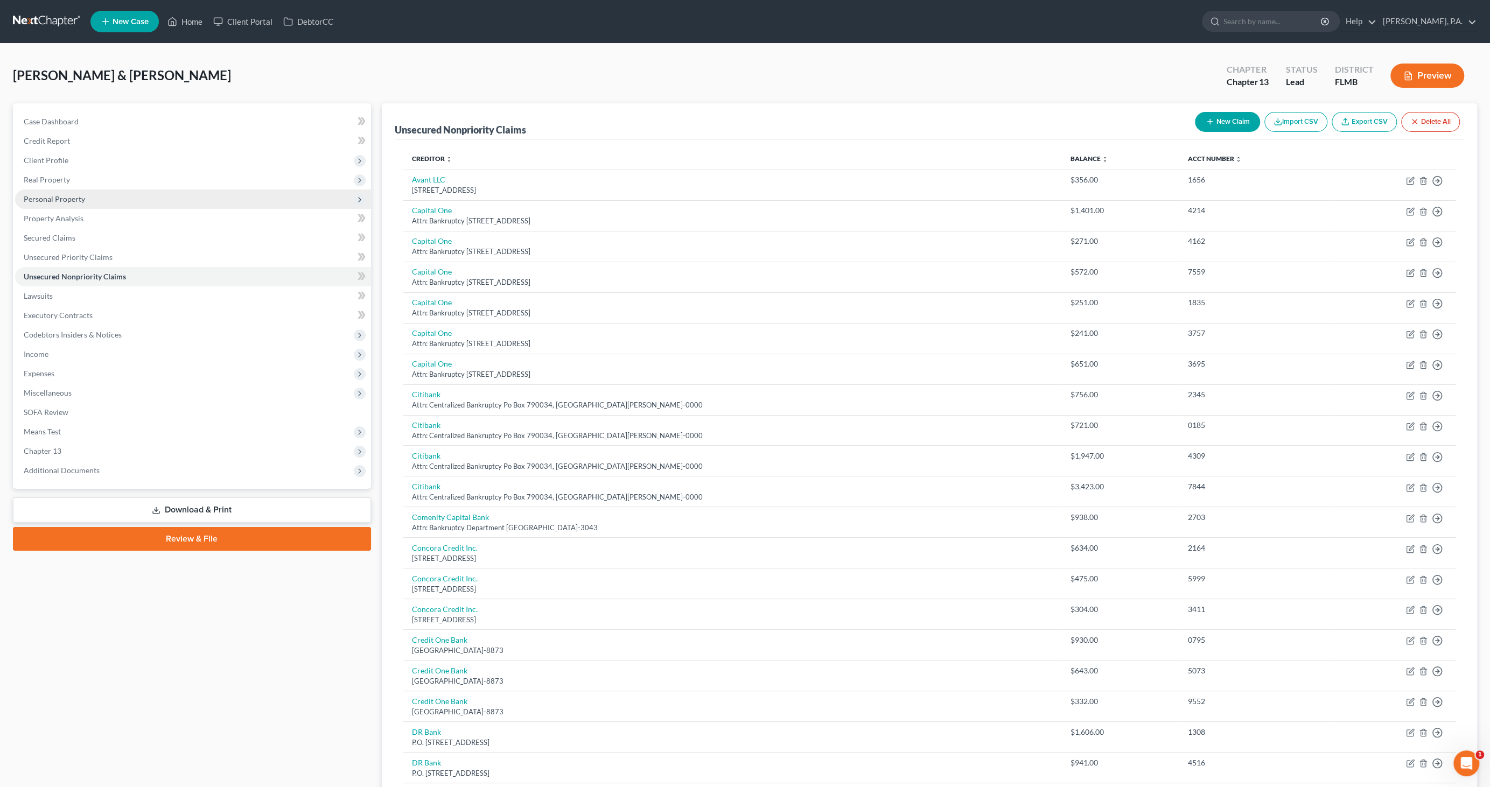
click at [52, 201] on span "Personal Property" at bounding box center [54, 198] width 61 height 9
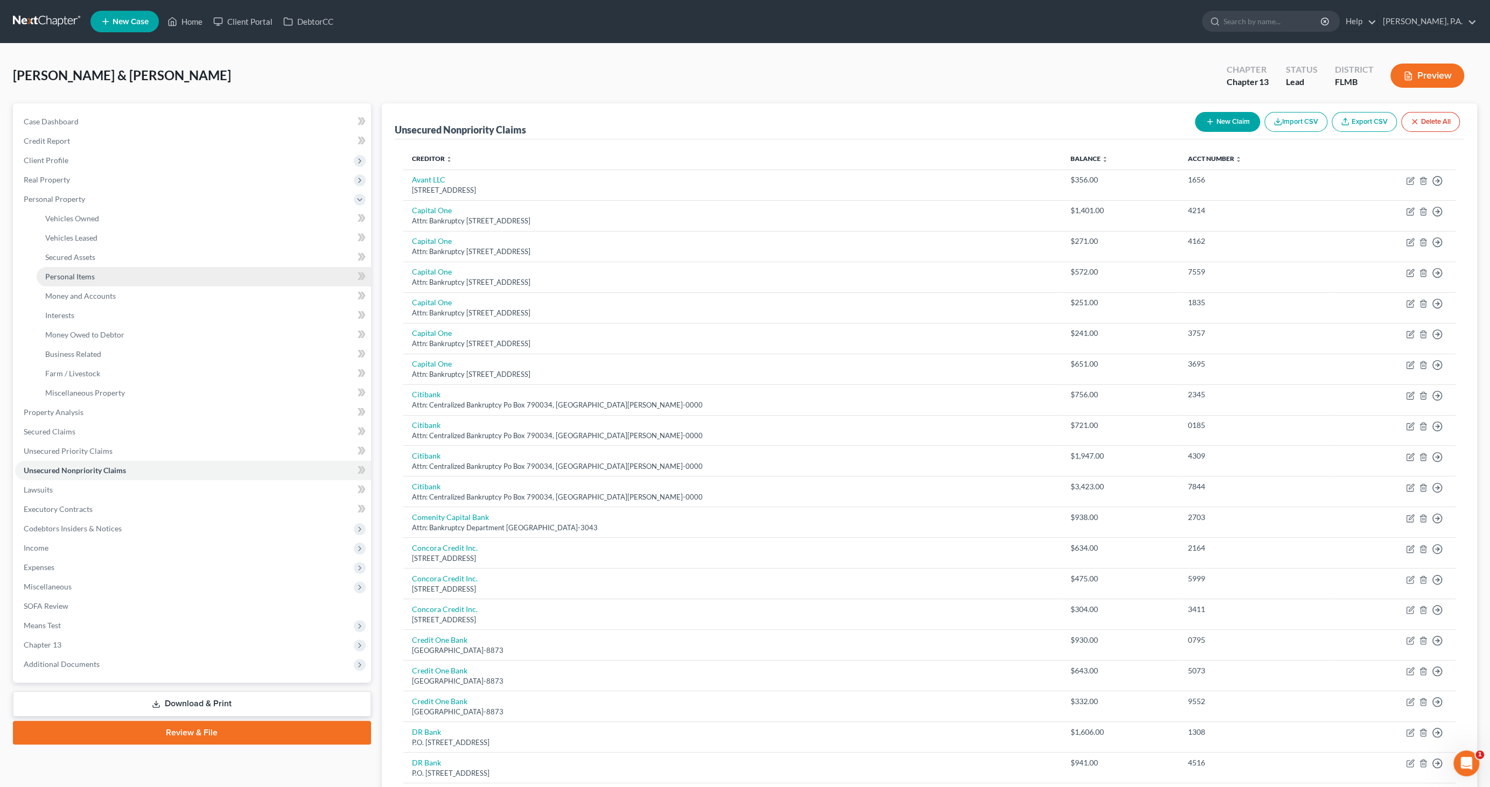
click at [66, 278] on span "Personal Items" at bounding box center [70, 276] width 50 height 9
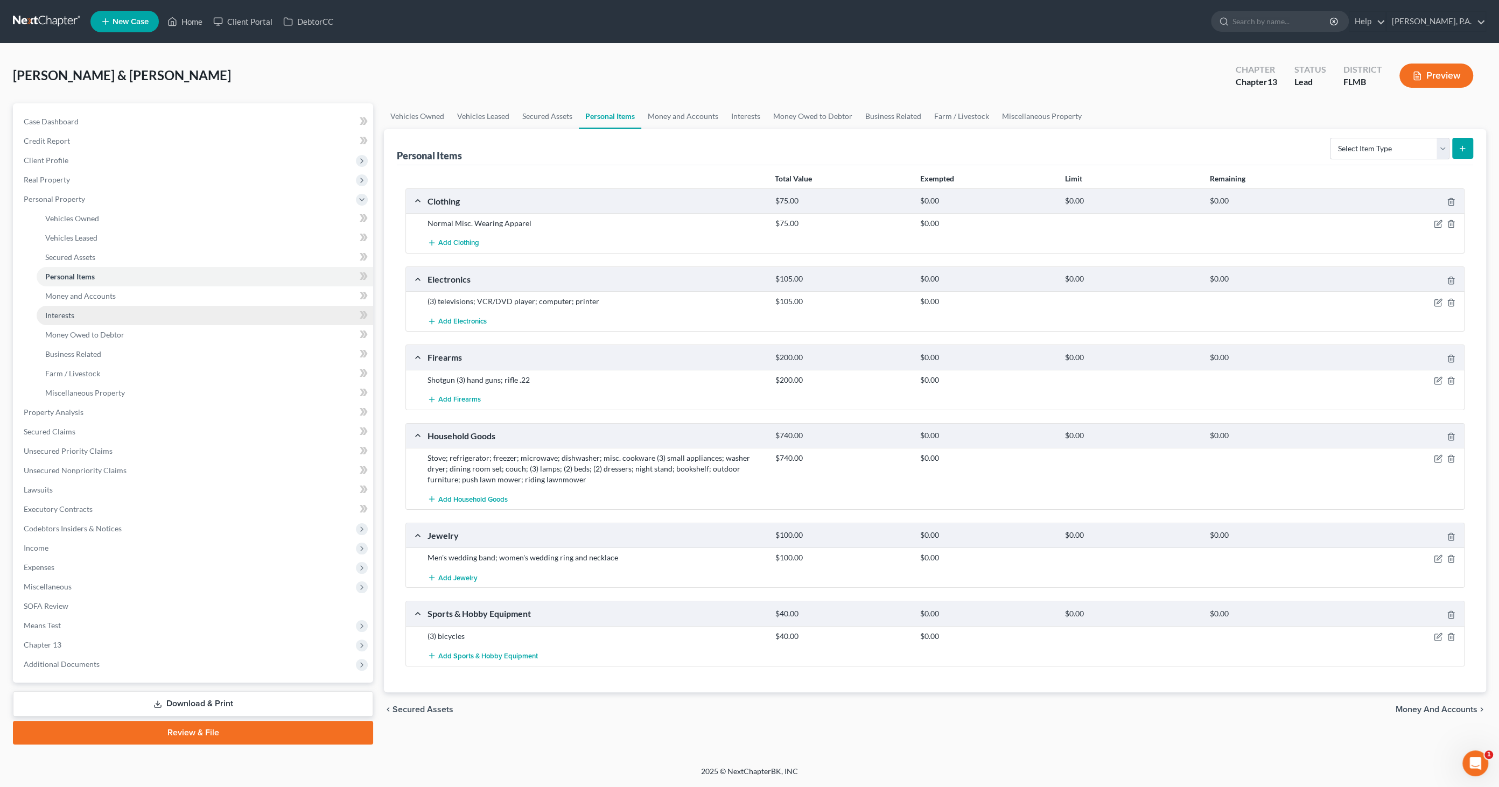
click at [80, 317] on link "Interests" at bounding box center [205, 315] width 336 height 19
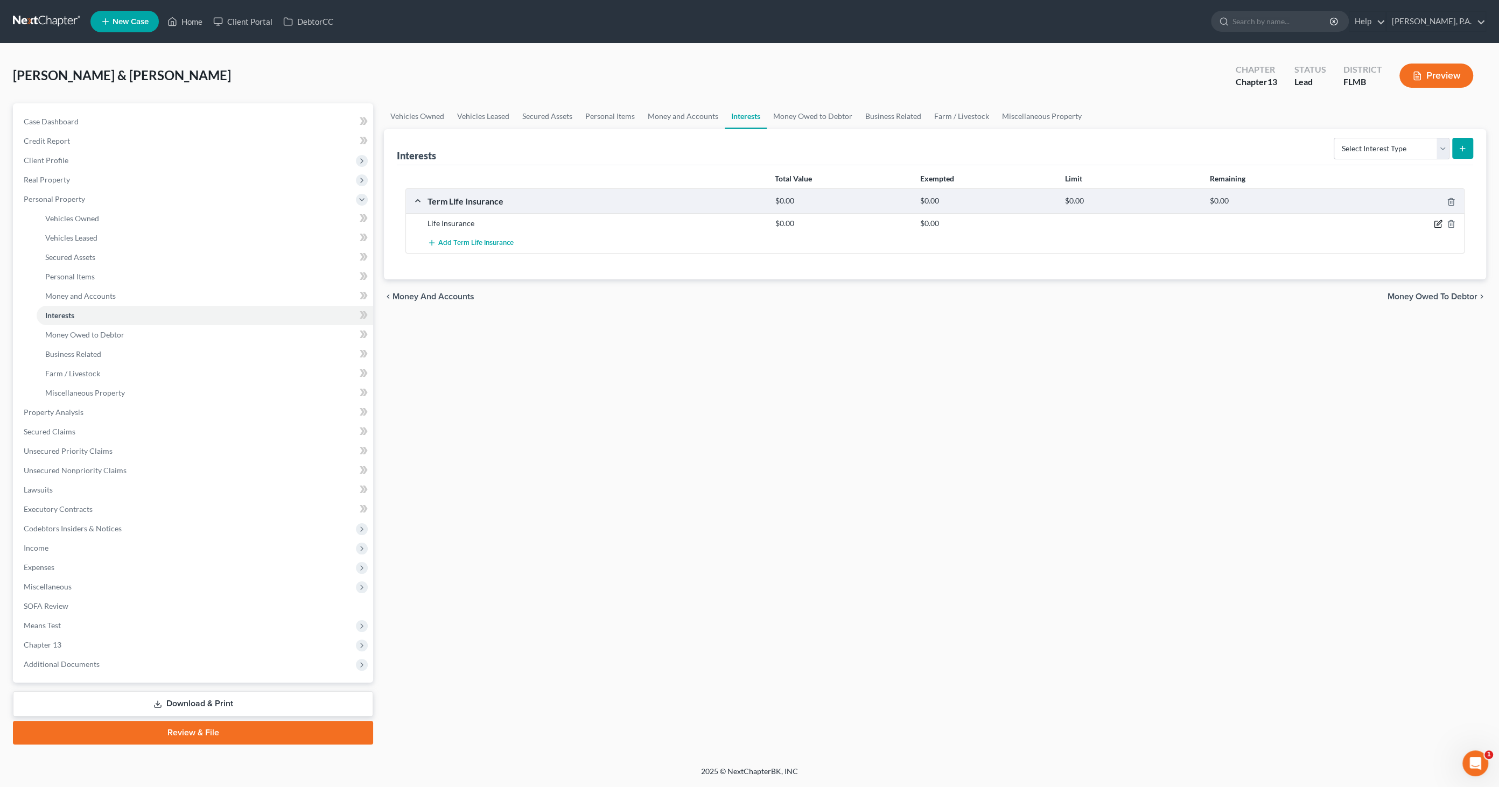
click at [1437, 226] on icon "button" at bounding box center [1437, 224] width 6 height 6
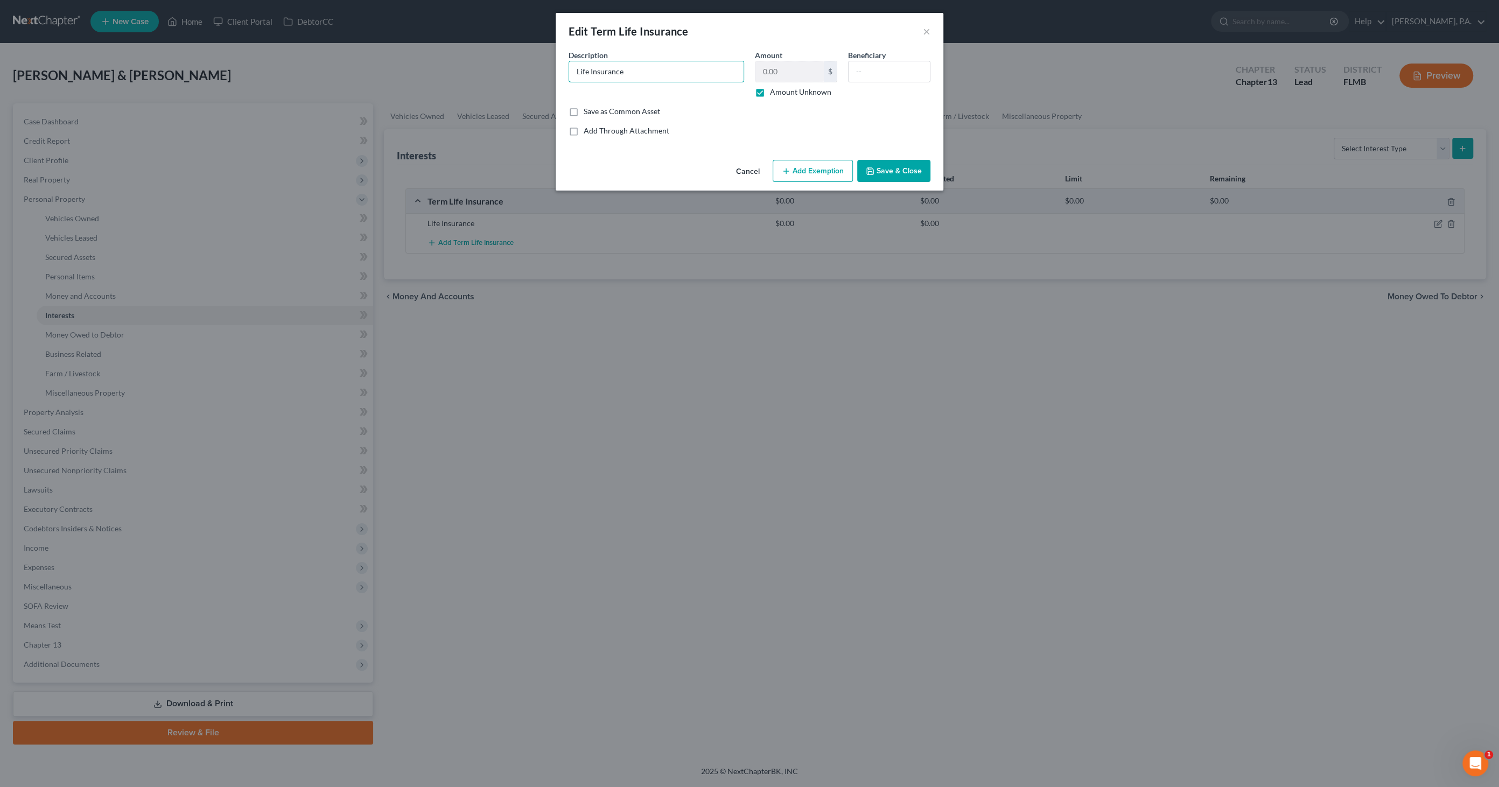
drag, startPoint x: 650, startPoint y: 69, endPoint x: 503, endPoint y: 71, distance: 146.4
click at [502, 72] on div "Edit Term Life Insurance × An exemption set must first be selected from the Fil…" at bounding box center [749, 393] width 1499 height 787
type input "Whole Life Insurance"
click at [770, 92] on label "Amount Unknown" at bounding box center [800, 92] width 61 height 11
click at [774, 92] on input "Amount Unknown" at bounding box center [777, 90] width 7 height 7
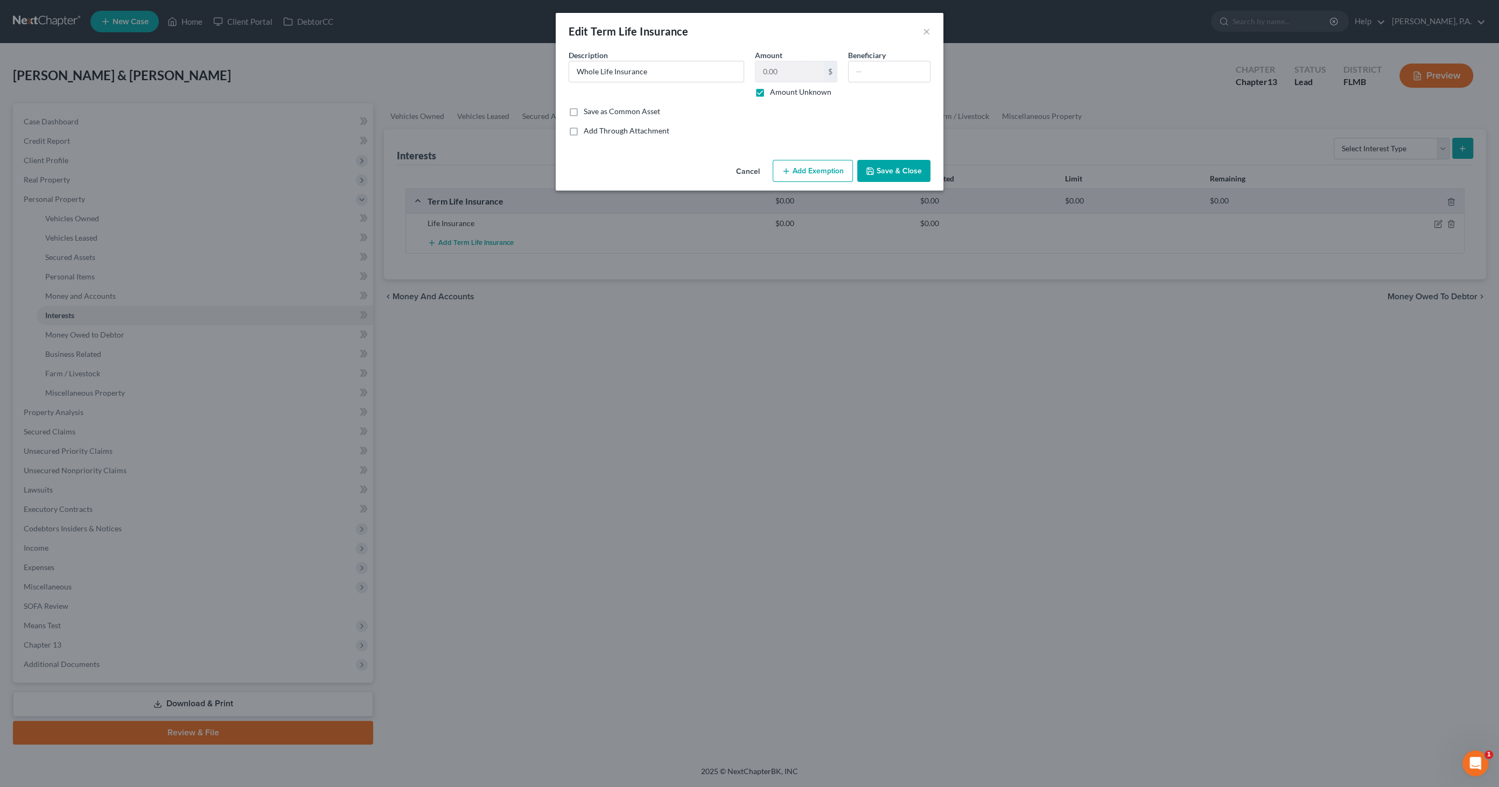
checkbox input "false"
click at [781, 69] on input "0.00" at bounding box center [789, 71] width 68 height 20
type input "898"
click at [786, 170] on line "button" at bounding box center [786, 171] width 0 height 5
select select "2"
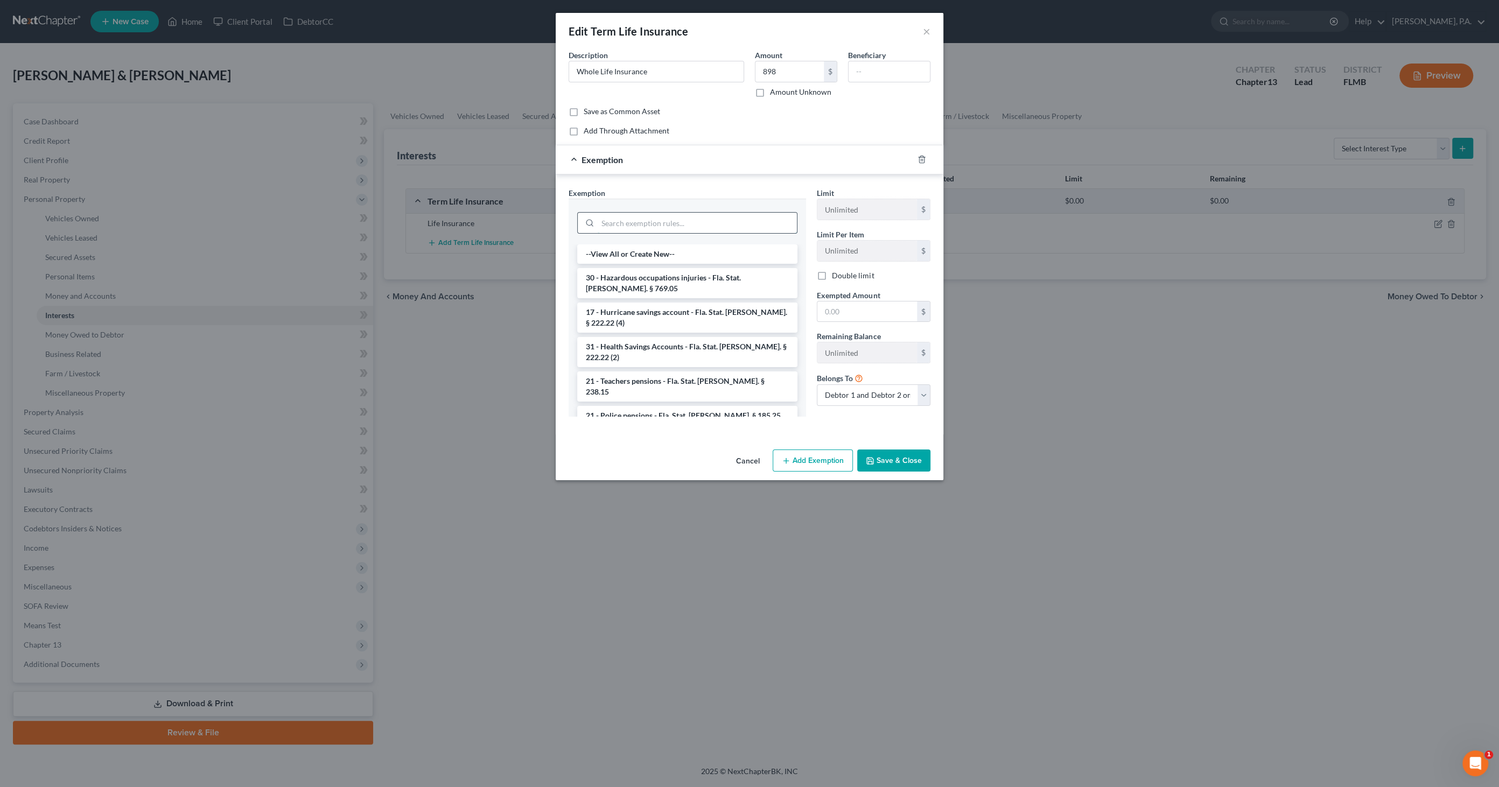
click at [630, 219] on input "search" at bounding box center [697, 223] width 199 height 20
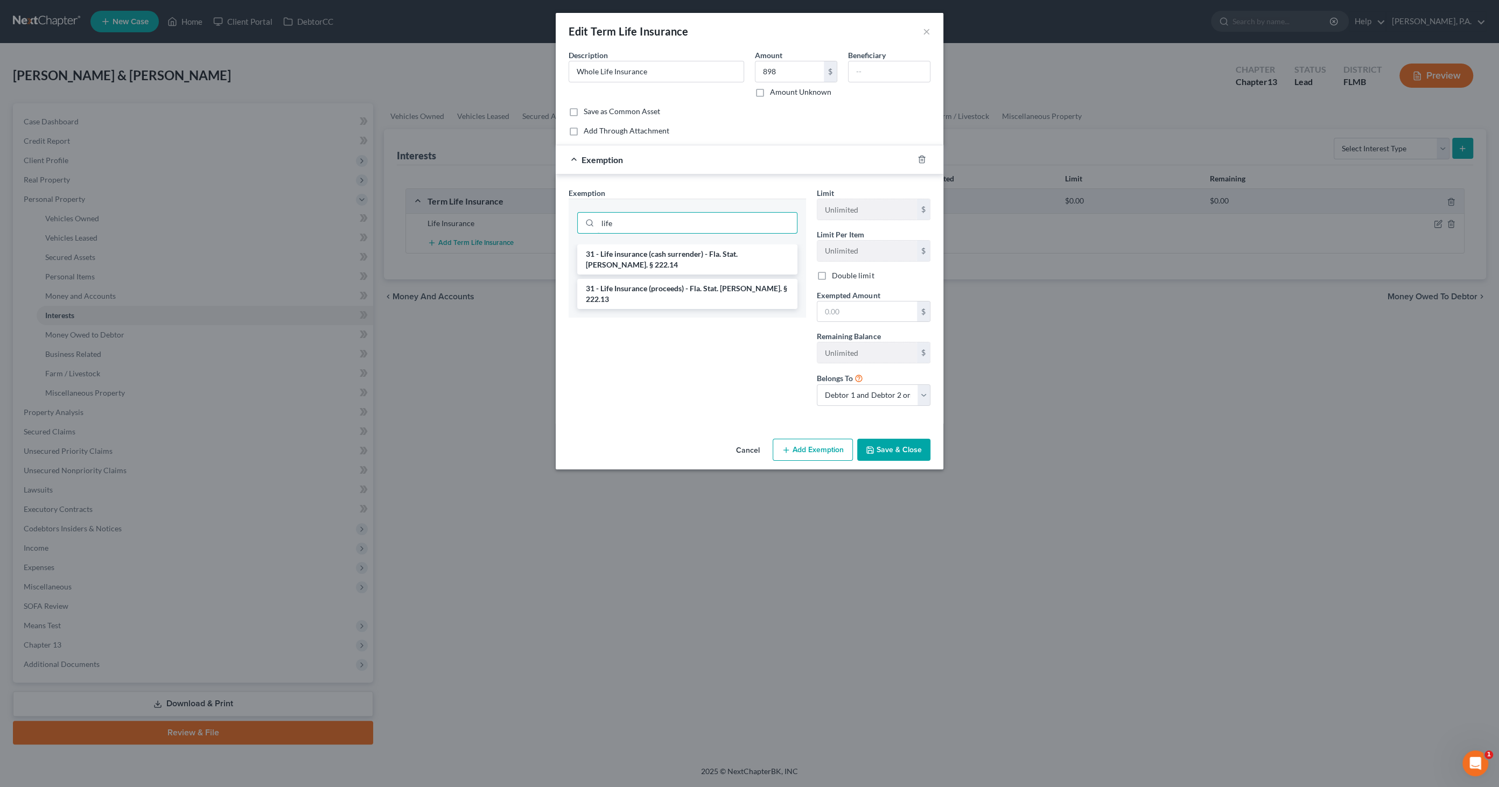
type input "life"
click at [642, 253] on li "31 - Life insurance (cash surrender) - Fla. Stat. [PERSON_NAME]. § 222.14" at bounding box center [687, 259] width 220 height 30
click at [882, 314] on input "text" at bounding box center [867, 313] width 100 height 20
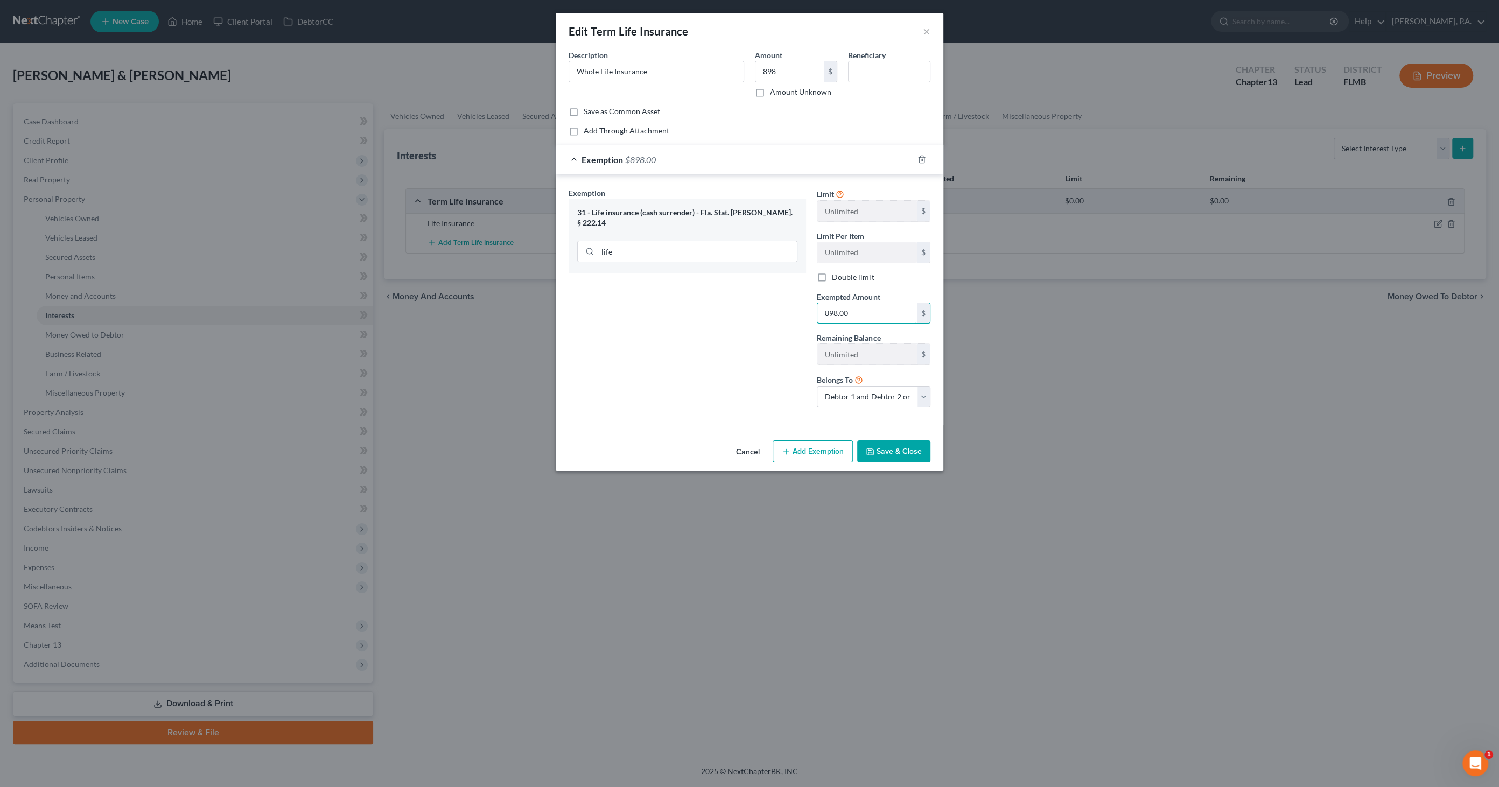
type input "898.00"
click at [880, 447] on button "Save & Close" at bounding box center [893, 451] width 73 height 23
